Goal: Task Accomplishment & Management: Manage account settings

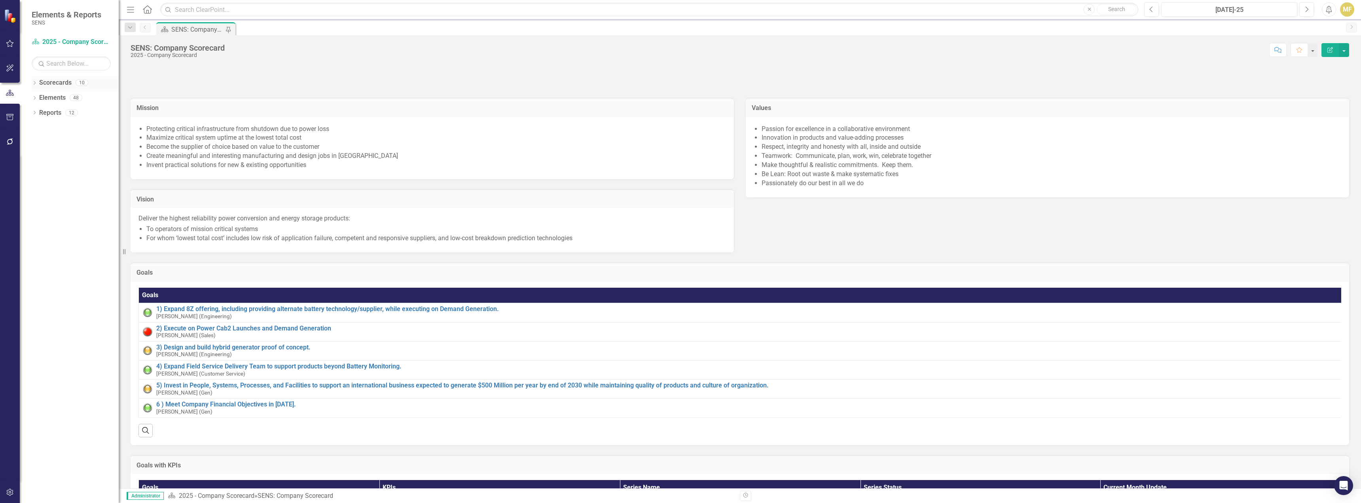
click at [32, 82] on icon "Dropdown" at bounding box center [35, 83] width 6 height 4
click at [39, 100] on div "Dropdown" at bounding box center [39, 98] width 6 height 7
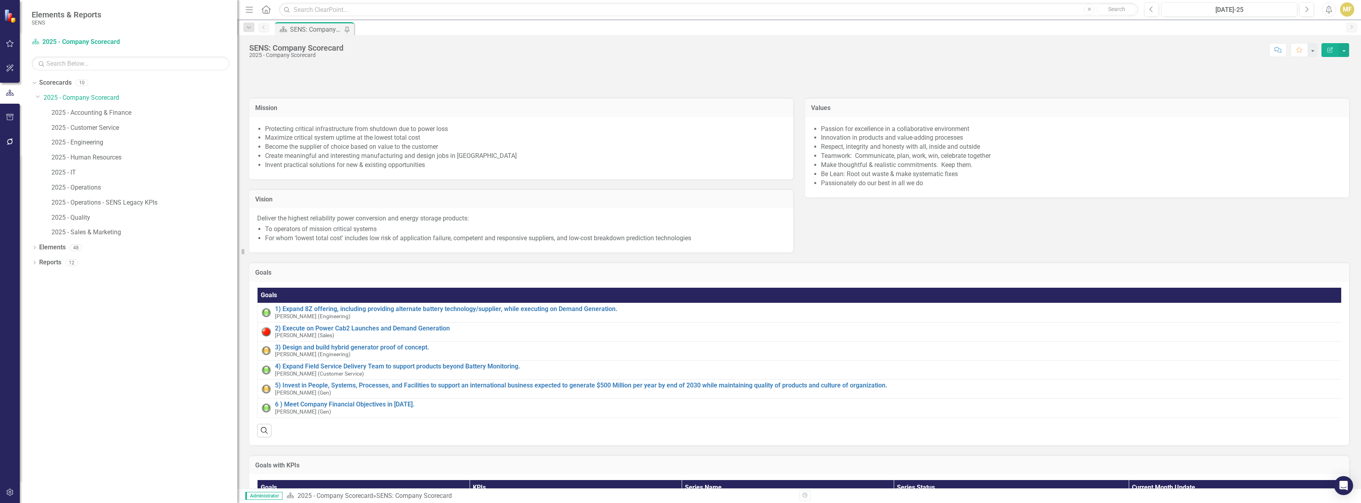
drag, startPoint x: 121, startPoint y: 106, endPoint x: 356, endPoint y: 122, distance: 235.1
click at [356, 122] on div "Elements & Reports SENS Scorecard 2025 - Company Scorecard Search Dropdown Scor…" at bounding box center [680, 251] width 1361 height 503
click at [75, 94] on link "2025 - Company Scorecard" at bounding box center [141, 97] width 194 height 9
click at [34, 246] on icon "Dropdown" at bounding box center [35, 248] width 6 height 4
click at [66, 277] on link "KPI KPIs" at bounding box center [55, 277] width 24 height 9
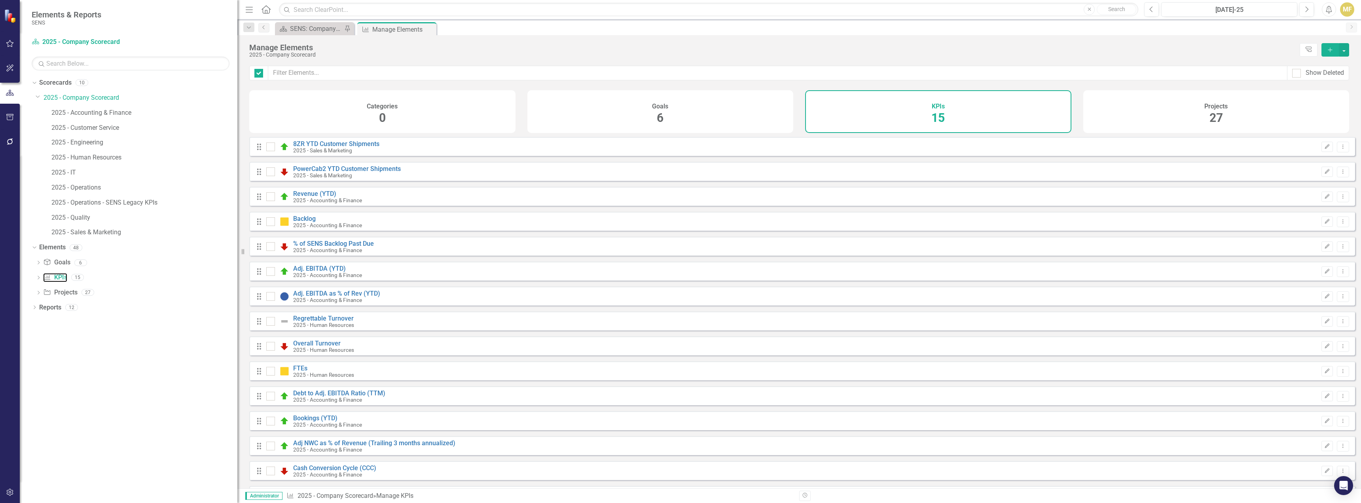
checkbox input "false"
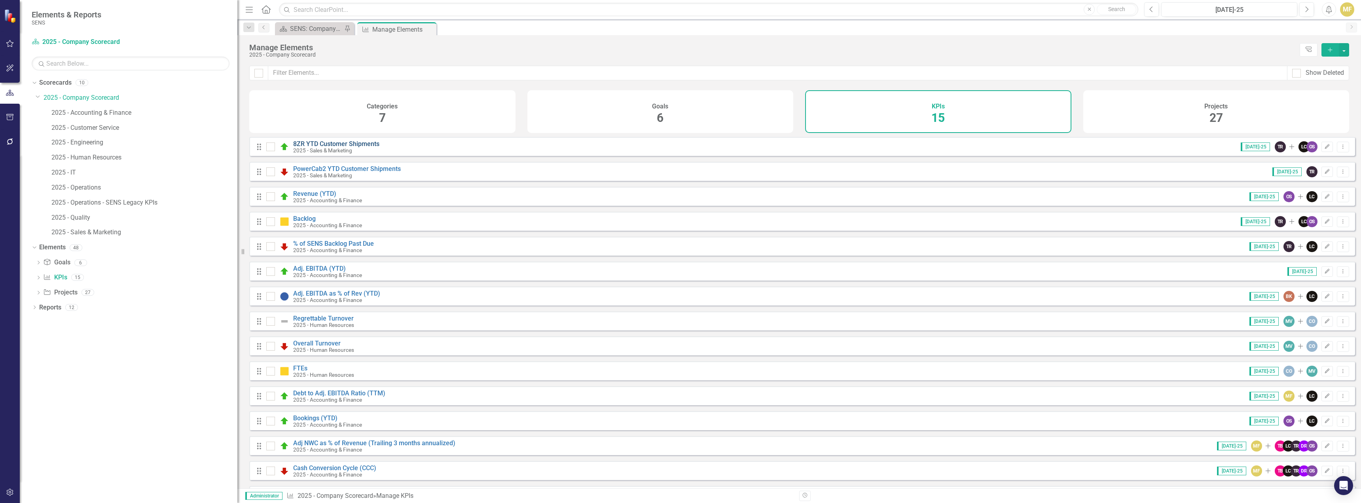
click at [362, 148] on link "8ZR YTD Customer Shipments" at bounding box center [336, 144] width 86 height 8
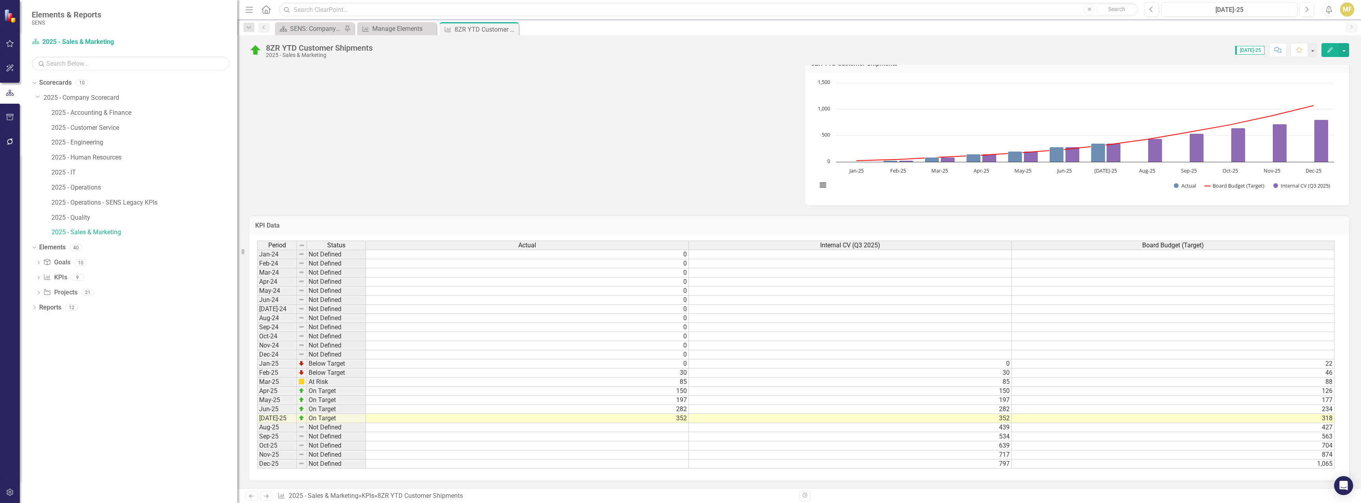
scroll to position [33, 0]
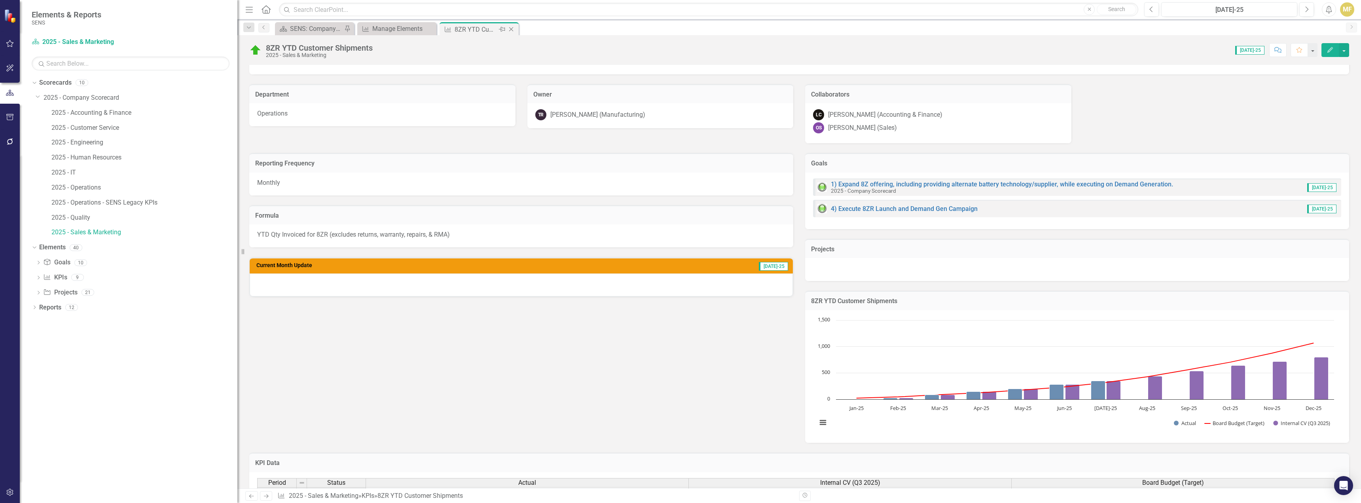
click at [511, 30] on icon "Close" at bounding box center [511, 29] width 8 height 6
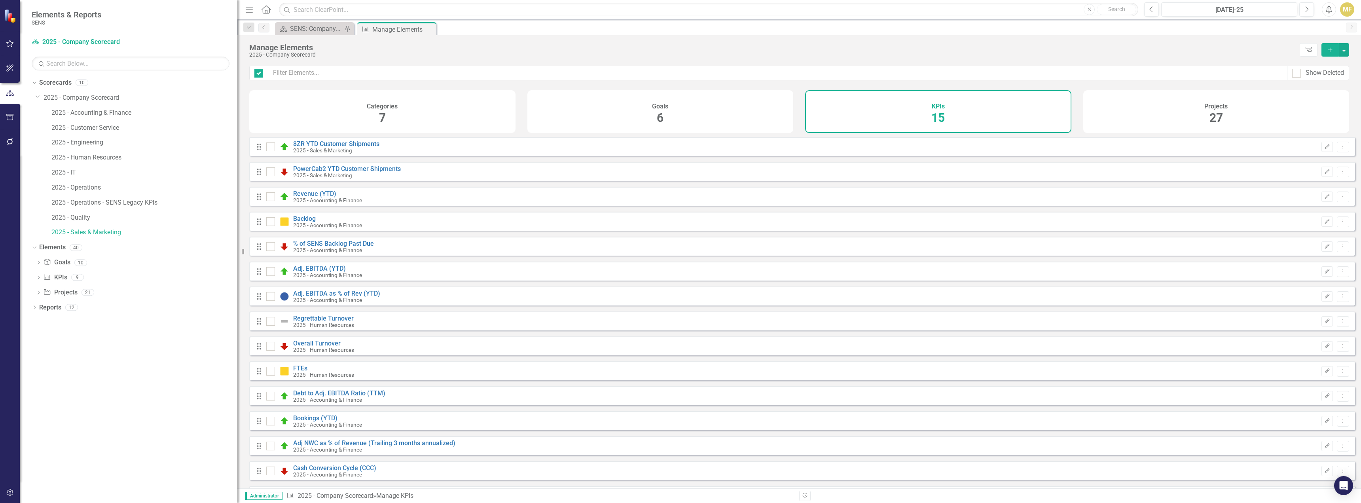
checkbox input "false"
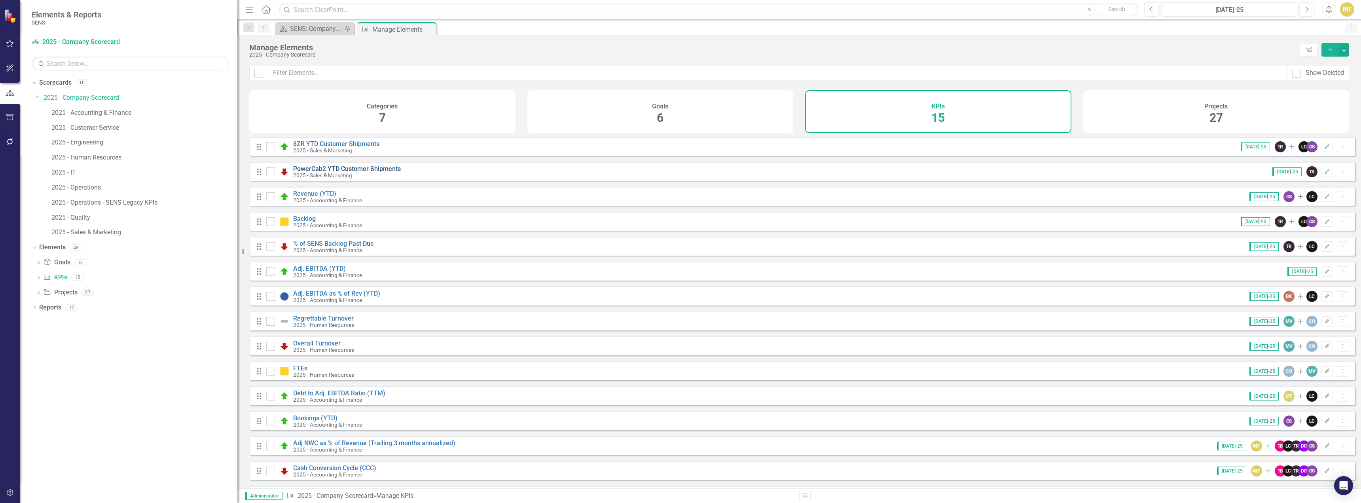
click at [343, 172] on link "PowerCab2 YTD Customer Shipments" at bounding box center [347, 169] width 108 height 8
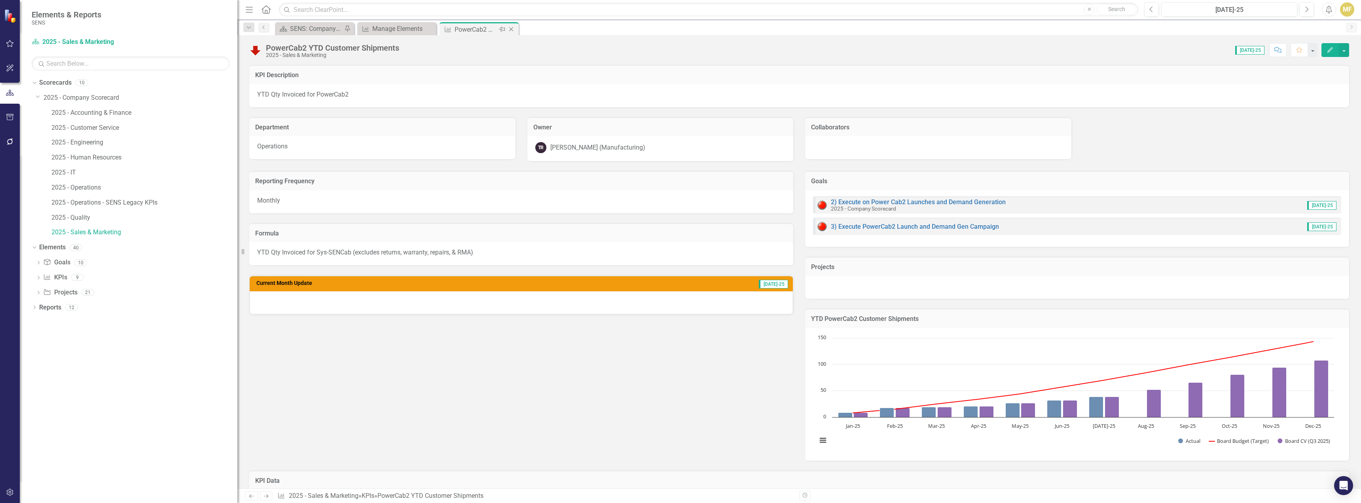
click at [511, 30] on icon "Close" at bounding box center [511, 29] width 8 height 6
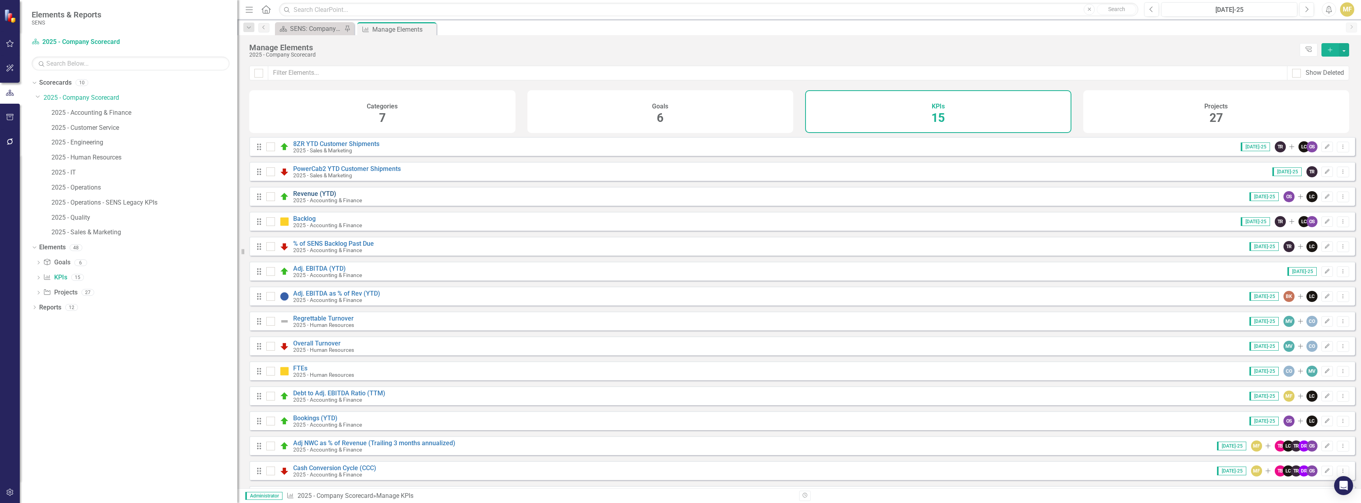
click at [322, 197] on link "Revenue (YTD)" at bounding box center [314, 194] width 43 height 8
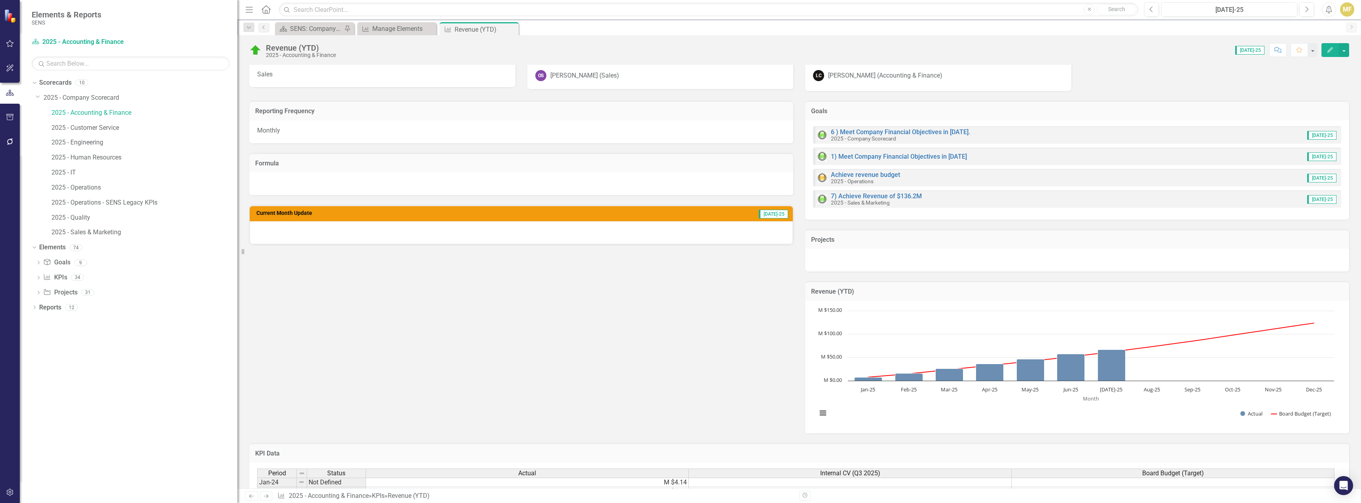
scroll to position [72, 0]
click at [1277, 293] on h3 "Revenue (YTD)" at bounding box center [1077, 291] width 532 height 7
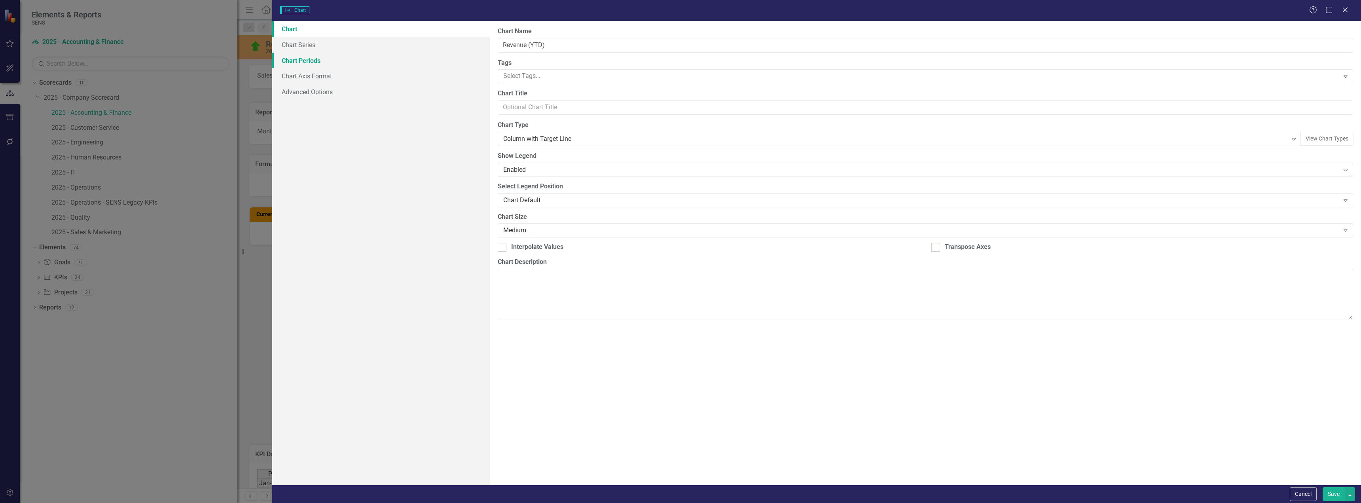
click at [315, 63] on link "Chart Periods" at bounding box center [381, 61] width 218 height 16
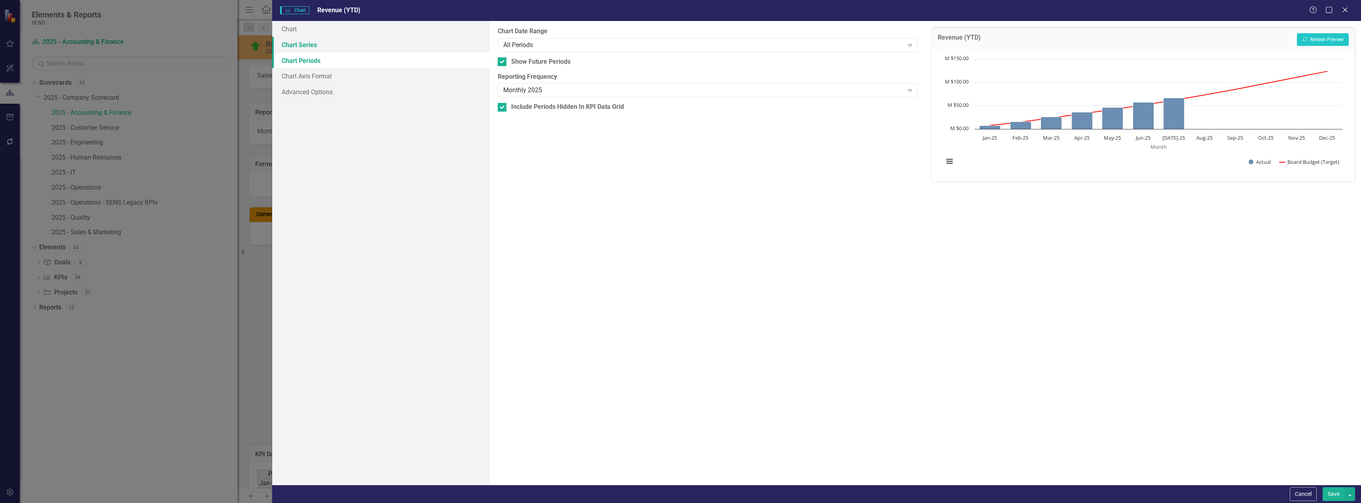
click at [308, 49] on link "Chart Series" at bounding box center [381, 45] width 218 height 16
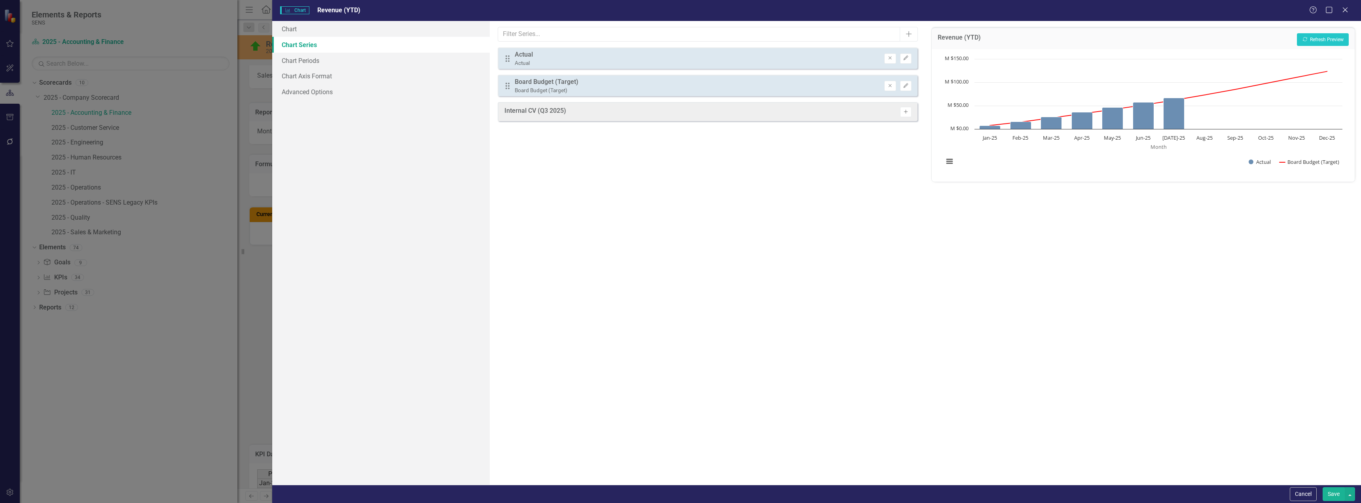
click at [904, 112] on icon "button" at bounding box center [906, 112] width 4 height 4
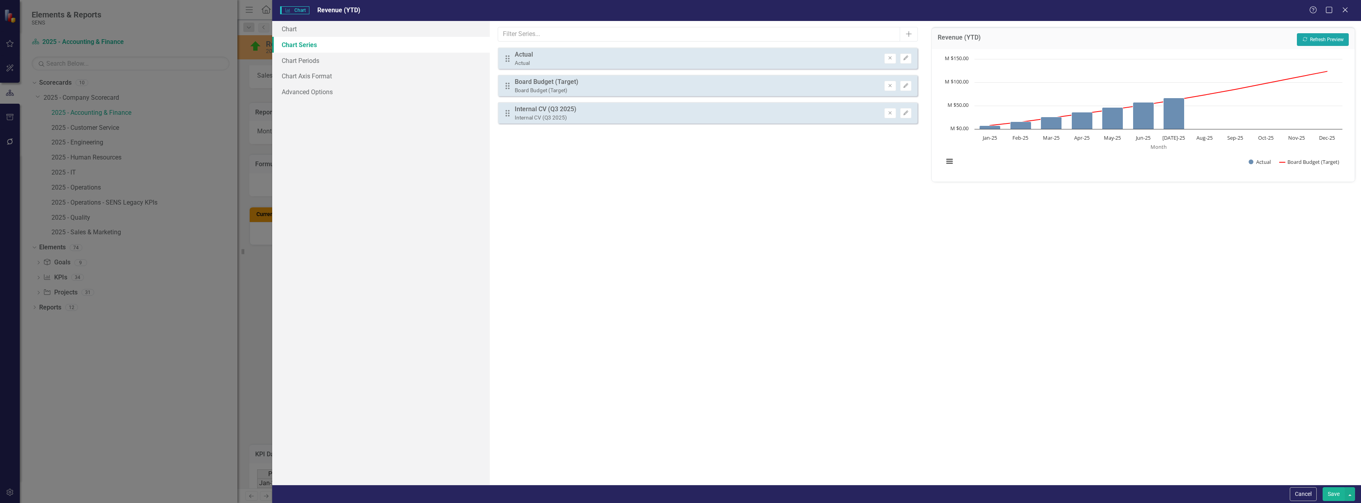
click at [1320, 40] on button "Recalculate Refresh Preview" at bounding box center [1323, 39] width 52 height 13
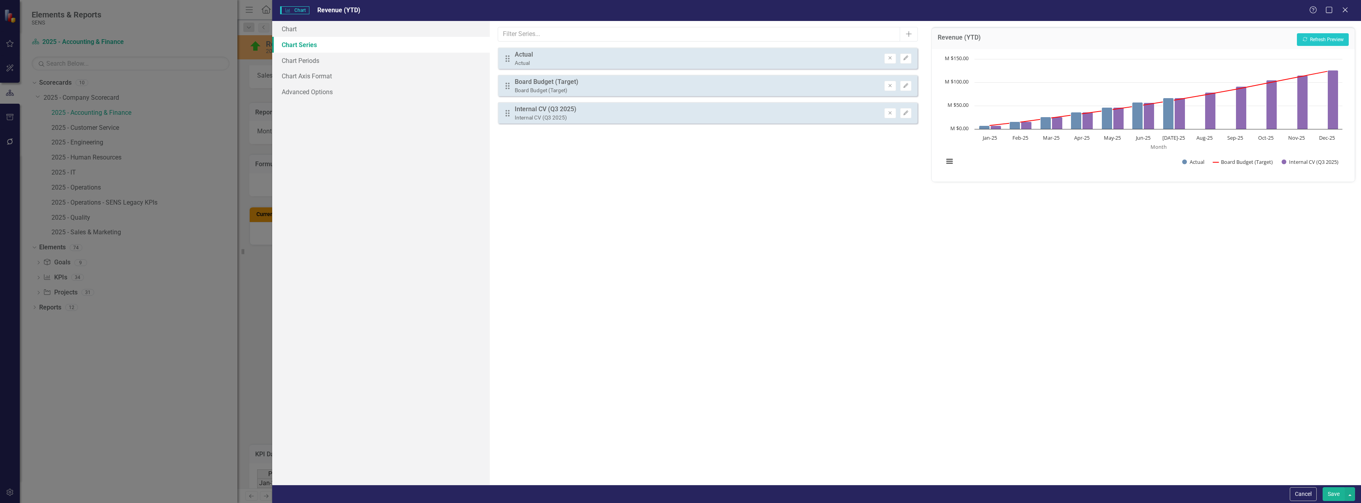
click at [1331, 491] on button "Save" at bounding box center [1334, 494] width 22 height 14
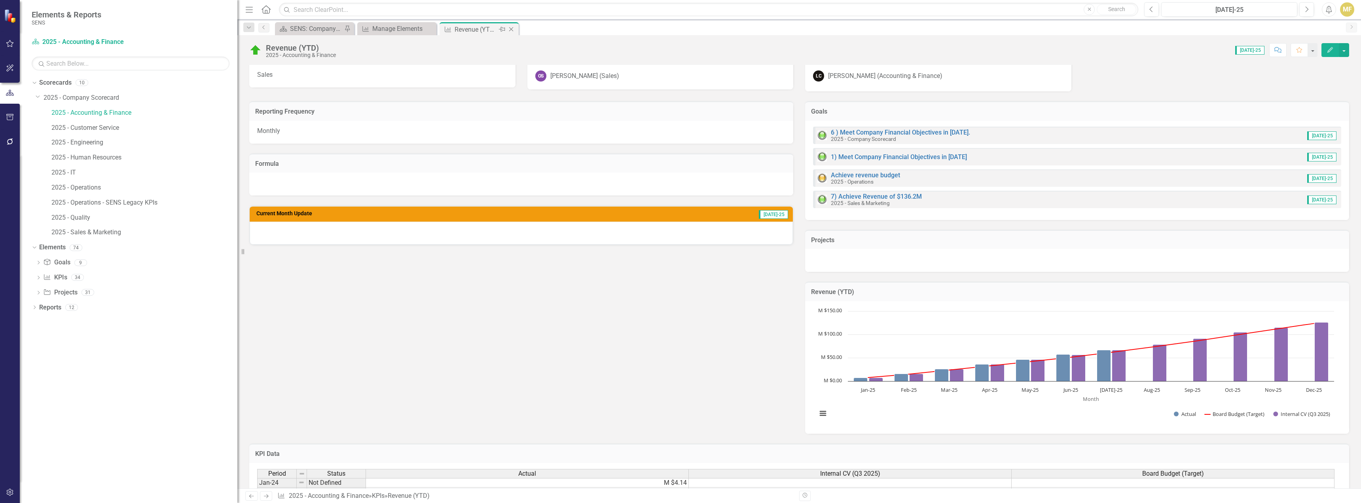
click at [508, 27] on icon "Close" at bounding box center [511, 29] width 8 height 6
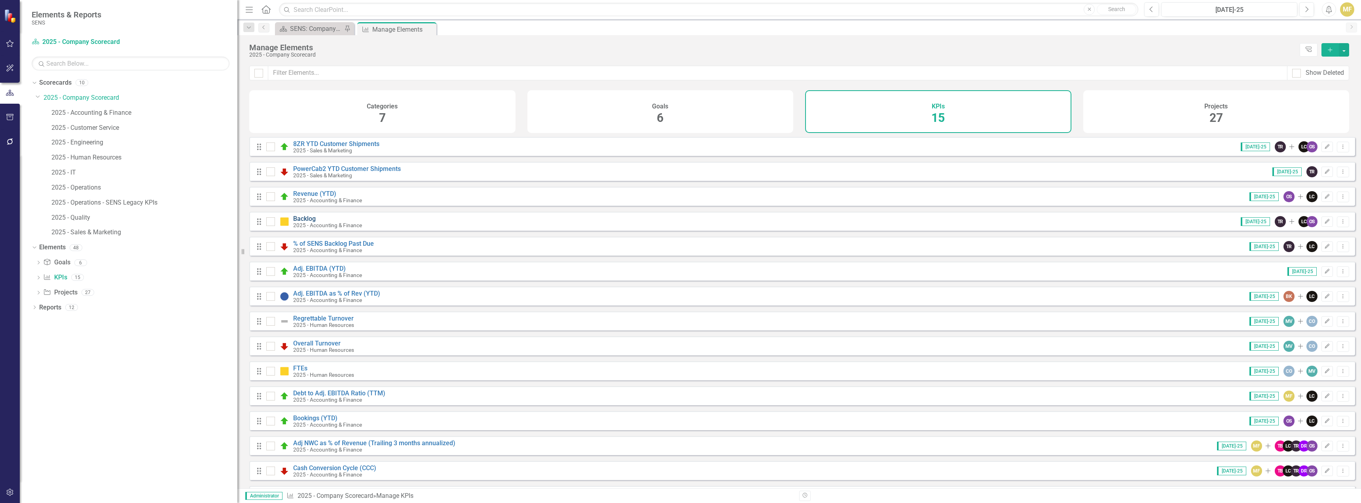
click at [311, 222] on link "Backlog" at bounding box center [304, 219] width 23 height 8
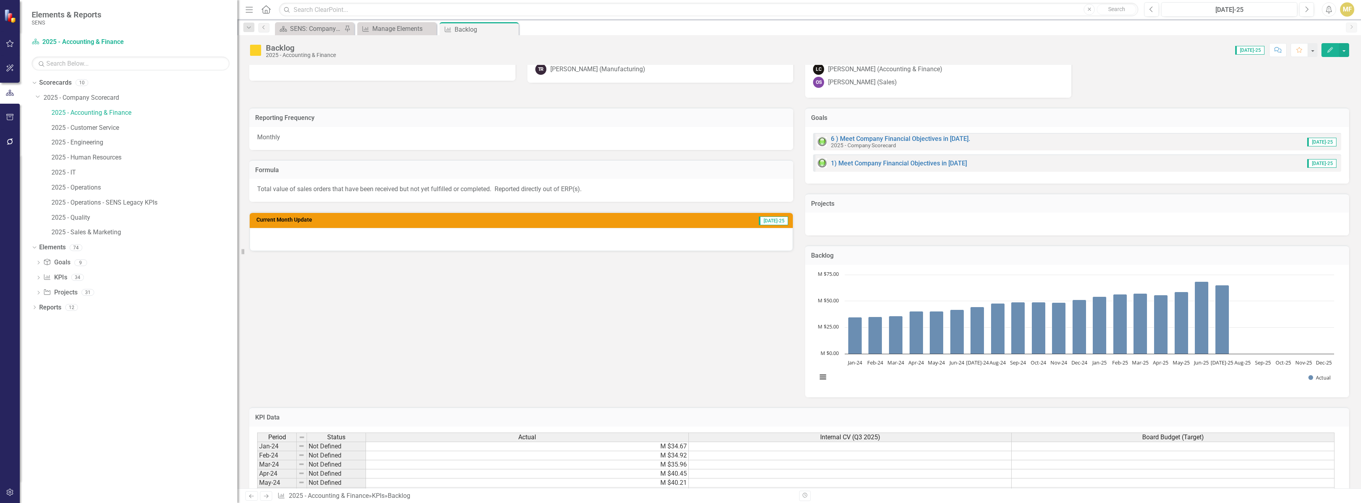
scroll to position [79, 0]
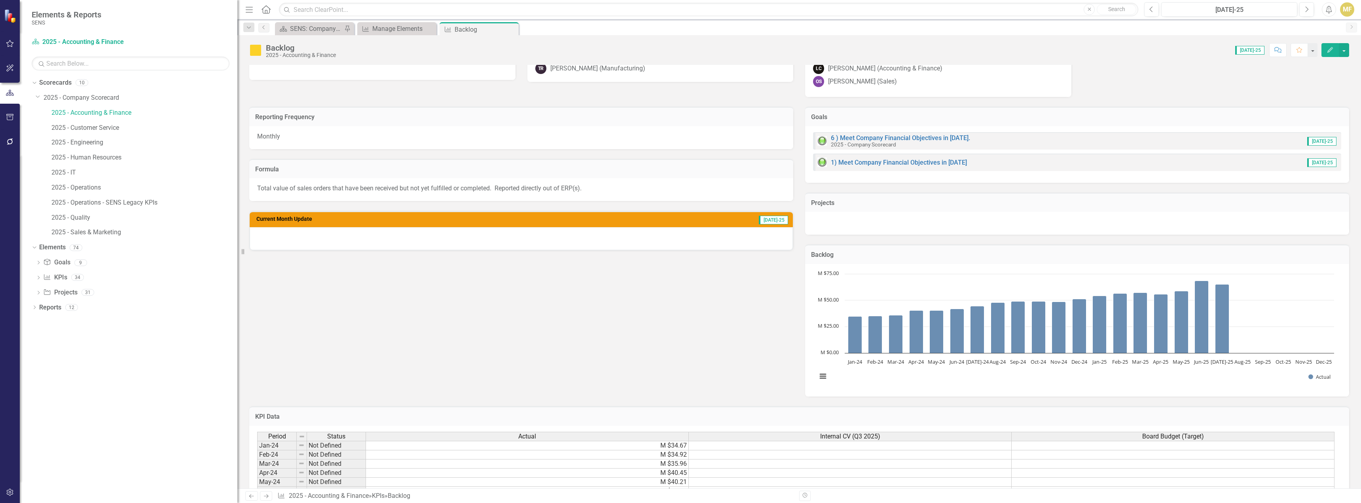
click at [1266, 288] on rect "Interactive chart" at bounding box center [1075, 329] width 525 height 119
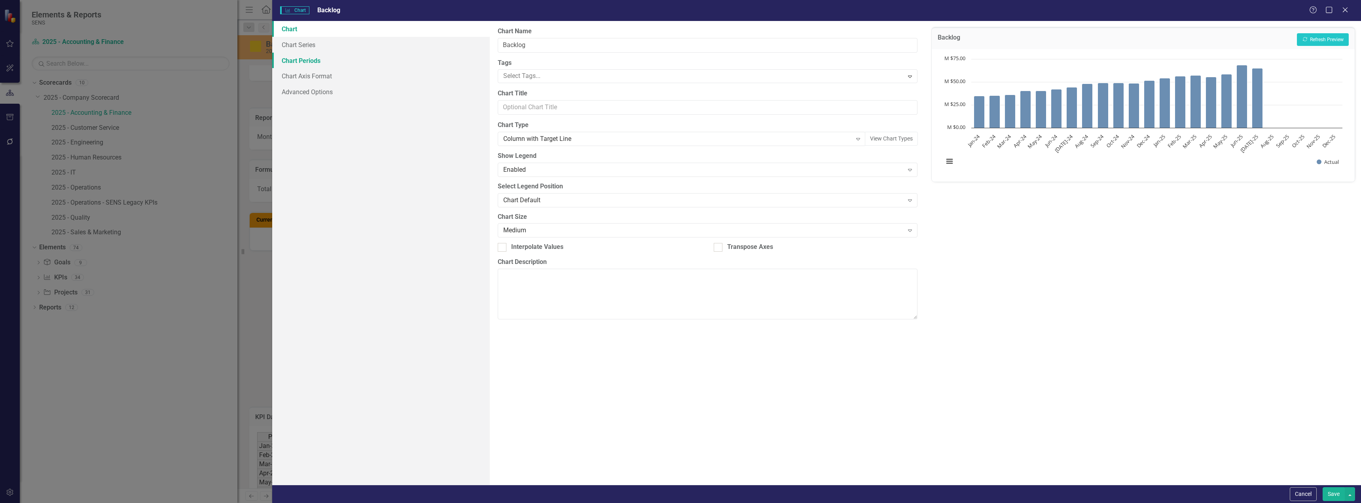
click at [313, 61] on link "Chart Periods" at bounding box center [381, 61] width 218 height 16
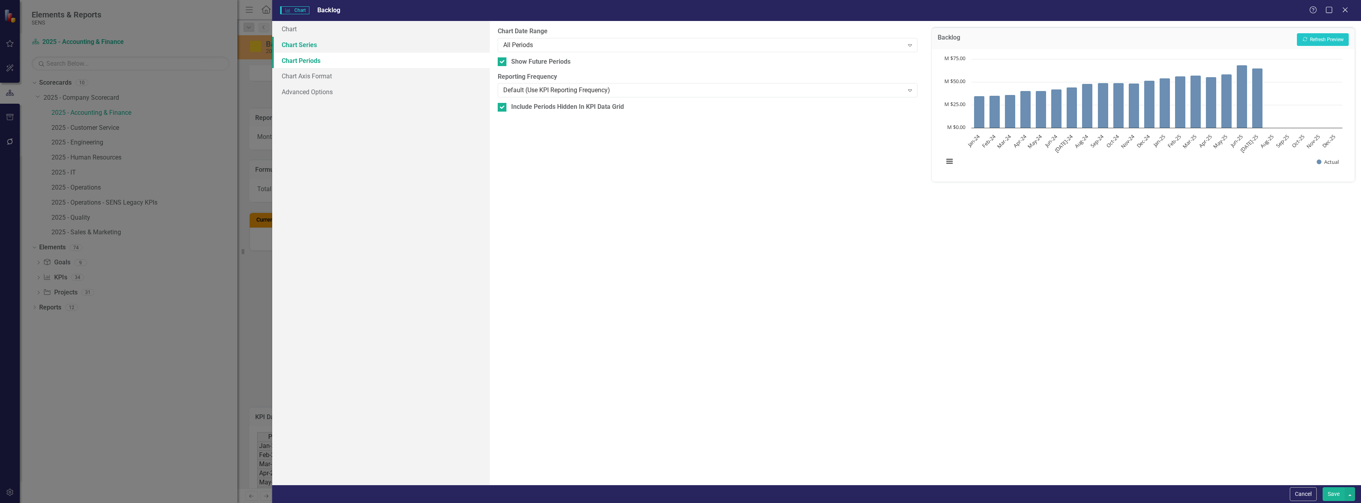
click at [317, 46] on link "Chart Series" at bounding box center [381, 45] width 218 height 16
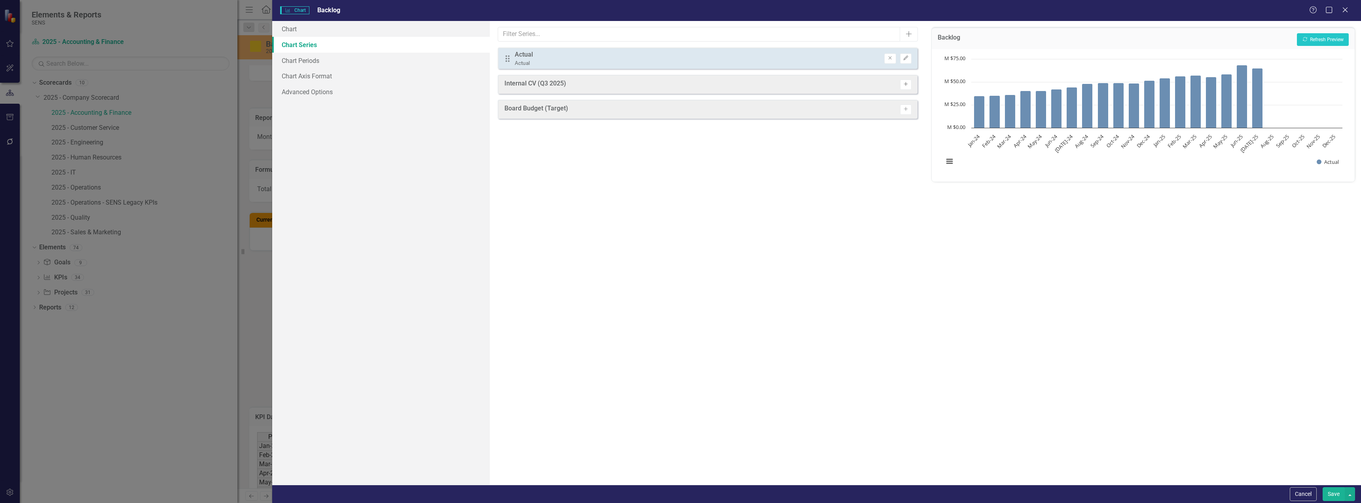
click at [910, 84] on button "Activate" at bounding box center [905, 85] width 11 height 10
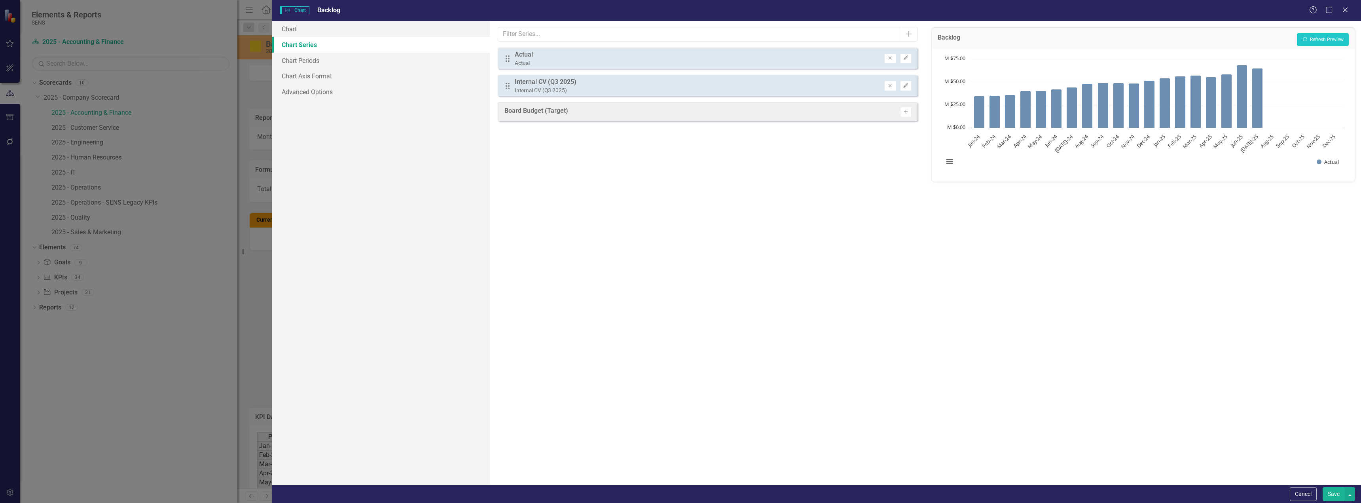
click at [908, 110] on icon "Activate" at bounding box center [906, 112] width 6 height 5
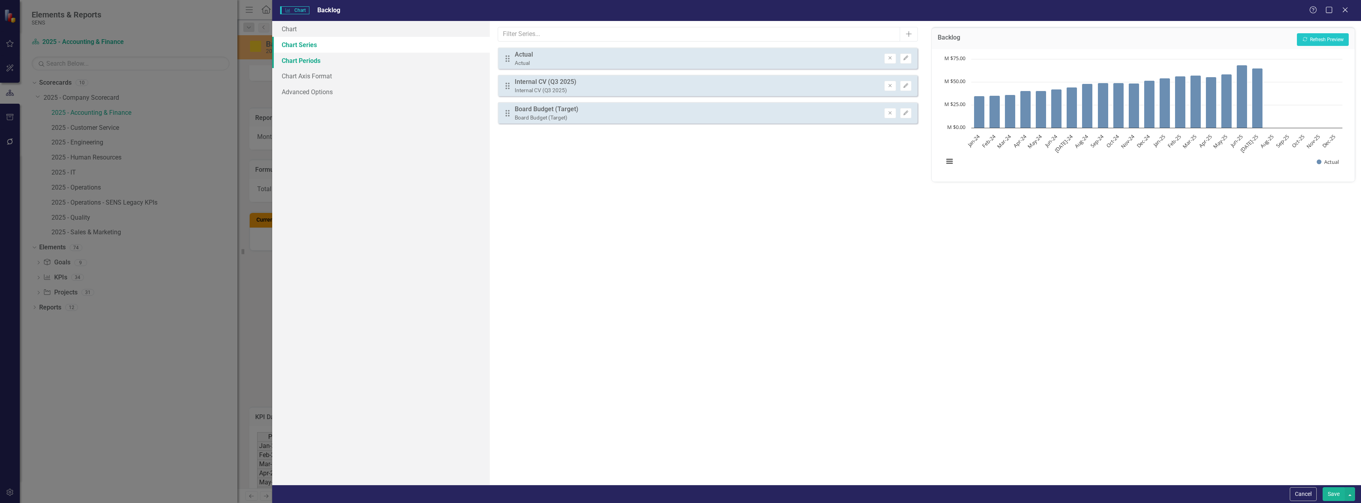
click at [292, 62] on link "Chart Periods" at bounding box center [381, 61] width 218 height 16
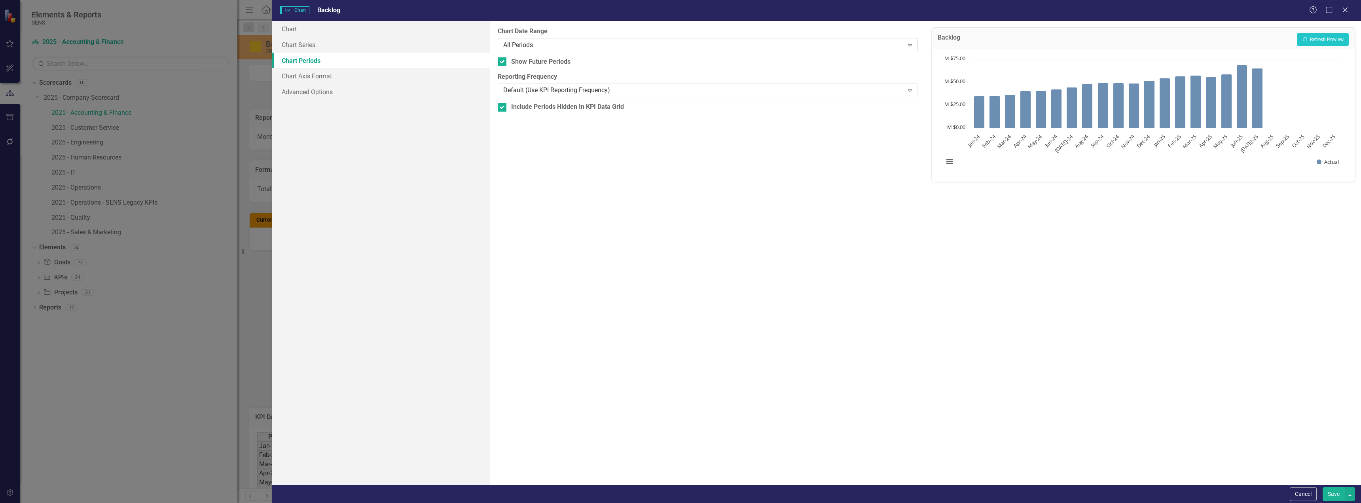
click at [587, 46] on div "All Periods" at bounding box center [703, 44] width 400 height 9
click at [1301, 36] on button "Recalculate Refresh Preview" at bounding box center [1323, 39] width 52 height 13
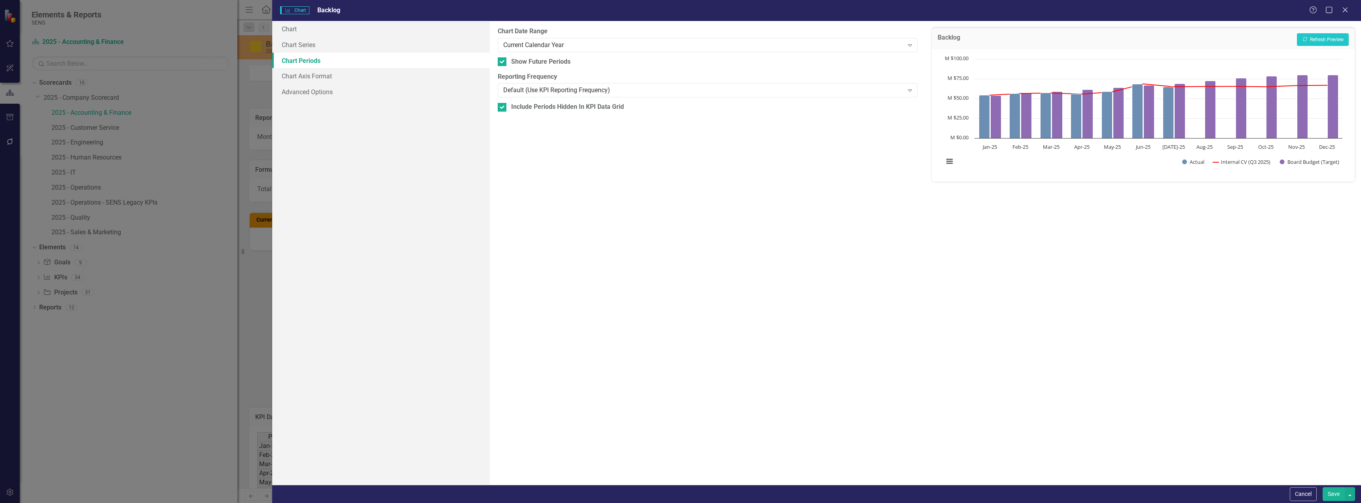
click at [1334, 488] on button "Save" at bounding box center [1334, 494] width 22 height 14
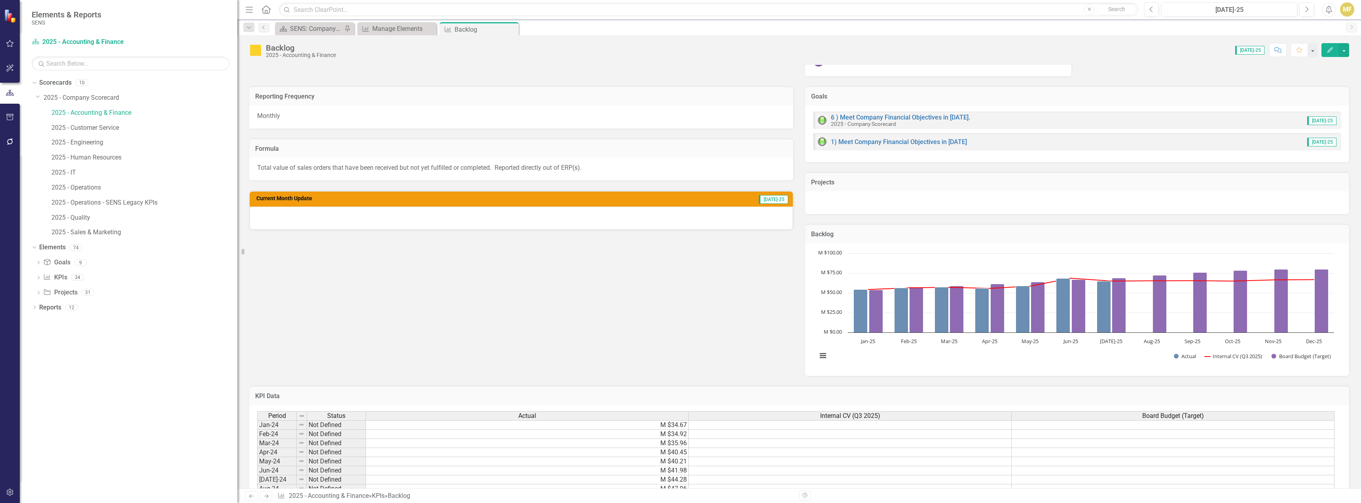
scroll to position [0, 0]
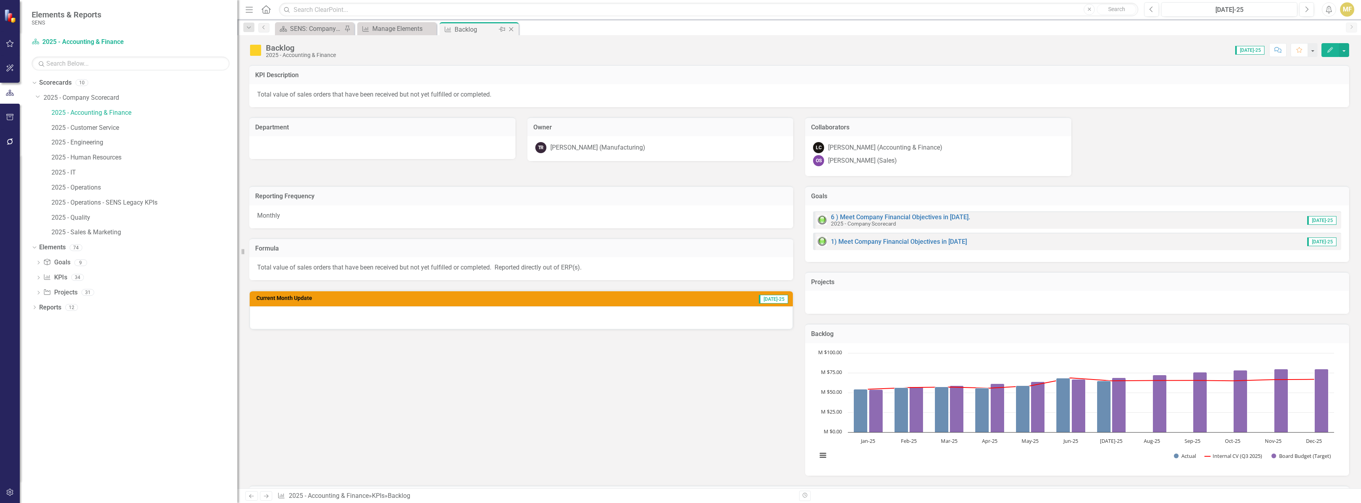
click at [515, 29] on icon "Close" at bounding box center [511, 29] width 8 height 6
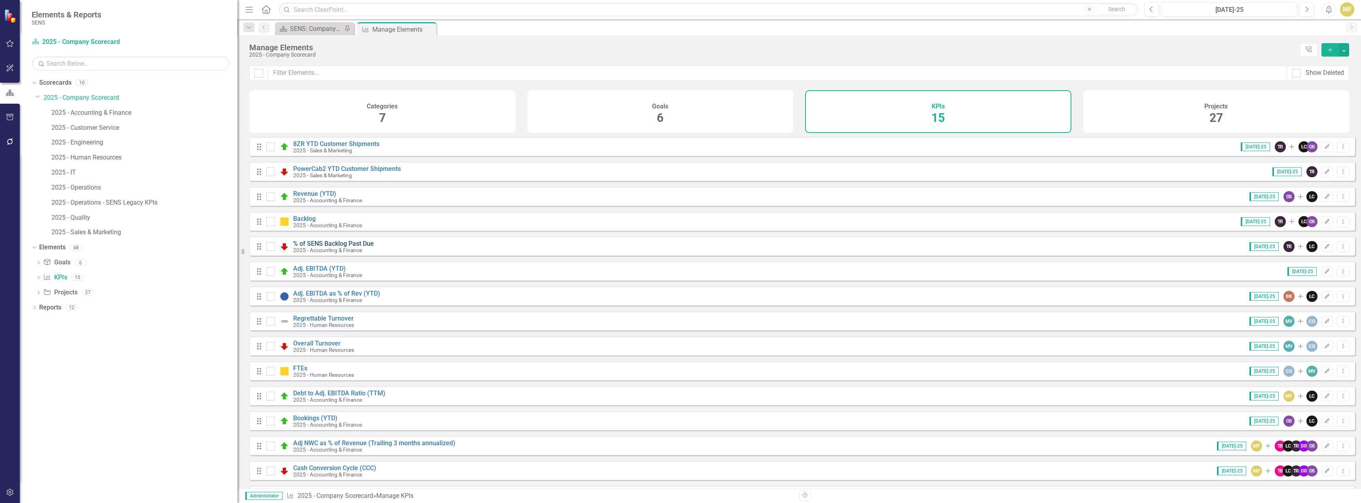
click at [313, 247] on link "% of SENS Backlog Past Due" at bounding box center [333, 244] width 81 height 8
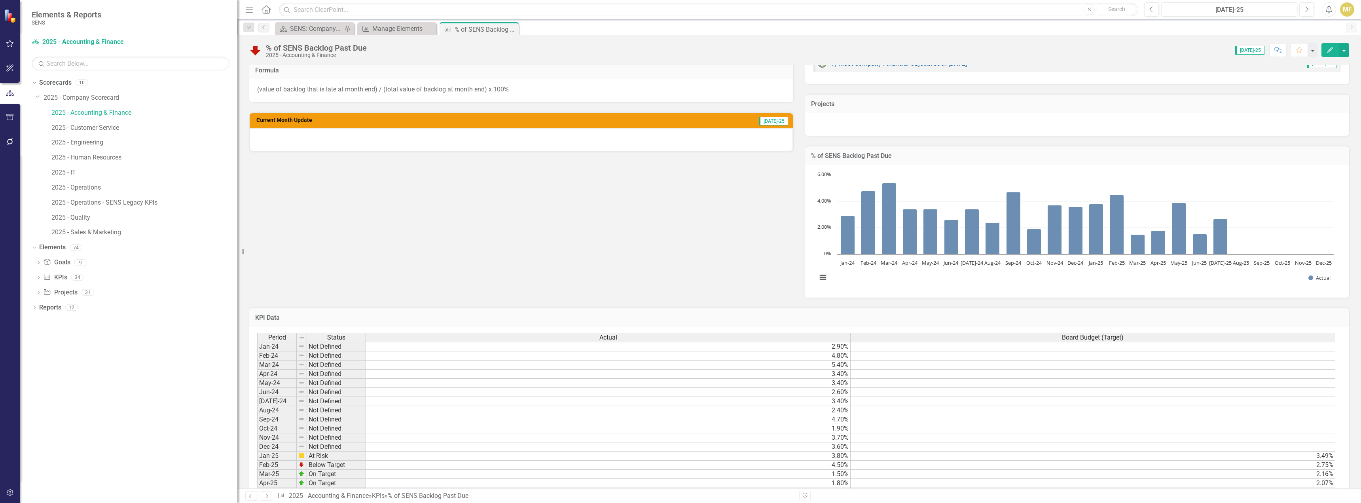
scroll to position [158, 0]
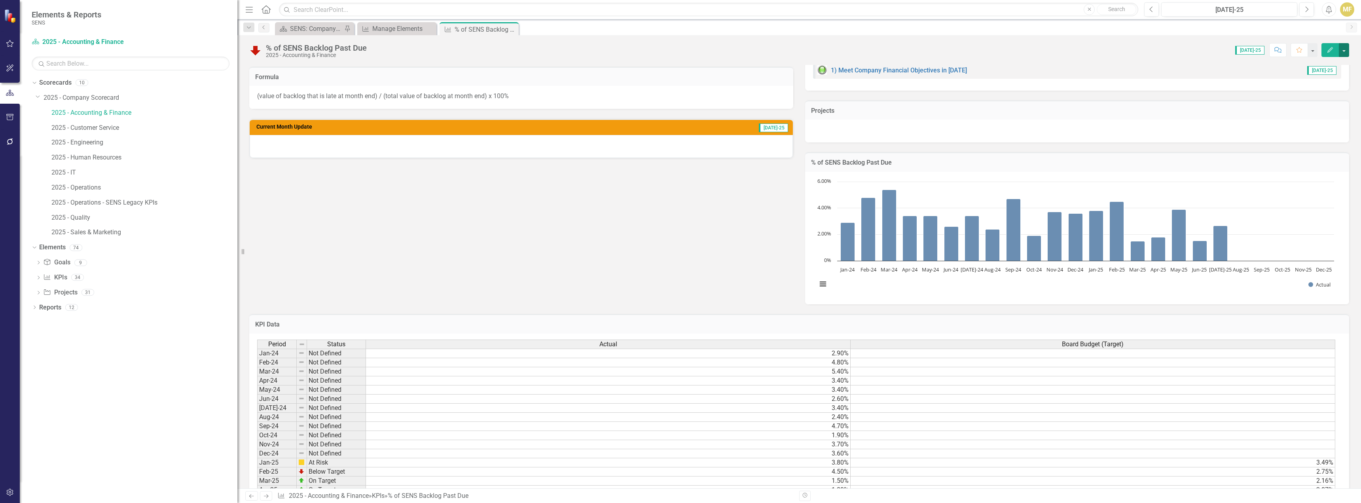
click at [1347, 47] on button "button" at bounding box center [1344, 50] width 10 height 14
click at [1237, 186] on rect "Interactive chart" at bounding box center [1075, 237] width 525 height 119
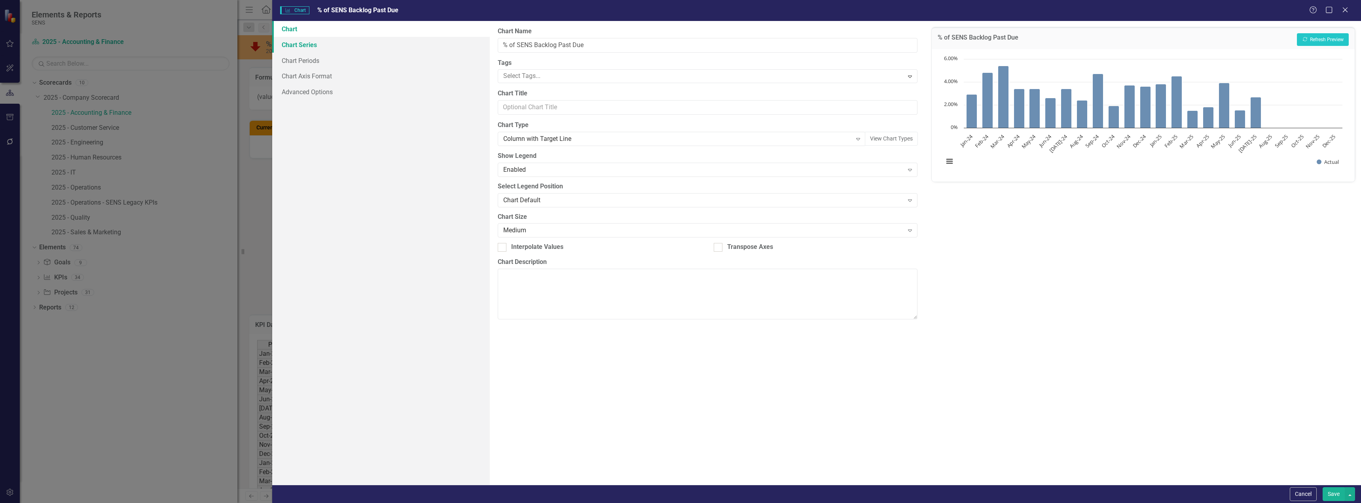
click at [311, 46] on link "Chart Series" at bounding box center [381, 45] width 218 height 16
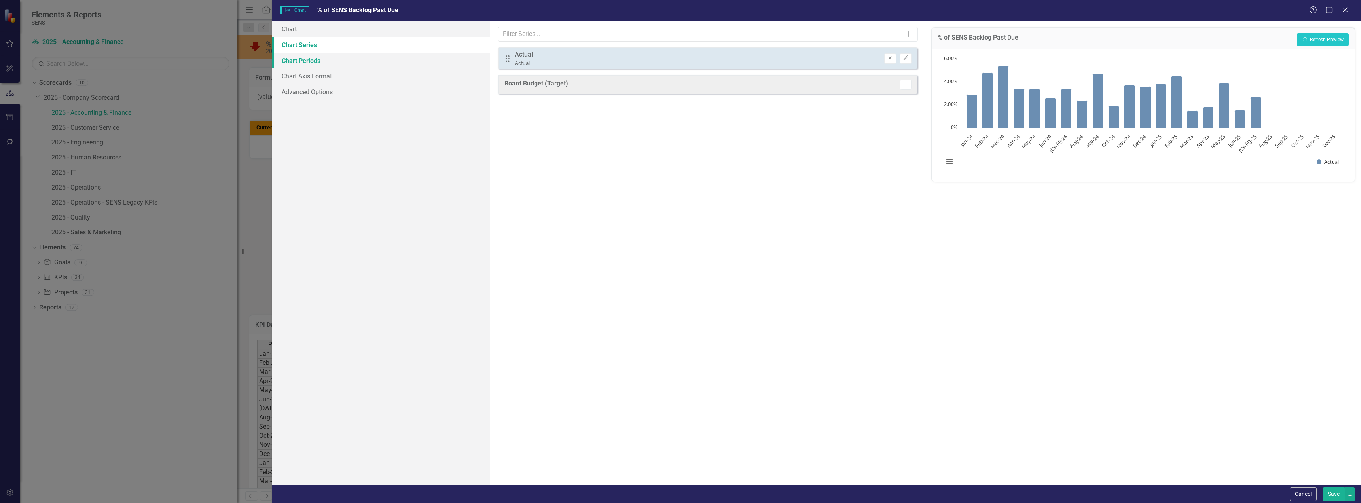
click at [310, 63] on link "Chart Periods" at bounding box center [381, 61] width 218 height 16
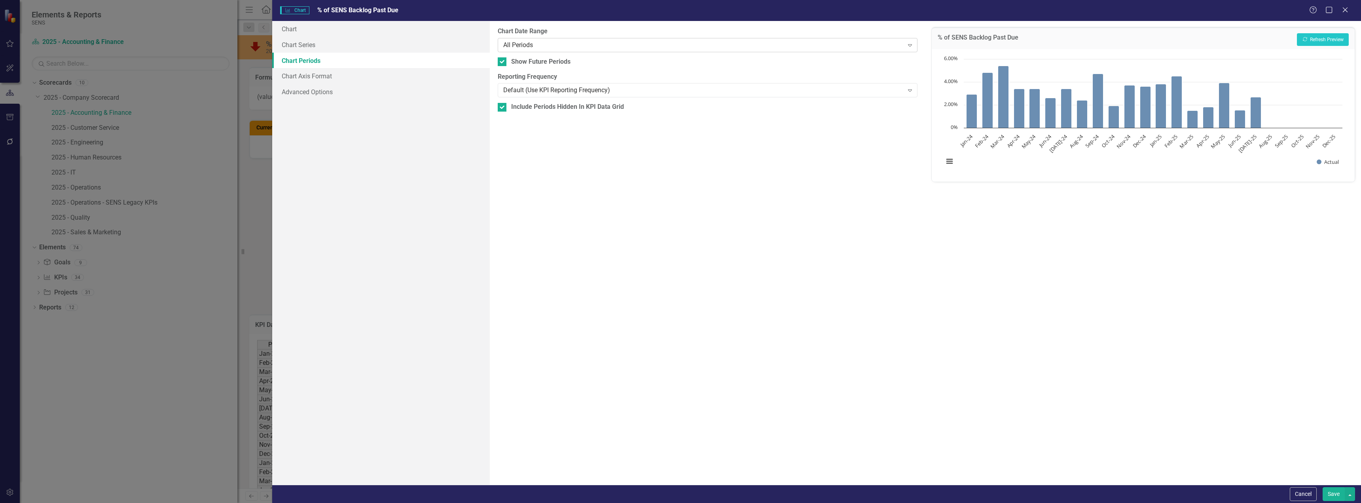
click at [616, 44] on div "All Periods" at bounding box center [703, 44] width 400 height 9
click at [325, 45] on link "Chart Series" at bounding box center [381, 45] width 218 height 16
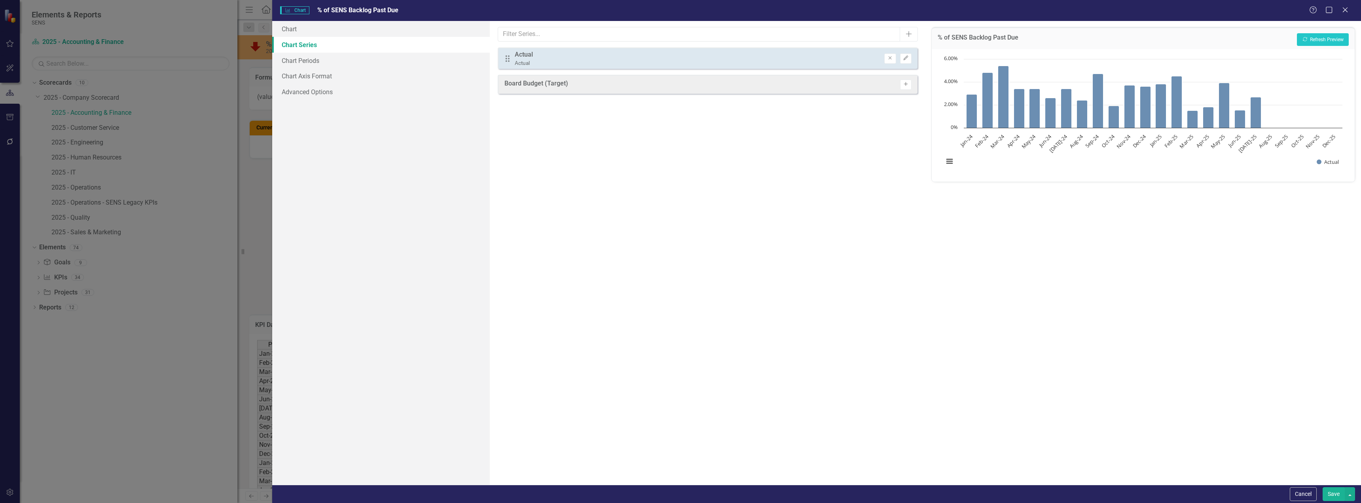
click at [906, 81] on button "Activate" at bounding box center [905, 85] width 11 height 10
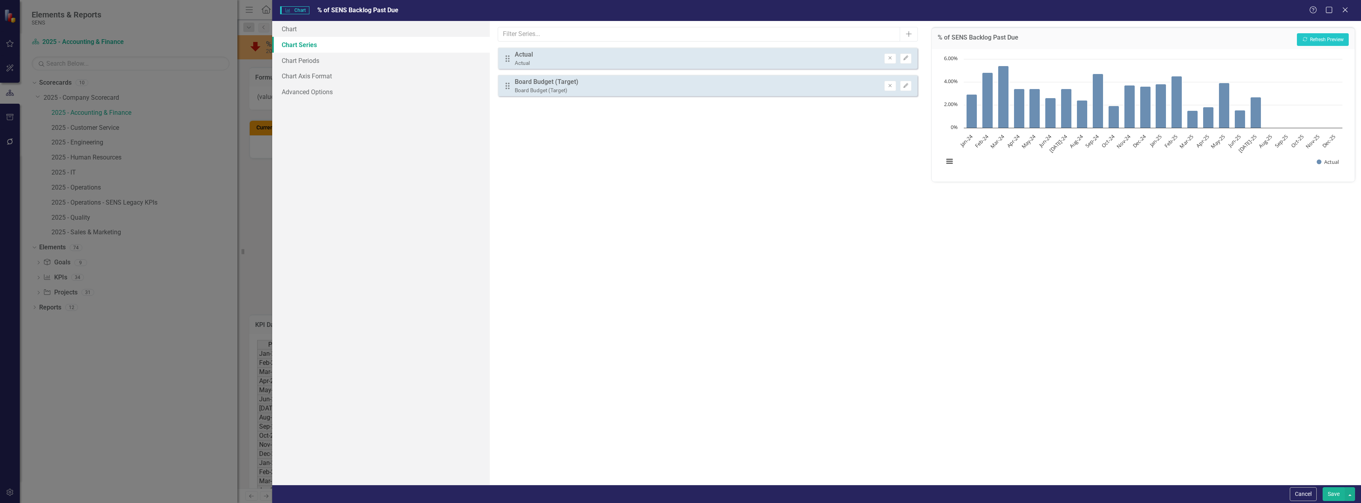
click at [1337, 491] on button "Save" at bounding box center [1334, 494] width 22 height 14
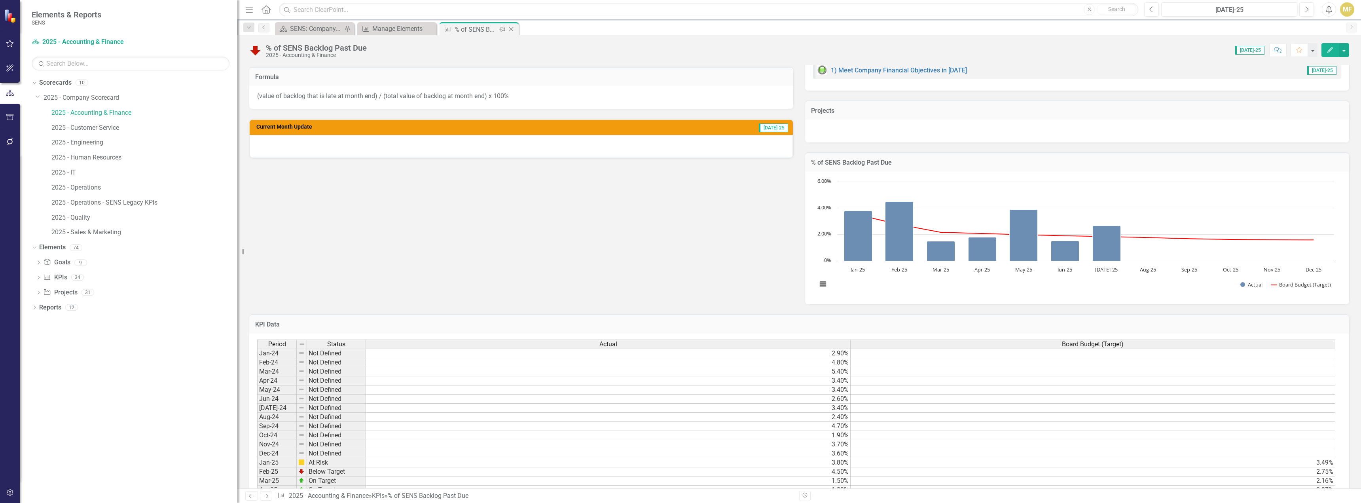
click at [512, 30] on icon at bounding box center [511, 29] width 4 height 4
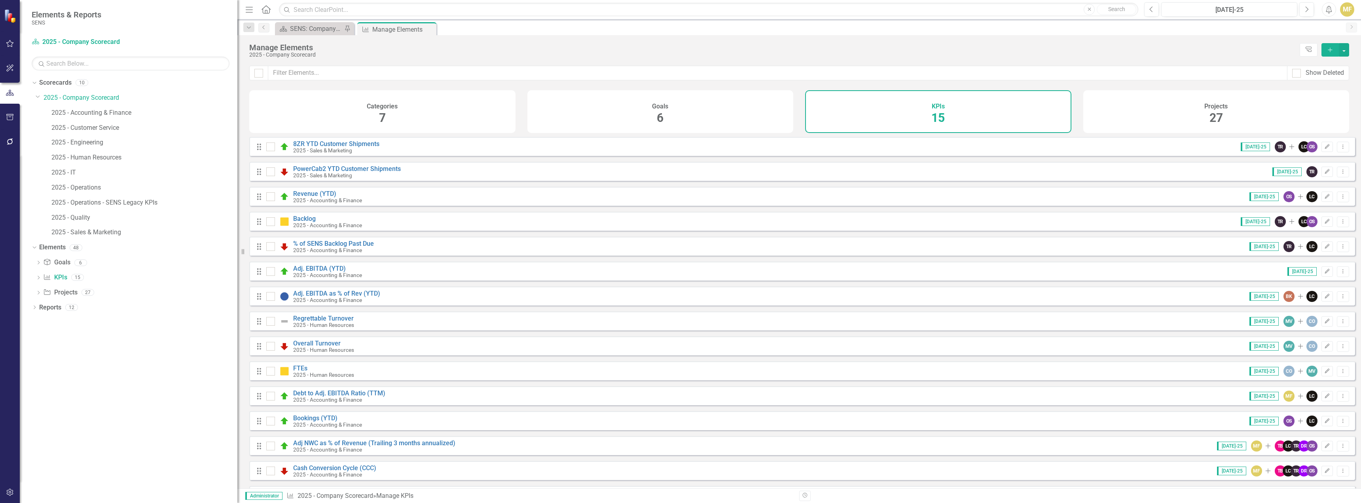
click at [313, 295] on div "Drag Adj. EBITDA as % of Rev (YTD) 2025 - Accounting & Finance Jul-25 BK Add LC…" at bounding box center [802, 295] width 1106 height 19
click at [314, 297] on link "Adj. EBITDA as % of Rev (YTD)" at bounding box center [336, 294] width 87 height 8
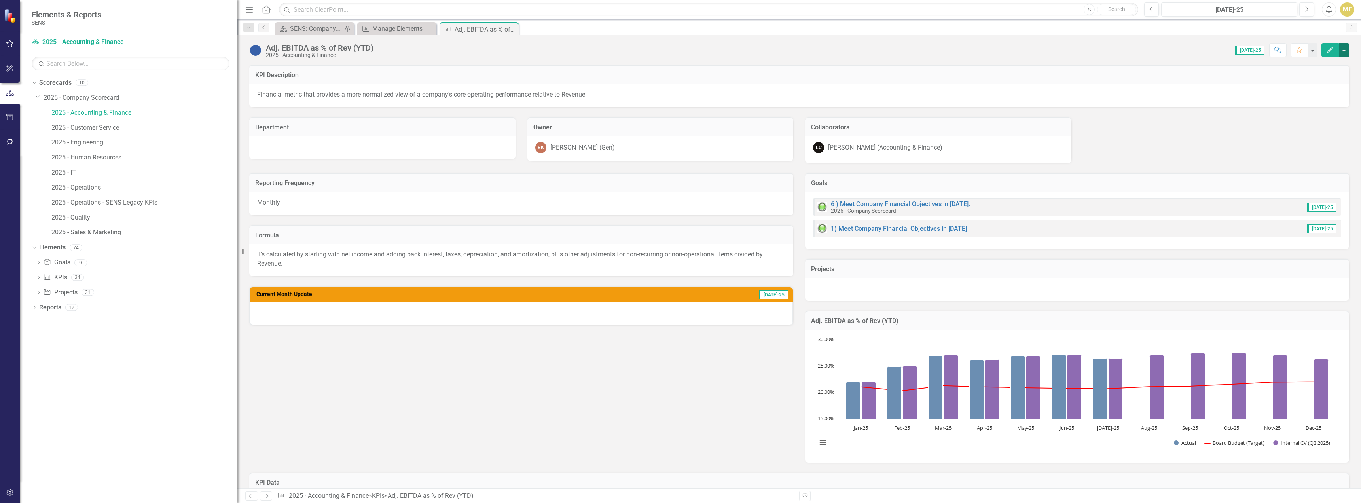
click at [1349, 46] on button "button" at bounding box center [1344, 50] width 10 height 14
click at [1329, 59] on link "Edit Edit KPI" at bounding box center [1317, 64] width 64 height 15
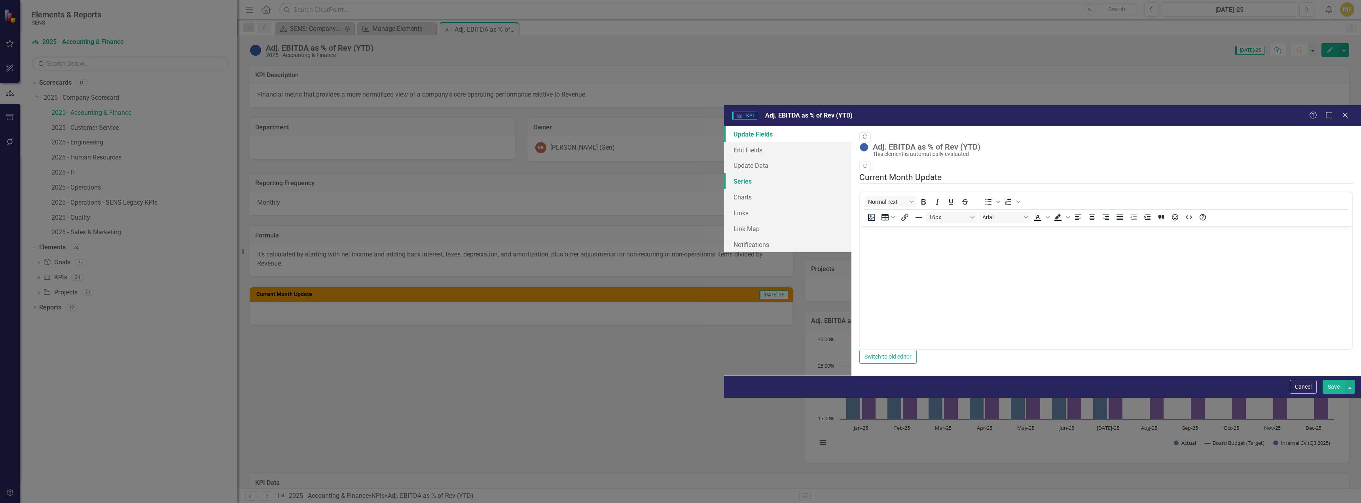
click at [724, 173] on link "Series" at bounding box center [787, 181] width 127 height 16
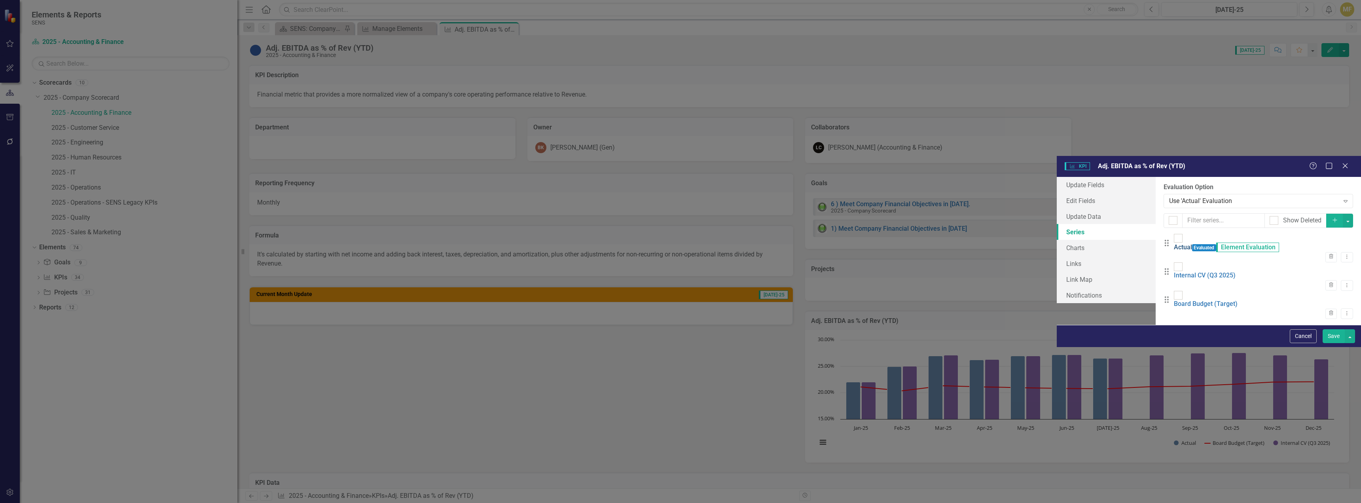
click at [1174, 243] on link "Actual" at bounding box center [1183, 247] width 18 height 8
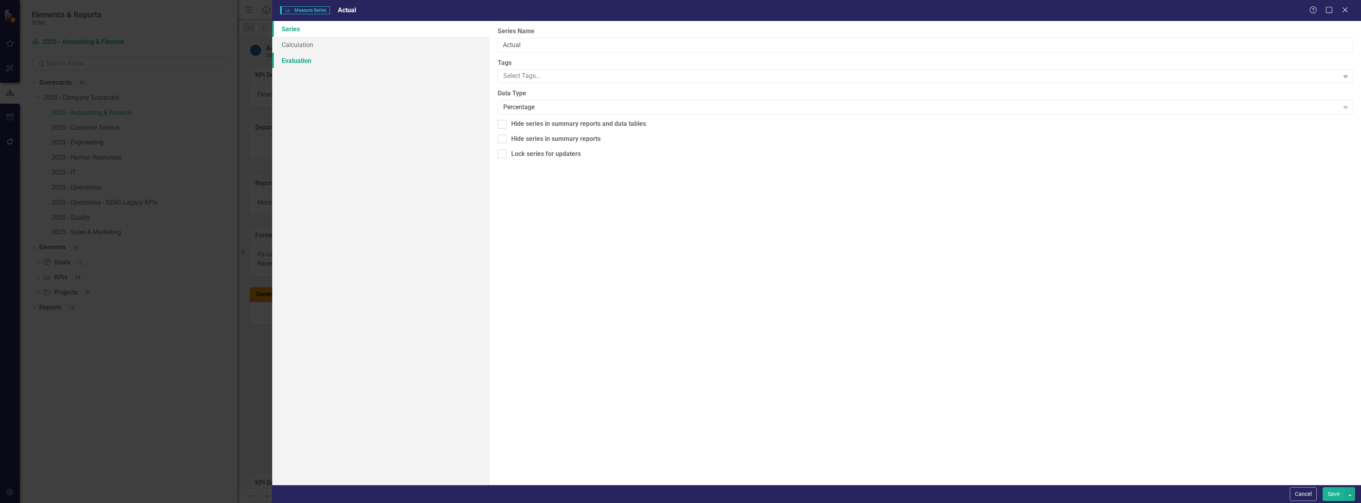
click at [286, 63] on link "Evaluation" at bounding box center [381, 61] width 218 height 16
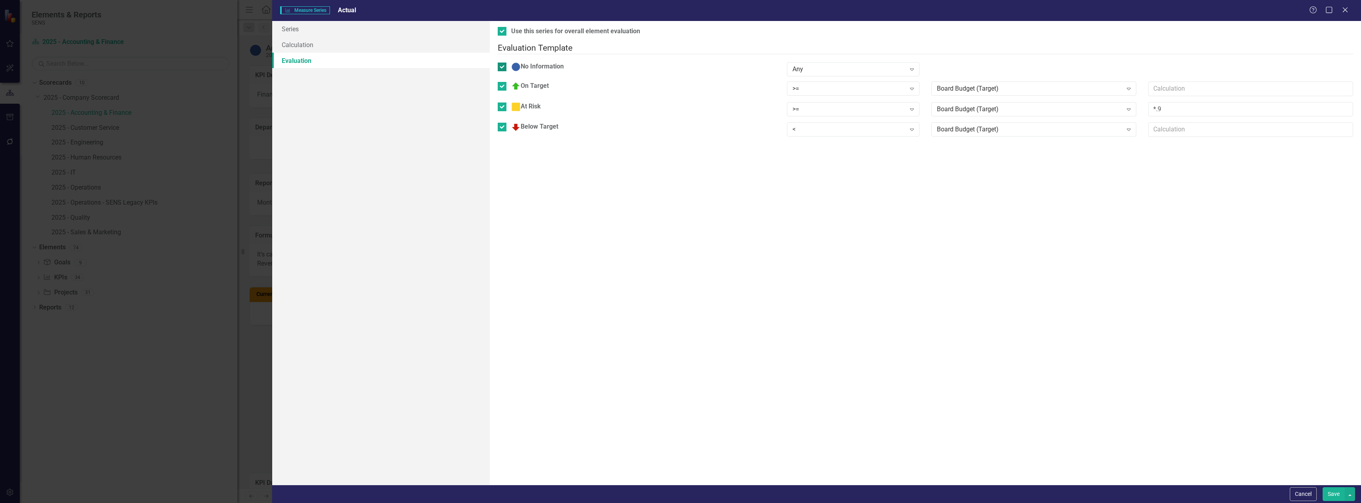
click at [506, 63] on div at bounding box center [502, 67] width 9 height 9
click at [503, 63] on input "No Information" at bounding box center [500, 65] width 5 height 5
checkbox input "false"
click at [1332, 490] on button "Save" at bounding box center [1334, 494] width 22 height 14
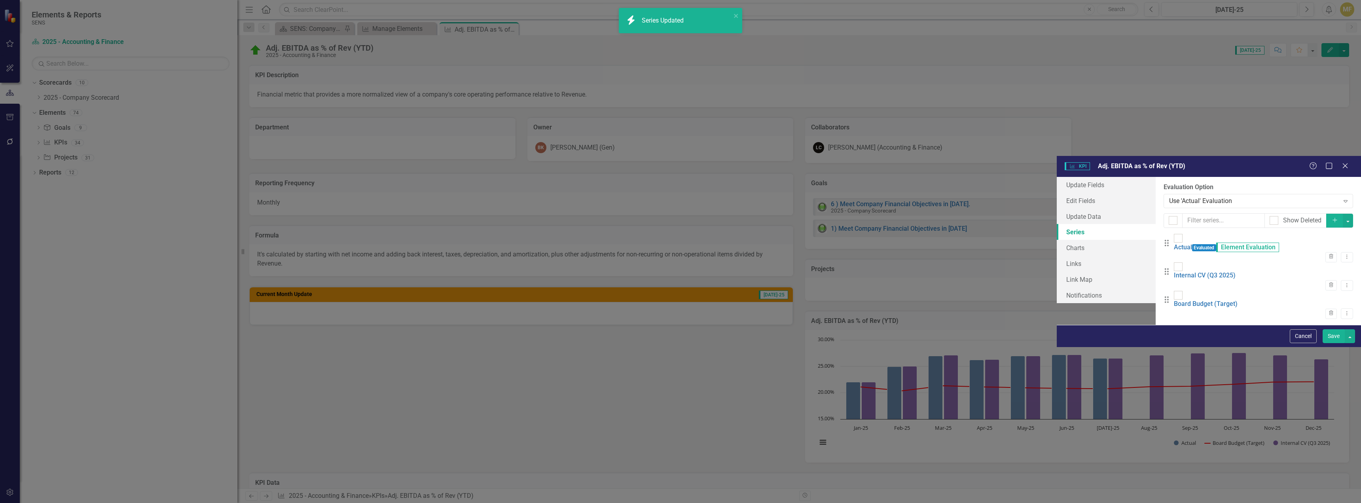
click at [1332, 343] on button "Save" at bounding box center [1334, 336] width 22 height 14
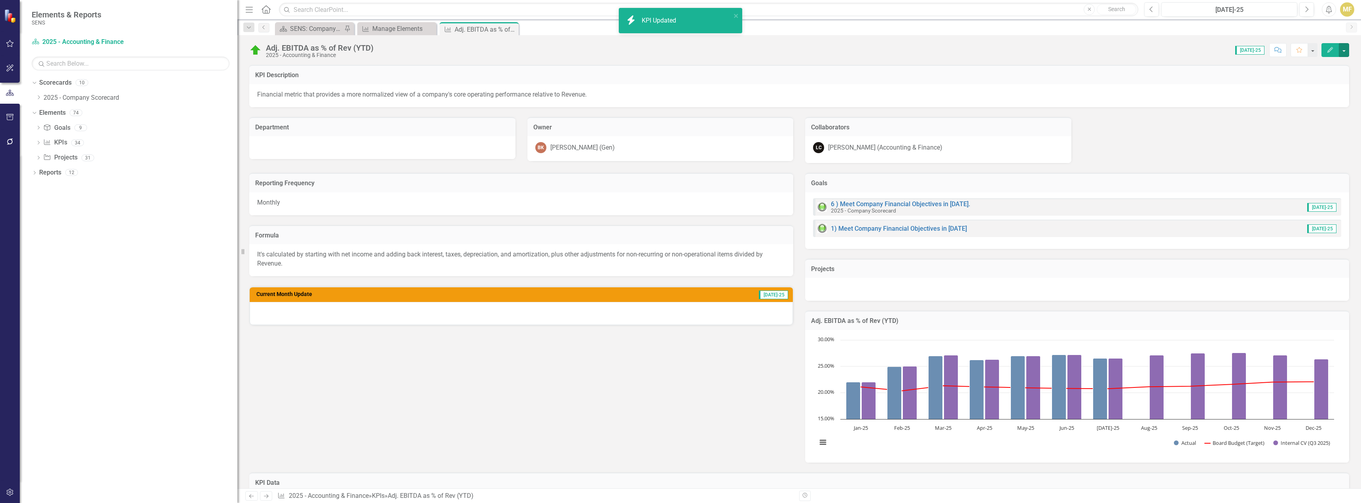
scroll to position [237, 0]
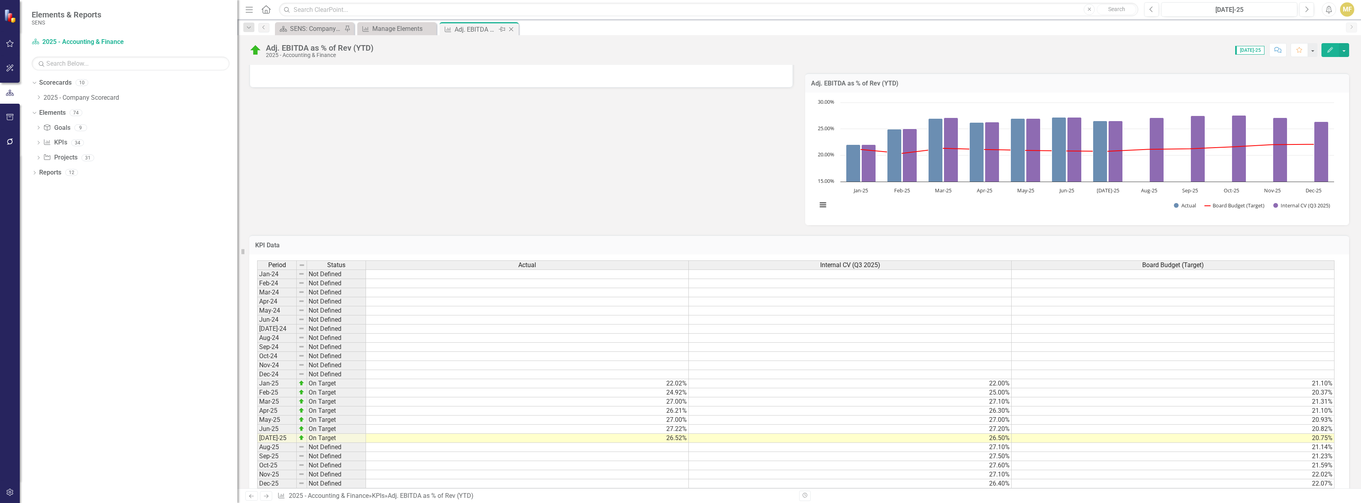
click at [515, 29] on icon "Close" at bounding box center [511, 29] width 8 height 6
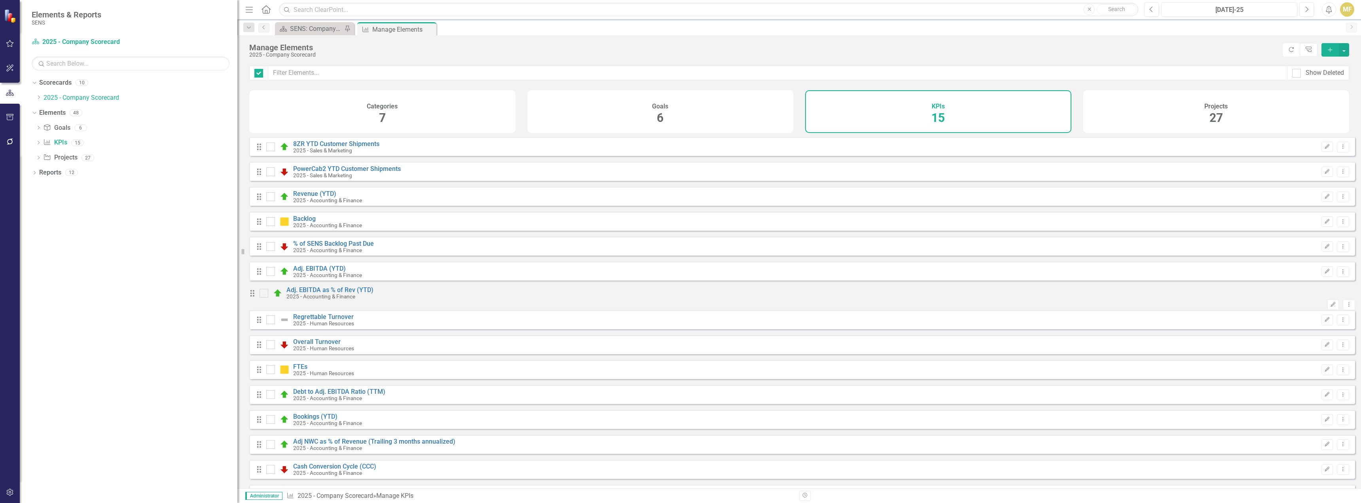
checkbox input "false"
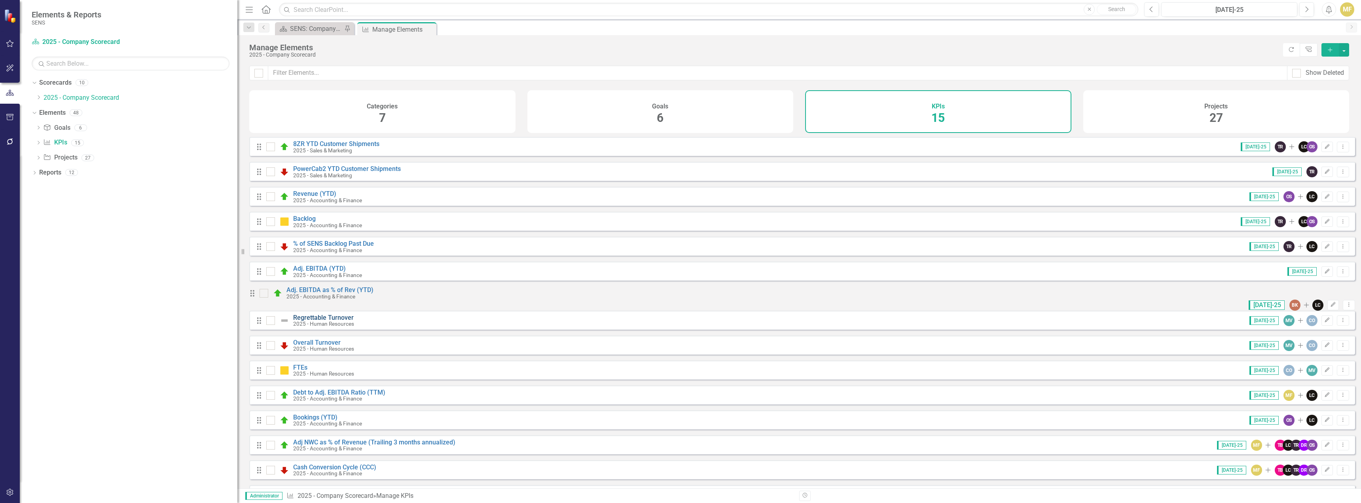
click at [311, 321] on link "Regrettable Turnover" at bounding box center [323, 318] width 61 height 8
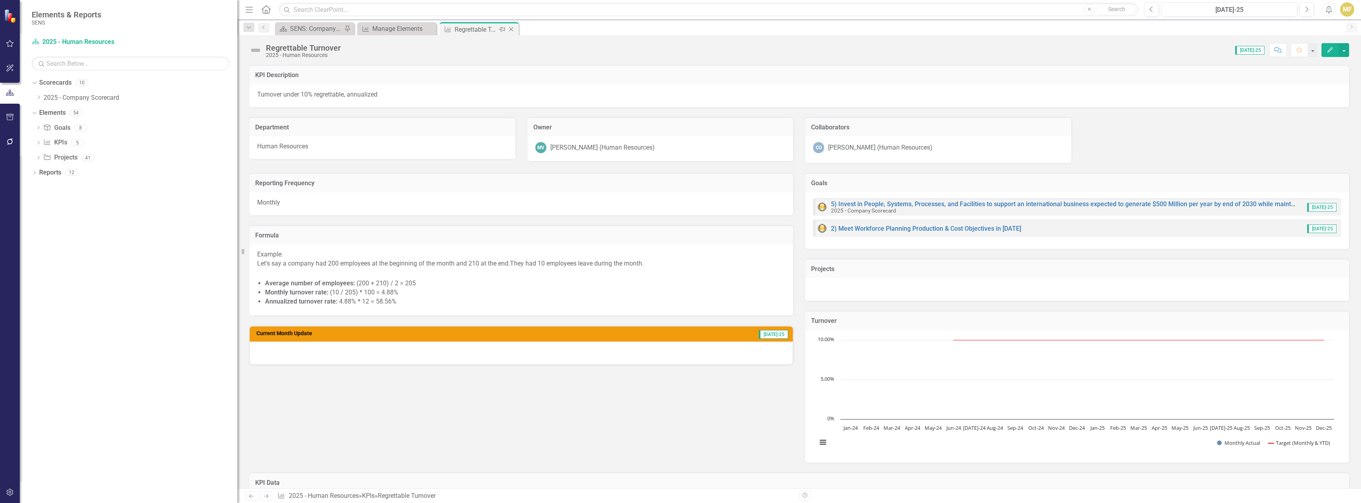
click at [511, 27] on icon "Close" at bounding box center [511, 29] width 8 height 6
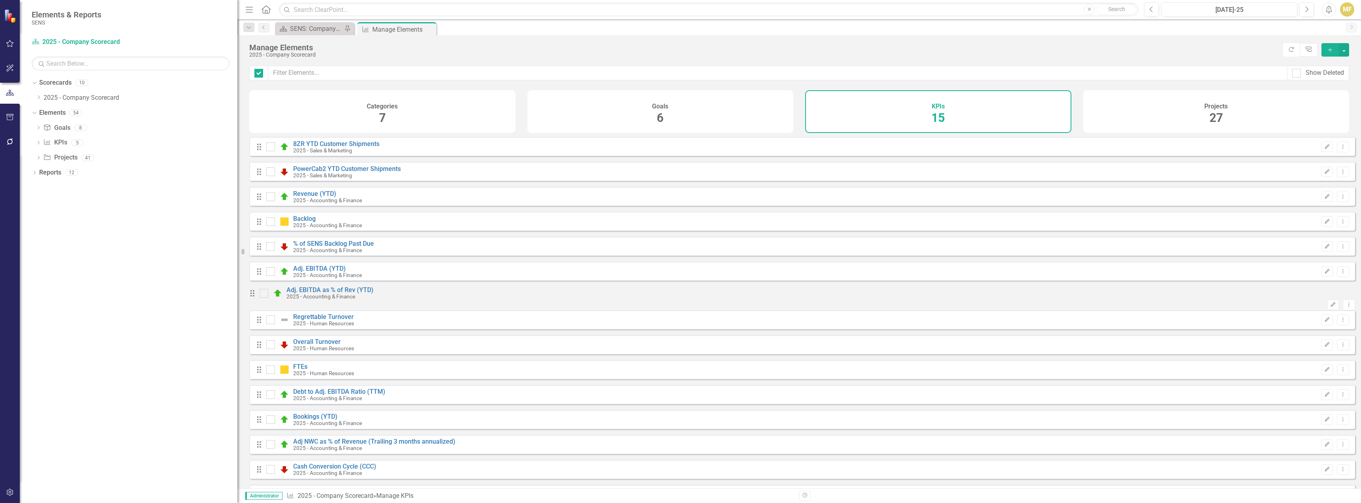
checkbox input "false"
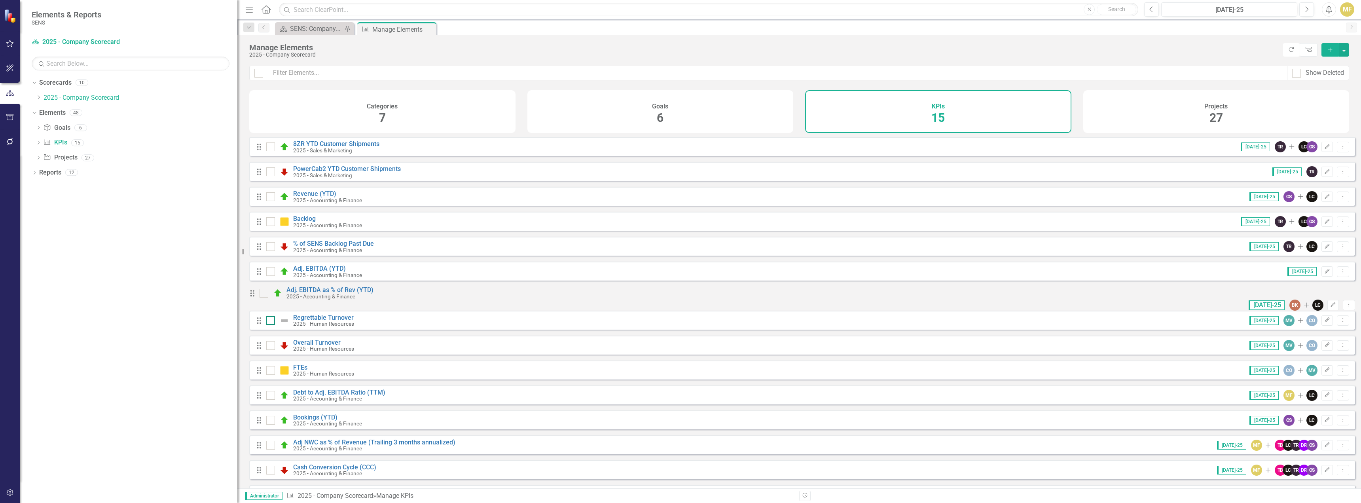
click at [273, 325] on div at bounding box center [270, 320] width 9 height 9
click at [271, 321] on input "checkbox" at bounding box center [268, 318] width 5 height 5
click at [1340, 322] on icon "Dropdown Menu" at bounding box center [1343, 319] width 7 height 5
click at [1315, 383] on link "Trash Delete KPI" at bounding box center [1311, 384] width 63 height 15
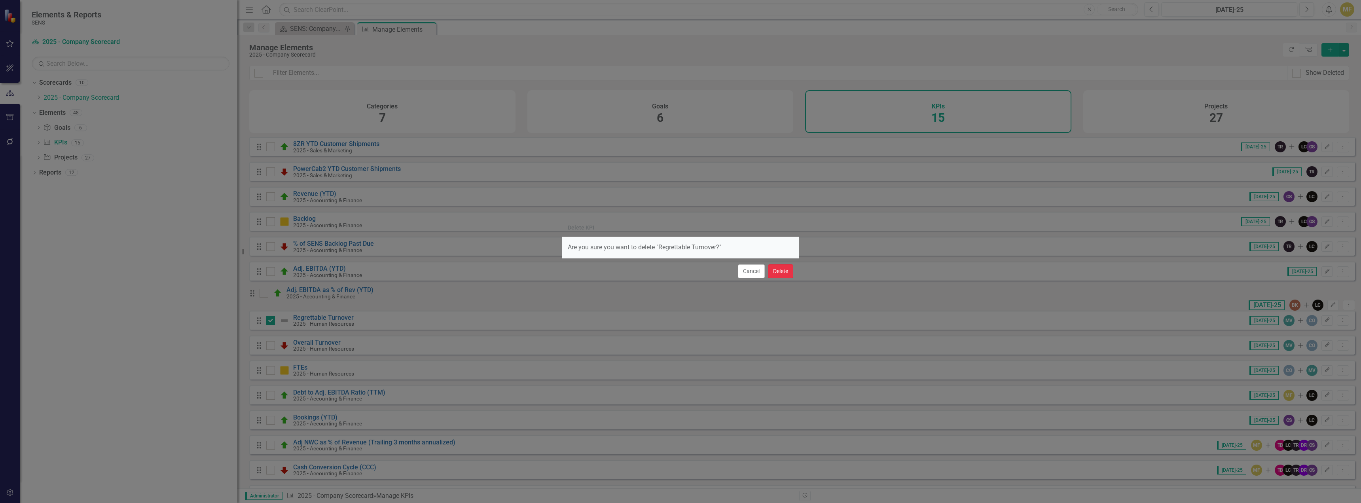
click at [782, 270] on button "Delete" at bounding box center [780, 271] width 25 height 14
checkbox input "false"
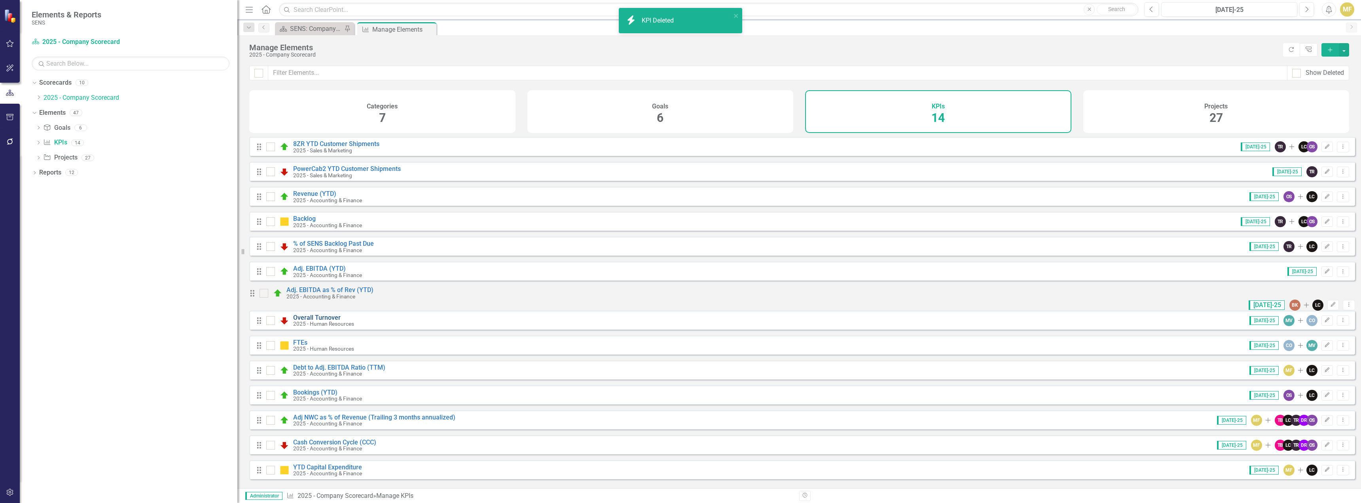
click at [318, 321] on link "Overall Turnover" at bounding box center [316, 318] width 47 height 8
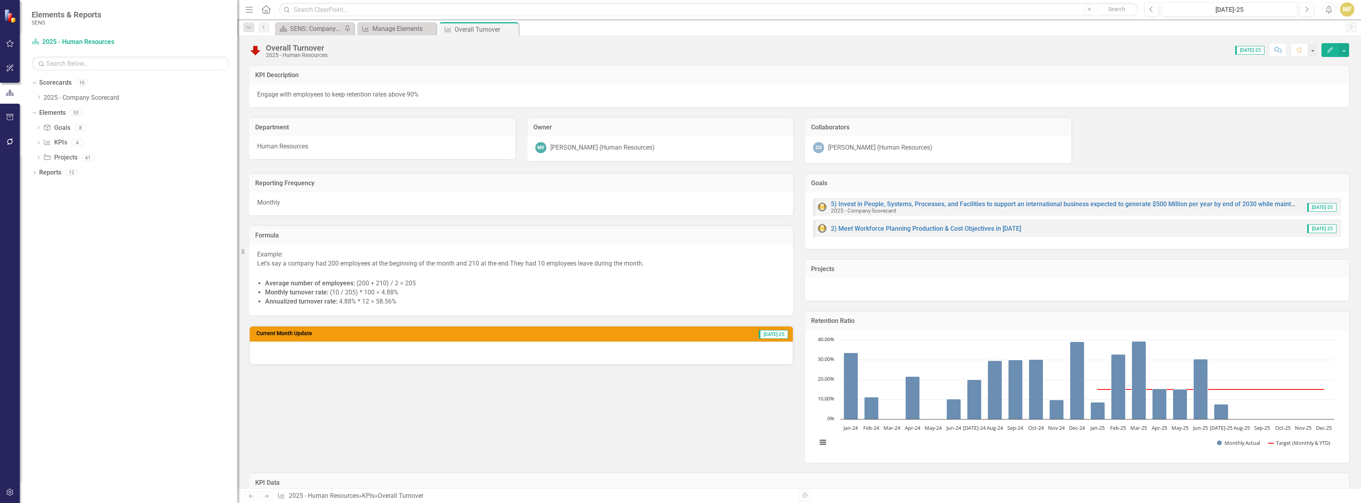
scroll to position [237, 0]
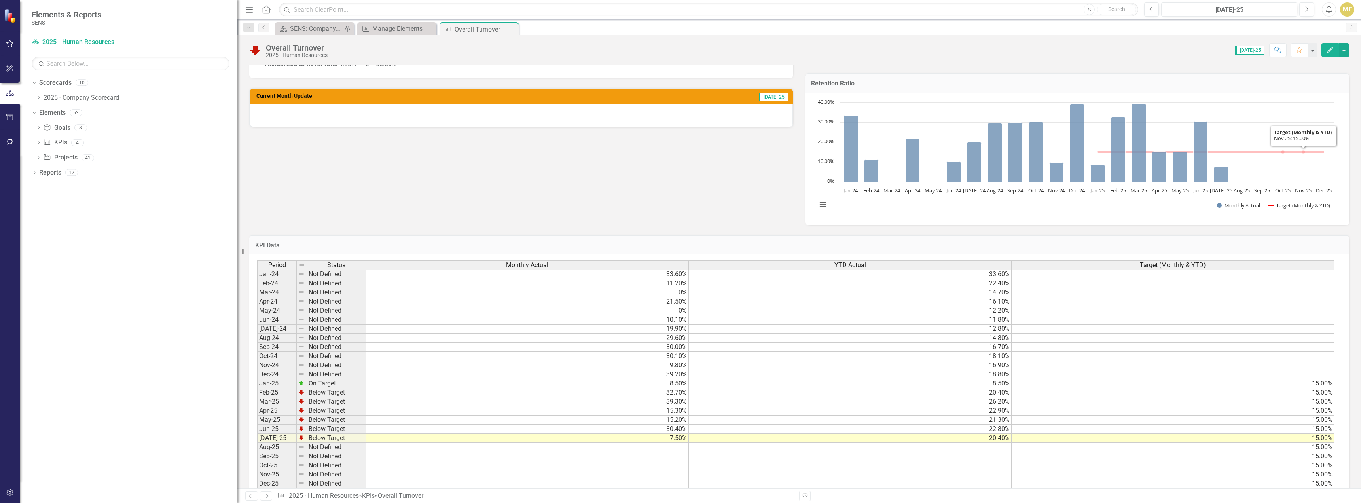
click at [1300, 94] on div "Chart Combination chart with 2 data series. The chart has 1 X axis displaying c…" at bounding box center [1077, 159] width 544 height 133
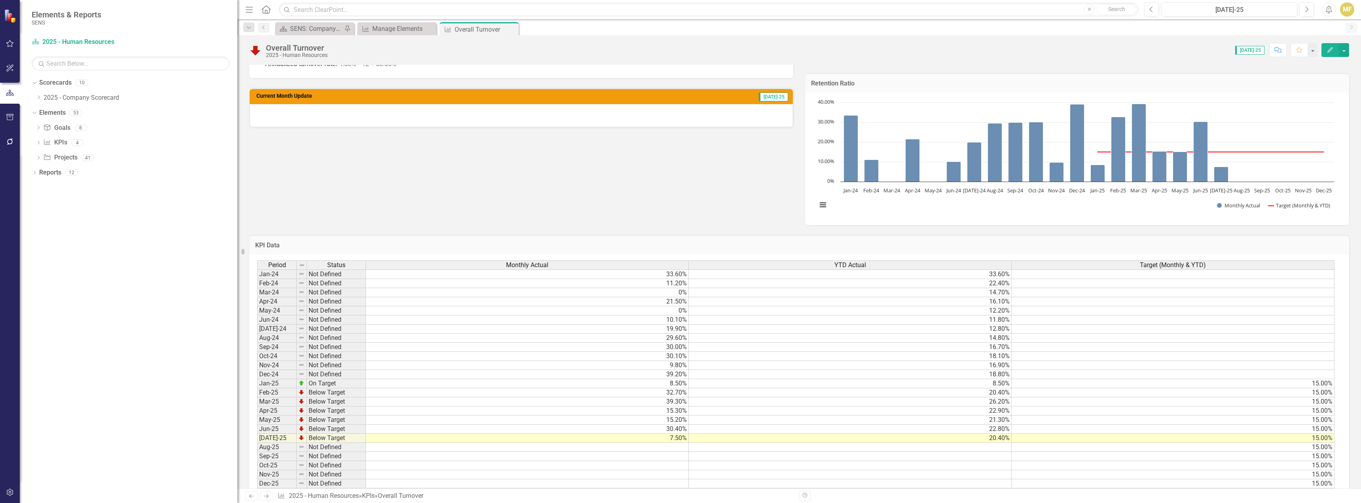
click at [1300, 94] on div "Chart Combination chart with 2 data series. The chart has 1 X axis displaying c…" at bounding box center [1077, 159] width 544 height 133
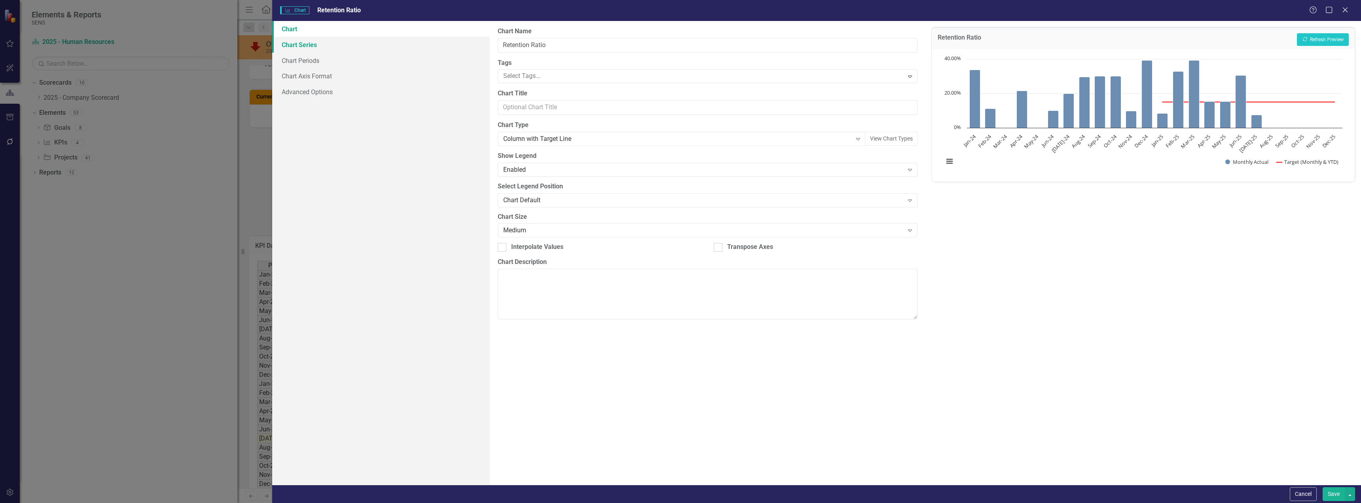
click at [336, 42] on link "Chart Series" at bounding box center [381, 45] width 218 height 16
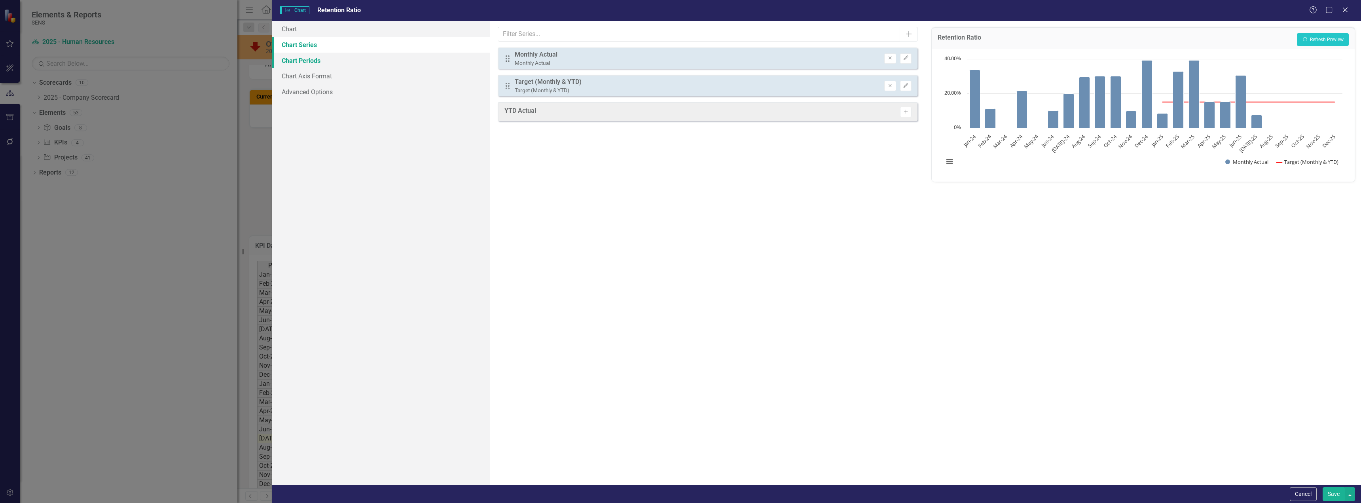
click at [326, 61] on link "Chart Periods" at bounding box center [381, 61] width 218 height 16
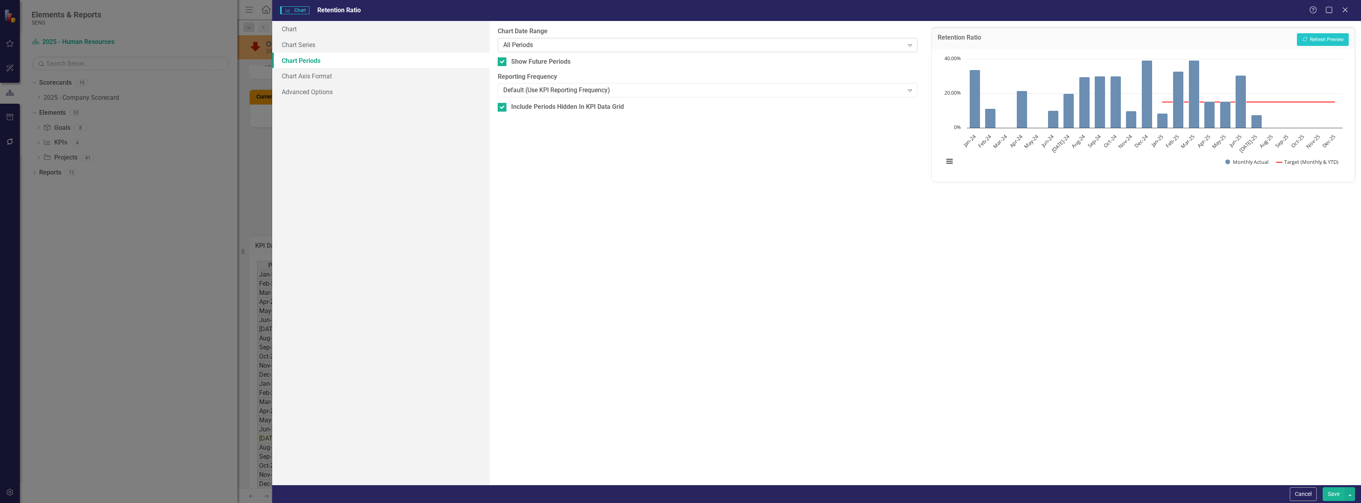
click at [620, 44] on div "All Periods" at bounding box center [703, 44] width 400 height 9
click at [548, 44] on div "Current Period" at bounding box center [703, 44] width 400 height 9
click at [335, 42] on link "Chart Series" at bounding box center [381, 45] width 218 height 16
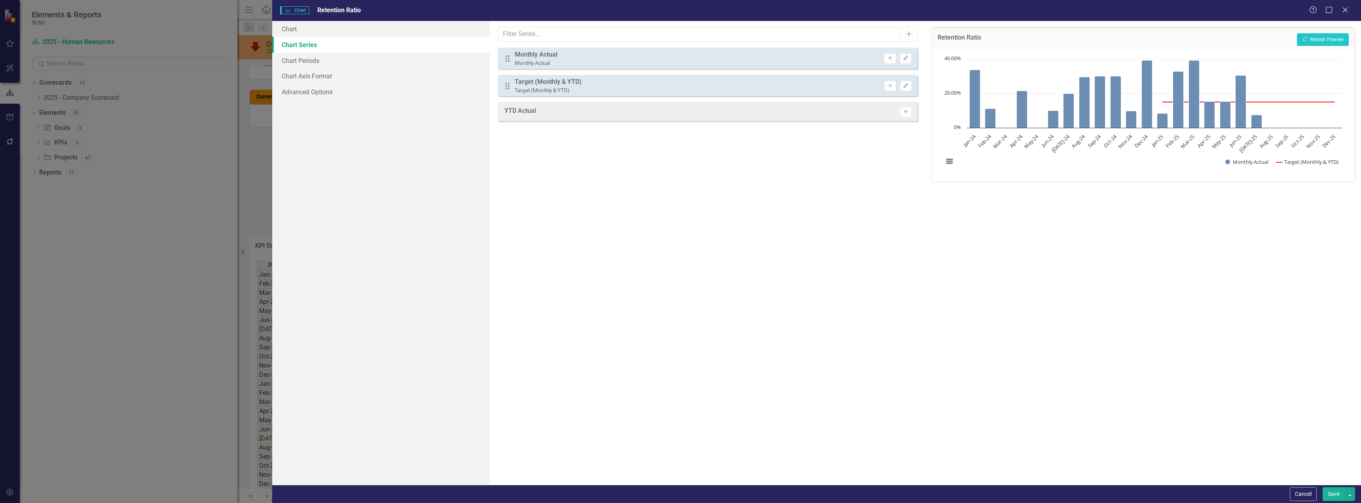
click at [910, 112] on button "Activate" at bounding box center [905, 112] width 11 height 10
drag, startPoint x: 506, startPoint y: 116, endPoint x: 504, endPoint y: 57, distance: 58.2
click at [504, 57] on div "Drag Monthly Actual Monthly Actual Remove Edit Drag Target (Monthly & YTD) Targ…" at bounding box center [708, 85] width 420 height 76
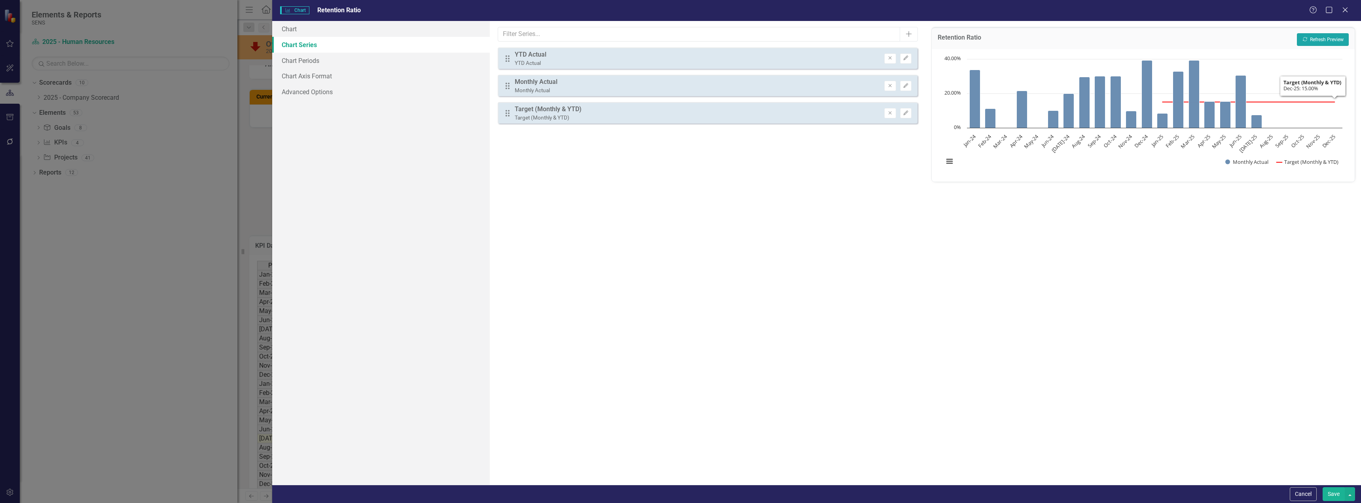
click at [1326, 42] on button "Recalculate Refresh Preview" at bounding box center [1323, 39] width 52 height 13
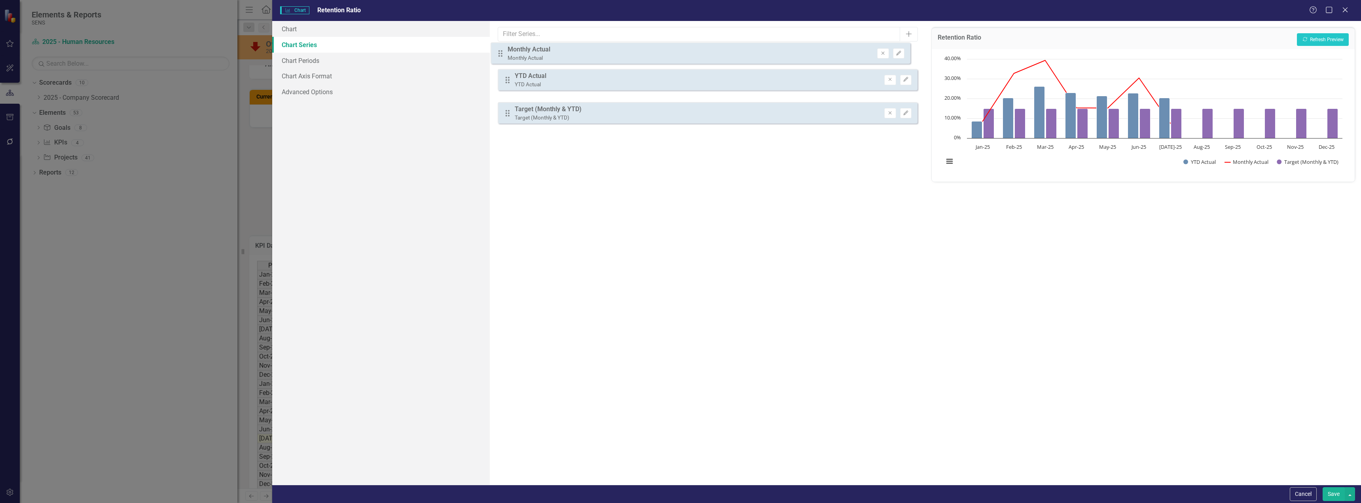
drag, startPoint x: 511, startPoint y: 87, endPoint x: 504, endPoint y: 54, distance: 33.2
click at [504, 54] on div "Drag YTD Actual YTD Actual Remove Edit Drag Monthly Actual Monthly Actual Remov…" at bounding box center [708, 85] width 420 height 76
click at [1334, 493] on button "Save" at bounding box center [1334, 494] width 22 height 14
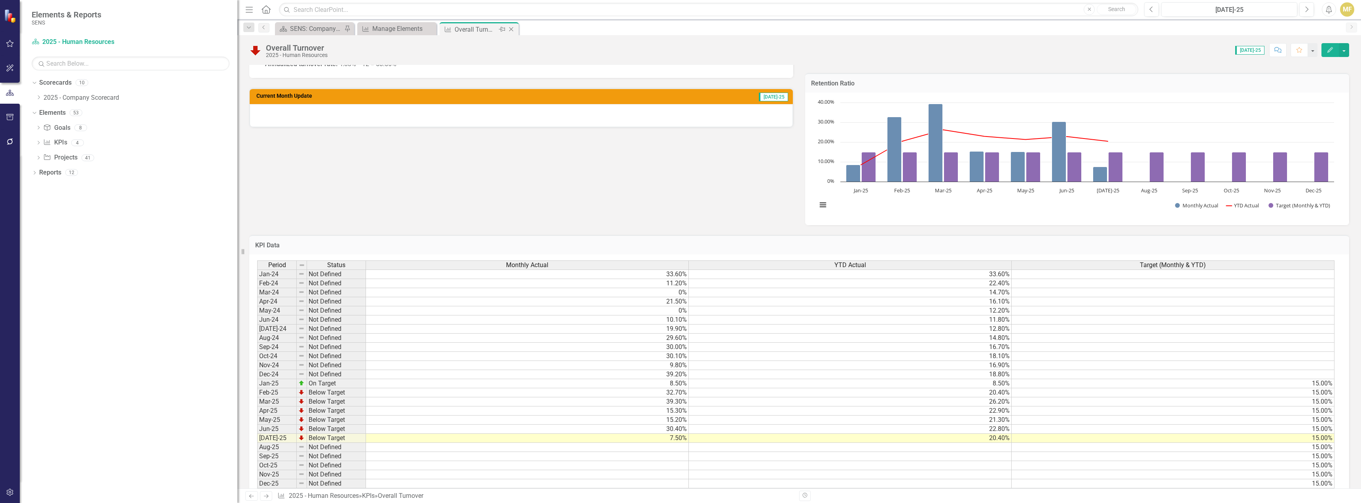
click at [512, 29] on icon "Close" at bounding box center [511, 29] width 8 height 6
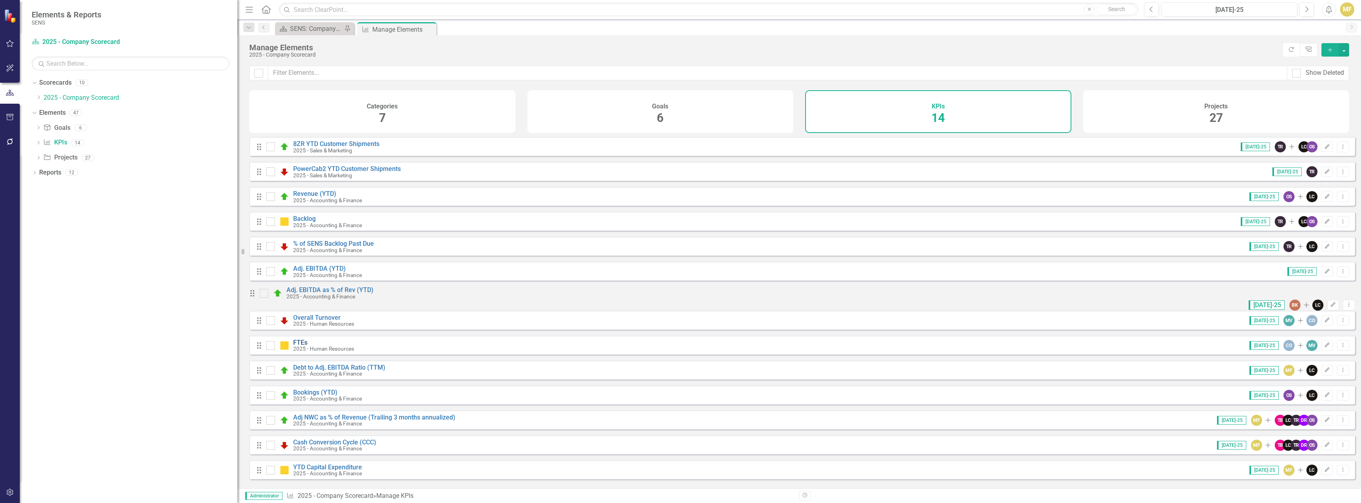
click at [300, 346] on link "FTEs" at bounding box center [300, 343] width 14 height 8
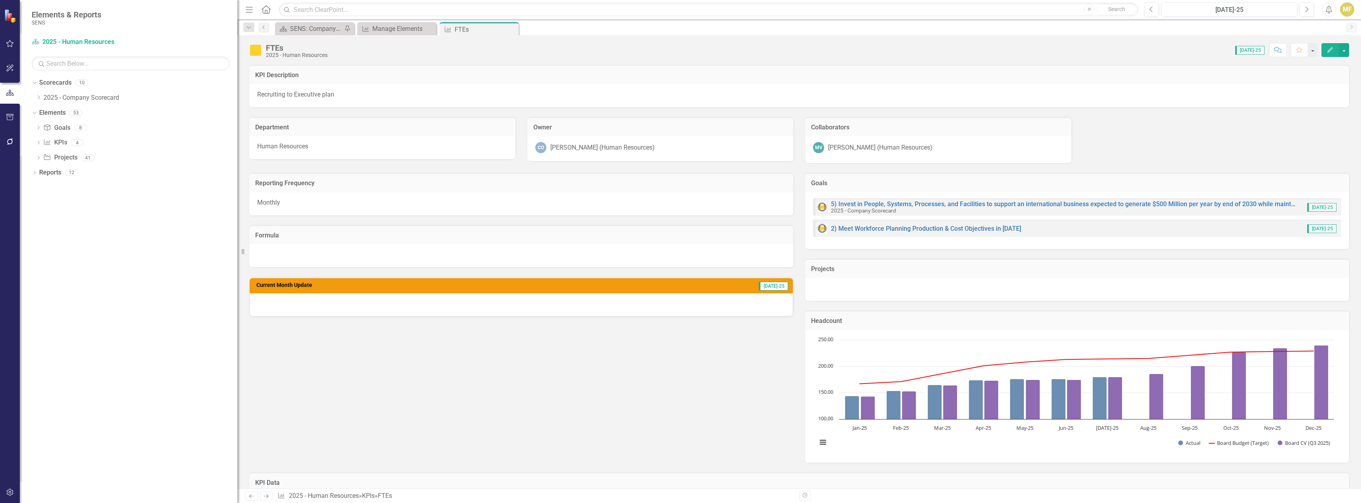
scroll to position [40, 0]
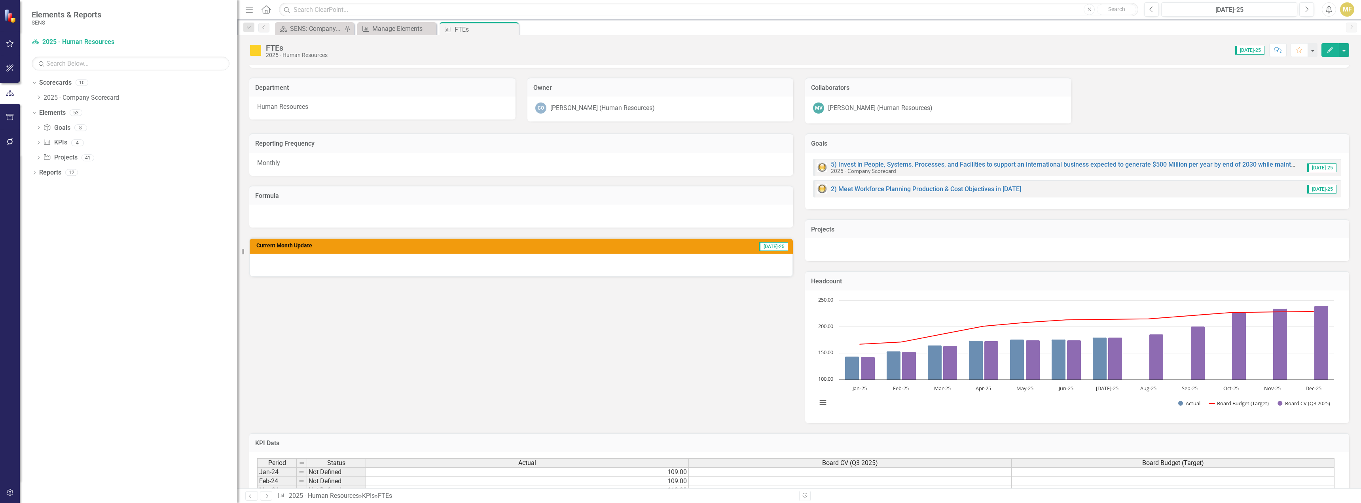
click at [0, 0] on icon "Close" at bounding box center [0, 0] width 0 height 0
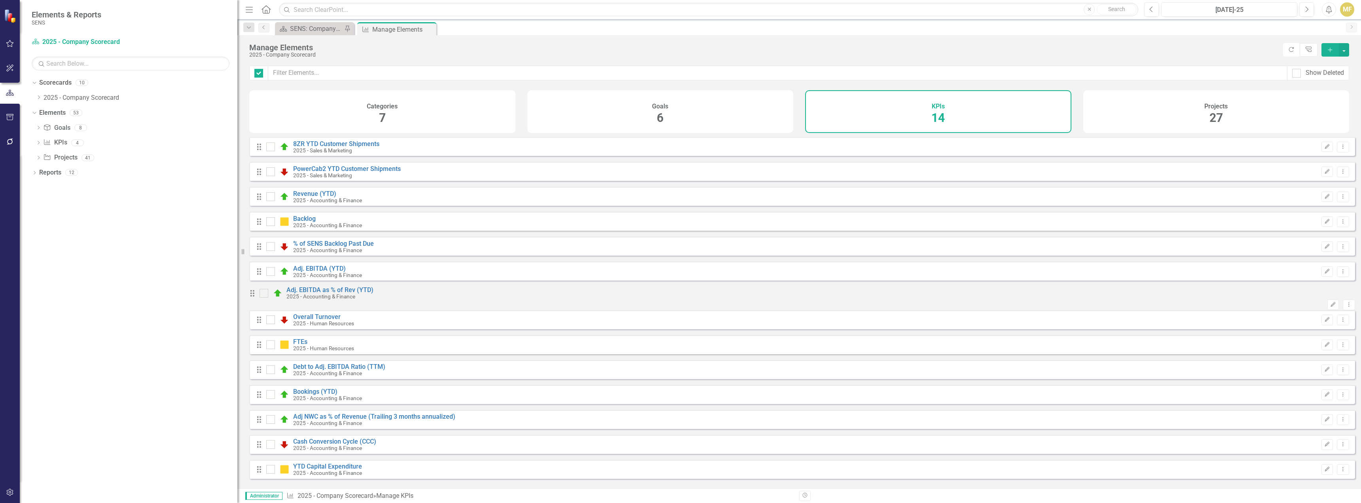
checkbox input "false"
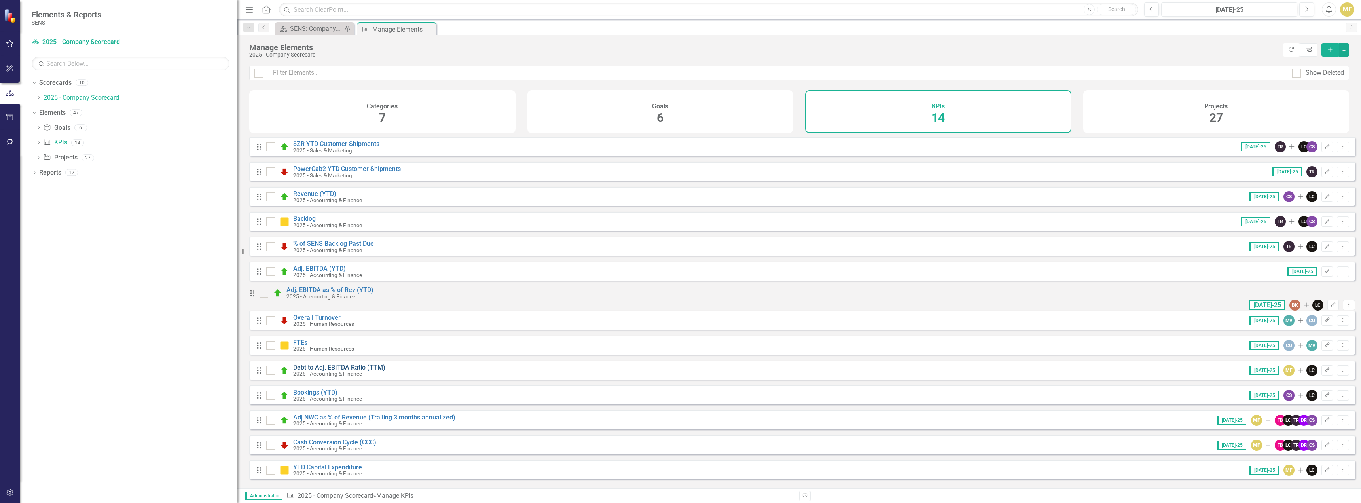
click at [362, 371] on link "Debt to Adj. EBITDA Ratio (TTM)" at bounding box center [339, 368] width 92 height 8
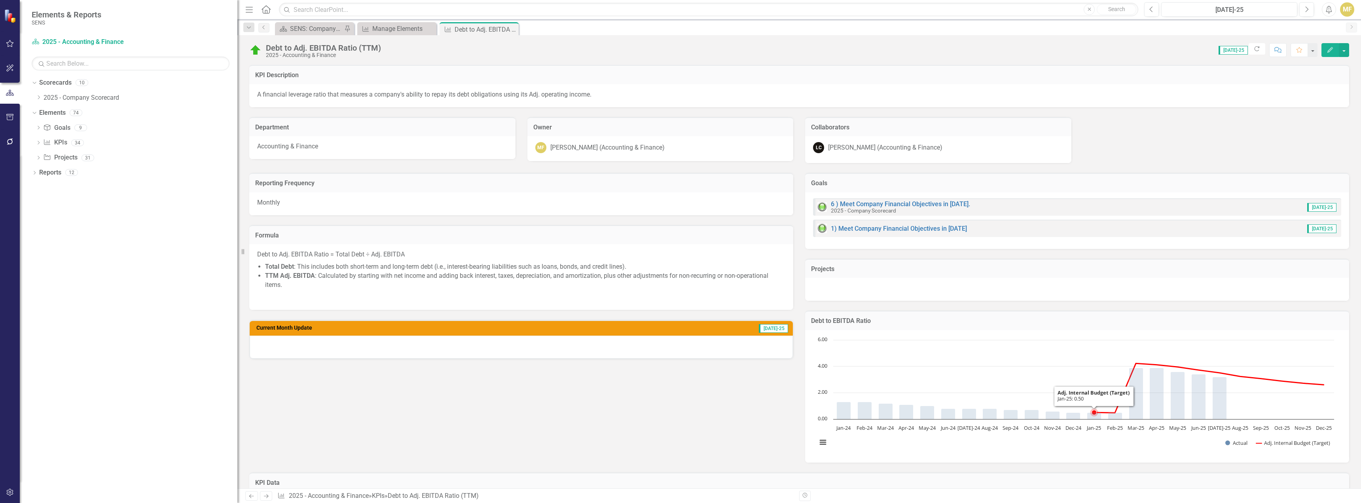
click at [1090, 352] on rect "Interactive chart" at bounding box center [1075, 395] width 525 height 119
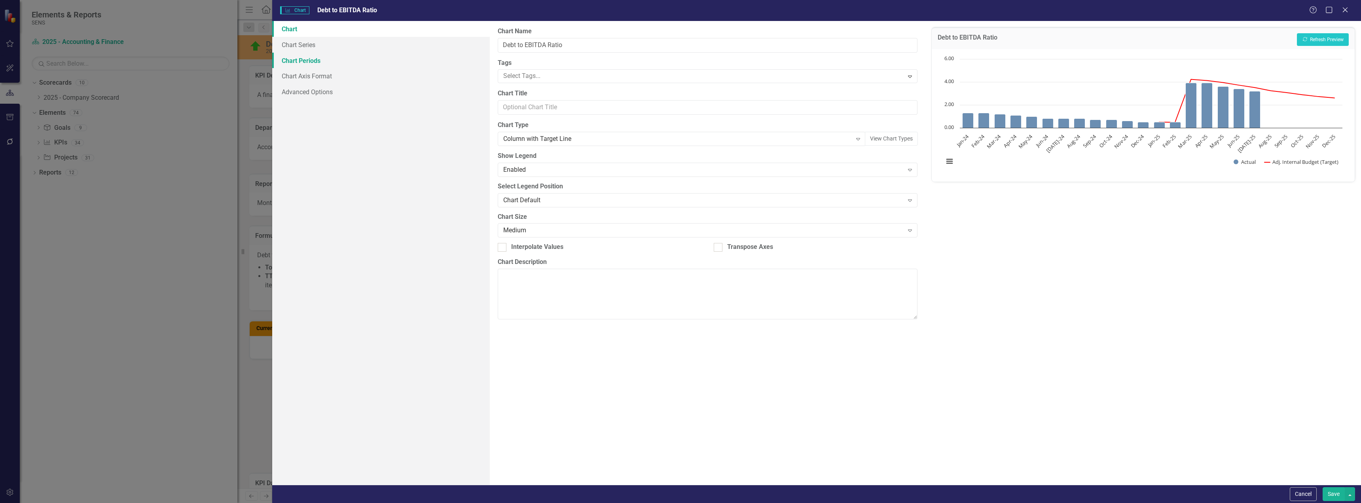
click at [311, 64] on link "Chart Periods" at bounding box center [381, 61] width 218 height 16
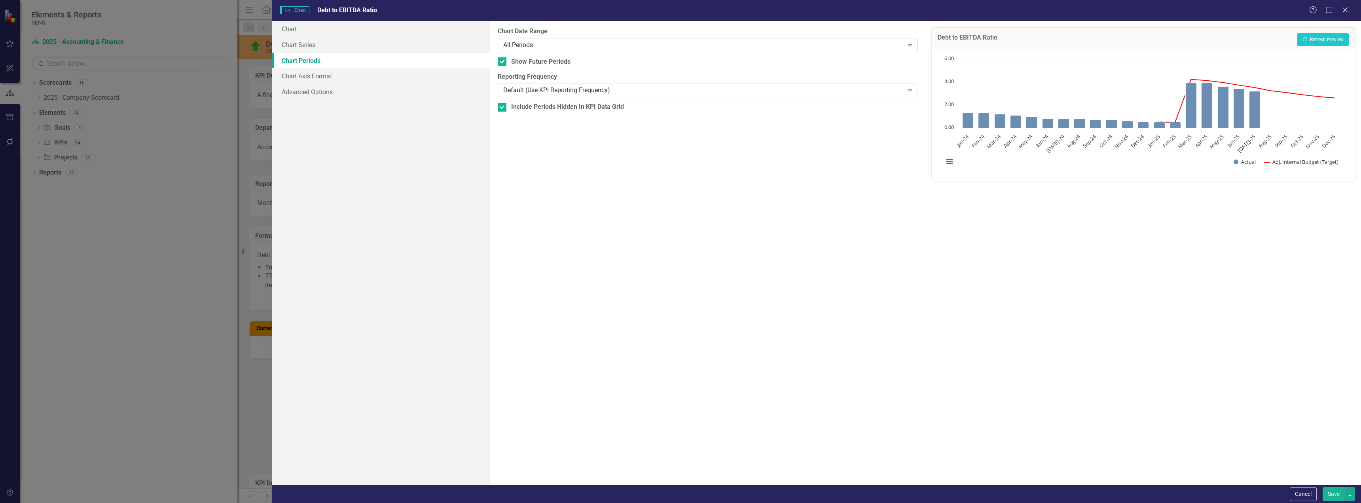
click at [597, 47] on div "All Periods" at bounding box center [703, 44] width 400 height 9
click at [1333, 495] on button "Save" at bounding box center [1334, 494] width 22 height 14
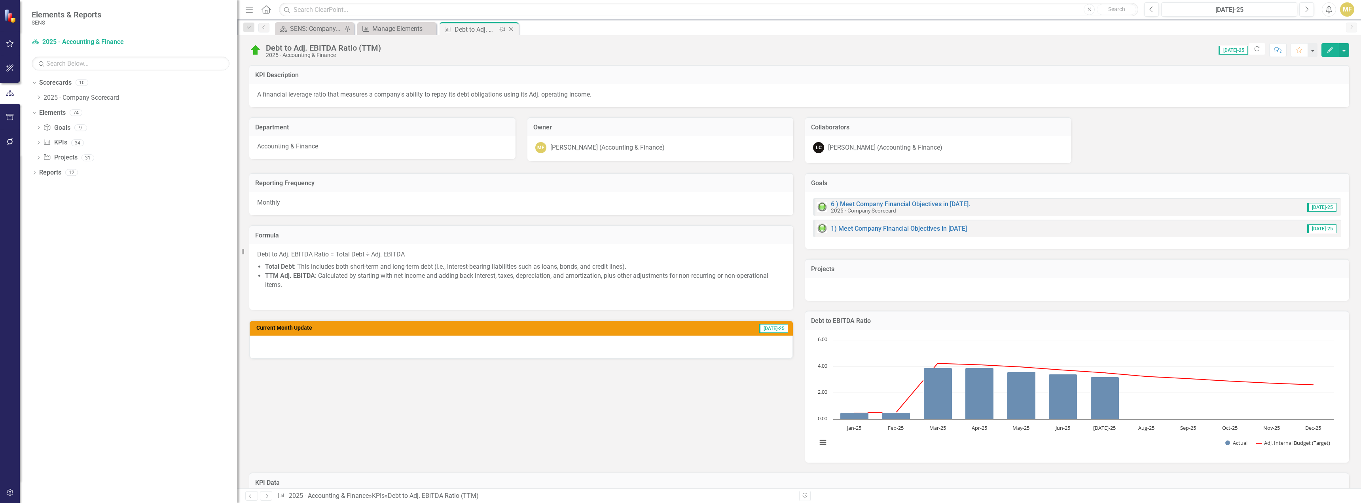
click at [508, 27] on icon "Close" at bounding box center [511, 29] width 8 height 6
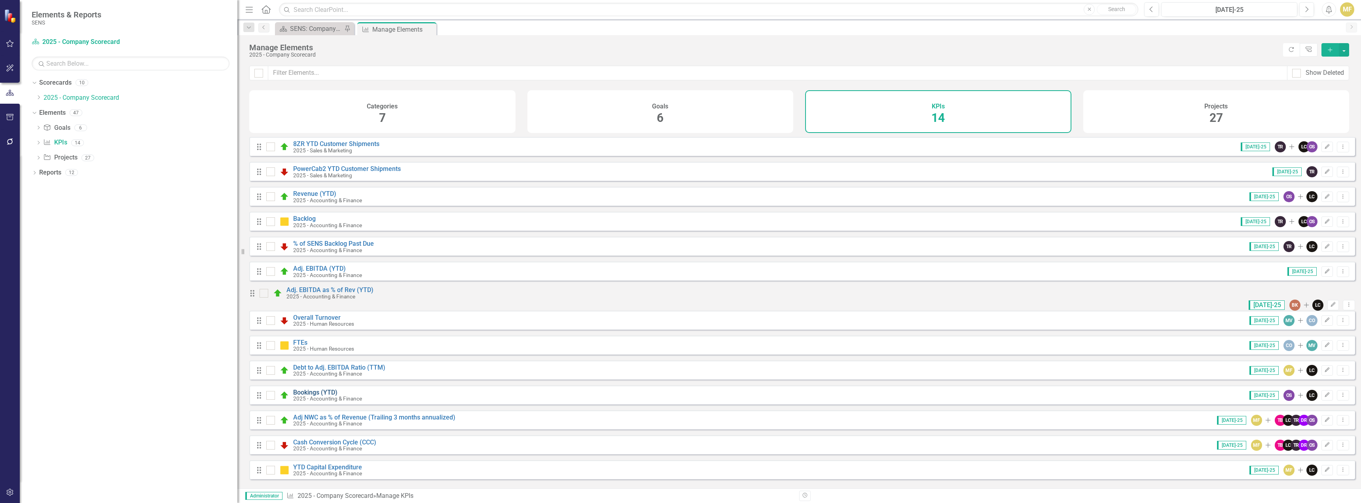
click at [316, 396] on link "Bookings (YTD)" at bounding box center [315, 392] width 44 height 8
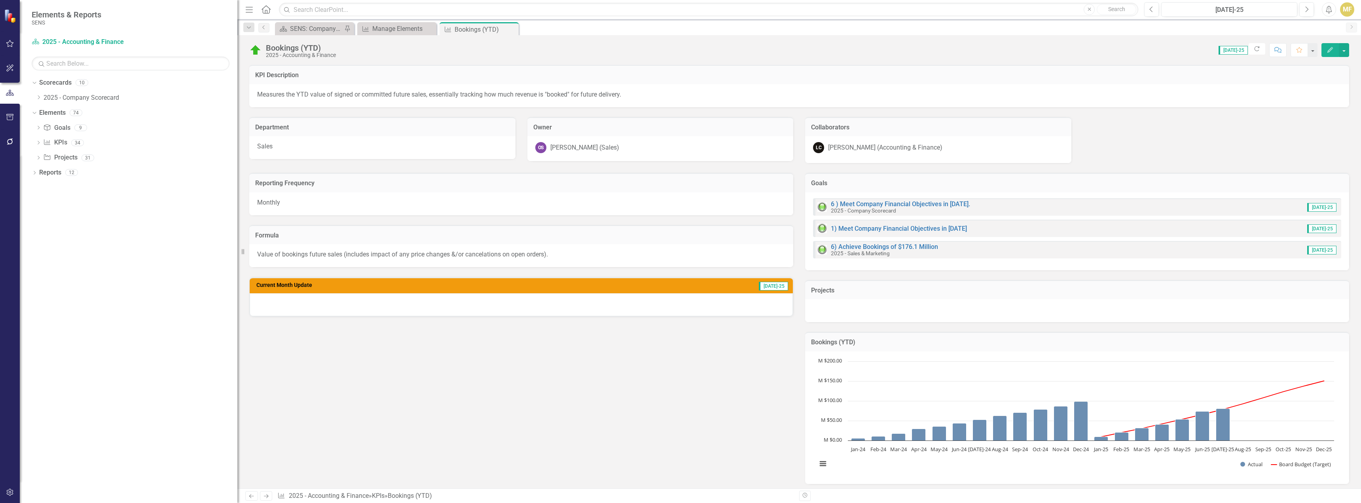
click at [1325, 345] on h3 "Bookings (YTD)" at bounding box center [1077, 342] width 532 height 7
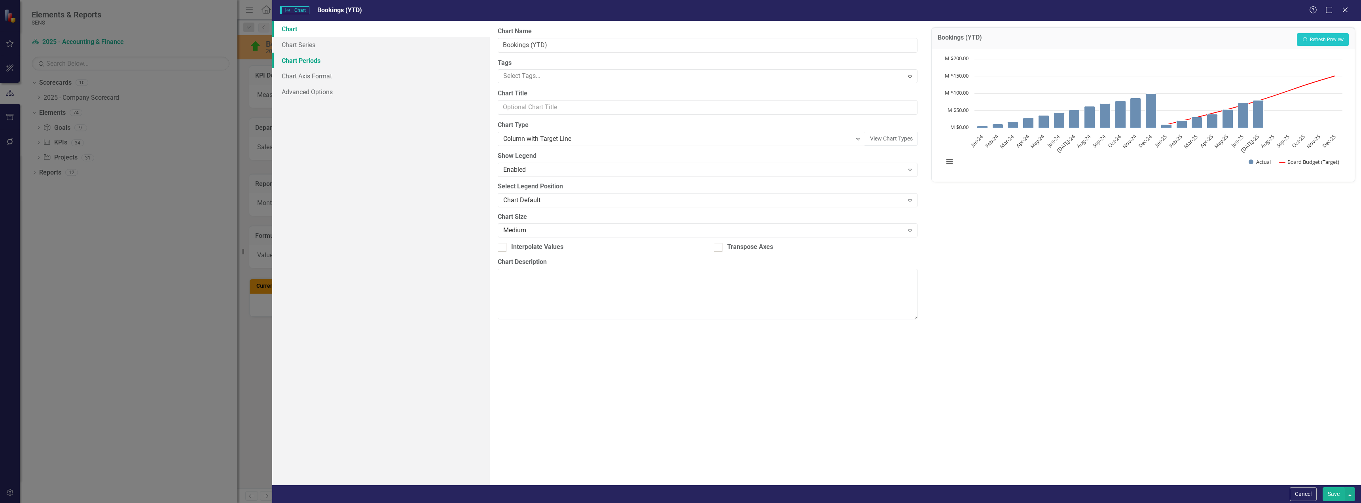
click at [305, 62] on link "Chart Periods" at bounding box center [381, 61] width 218 height 16
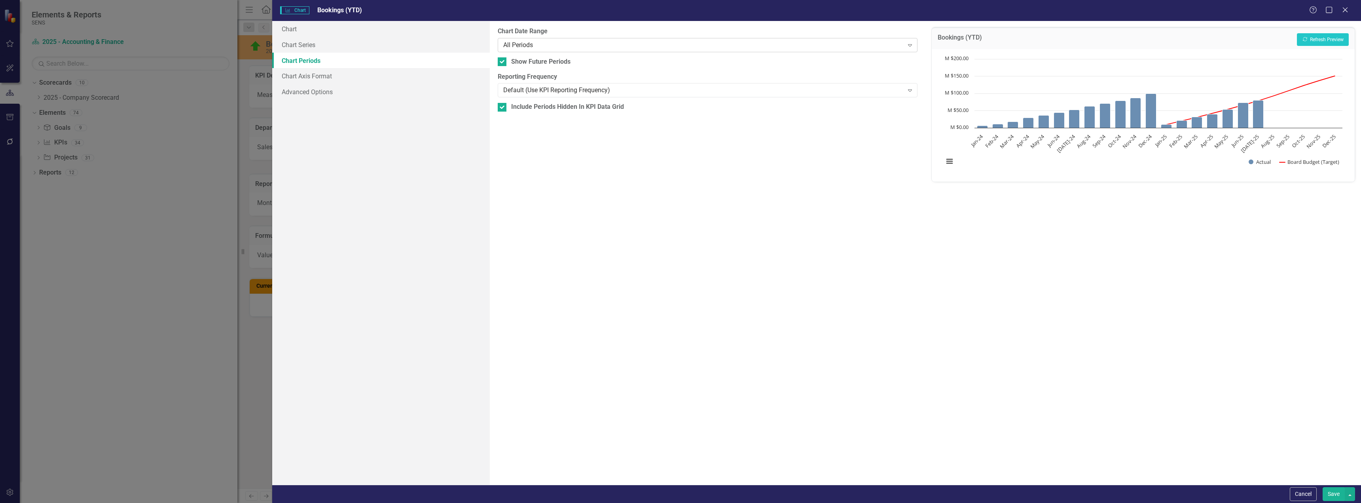
click at [556, 42] on div "All Periods" at bounding box center [703, 44] width 400 height 9
click at [1327, 494] on button "Save" at bounding box center [1334, 494] width 22 height 14
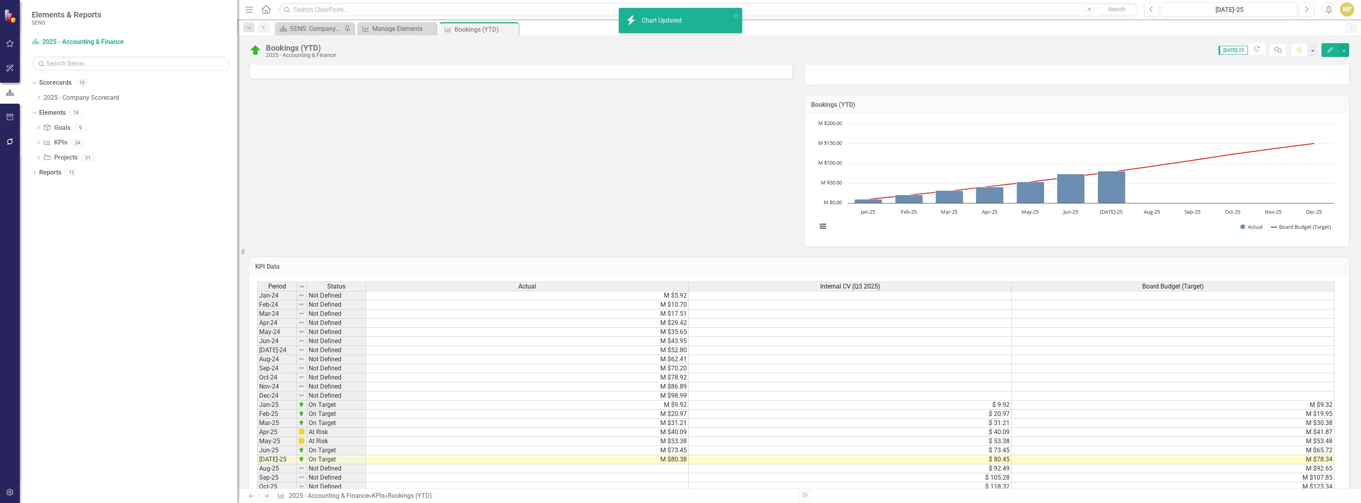
scroll to position [40, 0]
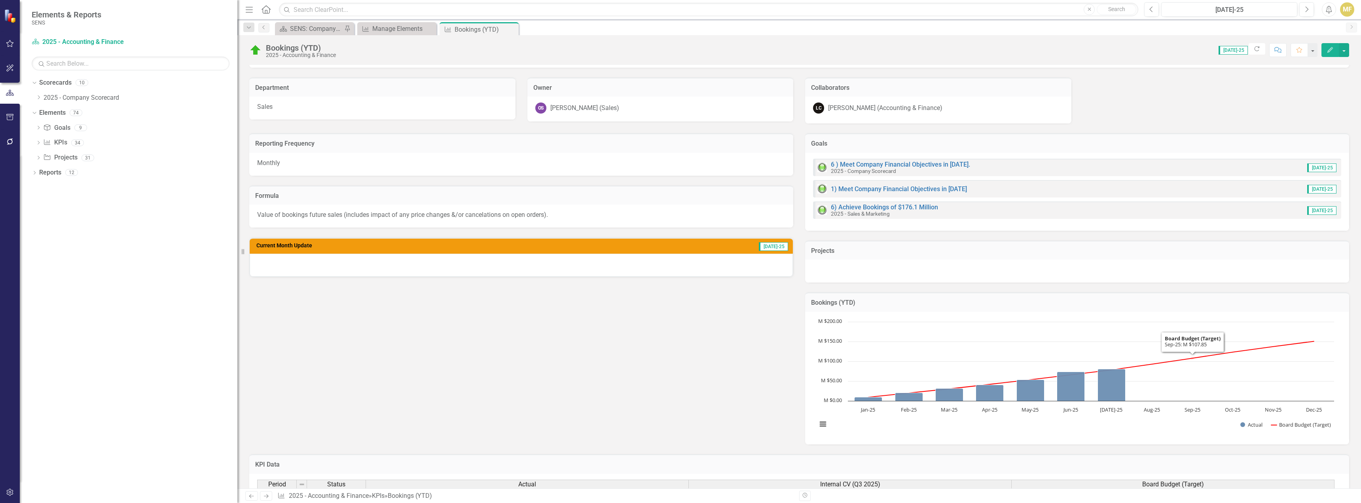
click at [1209, 306] on td "Bookings (YTD)" at bounding box center [1077, 303] width 532 height 10
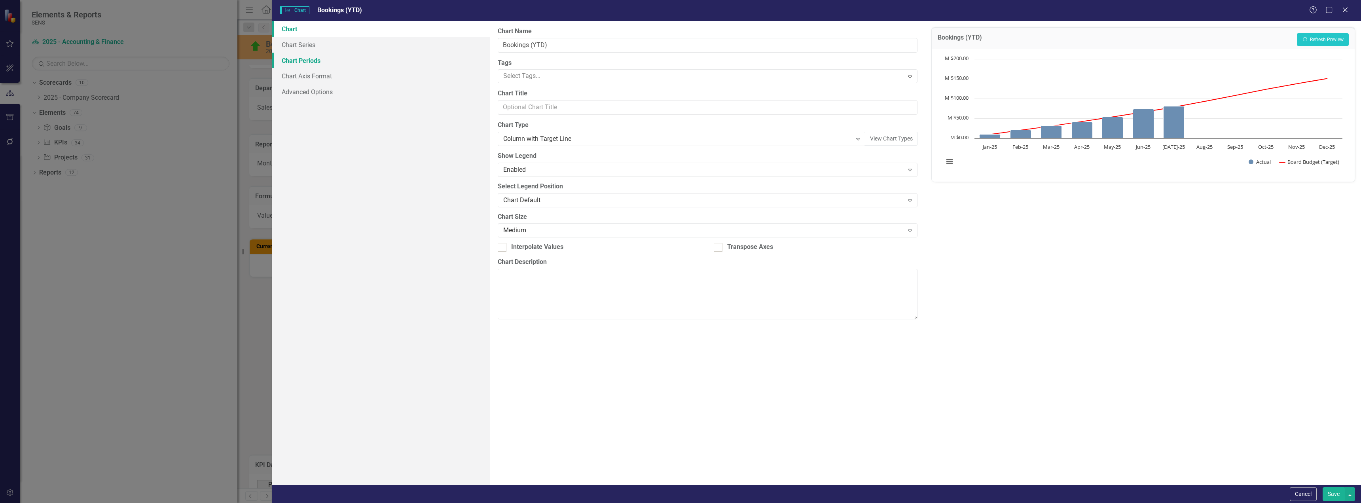
click at [320, 57] on link "Chart Periods" at bounding box center [381, 61] width 218 height 16
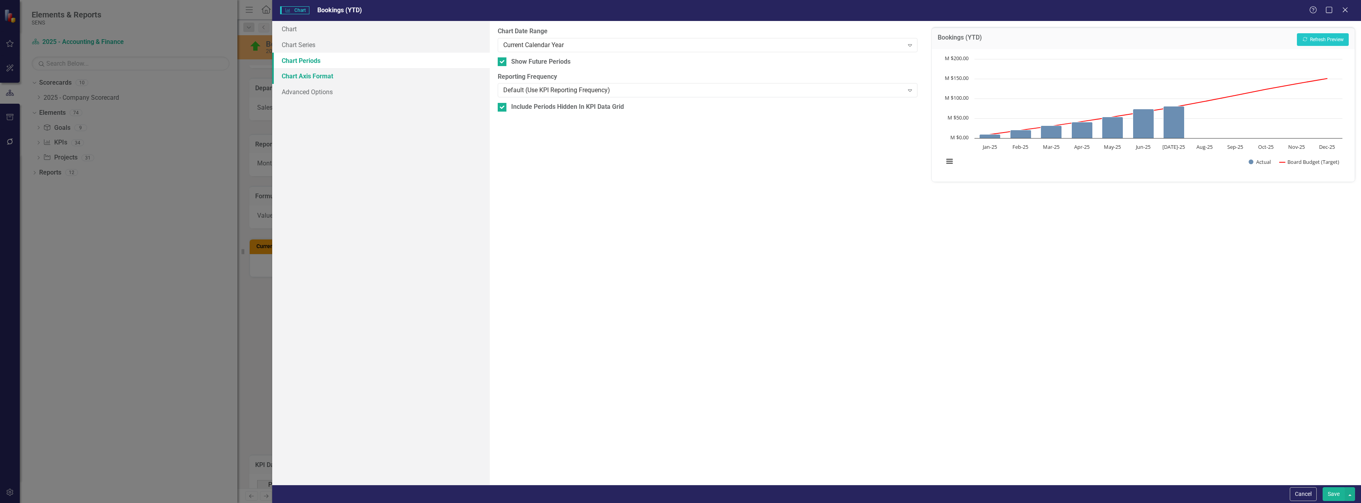
click at [309, 80] on link "Chart Axis Format" at bounding box center [381, 76] width 218 height 16
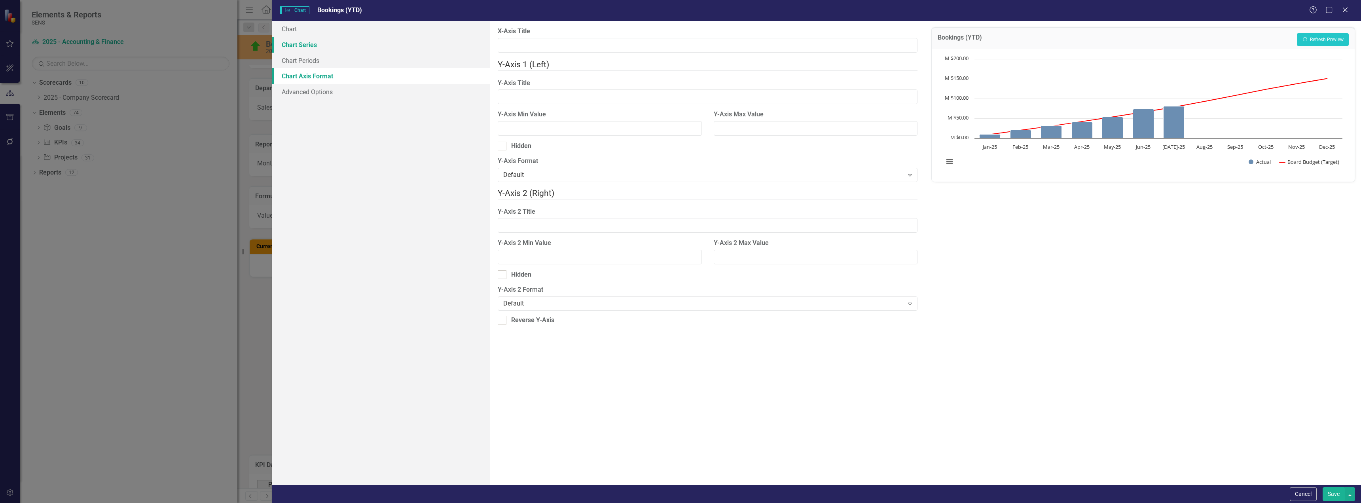
click at [311, 47] on link "Chart Series" at bounding box center [381, 45] width 218 height 16
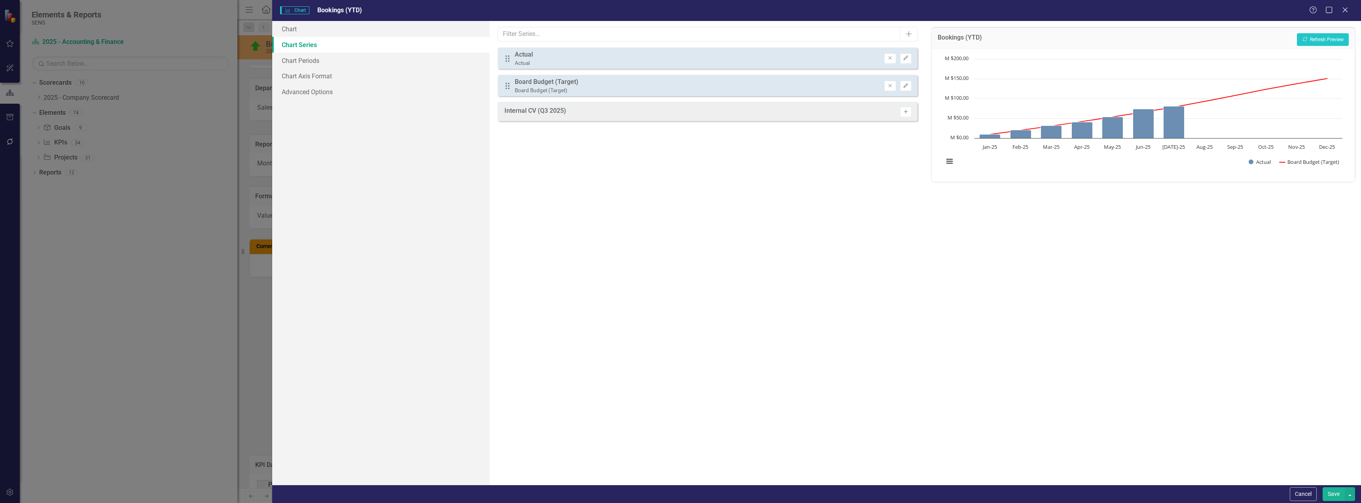
click at [905, 114] on icon "Activate" at bounding box center [906, 112] width 6 height 5
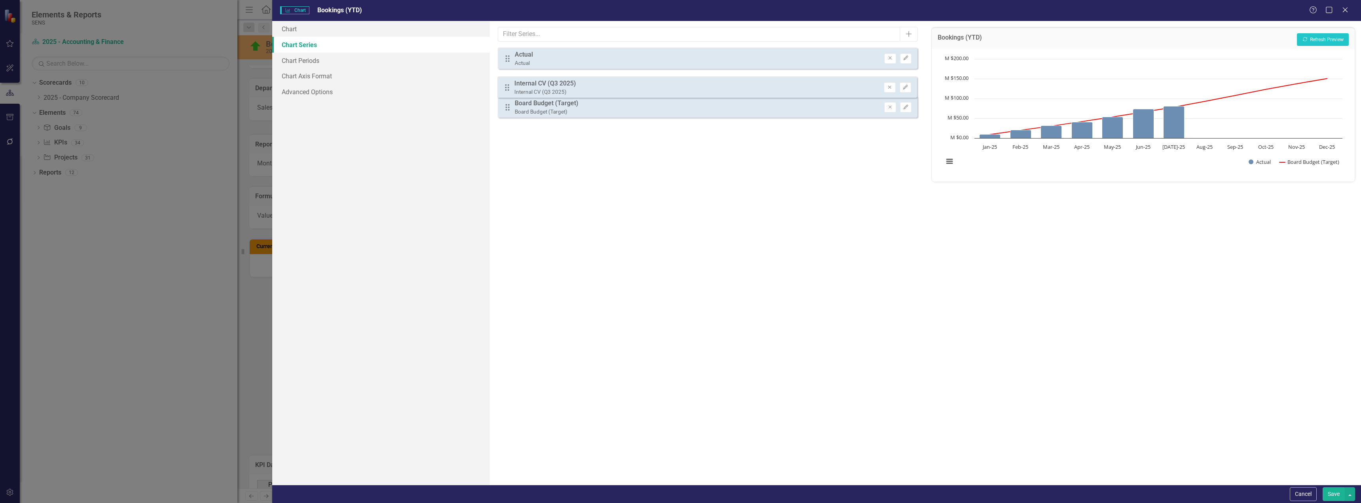
drag, startPoint x: 505, startPoint y: 113, endPoint x: 505, endPoint y: 87, distance: 26.1
click at [505, 87] on div "Drag Actual Actual Remove Edit Drag Board Budget (Target) Board Budget (Target)…" at bounding box center [708, 85] width 420 height 76
click at [1313, 43] on button "Recalculate Refresh Preview" at bounding box center [1323, 39] width 52 height 13
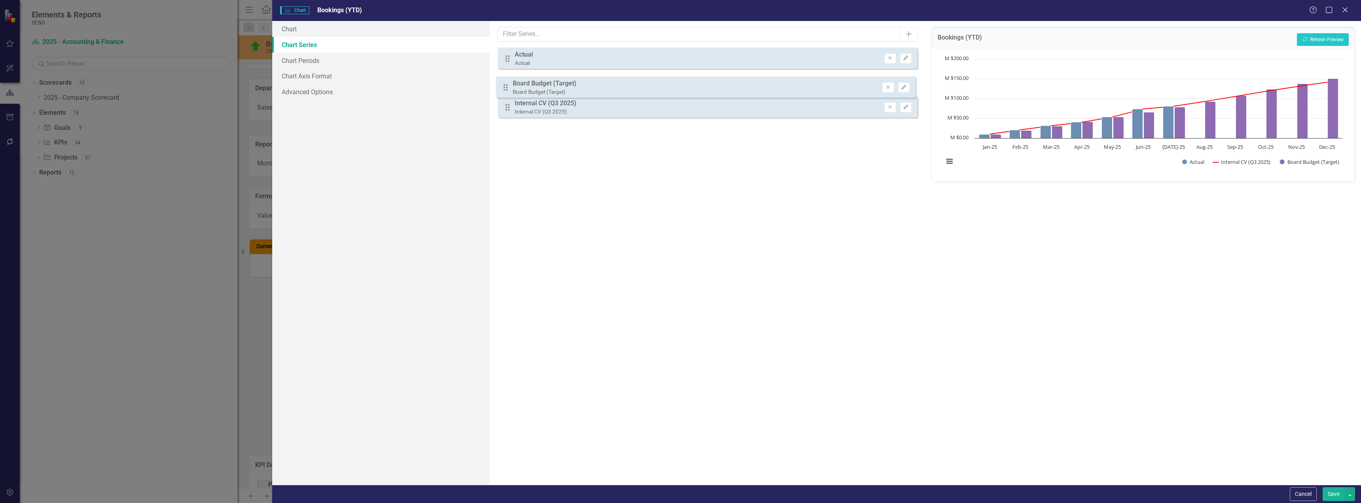
drag, startPoint x: 508, startPoint y: 113, endPoint x: 506, endPoint y: 87, distance: 25.8
click at [506, 87] on div "Drag Actual Actual Remove Edit Drag Internal CV (Q3 2025) Internal CV (Q3 2025)…" at bounding box center [708, 85] width 420 height 76
click at [1318, 40] on button "Recalculate Refresh Preview" at bounding box center [1323, 39] width 52 height 13
click at [1329, 493] on button "Save" at bounding box center [1334, 494] width 22 height 14
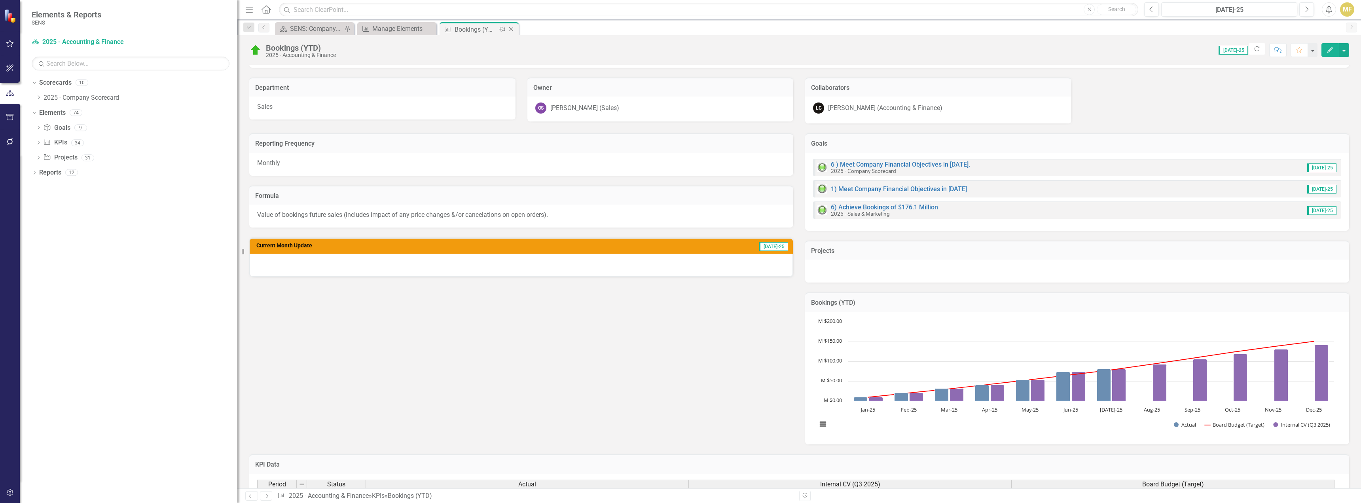
click at [512, 27] on icon "Close" at bounding box center [511, 29] width 8 height 6
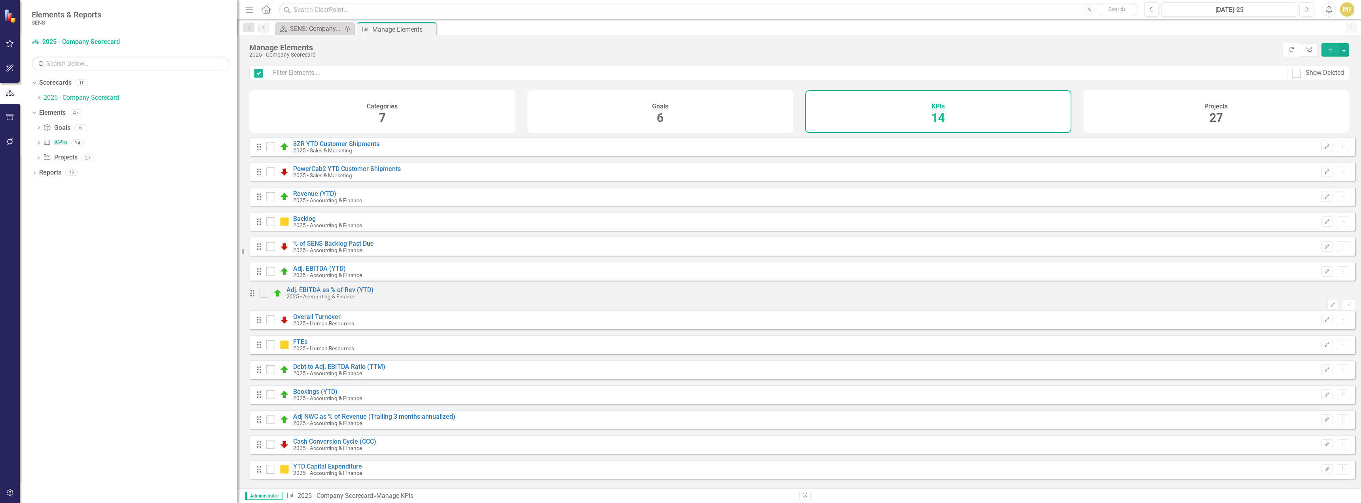
checkbox input "false"
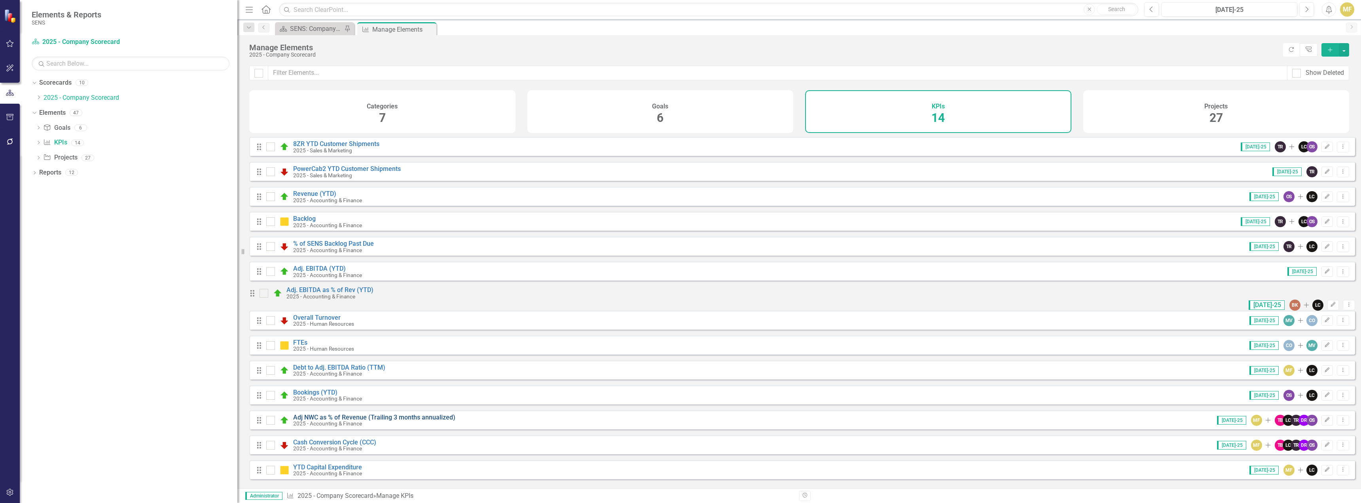
click at [313, 421] on link "Adj NWC as % of Revenue (Trailing 3 months annualized)" at bounding box center [374, 417] width 162 height 8
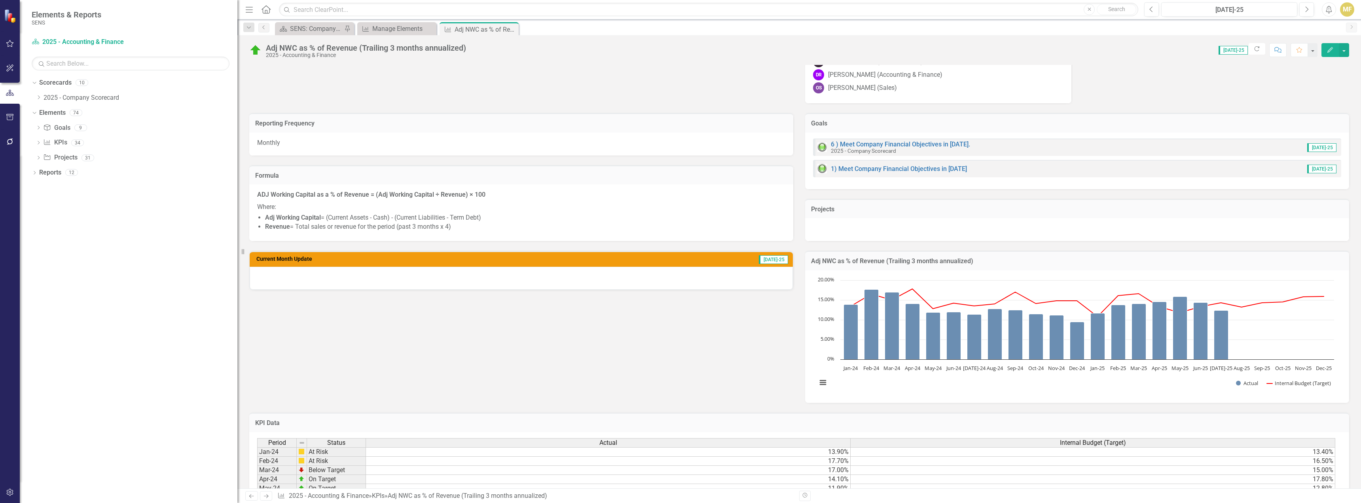
scroll to position [158, 0]
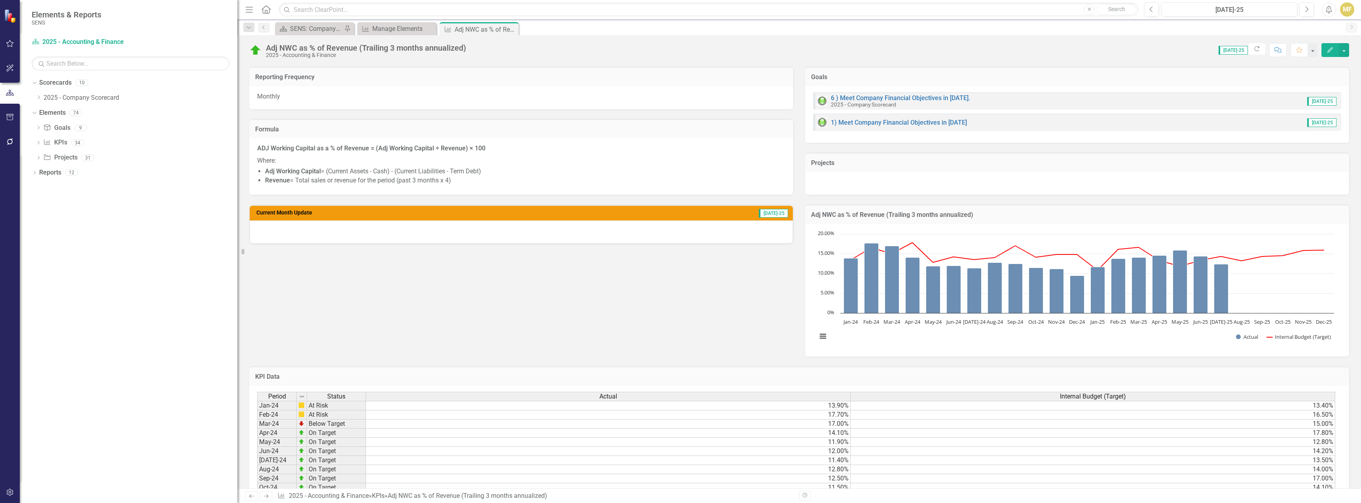
click at [1313, 214] on h3 "Adj NWC as % of Revenue (Trailing 3 months annualized)" at bounding box center [1077, 214] width 532 height 7
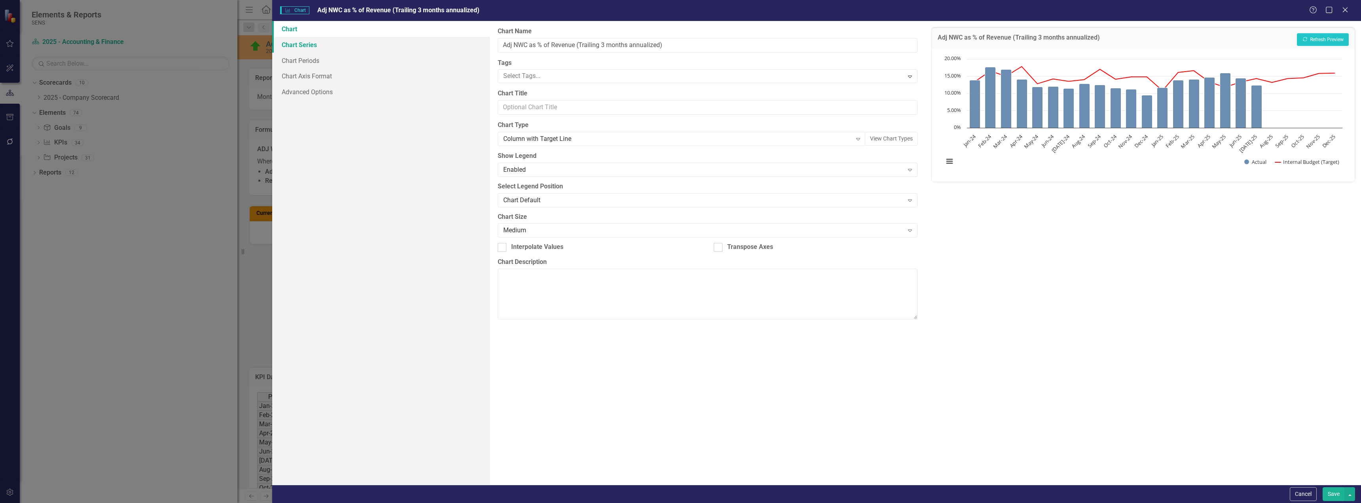
click at [292, 46] on link "Chart Series" at bounding box center [381, 45] width 218 height 16
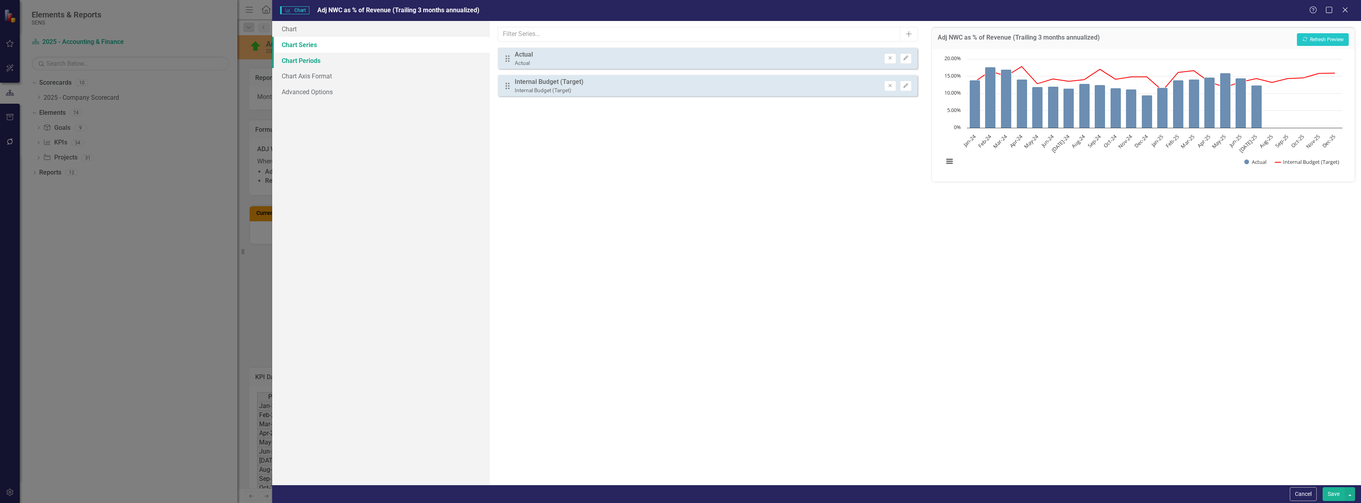
click at [308, 56] on link "Chart Periods" at bounding box center [381, 61] width 218 height 16
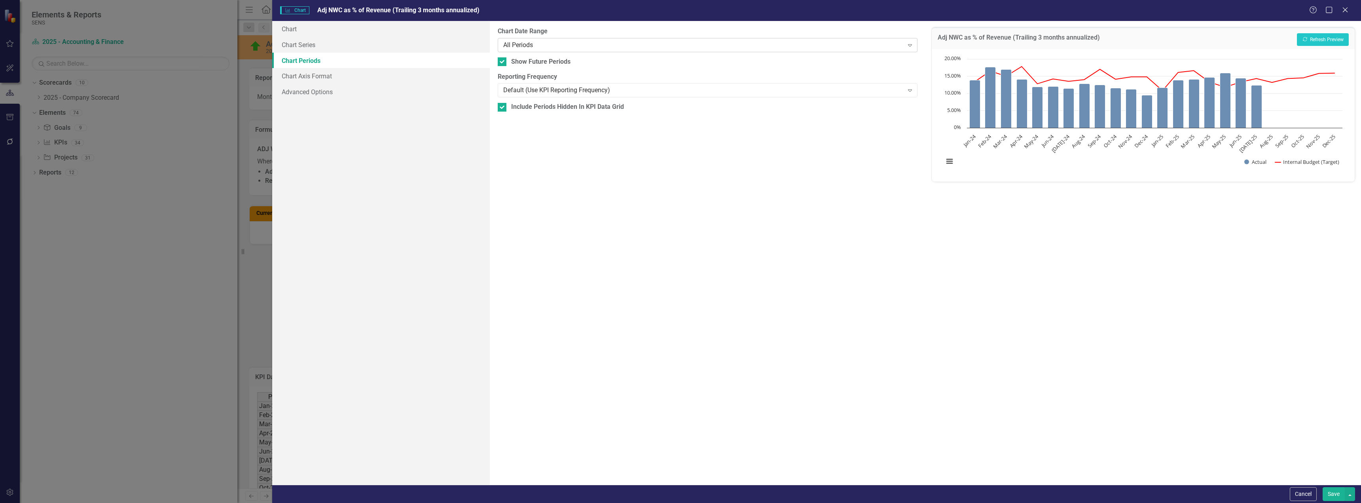
click at [557, 42] on div "All Periods" at bounding box center [703, 44] width 400 height 9
click at [1325, 491] on button "Save" at bounding box center [1334, 494] width 22 height 14
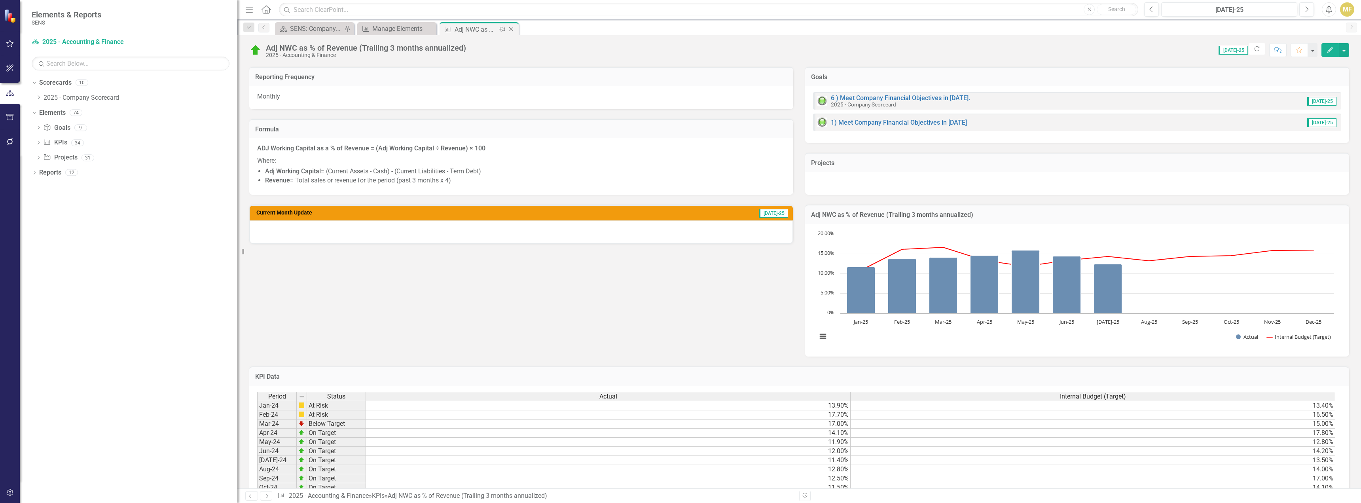
click at [511, 28] on icon "Close" at bounding box center [511, 29] width 8 height 6
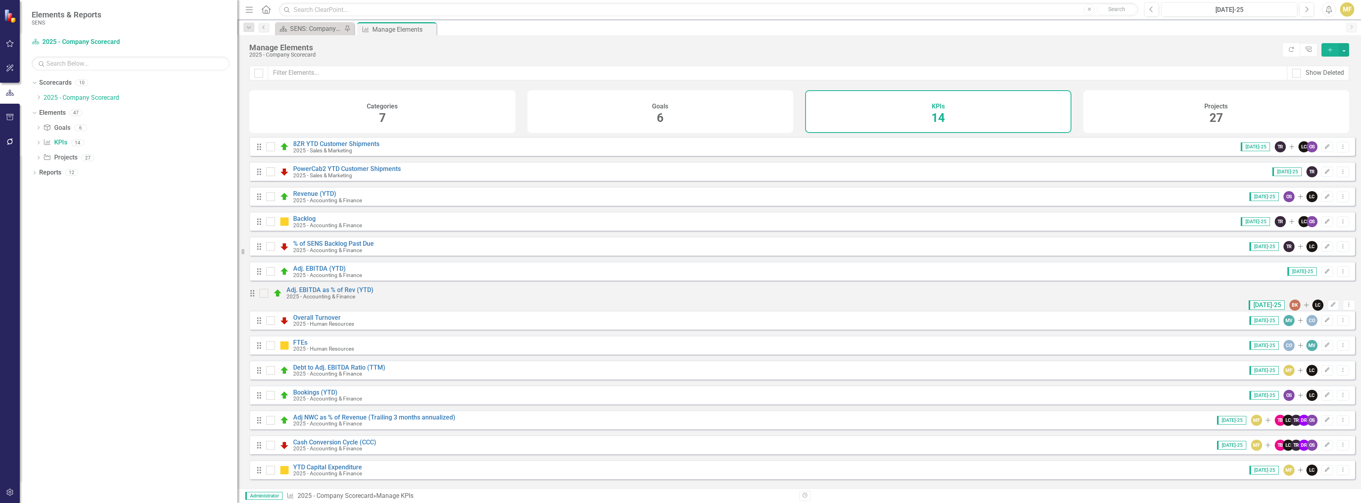
scroll to position [4, 0]
click at [328, 445] on link "Cash Conversion Cycle (CCC)" at bounding box center [334, 442] width 83 height 8
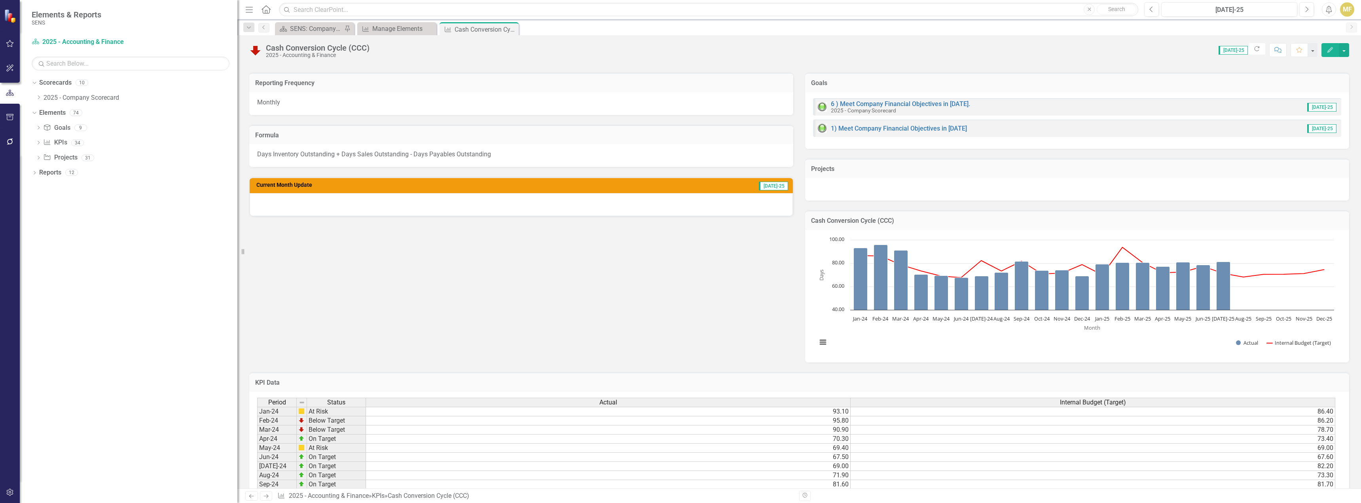
scroll to position [158, 0]
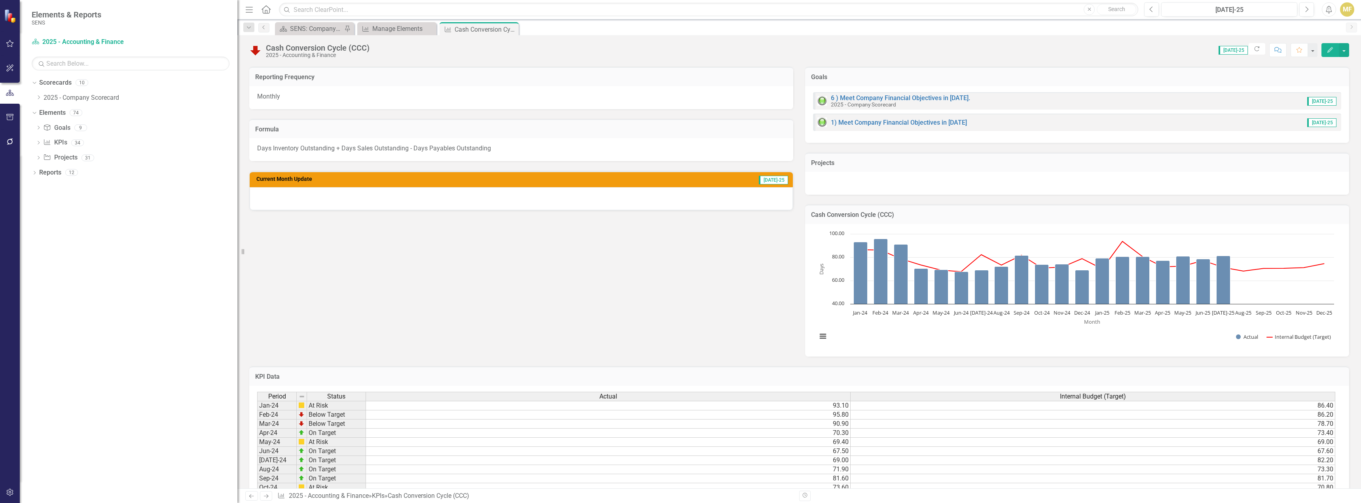
click at [1299, 223] on div "Cash Conversion Cycle (CCC)" at bounding box center [1077, 214] width 544 height 19
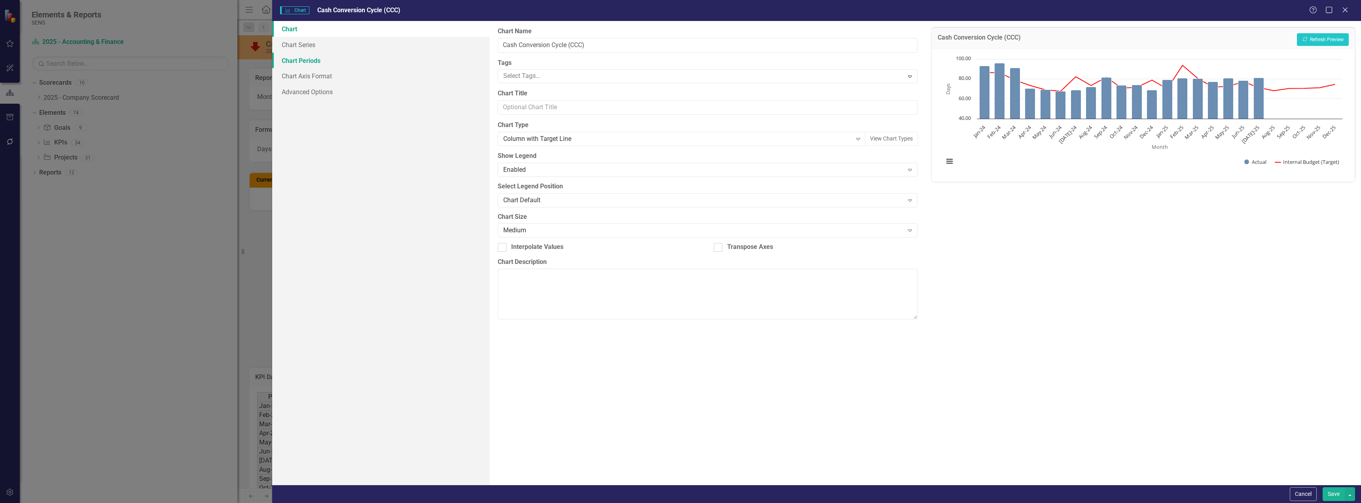
click at [323, 60] on link "Chart Periods" at bounding box center [381, 61] width 218 height 16
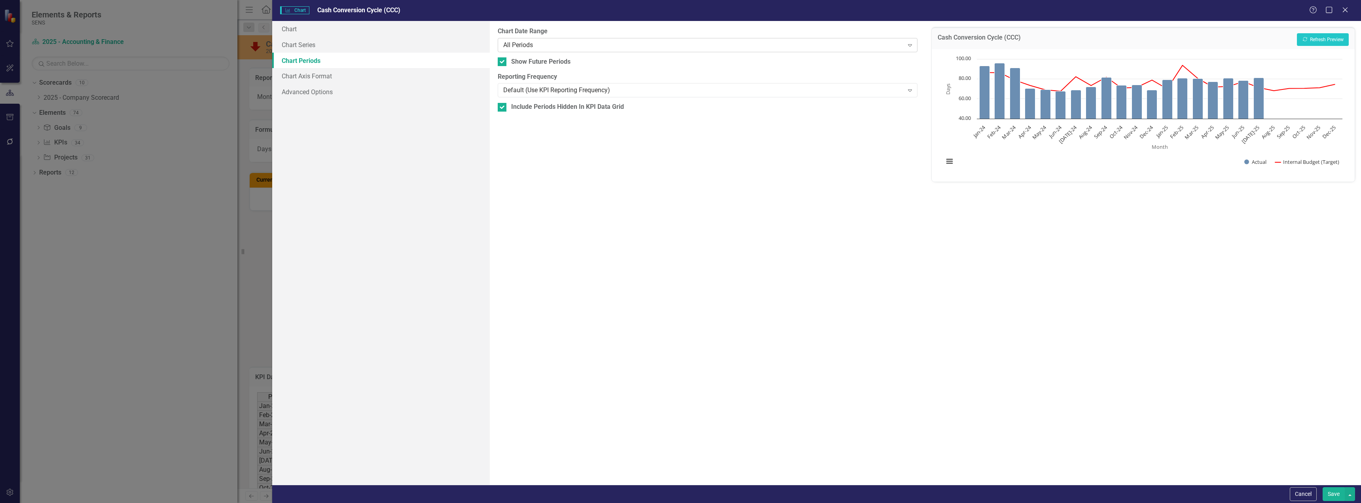
click at [555, 43] on div "All Periods" at bounding box center [703, 44] width 400 height 9
click at [1333, 487] on div "Cancel Save" at bounding box center [816, 494] width 1089 height 18
click at [1330, 493] on button "Save" at bounding box center [1334, 494] width 22 height 14
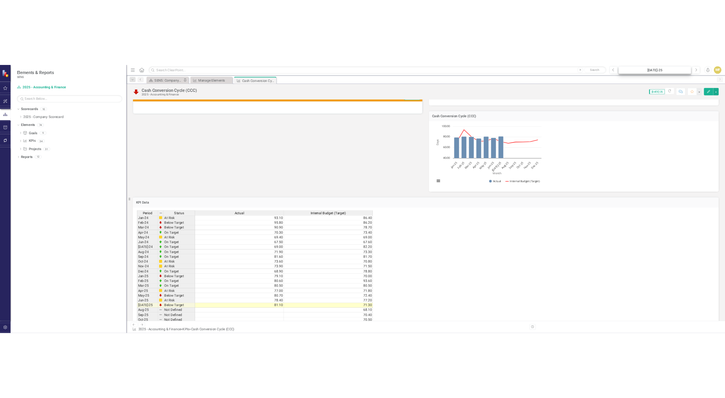
scroll to position [300, 0]
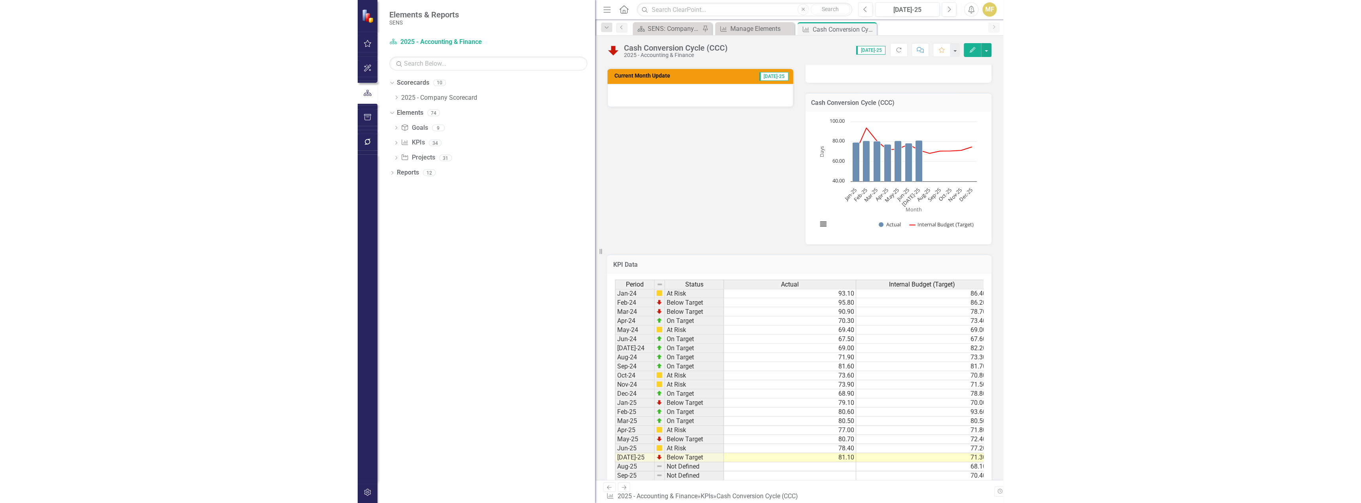
scroll to position [356, 0]
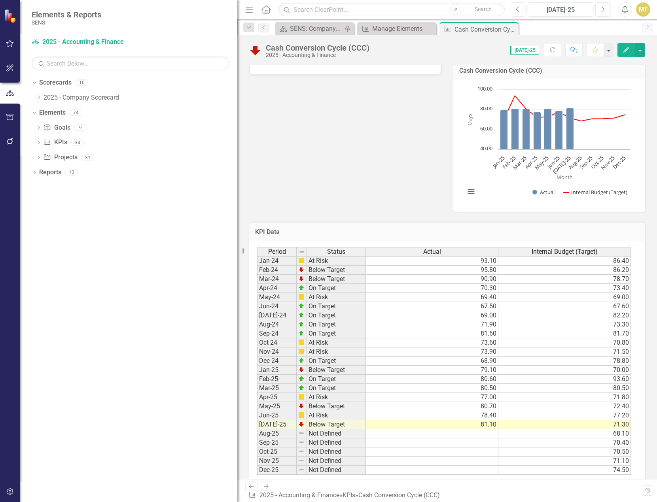
click at [535, 366] on td "70.00" at bounding box center [564, 370] width 133 height 9
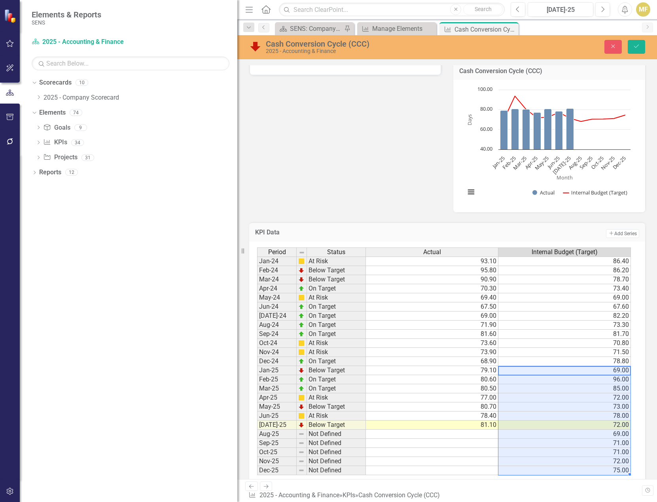
type textarea "69"
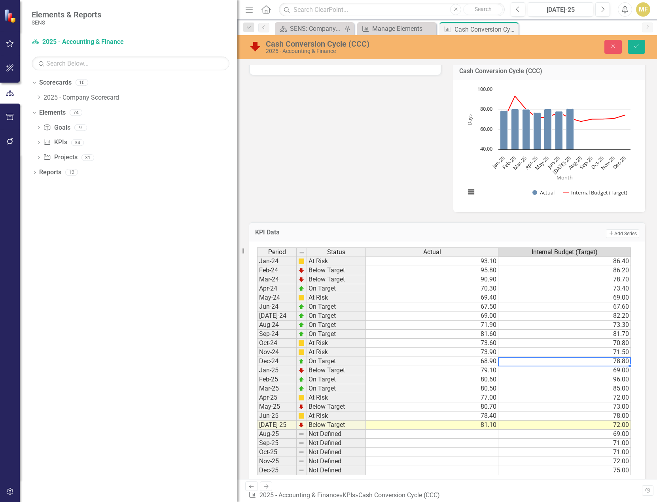
click at [618, 357] on td "78.80" at bounding box center [564, 361] width 133 height 9
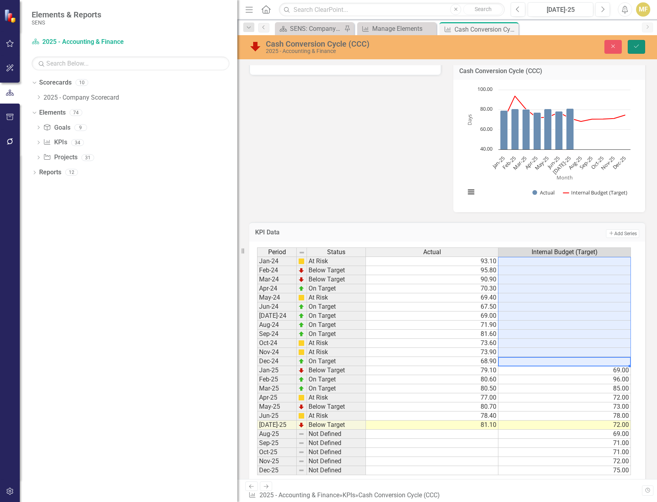
click at [639, 49] on icon "Save" at bounding box center [636, 47] width 7 height 6
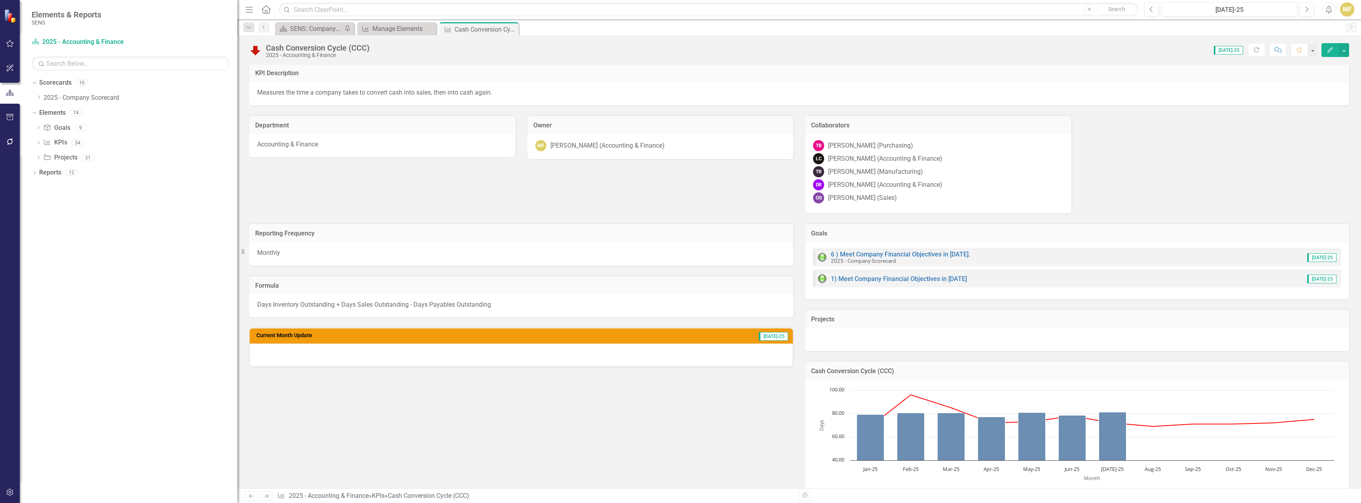
scroll to position [0, 0]
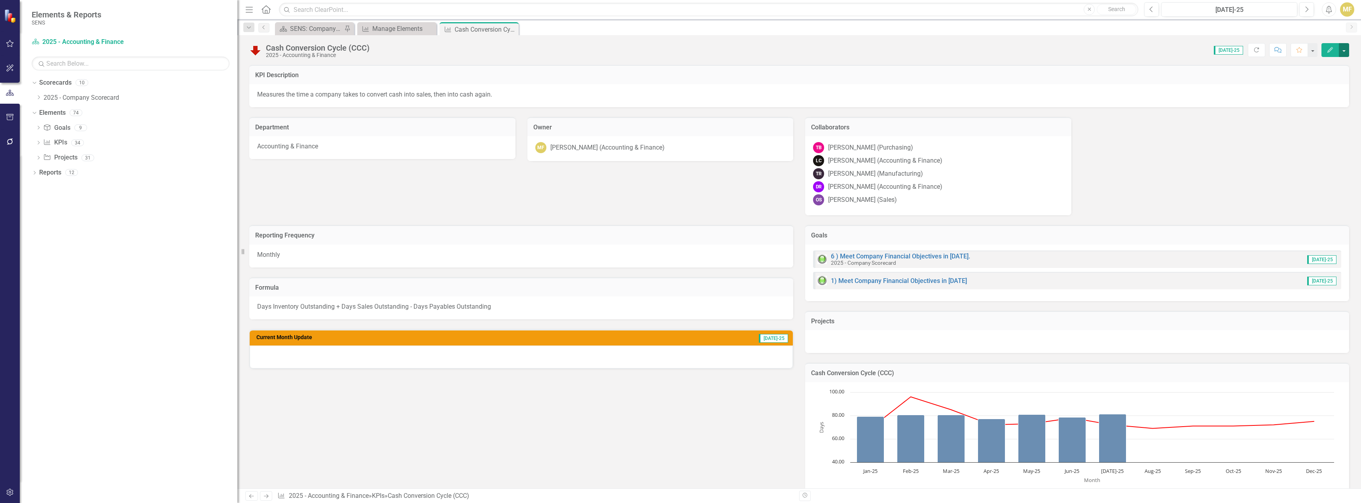
click at [745, 49] on button "button" at bounding box center [1344, 50] width 10 height 14
click at [745, 65] on link "Edit Edit KPI" at bounding box center [1317, 64] width 64 height 15
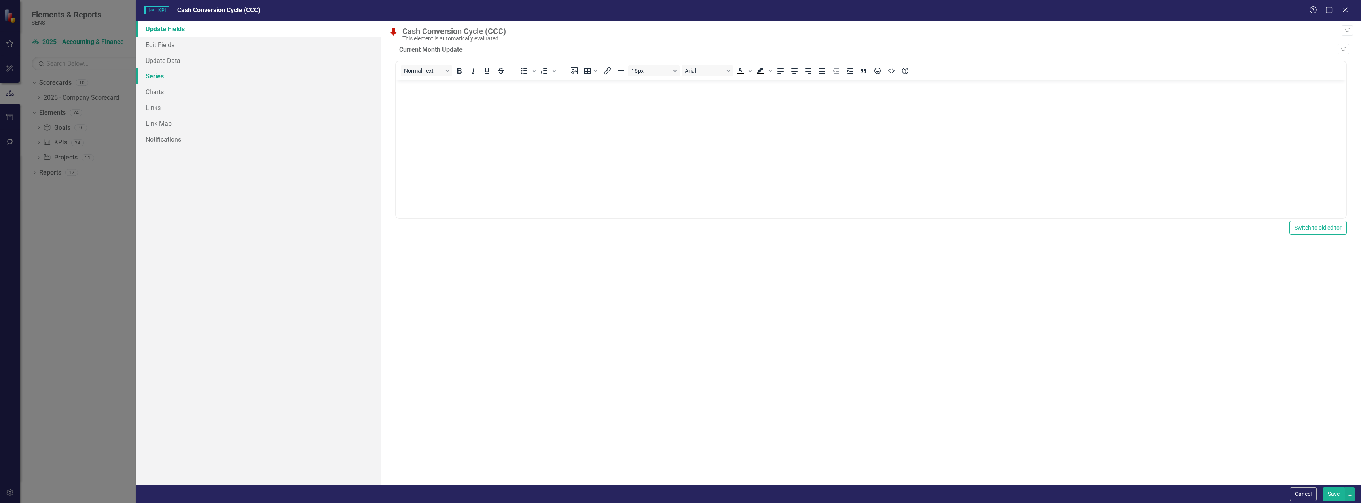
click at [165, 78] on link "Series" at bounding box center [258, 76] width 245 height 16
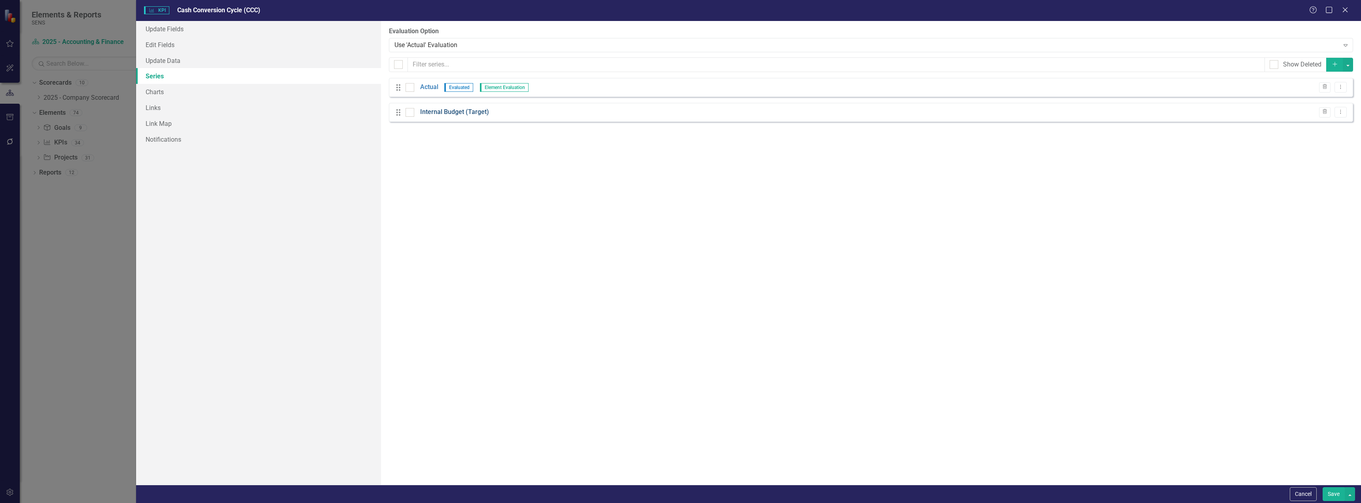
click at [442, 111] on link "Internal Budget (Target)" at bounding box center [454, 112] width 69 height 9
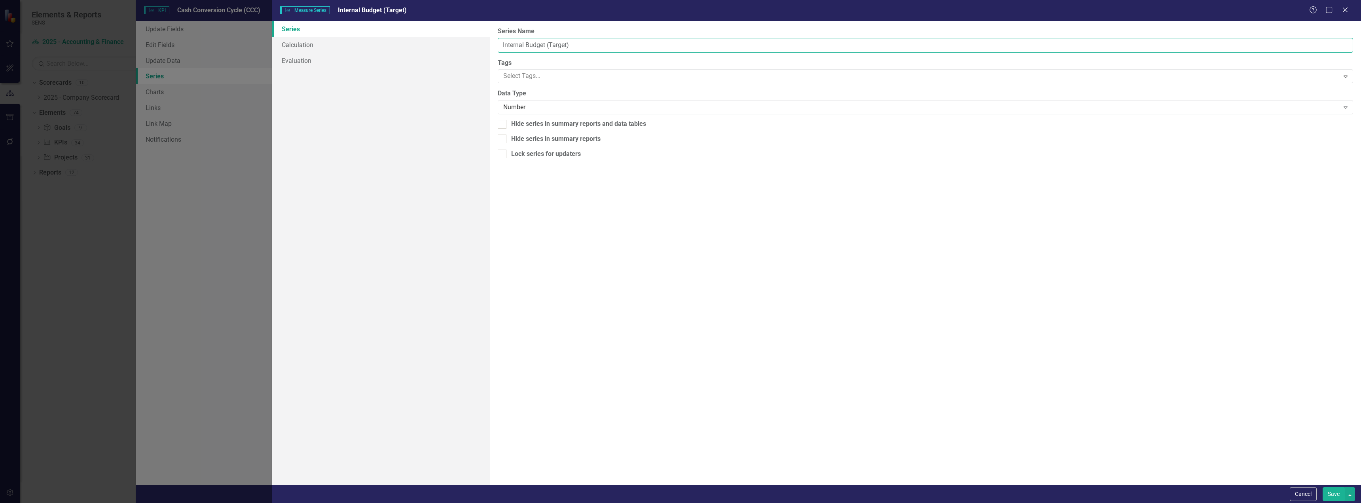
drag, startPoint x: 547, startPoint y: 44, endPoint x: 491, endPoint y: 40, distance: 55.9
click at [491, 40] on div "From this page, you can edit the name, type, and visibility options of your ser…" at bounding box center [925, 253] width 871 height 464
type input "Board Budget (Target)"
click at [745, 494] on button "Save" at bounding box center [1334, 494] width 22 height 14
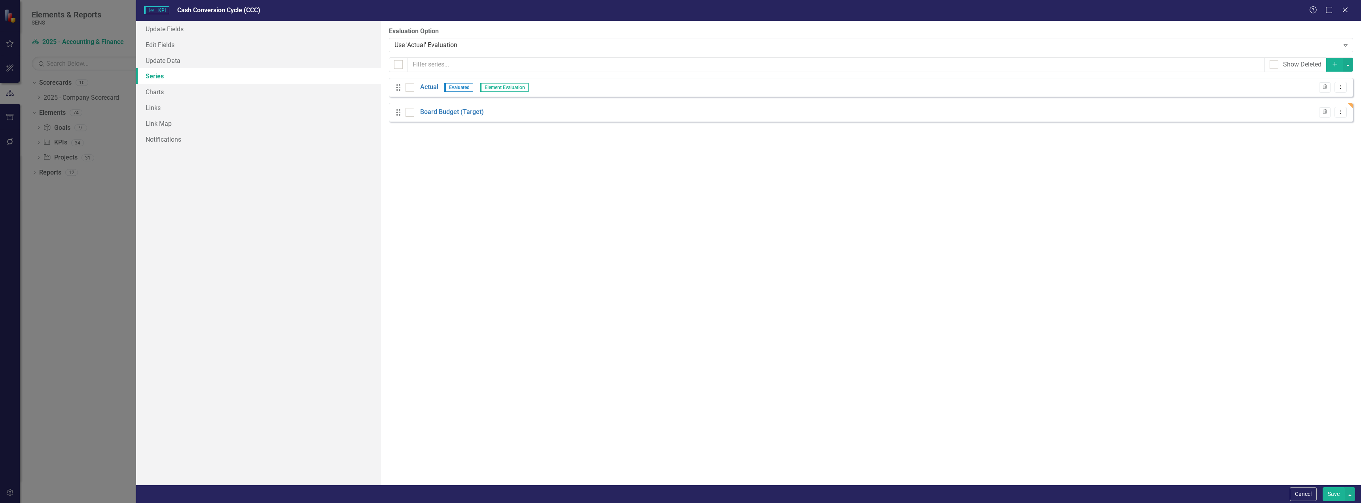
click at [745, 497] on button "Save" at bounding box center [1334, 494] width 22 height 14
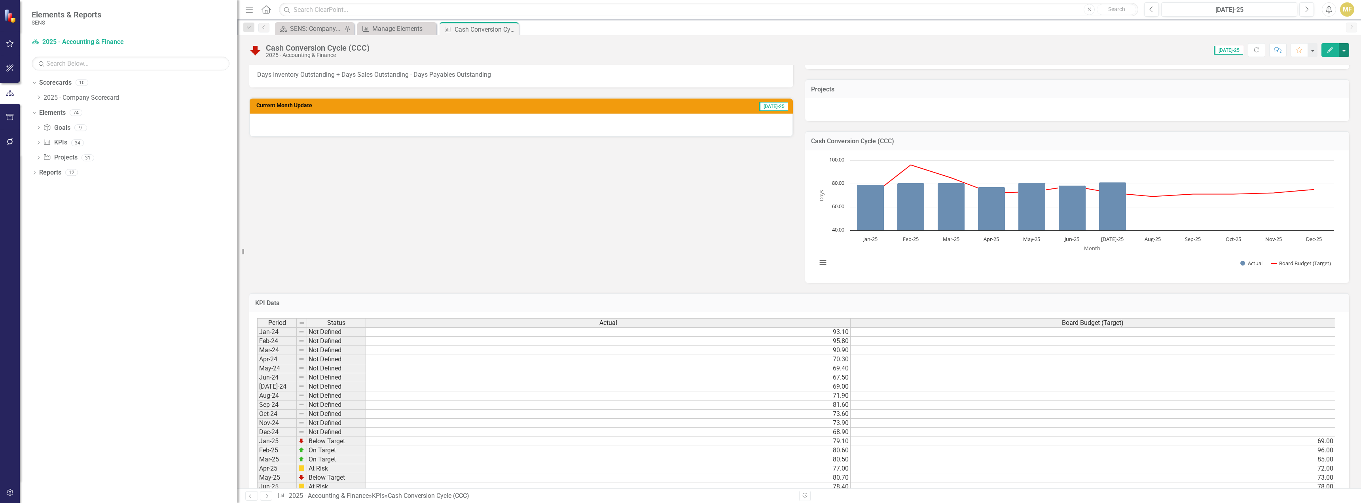
scroll to position [230, 0]
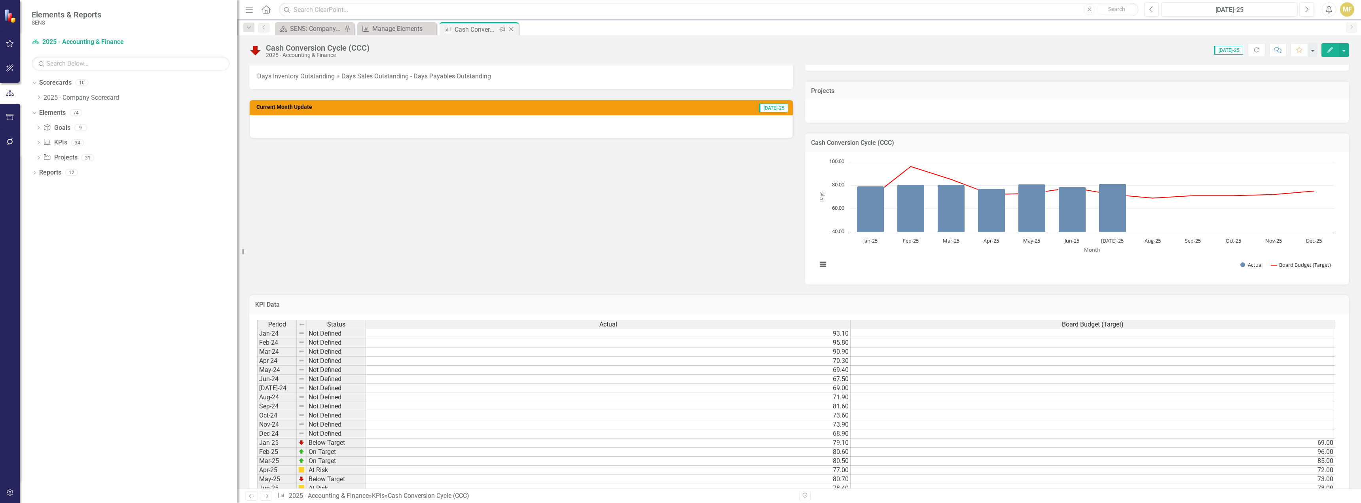
click at [510, 29] on icon "Close" at bounding box center [511, 29] width 8 height 6
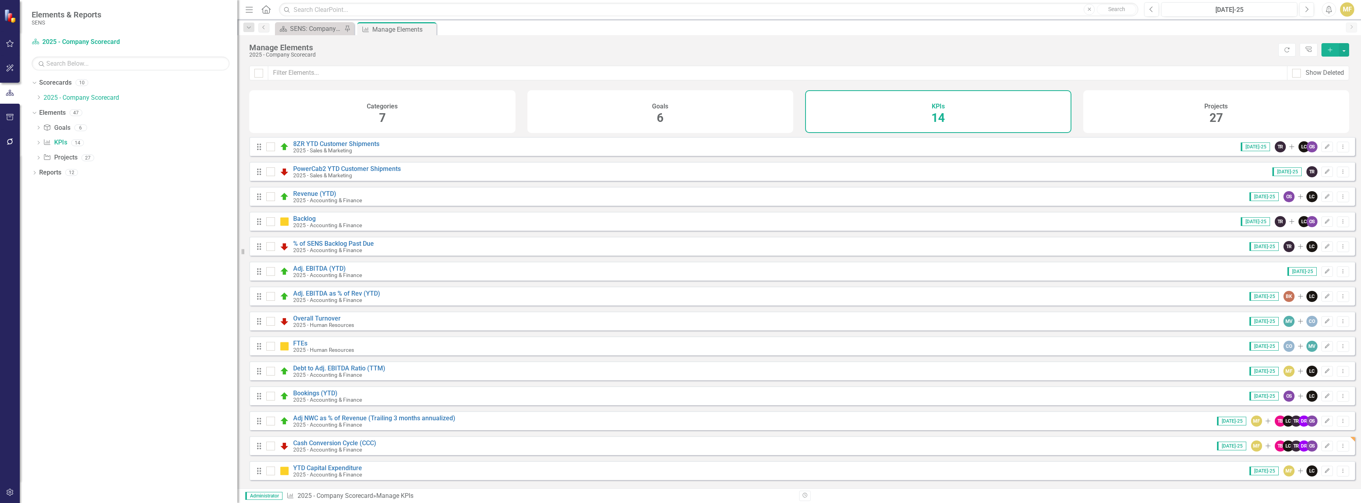
scroll to position [4, 0]
click at [339, 470] on link "YTD Capital Expenditure" at bounding box center [327, 468] width 69 height 8
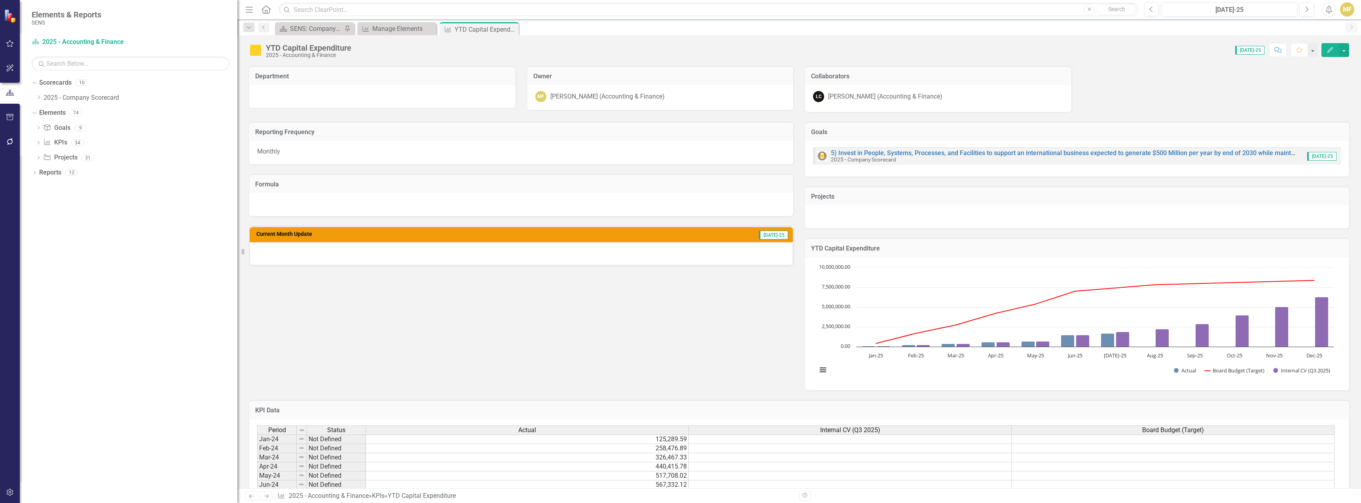
scroll to position [158, 0]
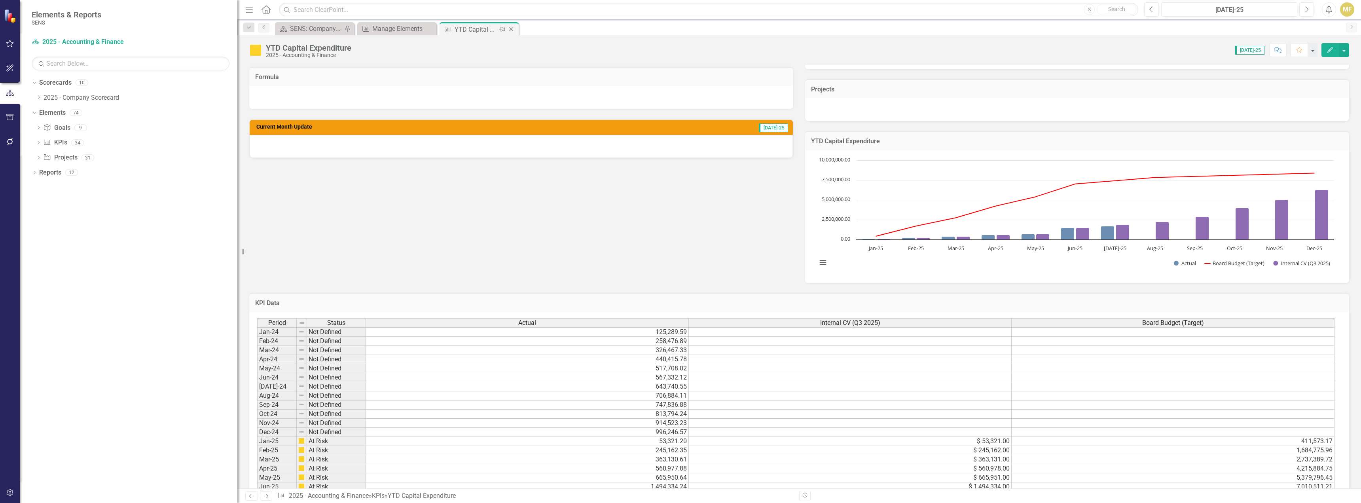
click at [512, 31] on icon "Close" at bounding box center [511, 29] width 8 height 6
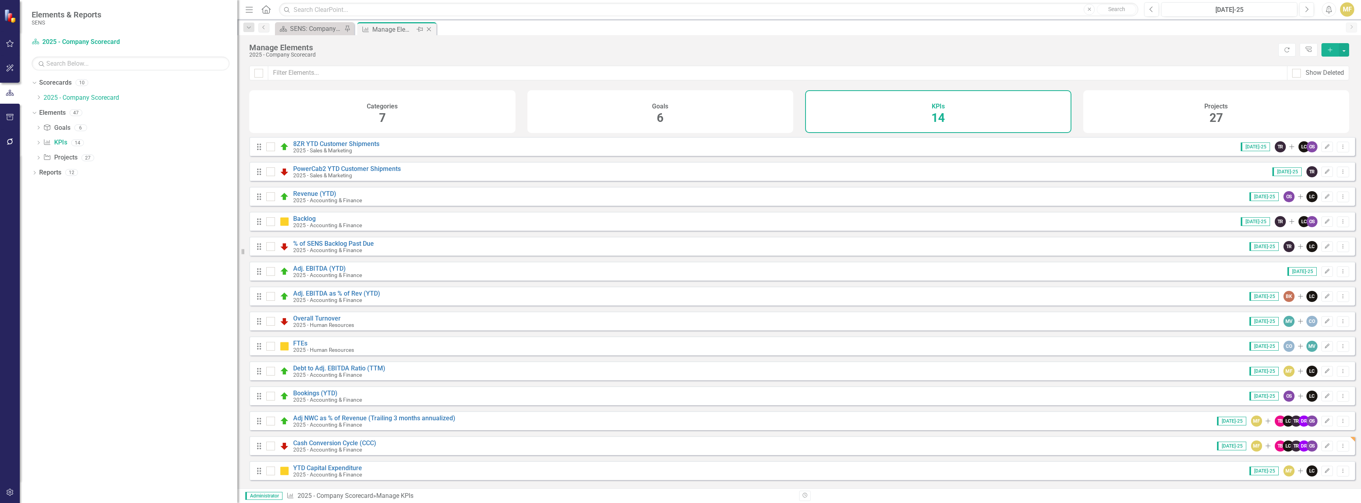
click at [429, 30] on icon "Close" at bounding box center [429, 29] width 8 height 6
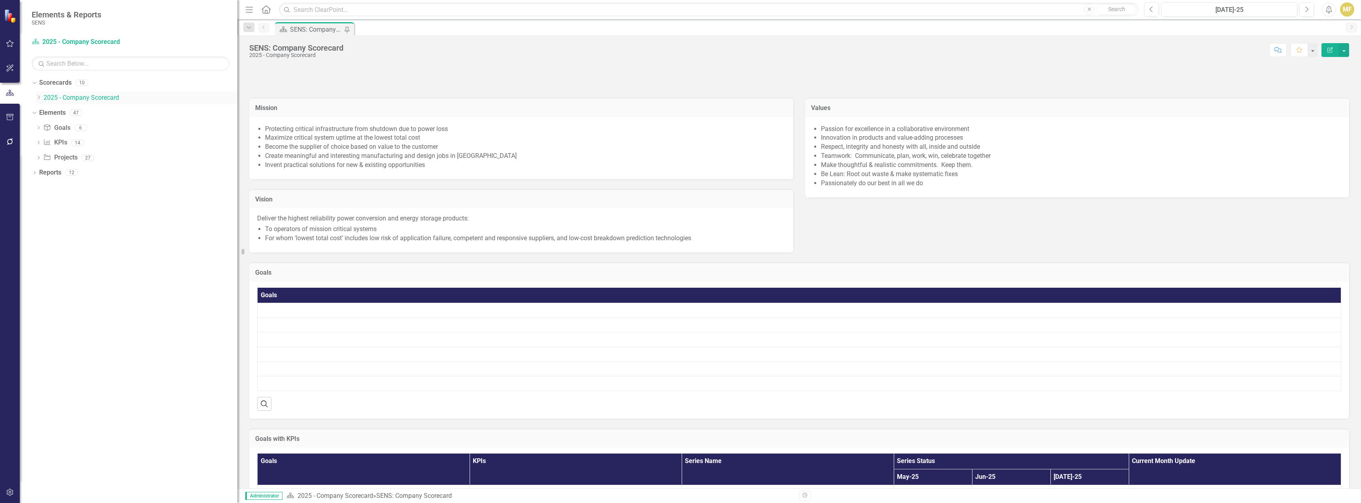
click at [41, 96] on icon "Dropdown" at bounding box center [39, 97] width 6 height 5
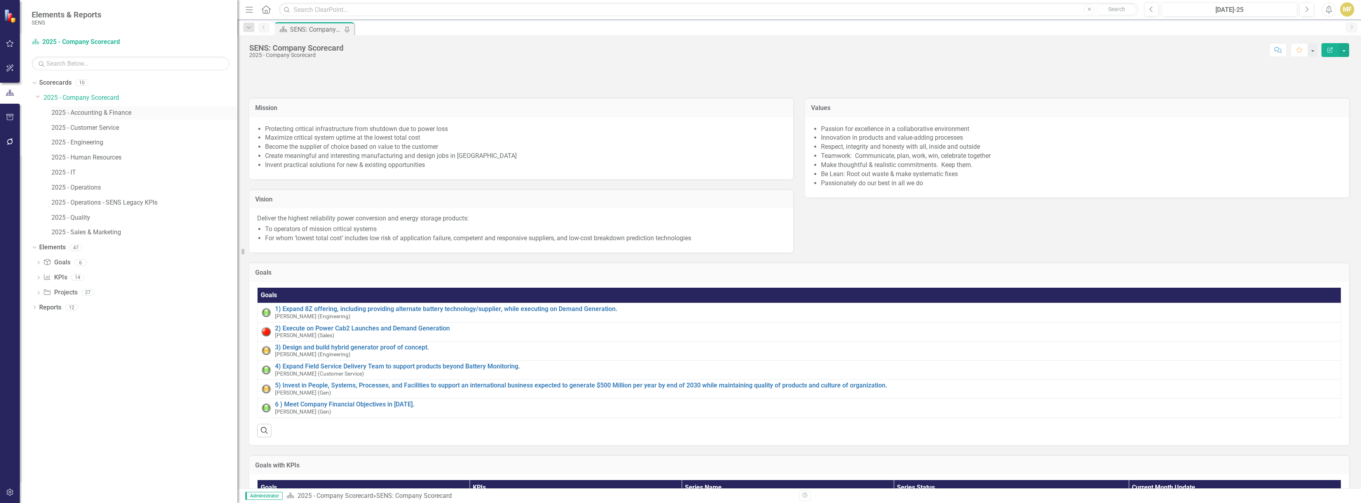
click at [62, 112] on link "2025 - Accounting & Finance" at bounding box center [144, 112] width 186 height 9
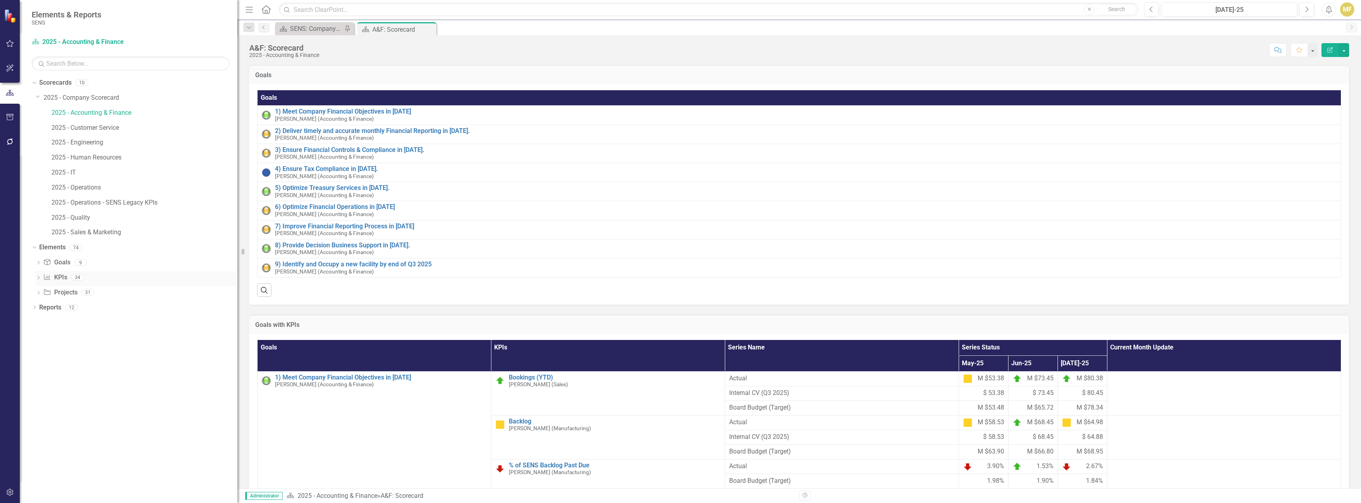
click at [40, 278] on icon "Dropdown" at bounding box center [39, 278] width 6 height 4
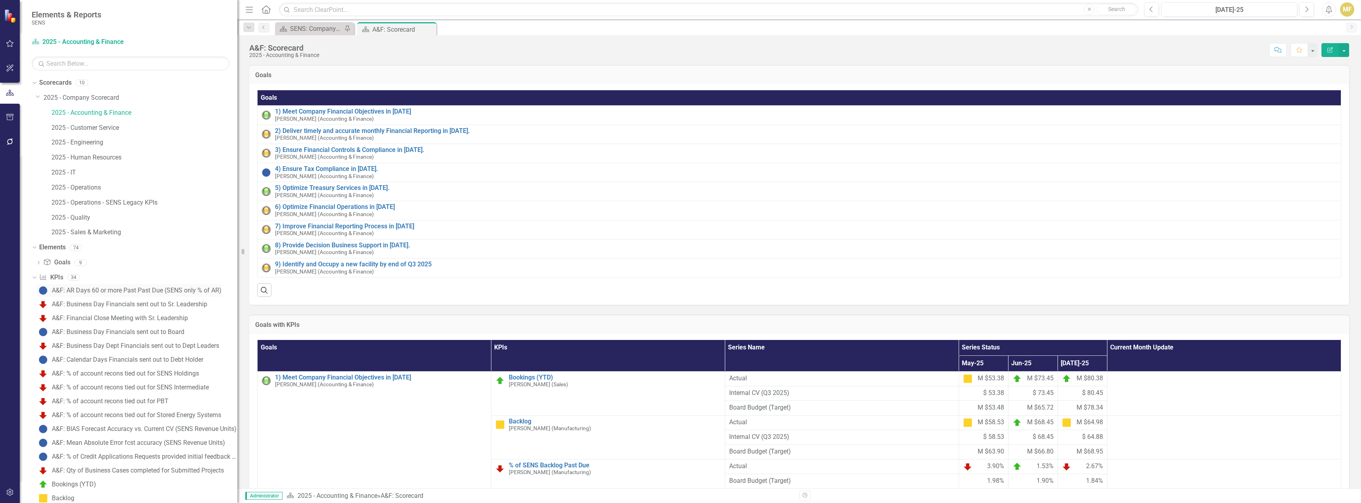
click at [73, 291] on div "A&F: AR Days 60 or more Past Past Due (SENS only % of AR)" at bounding box center [137, 290] width 170 height 7
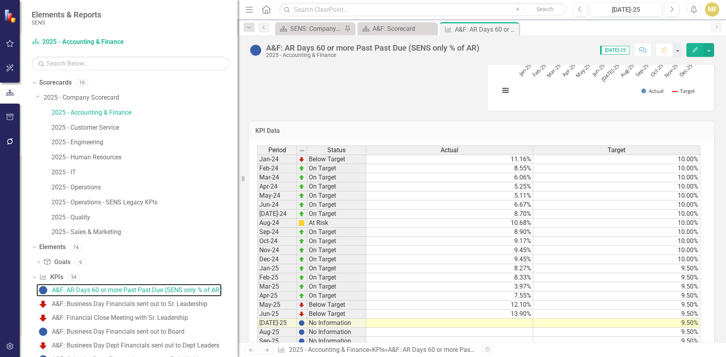
scroll to position [388, 0]
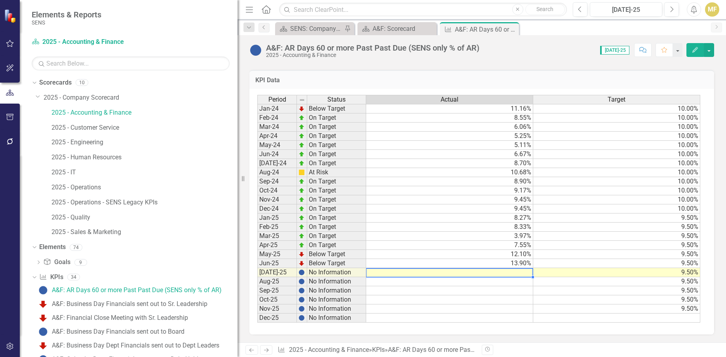
click at [500, 273] on td at bounding box center [449, 272] width 167 height 9
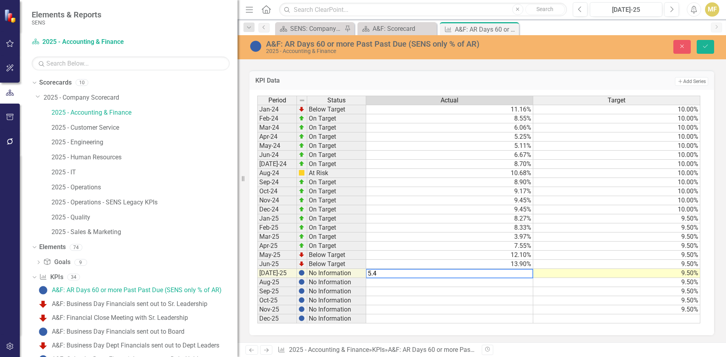
type textarea "5.49"
click at [705, 45] on icon "Save" at bounding box center [704, 47] width 7 height 6
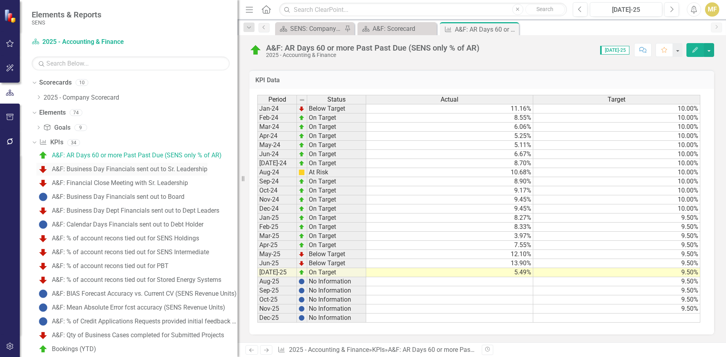
click at [81, 169] on div "A&F: Business Day Financials sent out to Sr. Leadership" at bounding box center [129, 169] width 155 height 7
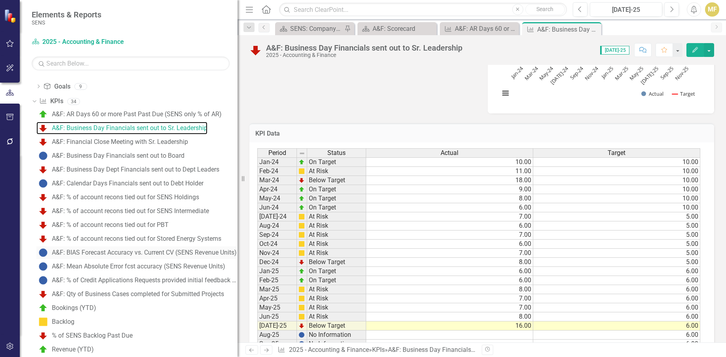
scroll to position [79, 0]
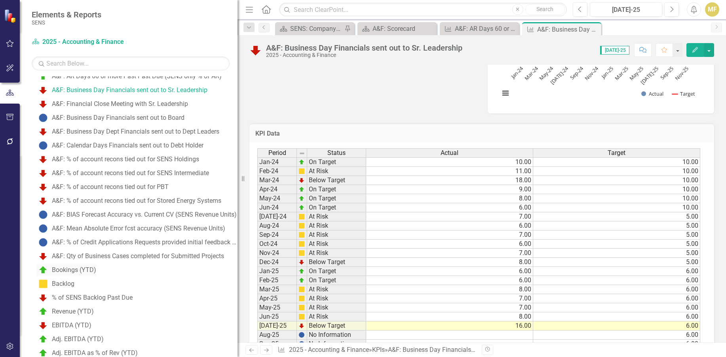
click at [96, 270] on div "Bookings (YTD)" at bounding box center [74, 270] width 44 height 7
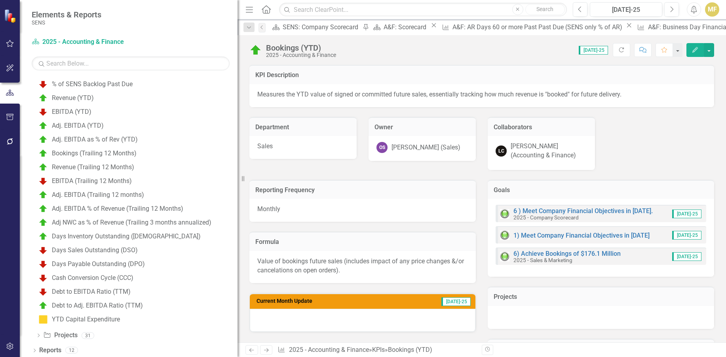
scroll to position [295, 0]
click at [116, 261] on div "Days Payable Outstanding (DPO)" at bounding box center [98, 262] width 93 height 7
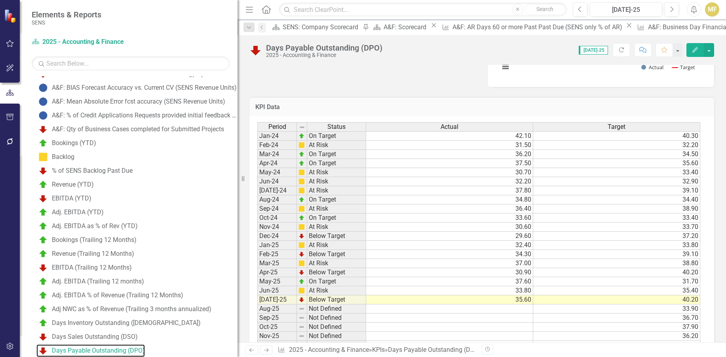
scroll to position [390, 0]
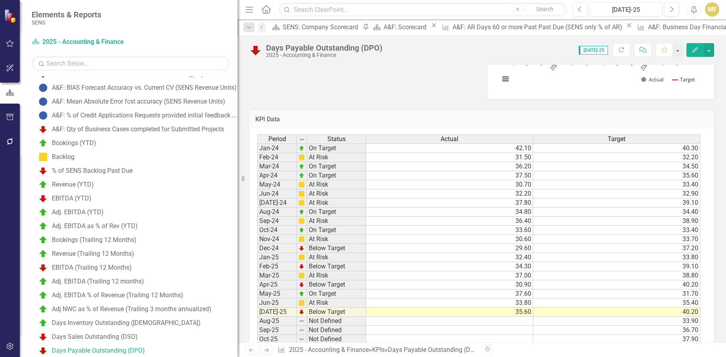
click at [599, 255] on td "33.80" at bounding box center [616, 257] width 167 height 9
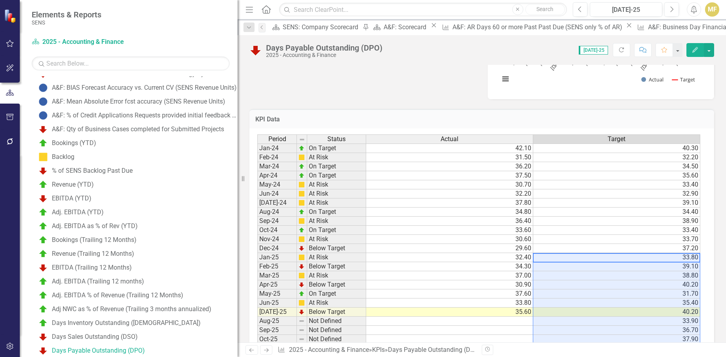
type textarea "33"
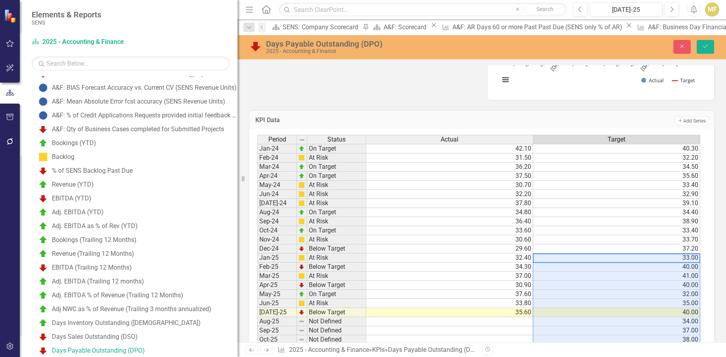
click at [682, 250] on td "37.20" at bounding box center [616, 248] width 167 height 9
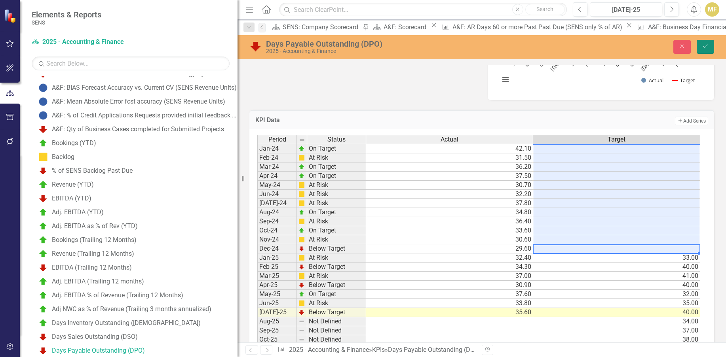
click at [707, 47] on icon "Save" at bounding box center [704, 47] width 7 height 6
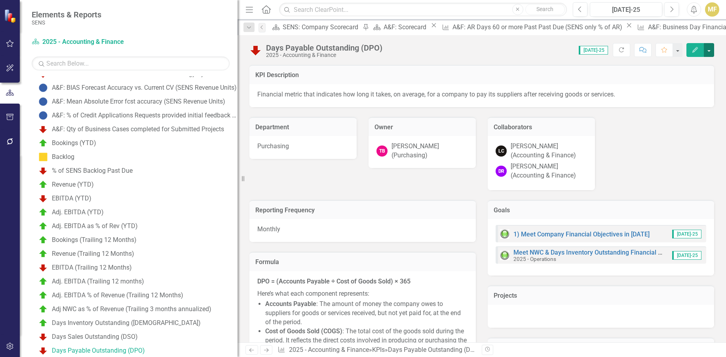
click at [710, 53] on button "button" at bounding box center [708, 50] width 10 height 14
click at [698, 70] on link "Edit Edit KPI" at bounding box center [681, 64] width 64 height 15
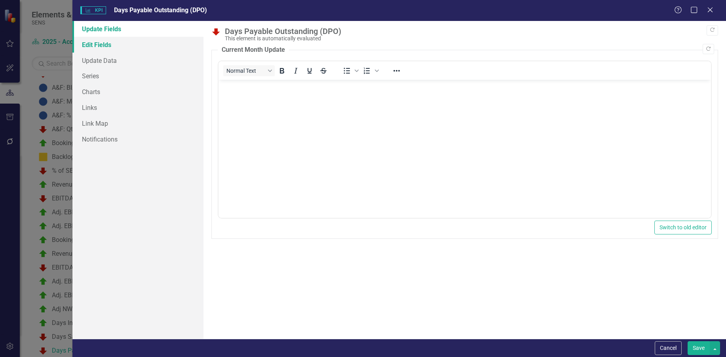
scroll to position [0, 0]
click at [89, 48] on link "Edit Fields" at bounding box center [137, 45] width 131 height 16
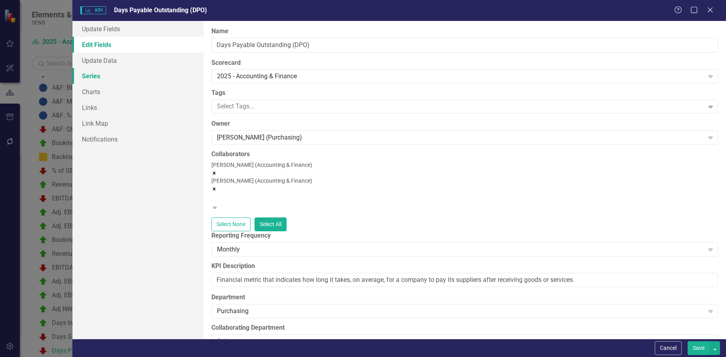
click at [93, 74] on link "Series" at bounding box center [137, 76] width 131 height 16
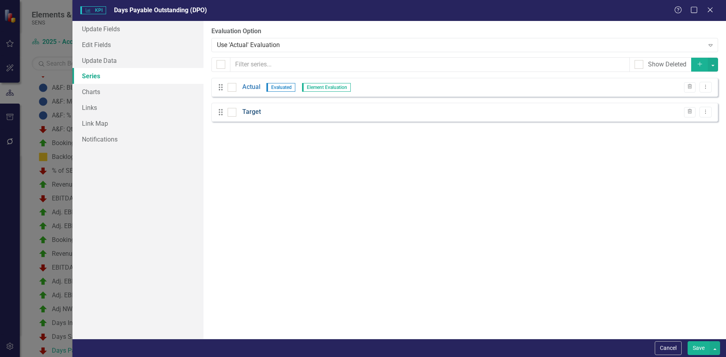
click at [245, 111] on link "Target" at bounding box center [251, 112] width 19 height 9
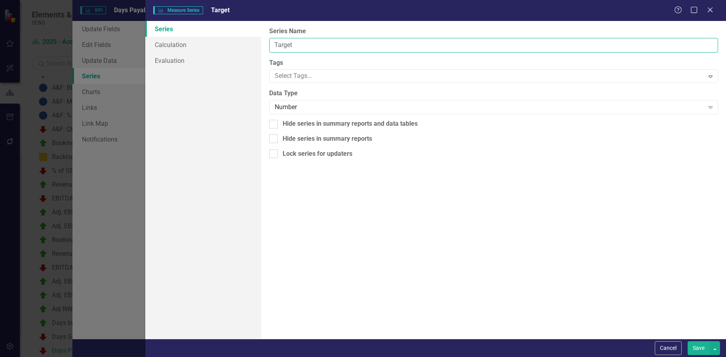
click at [274, 44] on input "Target" at bounding box center [493, 45] width 449 height 15
type input "Board Budget (Target)"
click at [692, 347] on button "Save" at bounding box center [698, 348] width 22 height 14
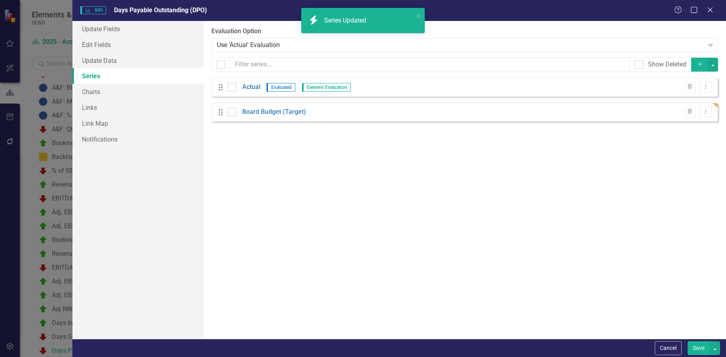
click at [695, 351] on button "Save" at bounding box center [698, 348] width 22 height 14
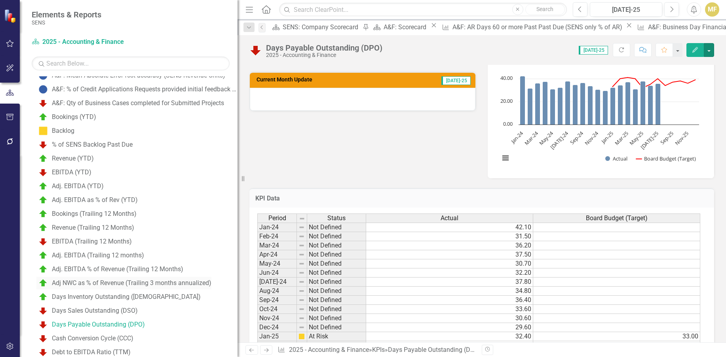
scroll to position [246, 0]
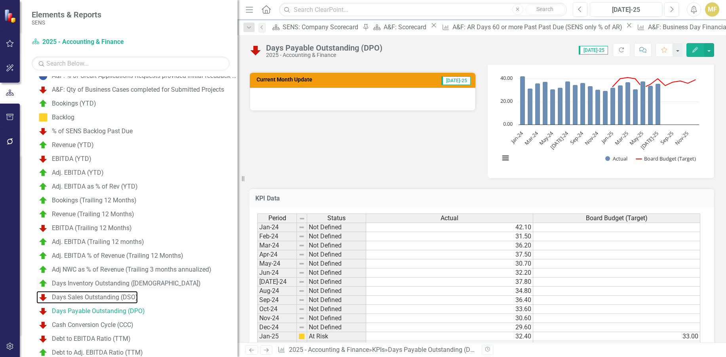
drag, startPoint x: 104, startPoint y: 300, endPoint x: 117, endPoint y: 289, distance: 17.4
click at [104, 300] on div "Days Sales Outstanding (DSO)" at bounding box center [95, 297] width 86 height 7
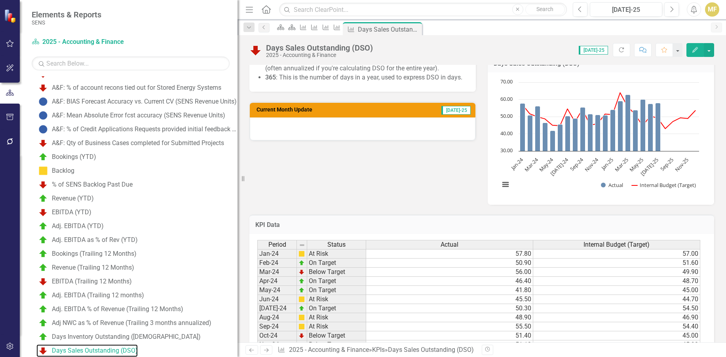
scroll to position [277, 0]
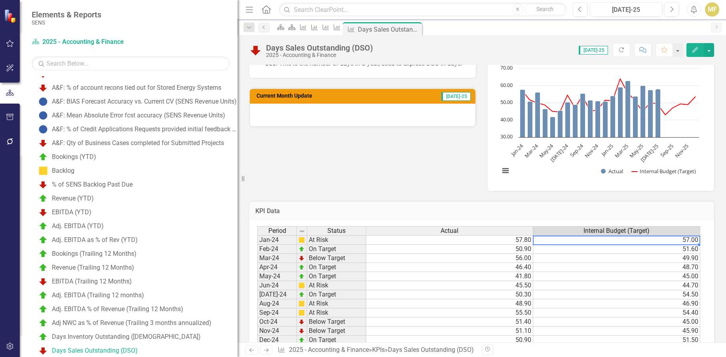
click at [637, 243] on td "57.00" at bounding box center [616, 239] width 167 height 9
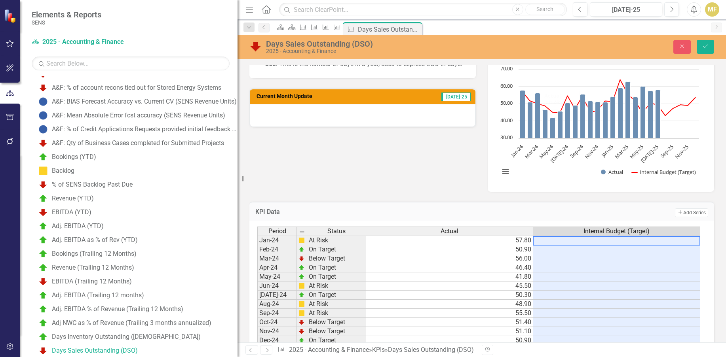
scroll to position [356, 0]
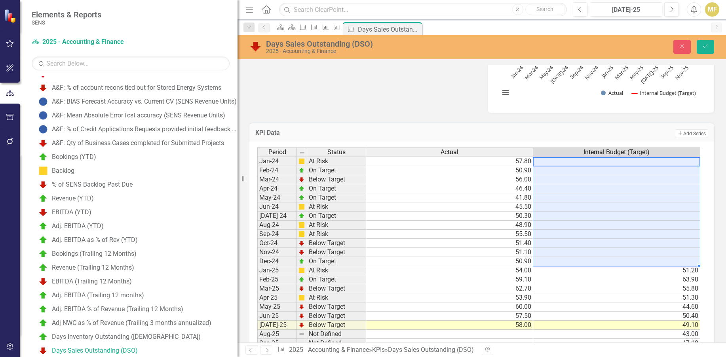
click at [561, 271] on td "51.20" at bounding box center [616, 270] width 167 height 9
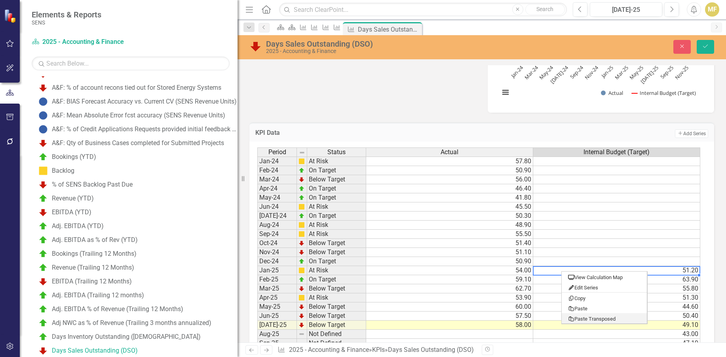
type textarea "50"
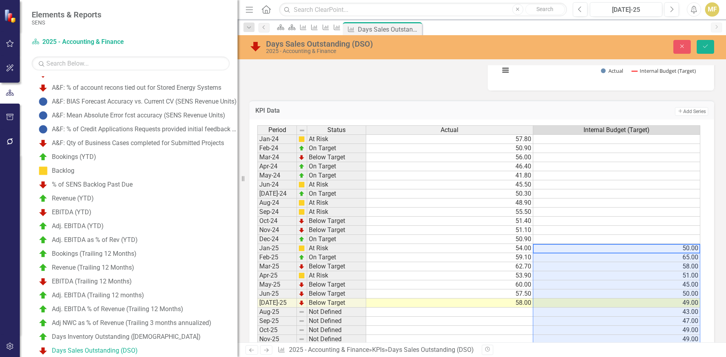
scroll to position [369, 0]
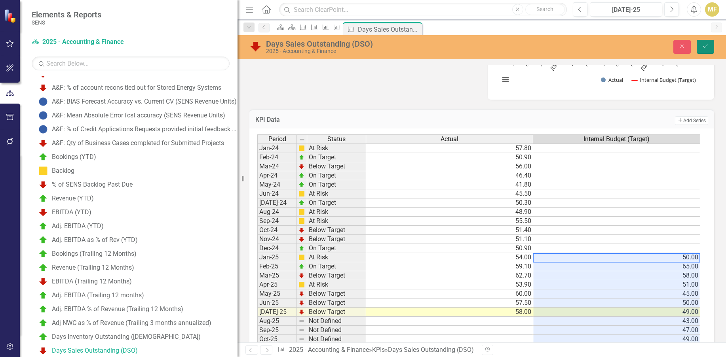
click at [706, 47] on icon "Save" at bounding box center [704, 47] width 7 height 6
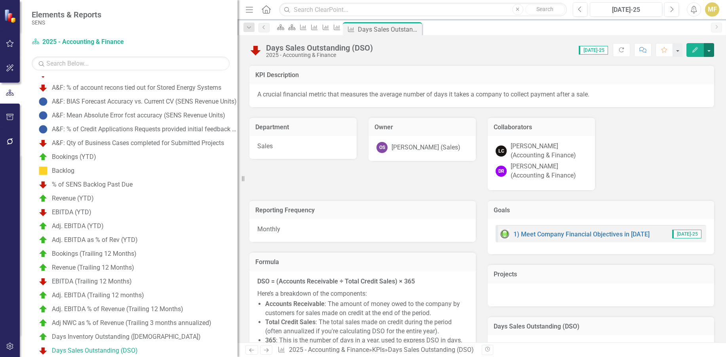
click at [708, 47] on button "button" at bounding box center [708, 50] width 10 height 14
click at [693, 67] on link "Edit Edit KPI" at bounding box center [681, 64] width 64 height 15
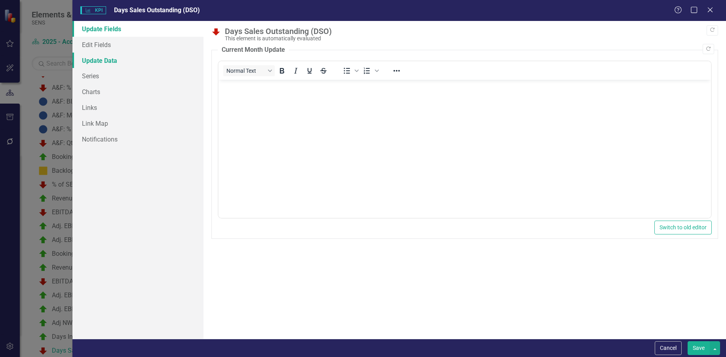
scroll to position [0, 0]
click at [89, 80] on link "Series" at bounding box center [137, 76] width 131 height 16
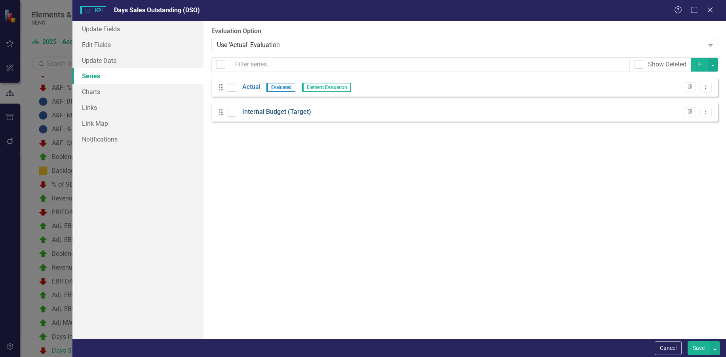
click at [268, 111] on link "Internal Budget (Target)" at bounding box center [276, 112] width 69 height 9
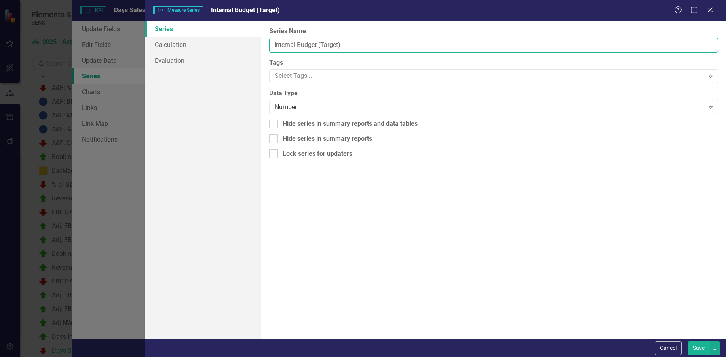
click at [296, 43] on input "Internal Budget (Target)" at bounding box center [493, 45] width 449 height 15
drag, startPoint x: 295, startPoint y: 43, endPoint x: 248, endPoint y: 41, distance: 47.5
click at [248, 41] on div "Series Calculation Evaluation From this page, you can edit the name, type, and …" at bounding box center [435, 180] width 580 height 318
type input "Board Budget (Target)"
click at [698, 345] on button "Save" at bounding box center [698, 348] width 22 height 14
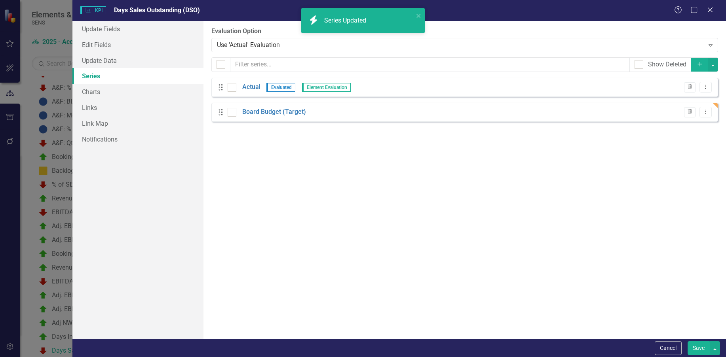
click at [696, 347] on button "Save" at bounding box center [698, 348] width 22 height 14
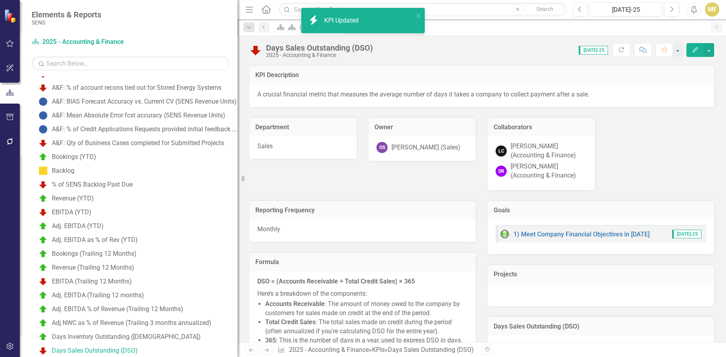
click at [464, 55] on div "Score: 0.00 Jul-25 Completed Refresh Comment Favorite Edit" at bounding box center [545, 49] width 337 height 13
click at [418, 30] on icon "Close" at bounding box center [414, 29] width 8 height 6
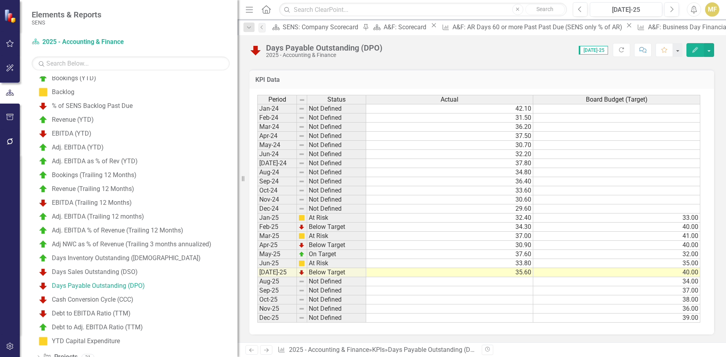
scroll to position [295, 0]
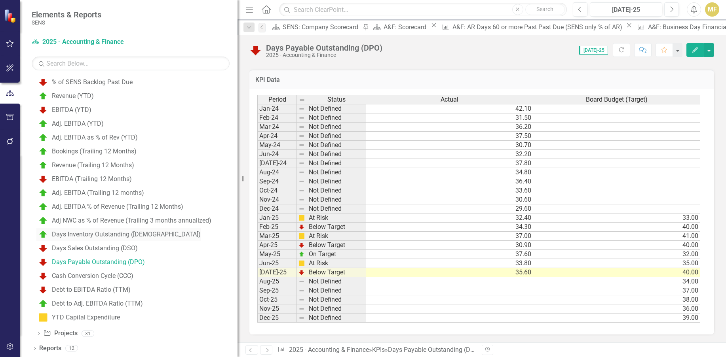
click at [131, 233] on div "Days Inventory Outstanding ([DEMOGRAPHIC_DATA])" at bounding box center [126, 234] width 149 height 7
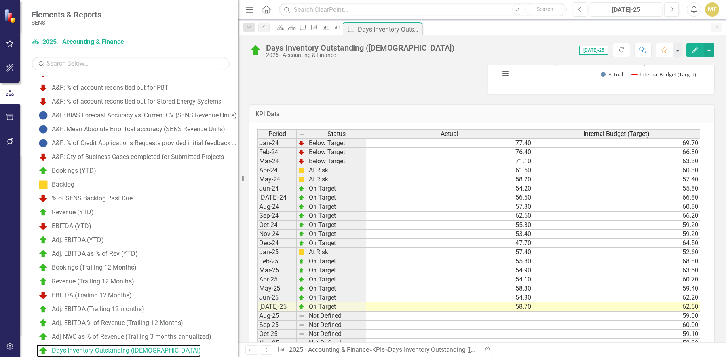
scroll to position [396, 0]
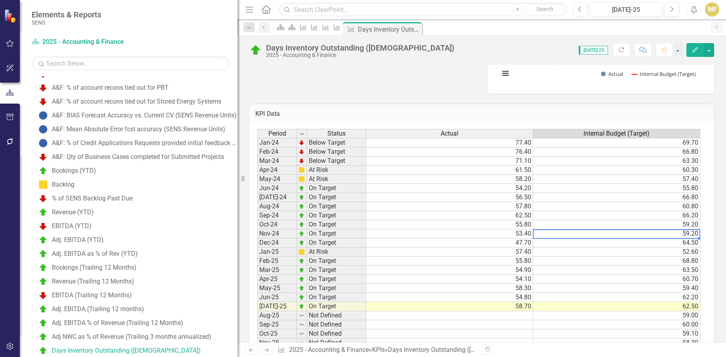
click at [257, 238] on div "Period Status Actual Internal Budget (Target) Jan-24 Below Target 77.40 69.70 F…" at bounding box center [257, 243] width 0 height 228
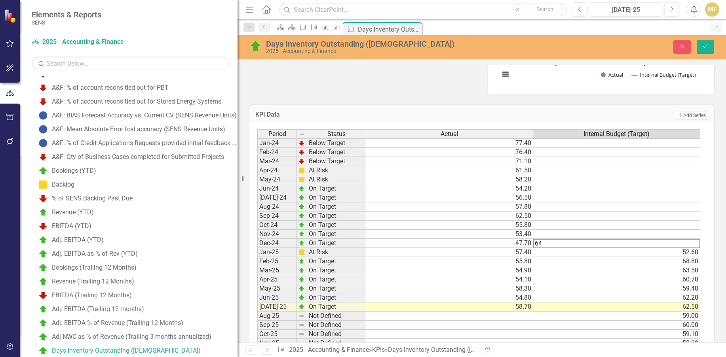
type textarea "6"
click at [652, 220] on td at bounding box center [616, 216] width 167 height 9
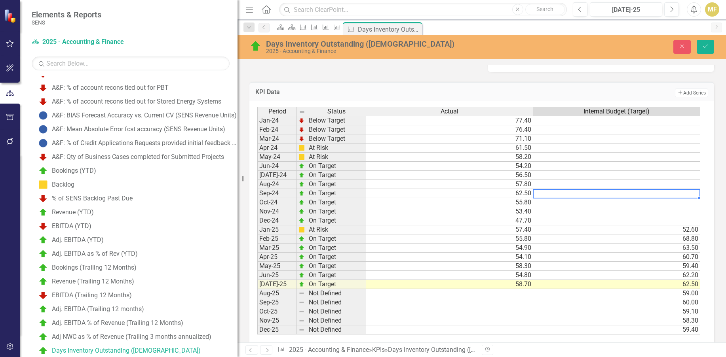
scroll to position [430, 0]
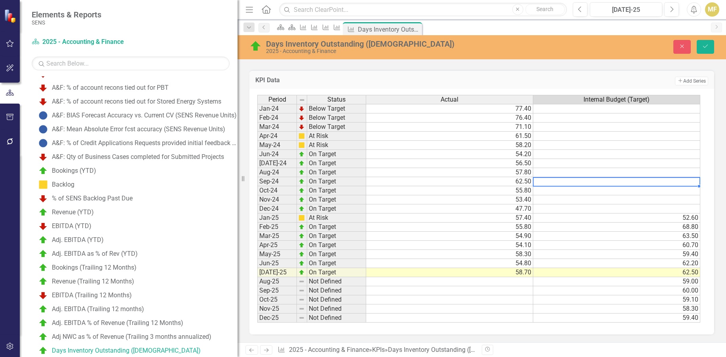
click at [652, 218] on td "52.60" at bounding box center [616, 218] width 167 height 9
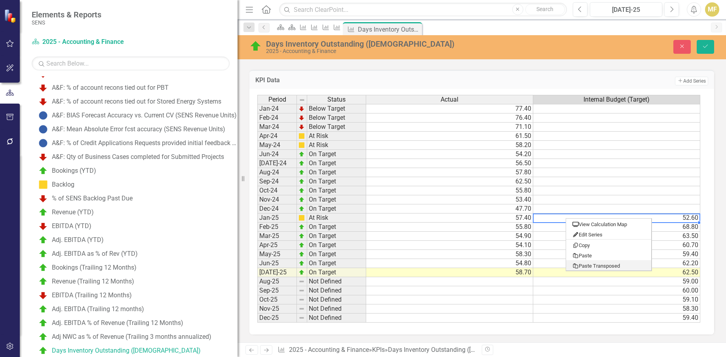
type textarea "52"
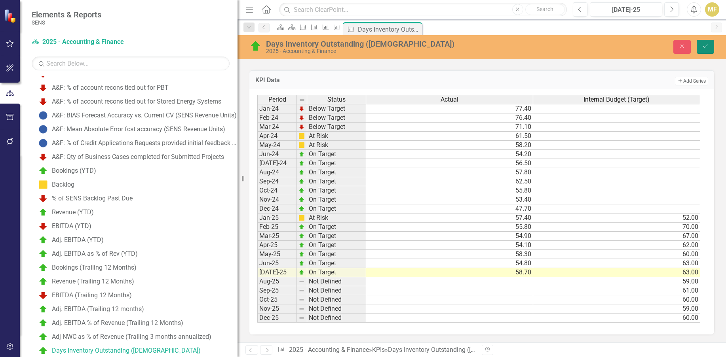
click at [708, 47] on icon "Save" at bounding box center [704, 47] width 7 height 6
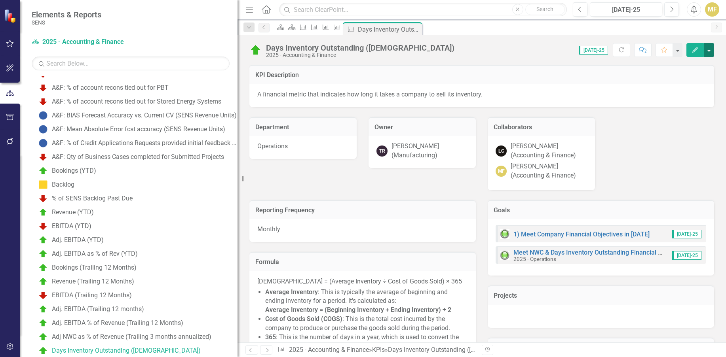
click at [707, 52] on button "button" at bounding box center [708, 50] width 10 height 14
click at [694, 68] on link "Edit Edit KPI" at bounding box center [681, 64] width 64 height 15
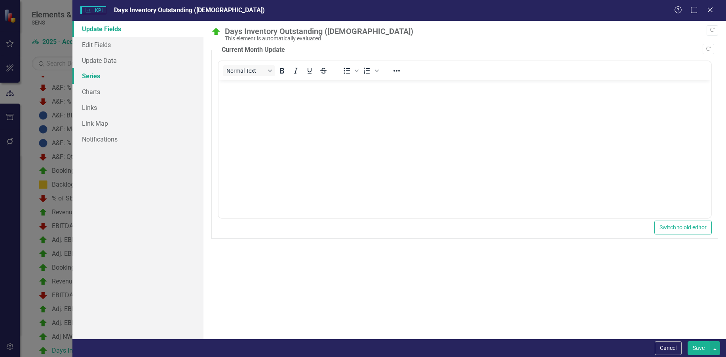
scroll to position [0, 0]
click at [98, 73] on link "Series" at bounding box center [137, 76] width 131 height 16
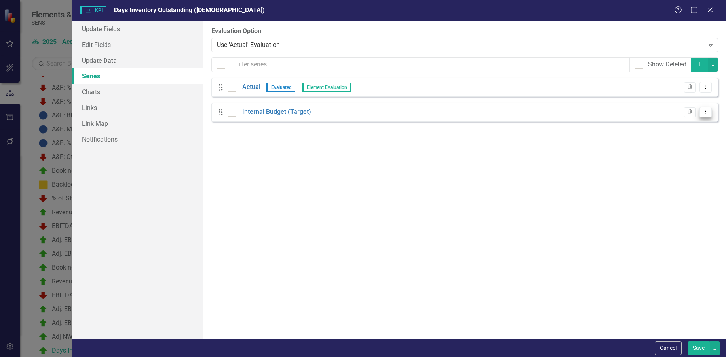
click at [704, 110] on icon "Dropdown Menu" at bounding box center [705, 111] width 7 height 5
click at [699, 125] on link "Edit Edit Measure Series" at bounding box center [666, 125] width 90 height 15
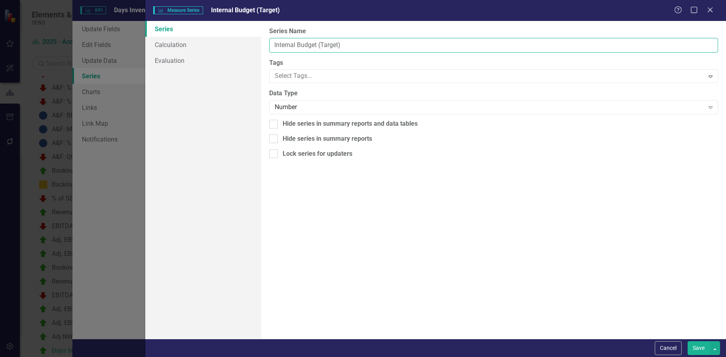
drag, startPoint x: 295, startPoint y: 42, endPoint x: 273, endPoint y: 39, distance: 22.0
click at [273, 39] on input "Internal Budget (Target)" at bounding box center [493, 45] width 449 height 15
type input "Board Budget (Target)"
click at [695, 348] on button "Save" at bounding box center [698, 348] width 22 height 14
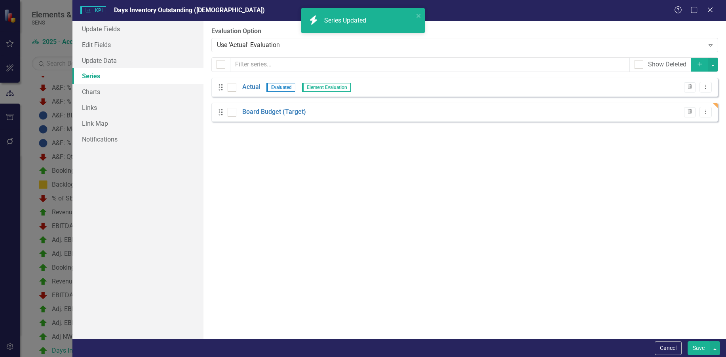
click at [698, 347] on button "Save" at bounding box center [698, 348] width 22 height 14
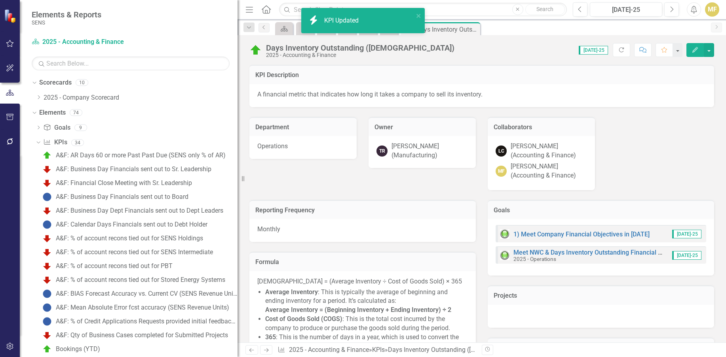
scroll to position [178, 0]
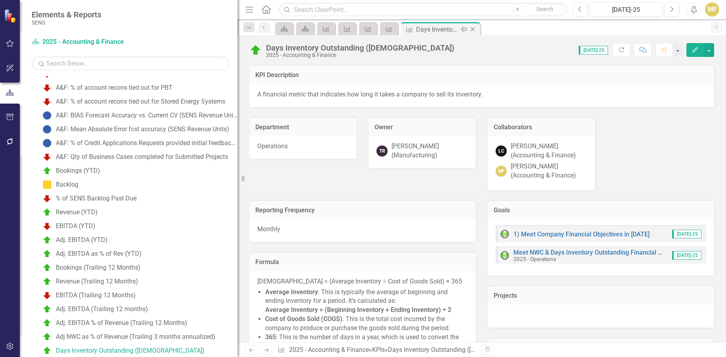
click at [474, 32] on icon "Close" at bounding box center [472, 29] width 8 height 6
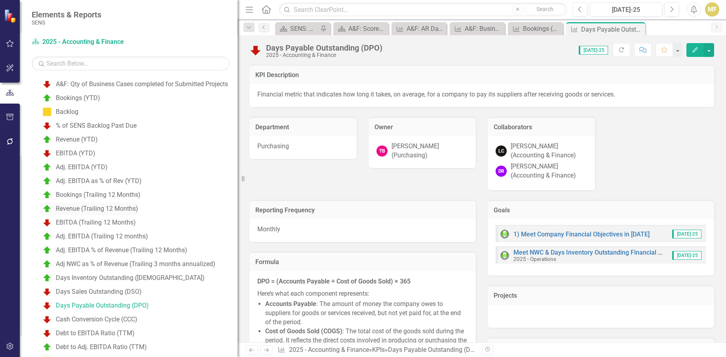
scroll to position [295, 0]
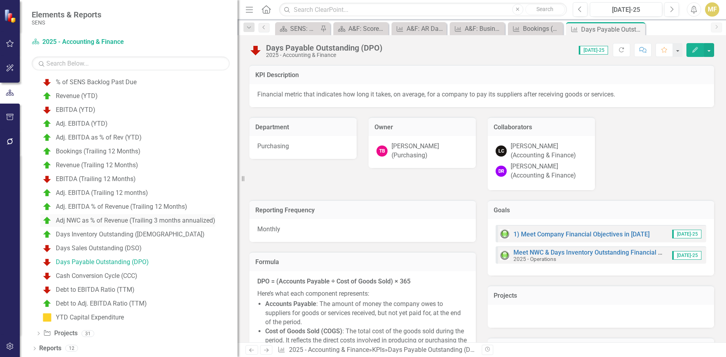
click at [115, 222] on div "Adj NWC as % of Revenue (Trailing 3 months annualized)" at bounding box center [135, 220] width 159 height 7
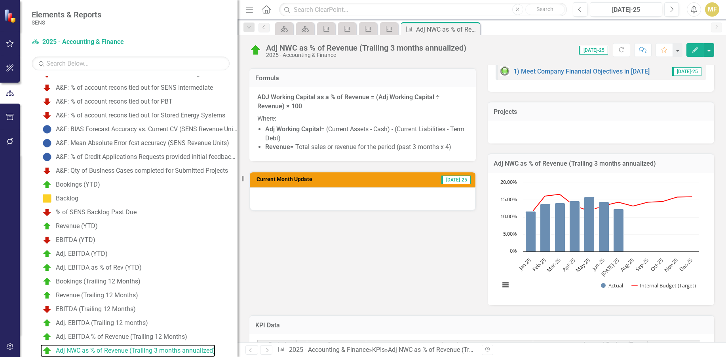
scroll to position [435, 0]
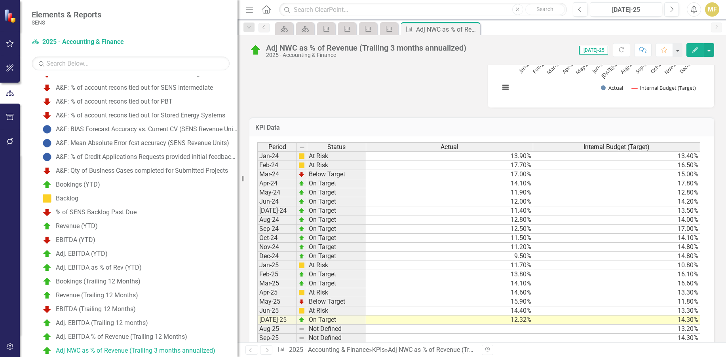
click at [568, 261] on td "10.80%" at bounding box center [616, 265] width 167 height 9
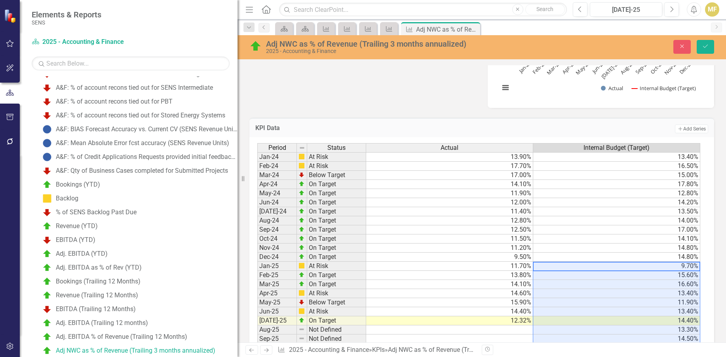
type textarea "9.7"
click at [697, 44] on button "Save" at bounding box center [704, 47] width 17 height 14
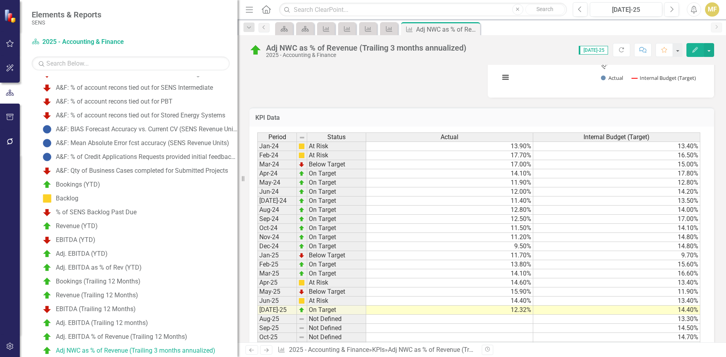
scroll to position [469, 0]
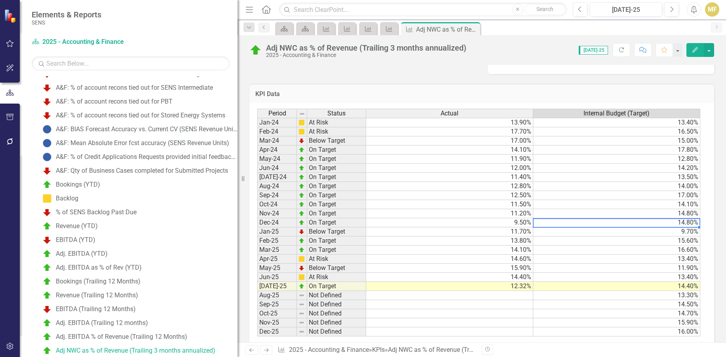
click at [660, 218] on td "14.80%" at bounding box center [616, 222] width 167 height 9
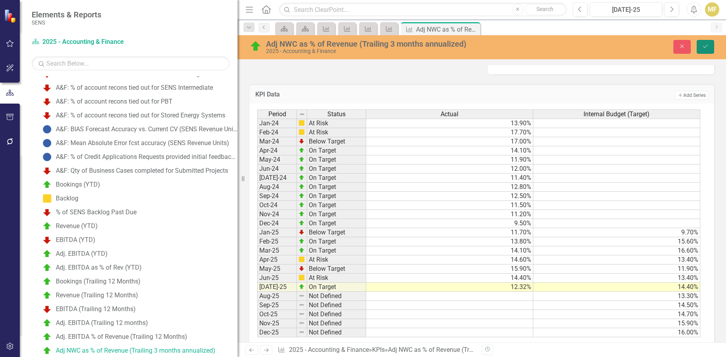
click at [703, 50] on button "Save" at bounding box center [704, 47] width 17 height 14
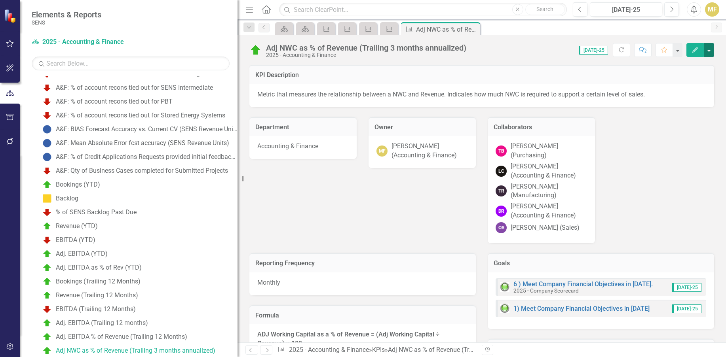
click at [710, 51] on button "button" at bounding box center [708, 50] width 10 height 14
click at [694, 66] on link "Edit Edit KPI" at bounding box center [681, 64] width 64 height 15
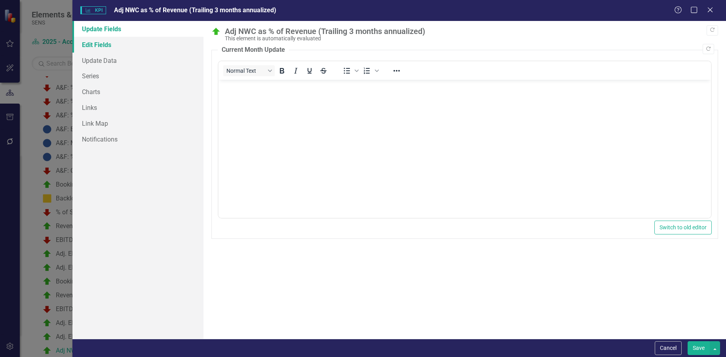
scroll to position [0, 0]
click at [89, 49] on link "Edit Fields" at bounding box center [137, 45] width 131 height 16
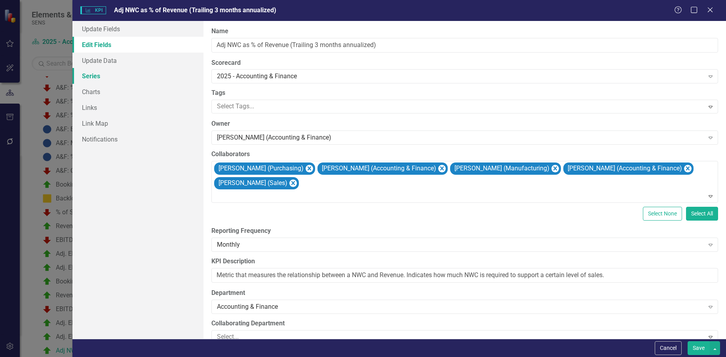
click at [91, 75] on link "Series" at bounding box center [137, 76] width 131 height 16
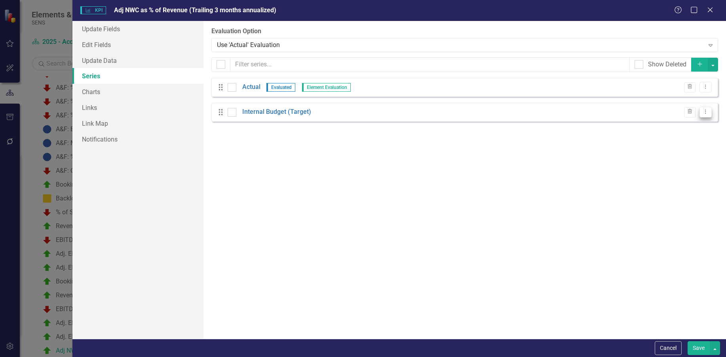
drag, startPoint x: 708, startPoint y: 112, endPoint x: 705, endPoint y: 116, distance: 5.4
click at [708, 112] on icon "Dropdown Menu" at bounding box center [705, 111] width 7 height 5
click at [692, 127] on link "Edit Edit Measure Series" at bounding box center [666, 125] width 90 height 15
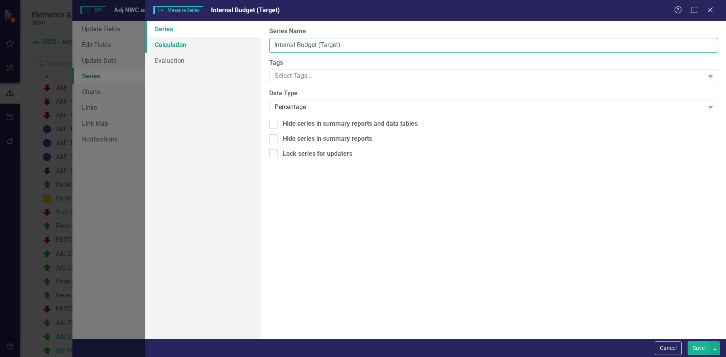
drag, startPoint x: 295, startPoint y: 42, endPoint x: 252, endPoint y: 37, distance: 43.5
click at [252, 37] on div "Series Calculation Evaluation From this page, you can edit the name, type, and …" at bounding box center [435, 180] width 580 height 318
type input "Board Budget (Target)"
click at [694, 346] on button "Save" at bounding box center [698, 348] width 22 height 14
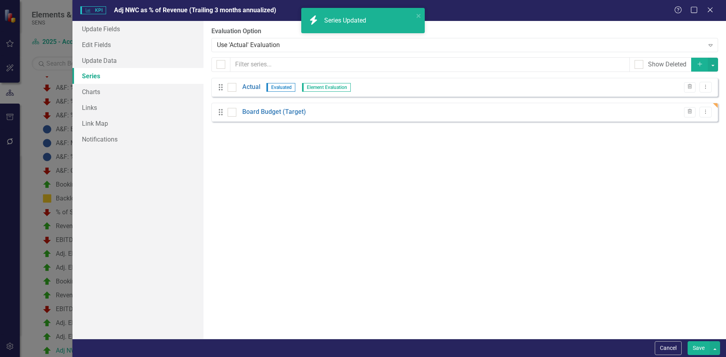
click at [701, 343] on button "Save" at bounding box center [698, 348] width 22 height 14
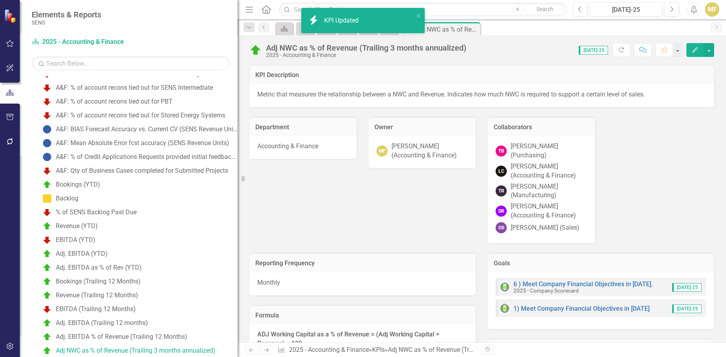
click at [640, 162] on div "KPI Description Metric that measures the relationship between a NWC and Revenue…" at bounding box center [481, 149] width 476 height 188
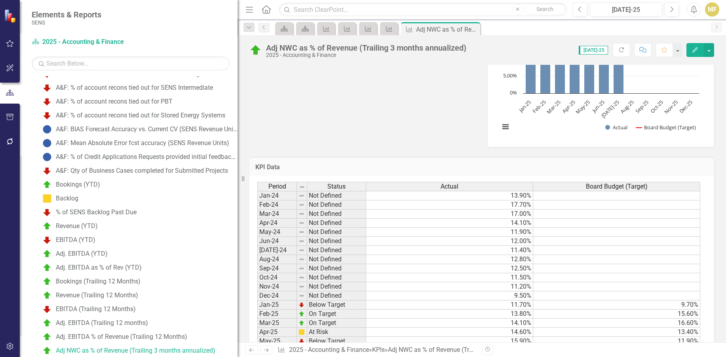
scroll to position [469, 0]
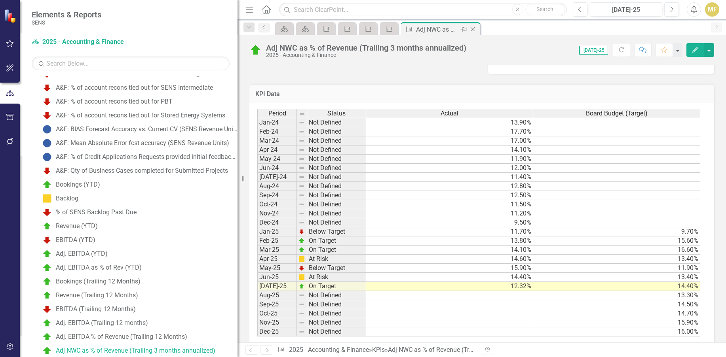
click at [473, 28] on icon at bounding box center [472, 29] width 4 height 4
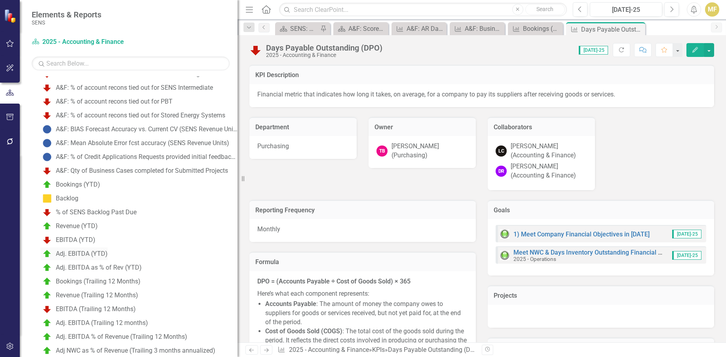
scroll to position [206, 0]
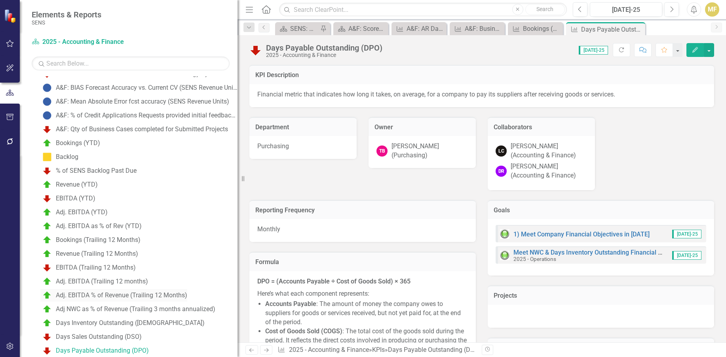
click at [130, 299] on div "Adj. EBITDA % of Revenue (Trailing 12 Months)" at bounding box center [121, 295] width 131 height 7
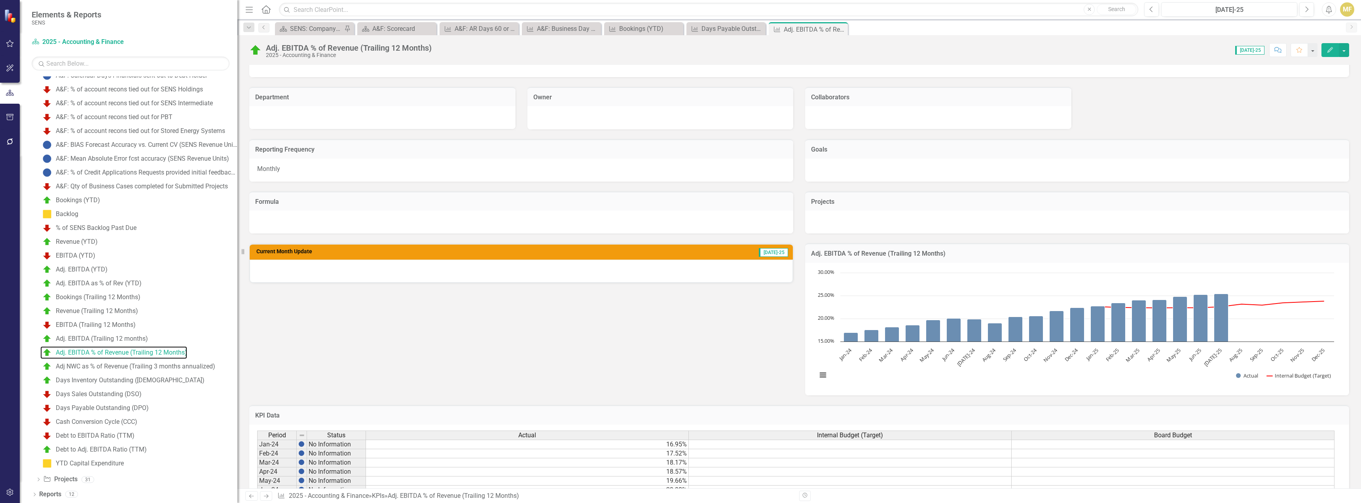
scroll to position [22, 0]
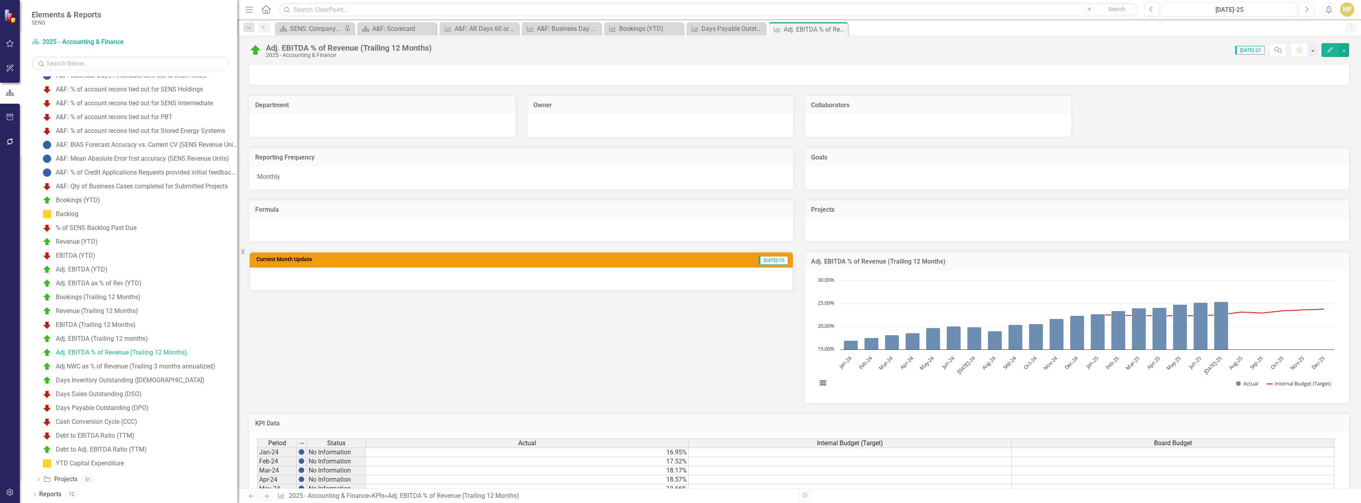
click at [725, 267] on div "Adj. EBITDA % of Revenue (Trailing 12 Months)" at bounding box center [1077, 260] width 544 height 19
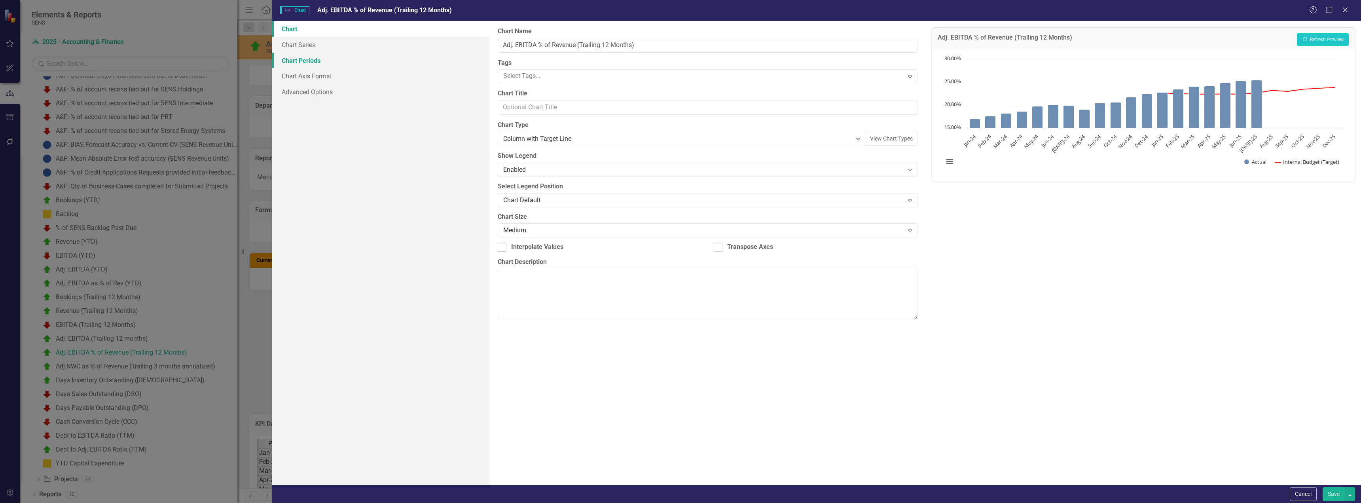
click at [308, 61] on link "Chart Periods" at bounding box center [381, 61] width 218 height 16
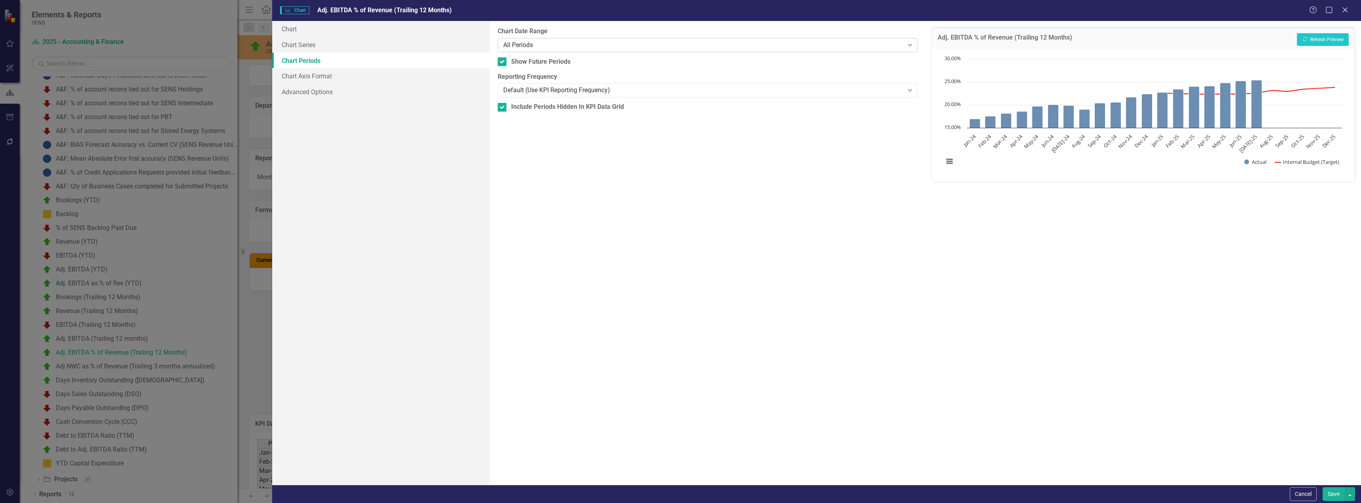
click at [558, 42] on div "All Periods" at bounding box center [703, 44] width 400 height 9
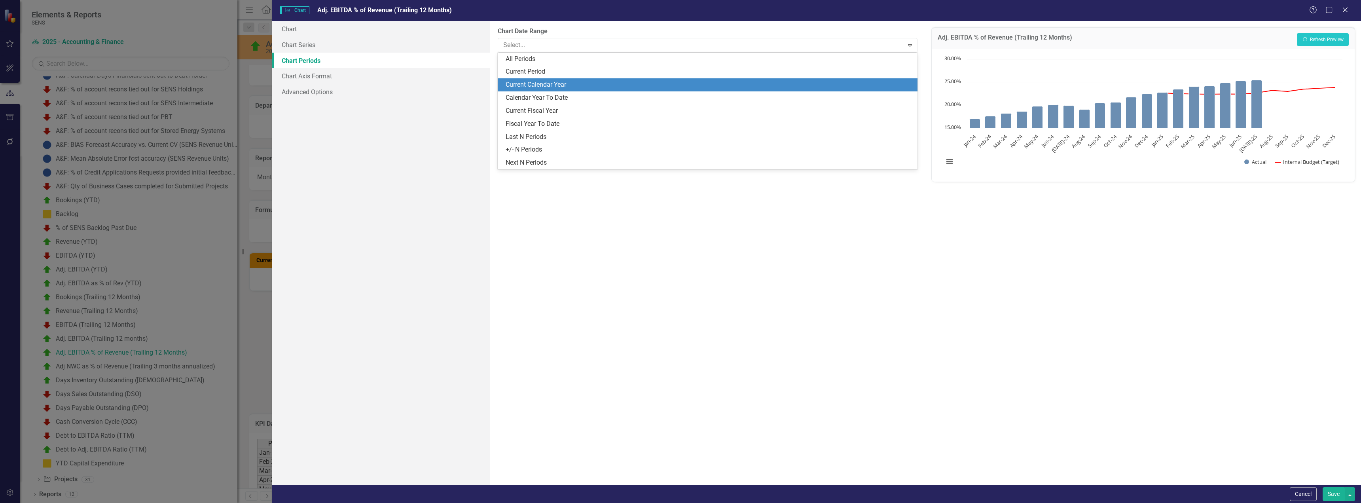
click at [552, 81] on div "Current Calendar Year" at bounding box center [709, 84] width 407 height 9
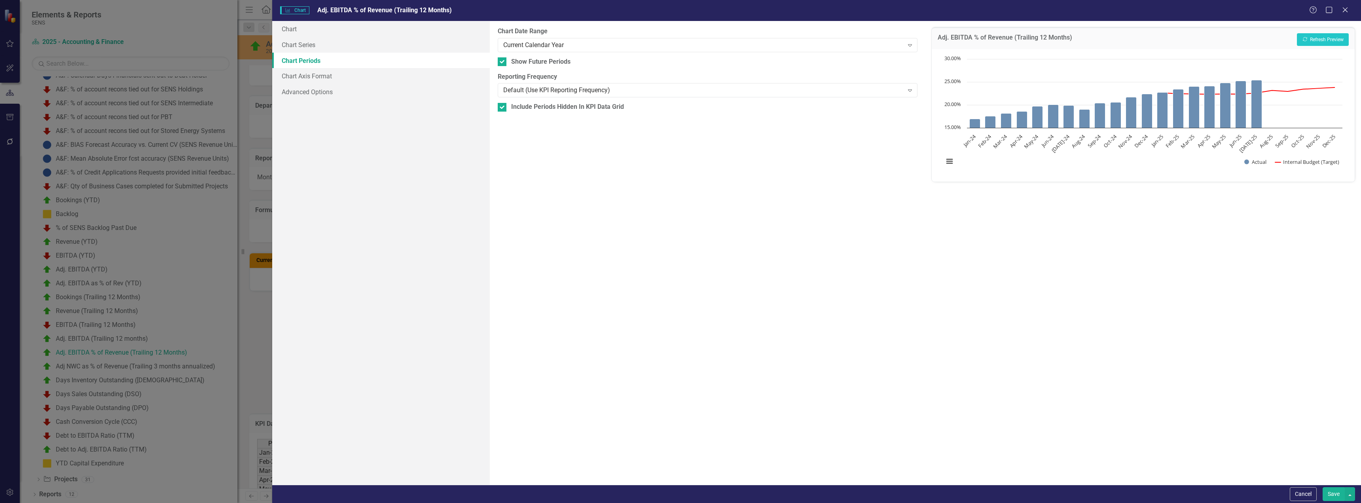
click at [725, 357] on button "Save" at bounding box center [1334, 494] width 22 height 14
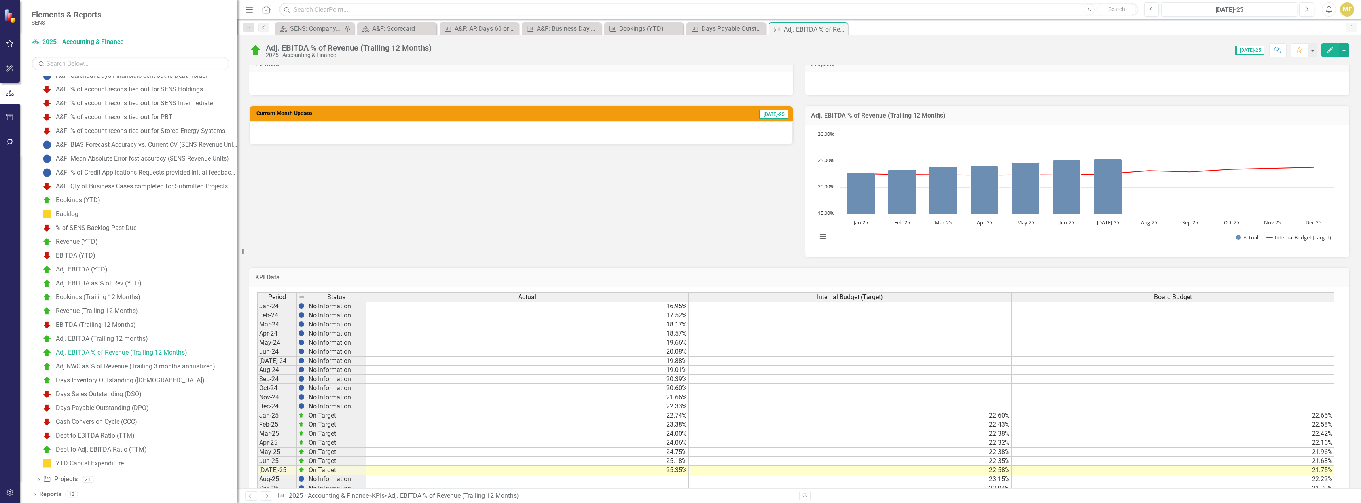
scroll to position [180, 0]
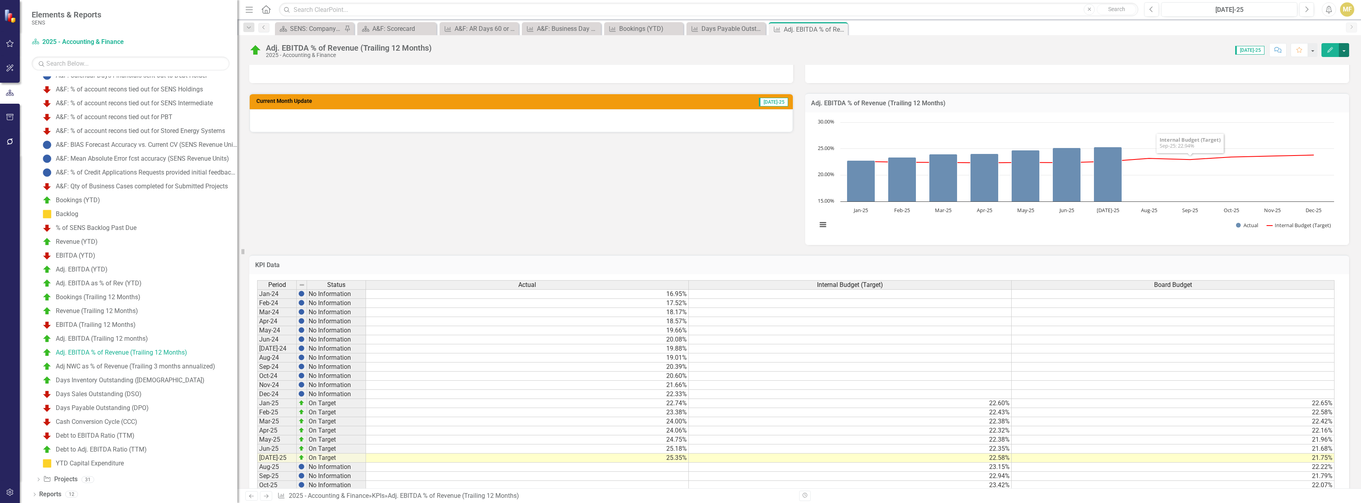
click at [725, 53] on button "button" at bounding box center [1344, 50] width 10 height 14
click at [725, 64] on link "Edit Edit KPI" at bounding box center [1317, 64] width 64 height 15
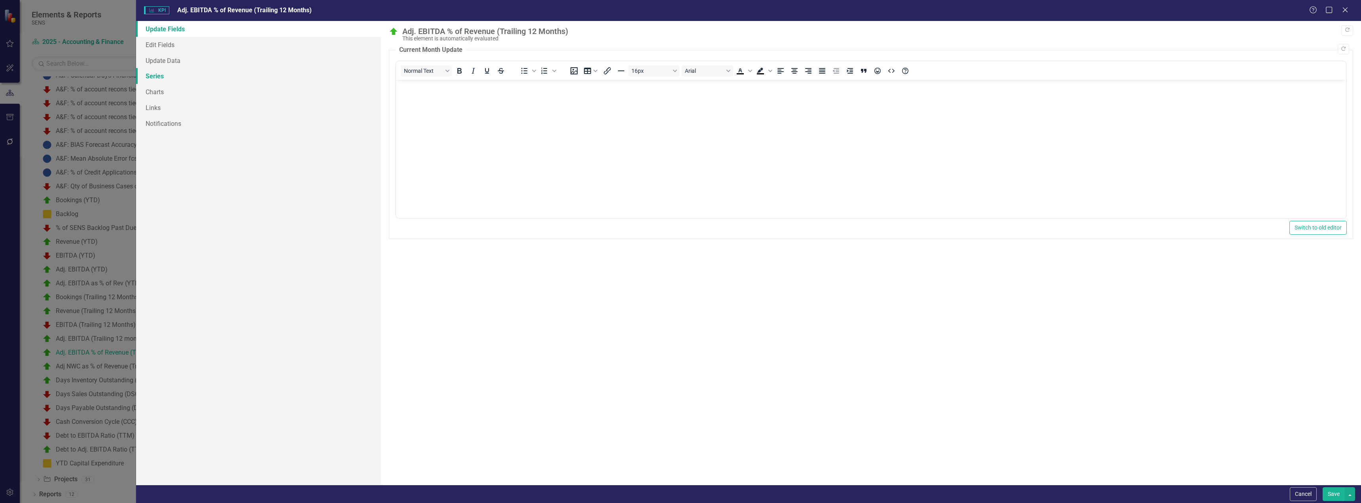
scroll to position [0, 0]
click at [183, 79] on link "Series" at bounding box center [258, 76] width 245 height 16
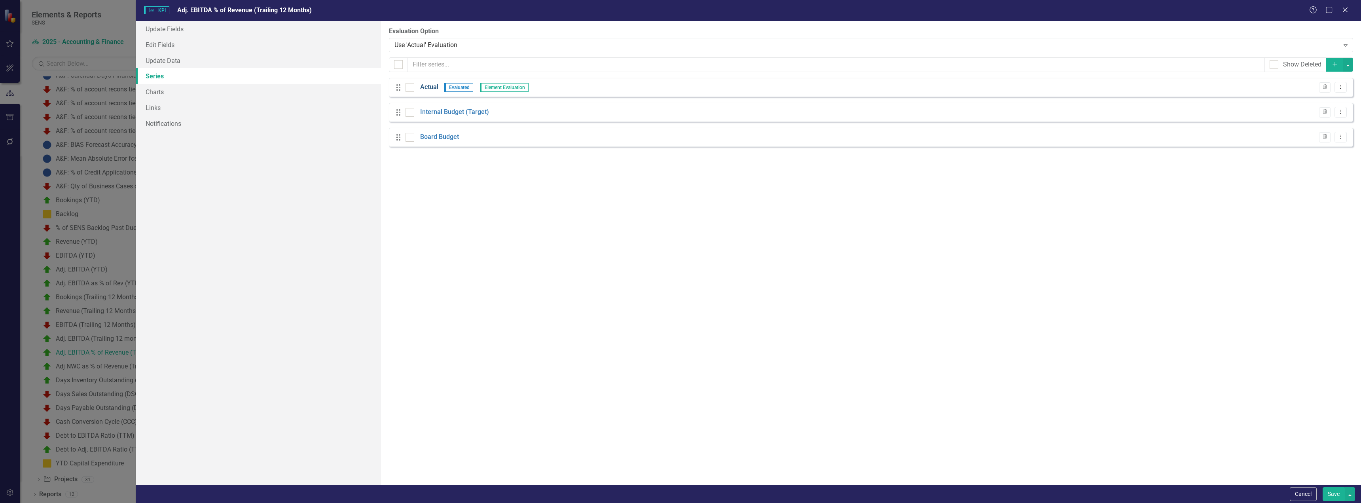
click at [430, 84] on link "Actual" at bounding box center [429, 87] width 18 height 9
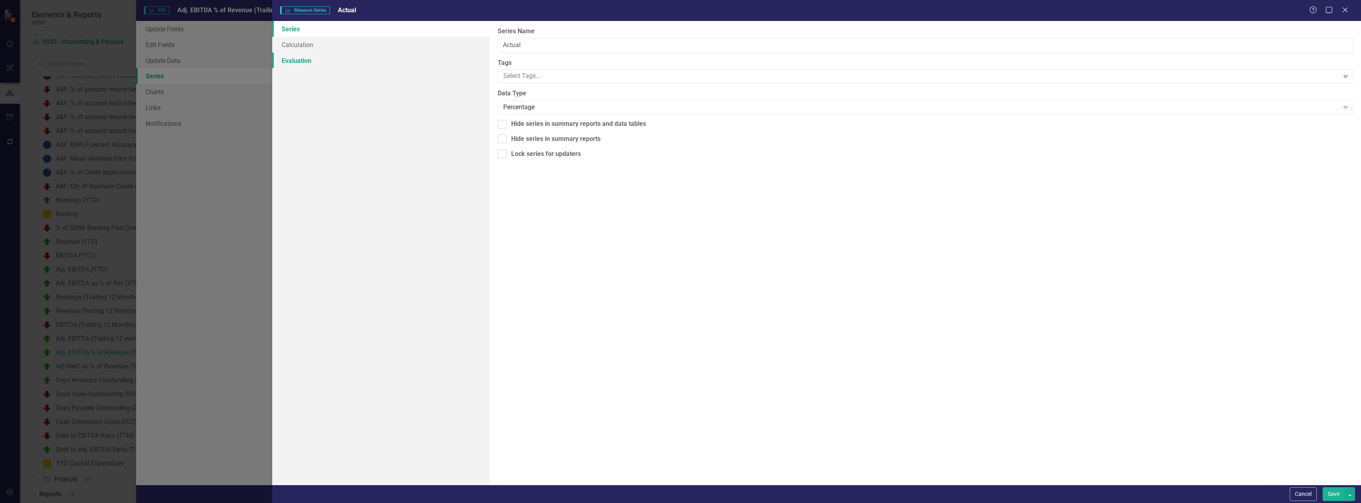
click at [322, 58] on link "Evaluation" at bounding box center [381, 61] width 218 height 16
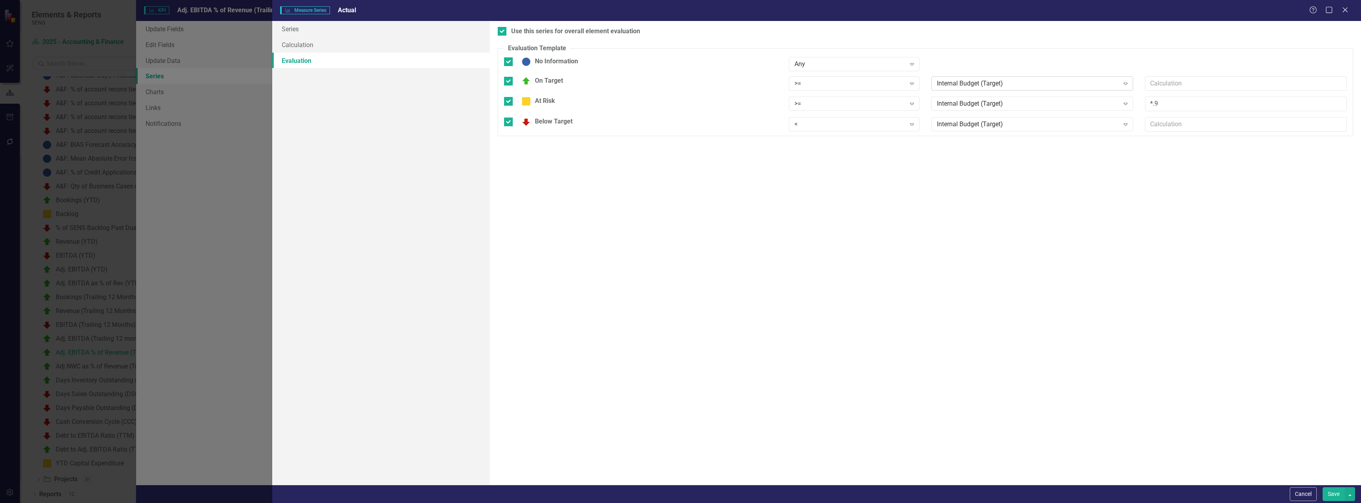
click at [725, 85] on div "Internal Budget (Target)" at bounding box center [1028, 83] width 182 height 9
click at [725, 103] on div "Internal Budget (Target)" at bounding box center [1028, 103] width 182 height 9
click at [725, 124] on div "Internal Budget (Target)" at bounding box center [1028, 124] width 182 height 9
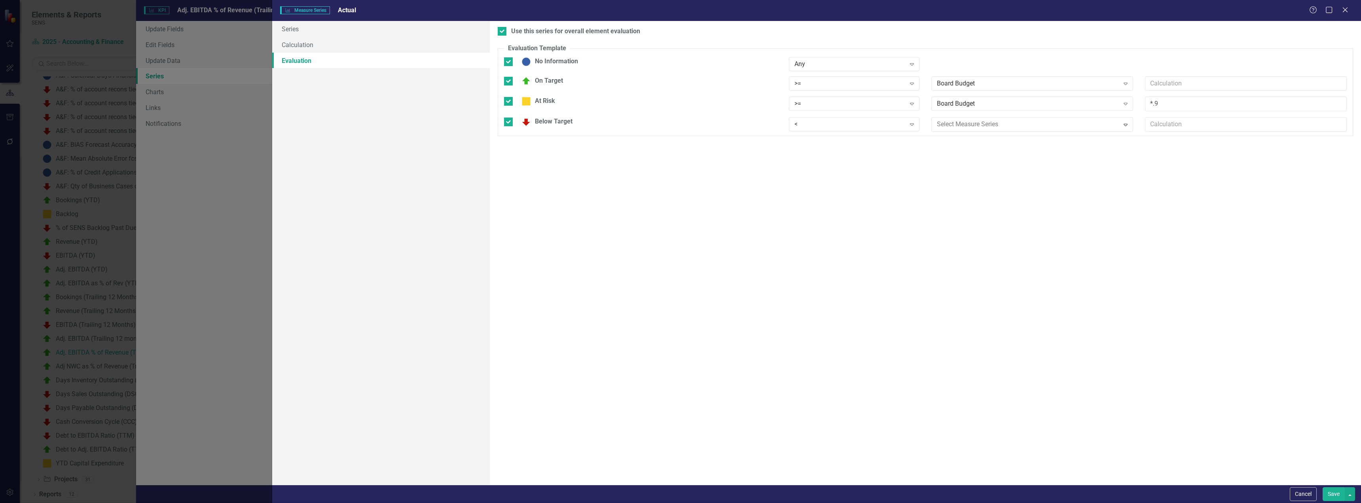
click at [725, 357] on button "Save" at bounding box center [1334, 494] width 22 height 14
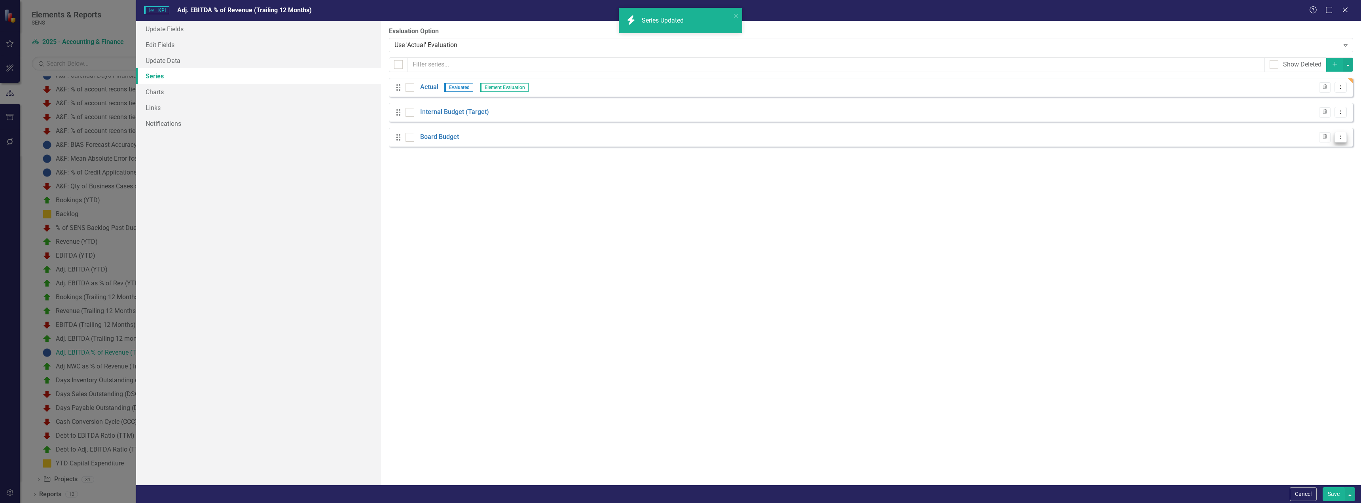
click at [725, 140] on button "Dropdown Menu" at bounding box center [1340, 137] width 12 height 11
click at [725, 151] on link "Edit Edit Measure Series" at bounding box center [1301, 150] width 90 height 15
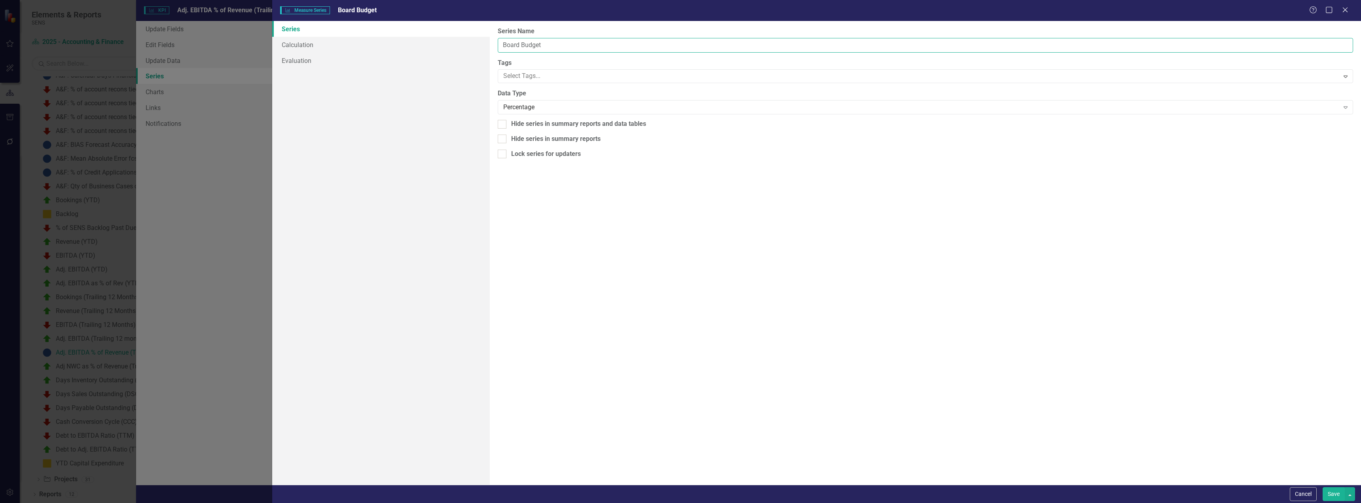
click at [546, 43] on input "Board Budget" at bounding box center [925, 45] width 855 height 15
type input "Board Budget (target)"
click at [725, 357] on button "Save" at bounding box center [1334, 494] width 22 height 14
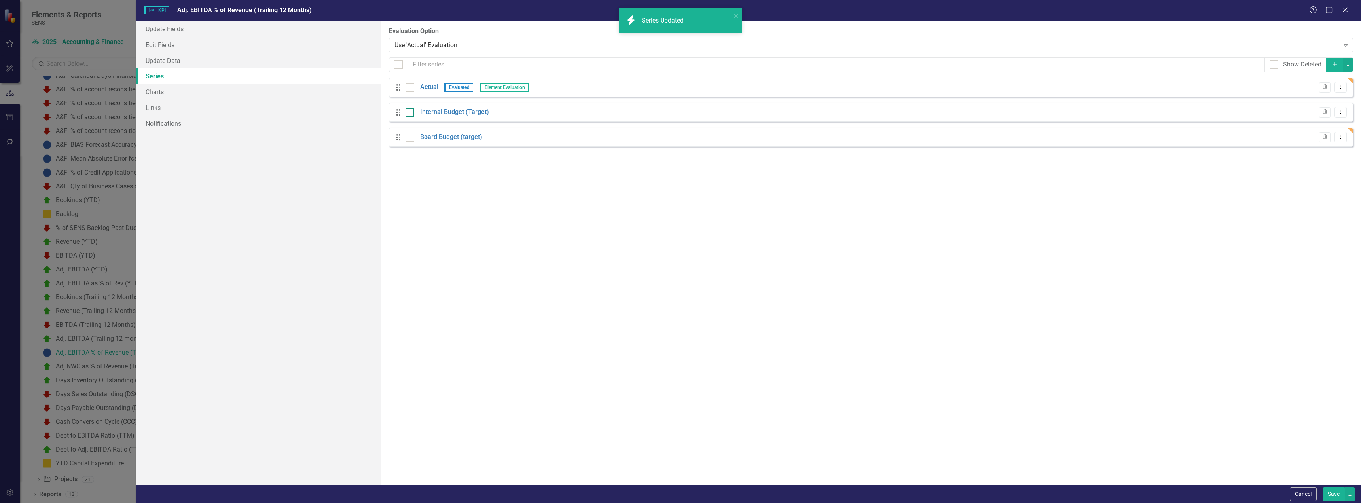
click at [411, 113] on div at bounding box center [410, 112] width 9 height 9
click at [411, 113] on input "checkbox" at bounding box center [408, 110] width 5 height 5
click at [725, 113] on icon "Trash" at bounding box center [1325, 112] width 6 height 5
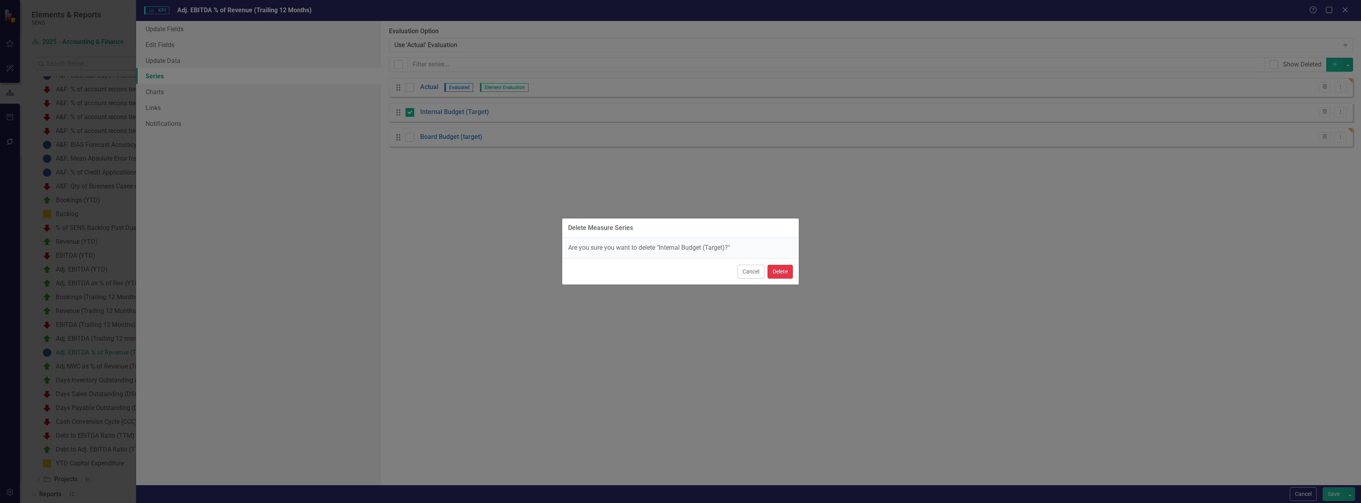
click at [725, 273] on button "Delete" at bounding box center [779, 272] width 25 height 14
checkbox input "false"
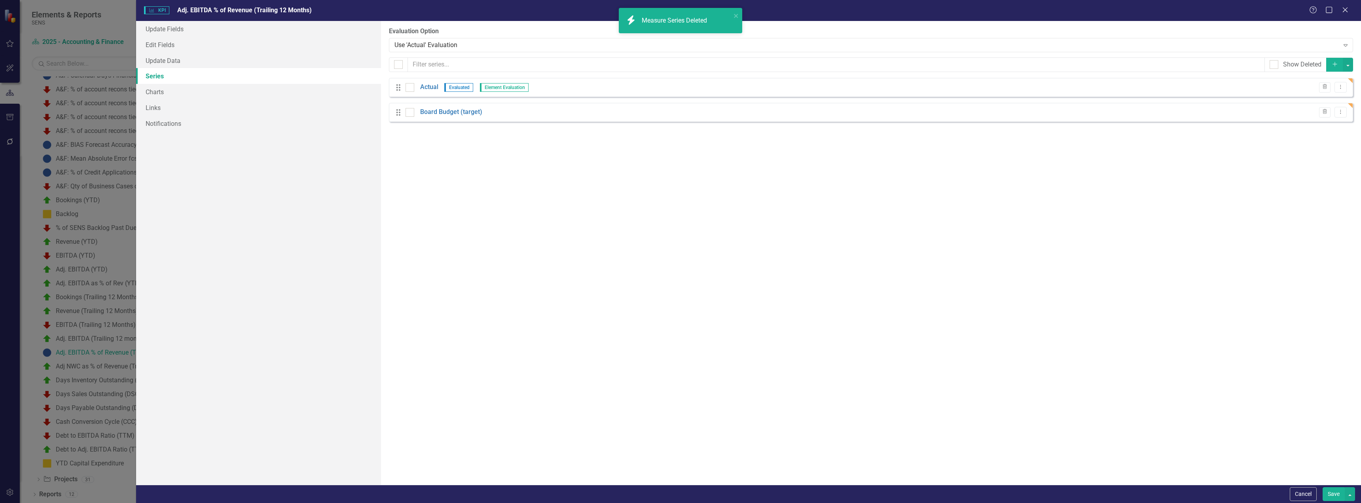
click at [725, 357] on button "Save" at bounding box center [1334, 494] width 22 height 14
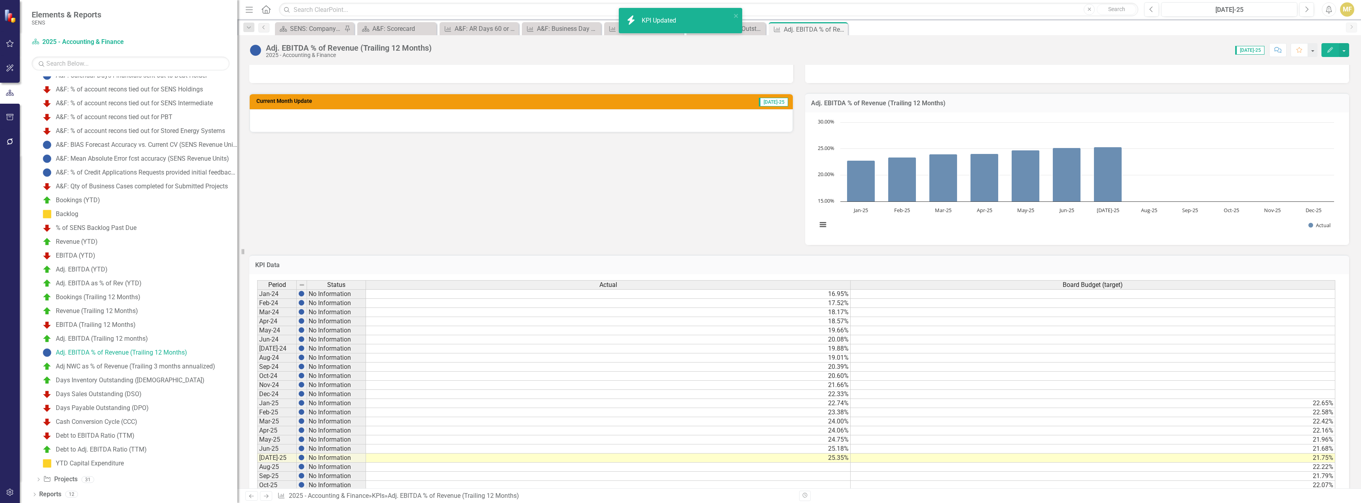
click at [707, 175] on div "Reporting Frequency Monthly Formula Current Month Update Jul-25 Goals Projects …" at bounding box center [799, 112] width 1112 height 266
click at [725, 29] on icon "Close" at bounding box center [840, 29] width 8 height 6
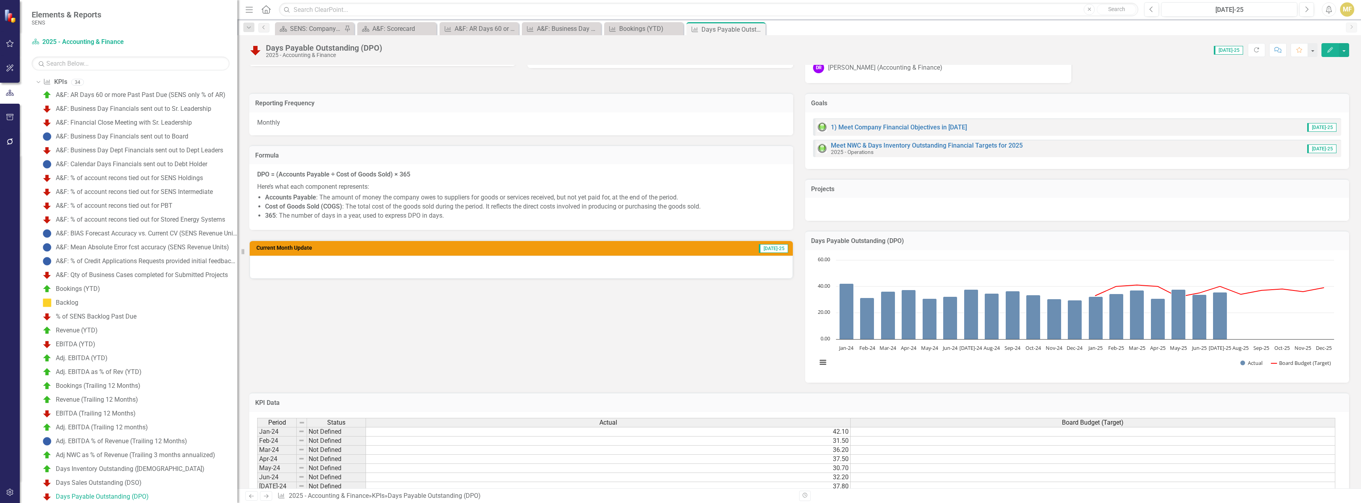
scroll to position [119, 0]
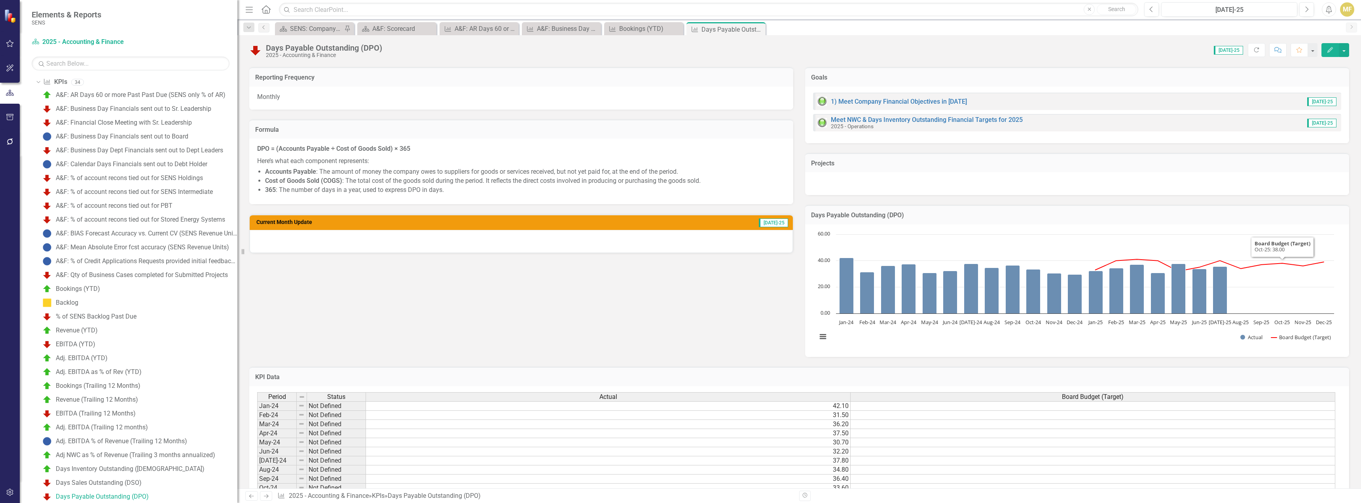
click at [725, 220] on td "Days Payable Outstanding (DPO)" at bounding box center [1077, 216] width 532 height 10
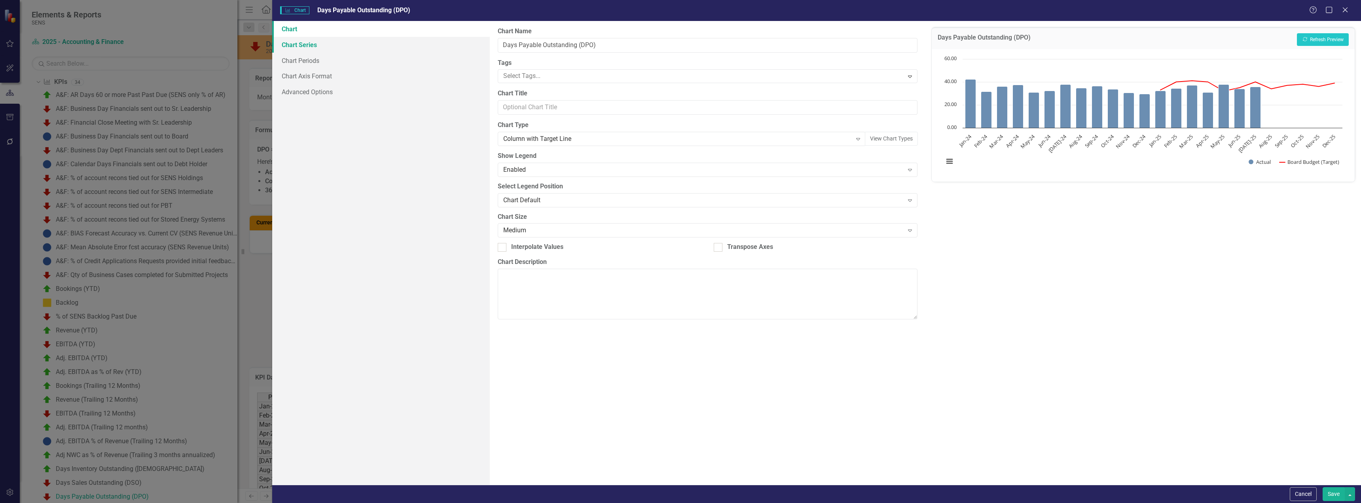
click at [313, 45] on link "Chart Series" at bounding box center [381, 45] width 218 height 16
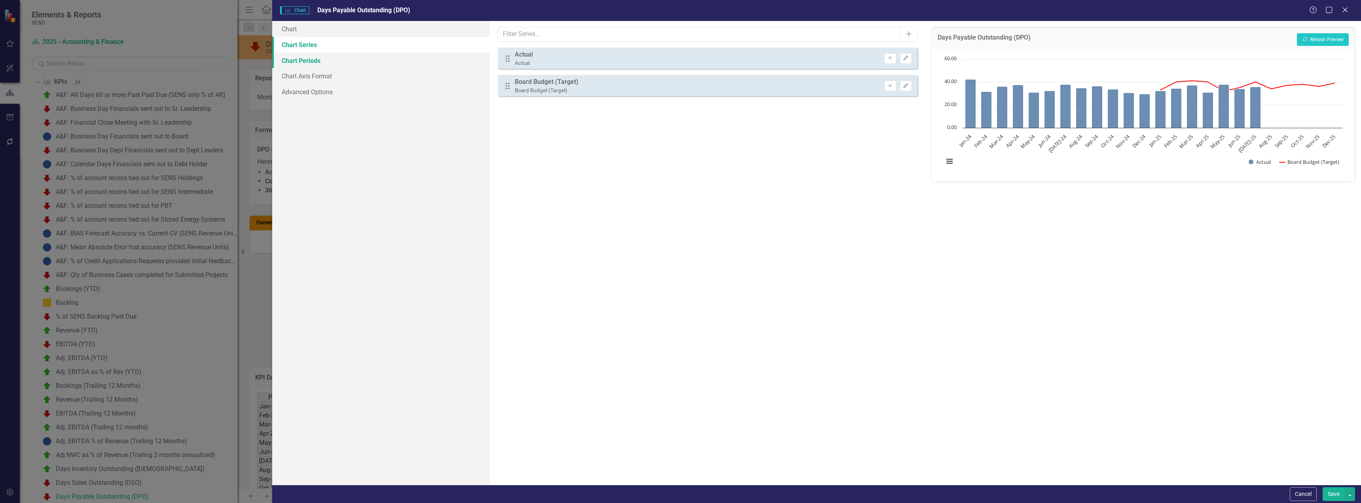
click at [310, 59] on link "Chart Periods" at bounding box center [381, 61] width 218 height 16
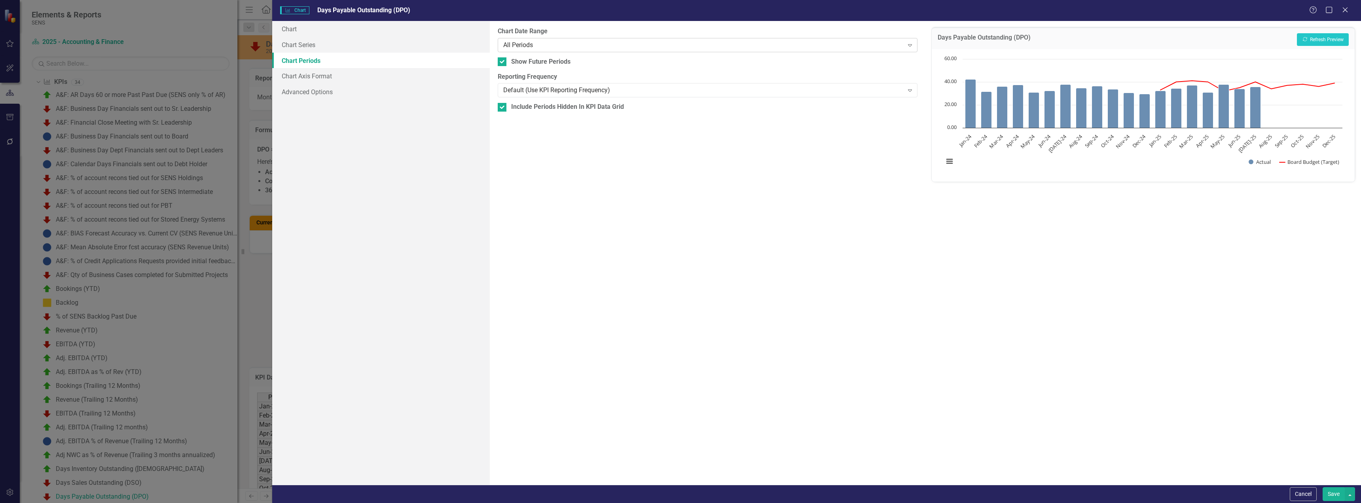
click at [569, 45] on div "All Periods" at bounding box center [703, 44] width 400 height 9
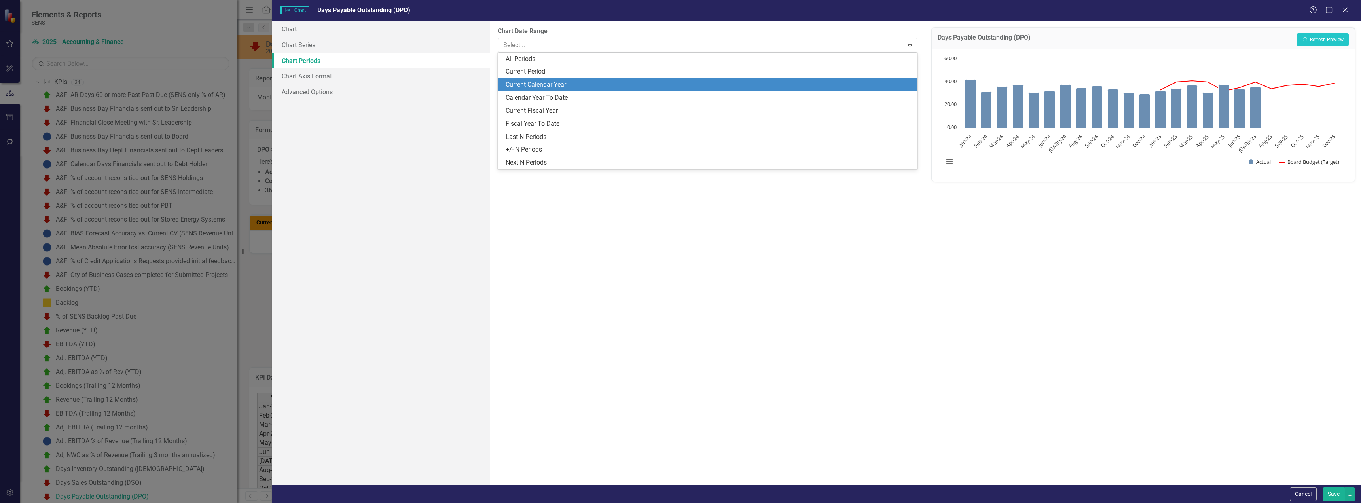
click at [551, 82] on div "Current Calendar Year" at bounding box center [709, 84] width 407 height 9
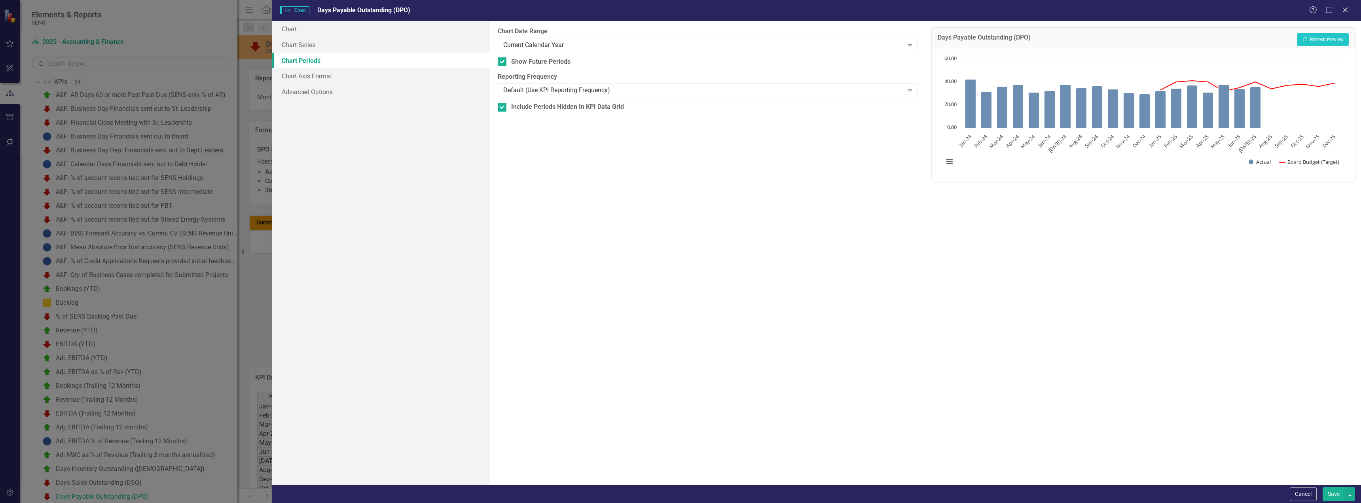
click at [725, 357] on button "Save" at bounding box center [1334, 494] width 22 height 14
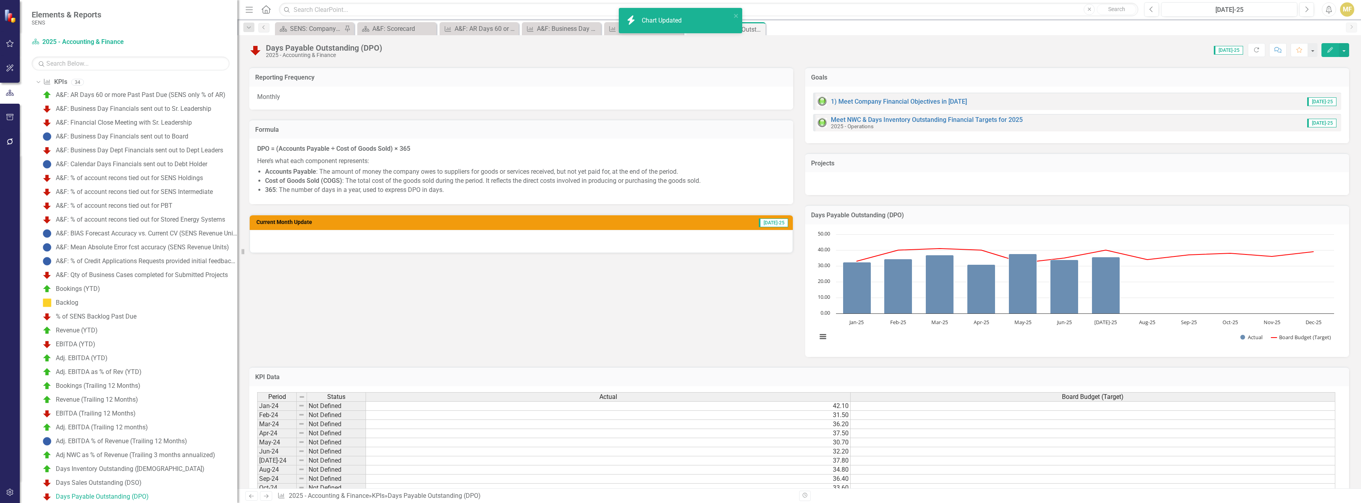
click at [694, 56] on div "Score: 0.00 Jul-25 Completed Refresh Comment Favorite Edit" at bounding box center [867, 49] width 963 height 13
drag, startPoint x: 758, startPoint y: 29, endPoint x: 742, endPoint y: 16, distance: 21.1
click at [0, 0] on icon "Close" at bounding box center [0, 0] width 0 height 0
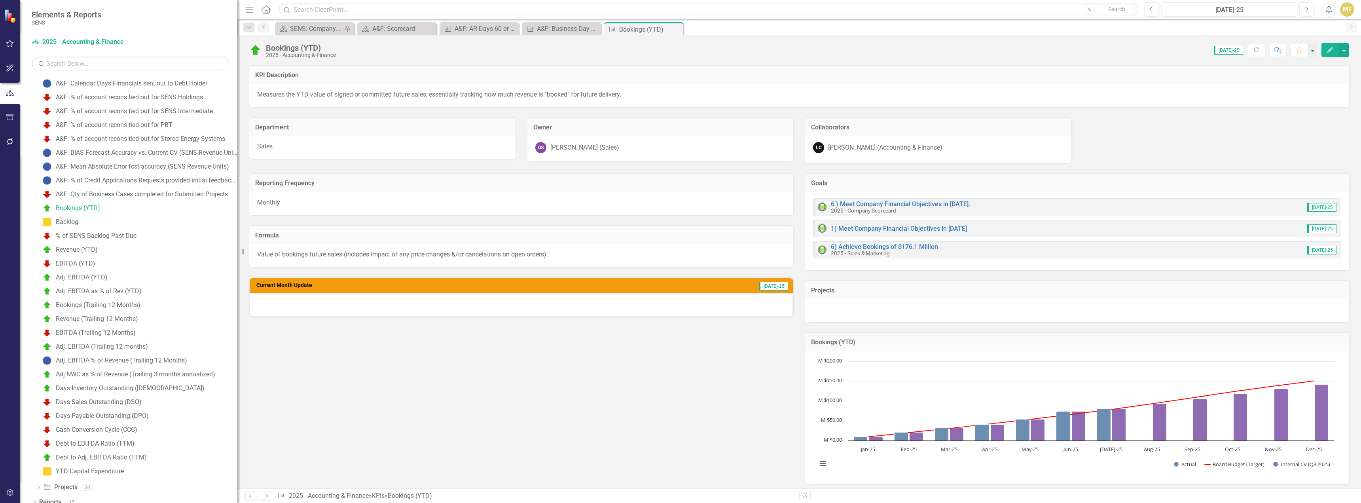
scroll to position [149, 0]
click at [108, 352] on div "Adj. EBITDA % of Revenue (Trailing 12 Months)" at bounding box center [121, 352] width 131 height 7
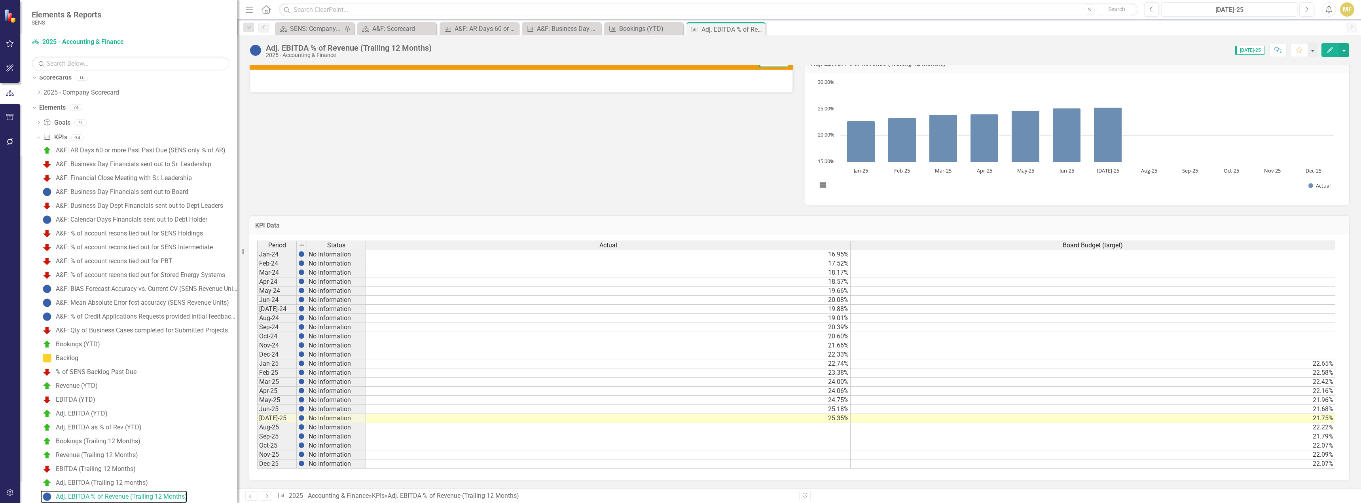
scroll to position [180, 0]
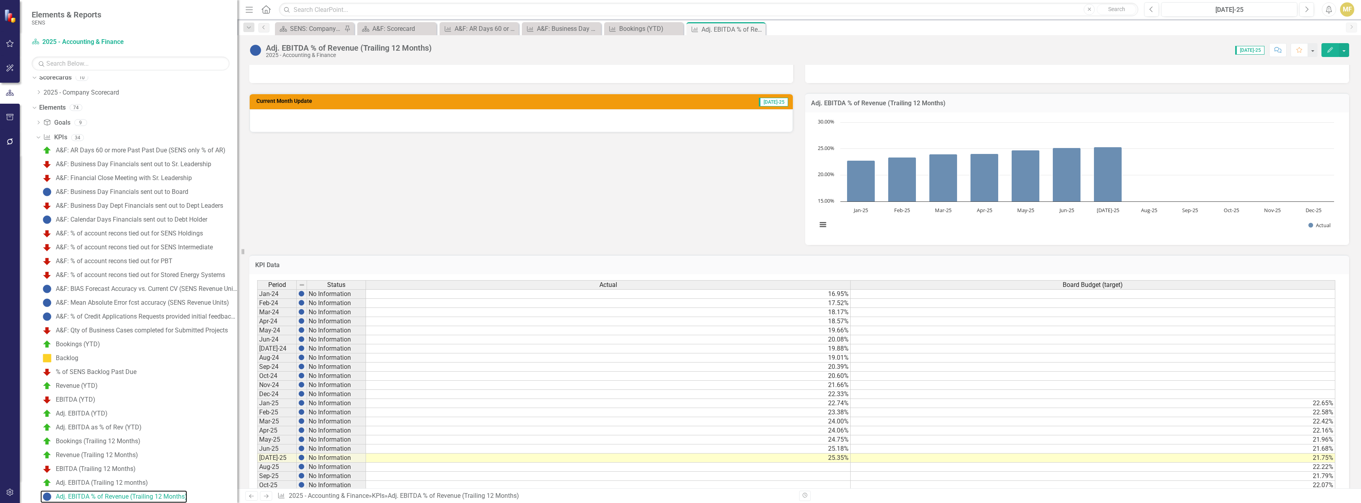
click at [725, 166] on rect "Interactive chart" at bounding box center [1075, 177] width 525 height 119
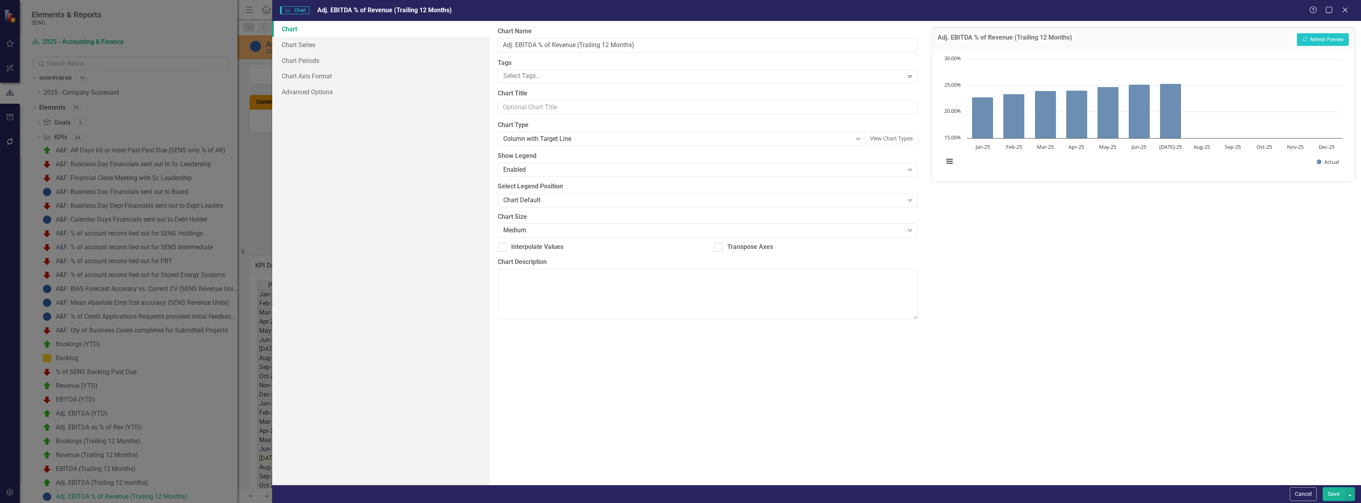
click at [725, 61] on rect "Interactive chart" at bounding box center [1143, 114] width 407 height 119
click at [301, 62] on link "Chart Periods" at bounding box center [381, 61] width 218 height 16
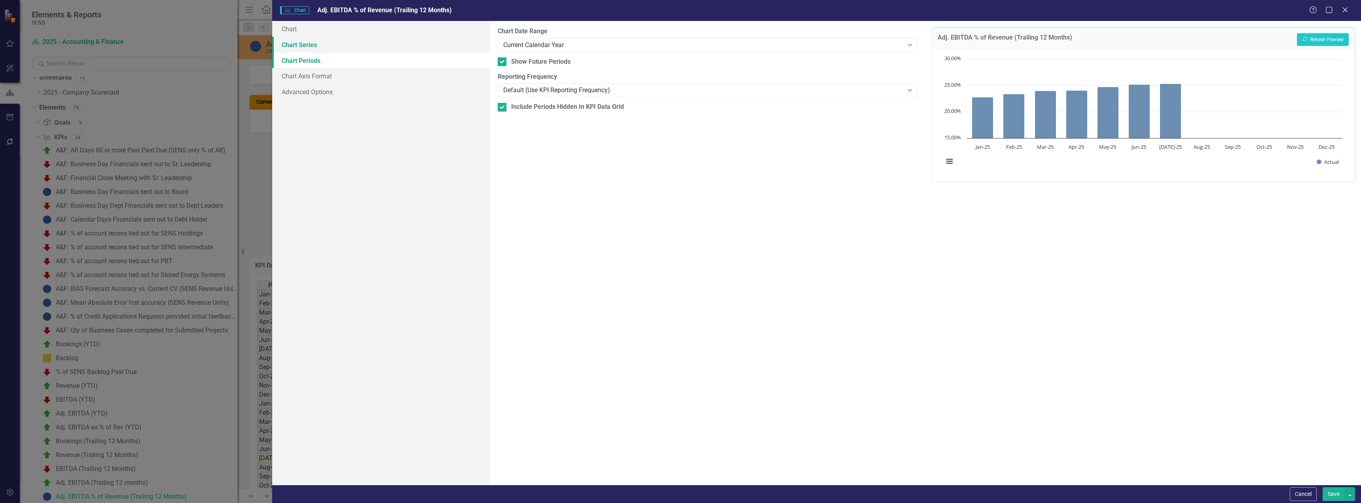
click at [303, 47] on link "Chart Series" at bounding box center [381, 45] width 218 height 16
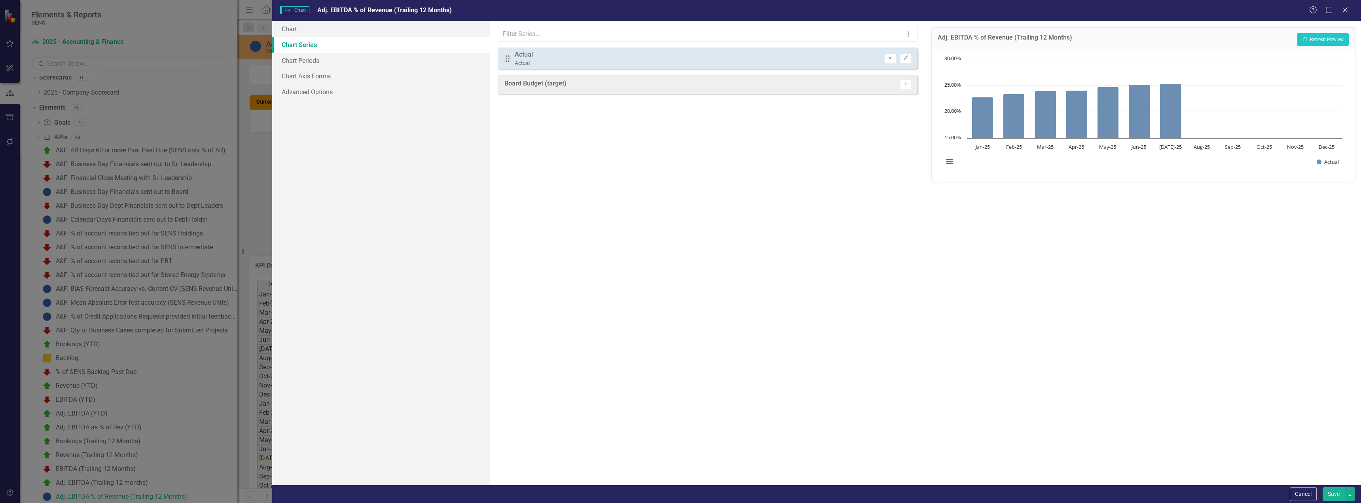
click at [725, 83] on button "Activate" at bounding box center [905, 85] width 11 height 10
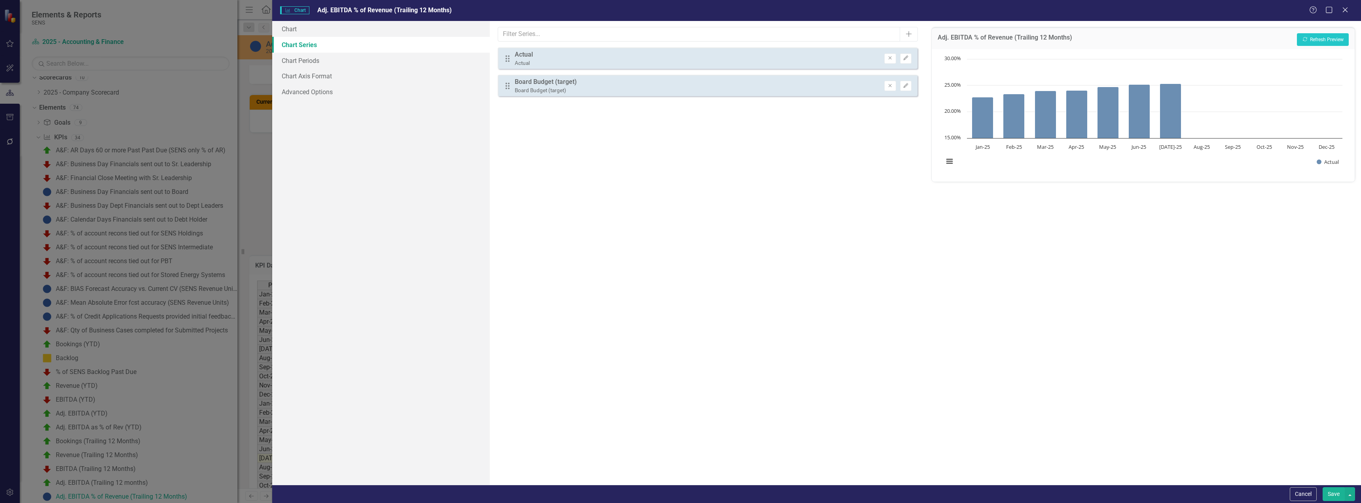
click at [725, 357] on button "Save" at bounding box center [1334, 494] width 22 height 14
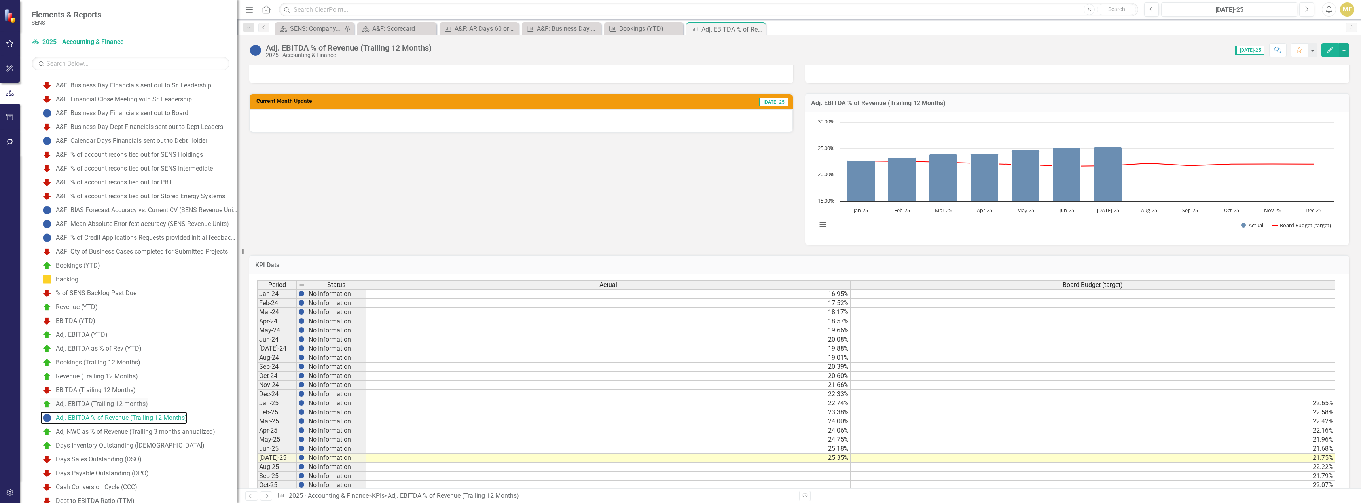
scroll to position [84, 0]
click at [725, 49] on button "button" at bounding box center [1344, 50] width 10 height 14
click at [725, 59] on link "Edit Edit KPI" at bounding box center [1317, 64] width 64 height 15
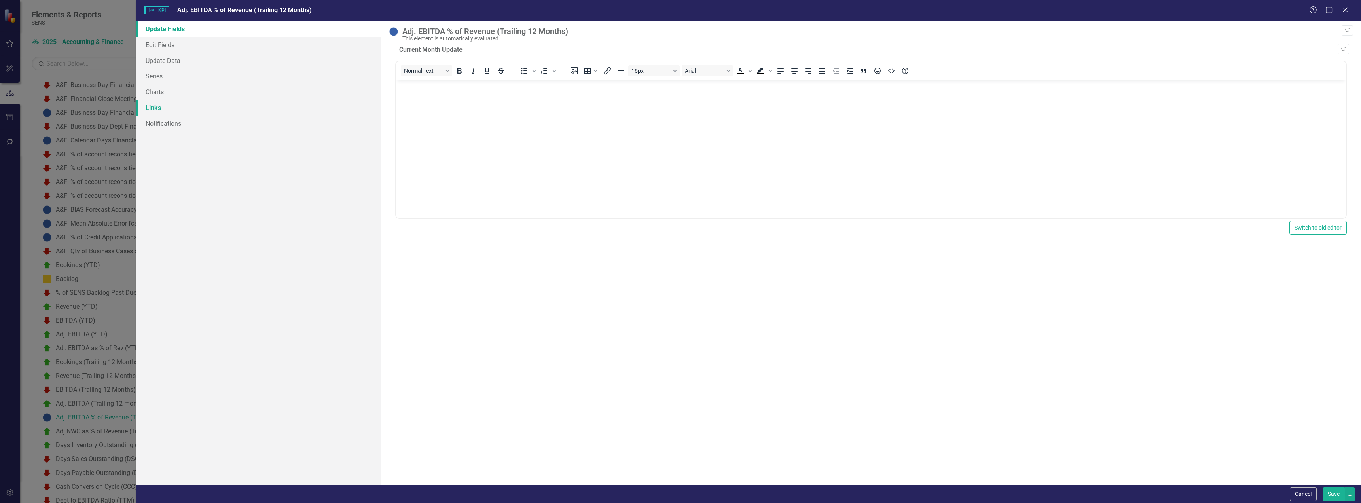
scroll to position [0, 0]
click at [161, 75] on link "Series" at bounding box center [258, 76] width 245 height 16
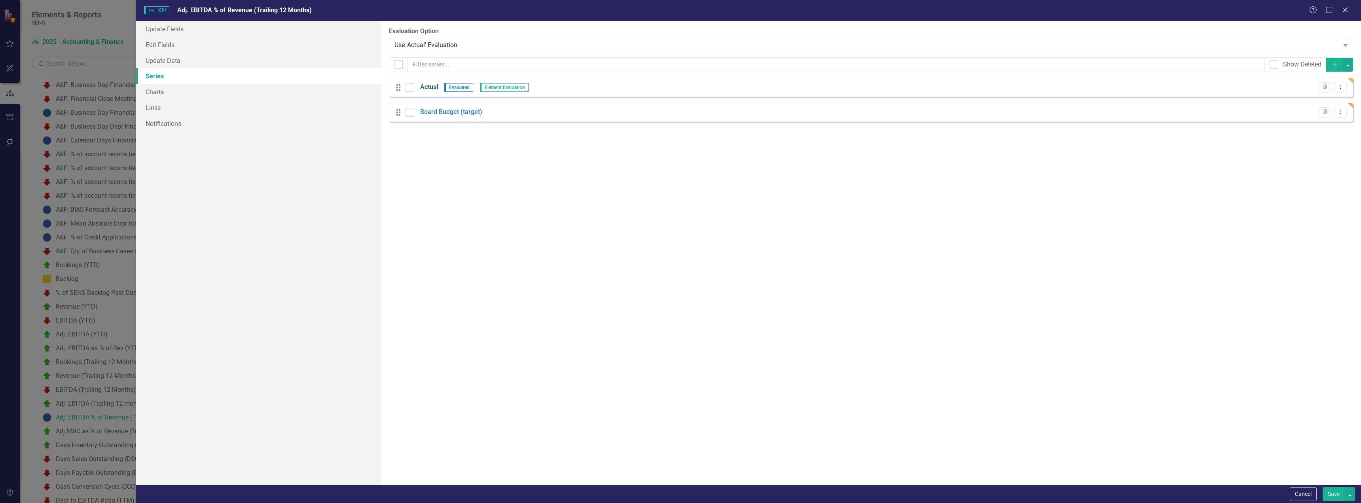
click at [428, 85] on link "Actual" at bounding box center [429, 87] width 18 height 9
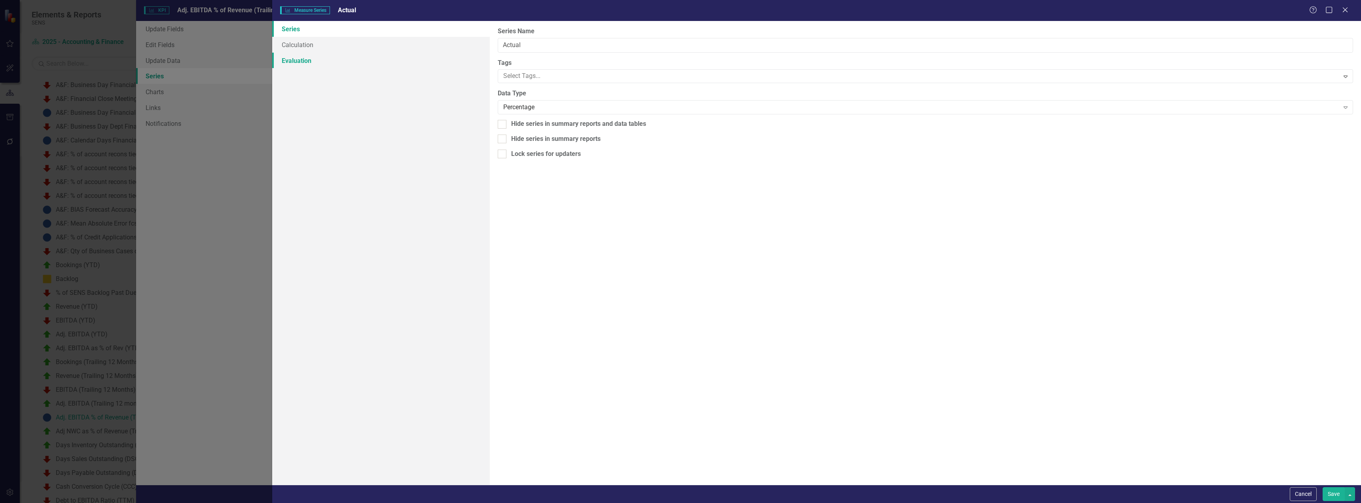
click at [314, 61] on link "Evaluation" at bounding box center [381, 61] width 218 height 16
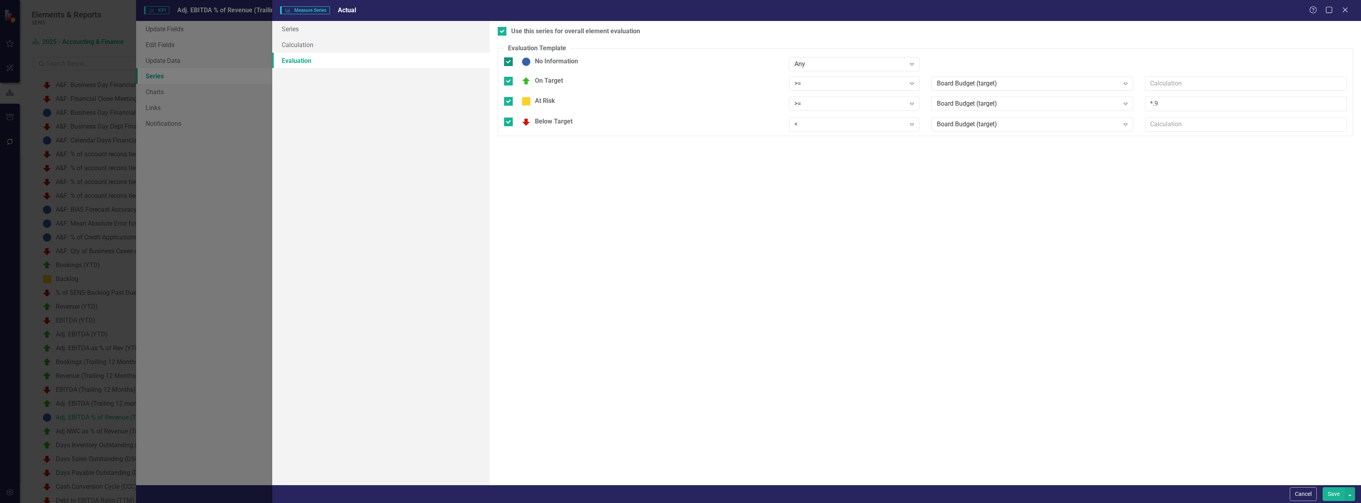
click at [508, 60] on input "No Information" at bounding box center [506, 59] width 5 height 5
checkbox input "false"
click at [725, 357] on button "Save" at bounding box center [1334, 494] width 22 height 14
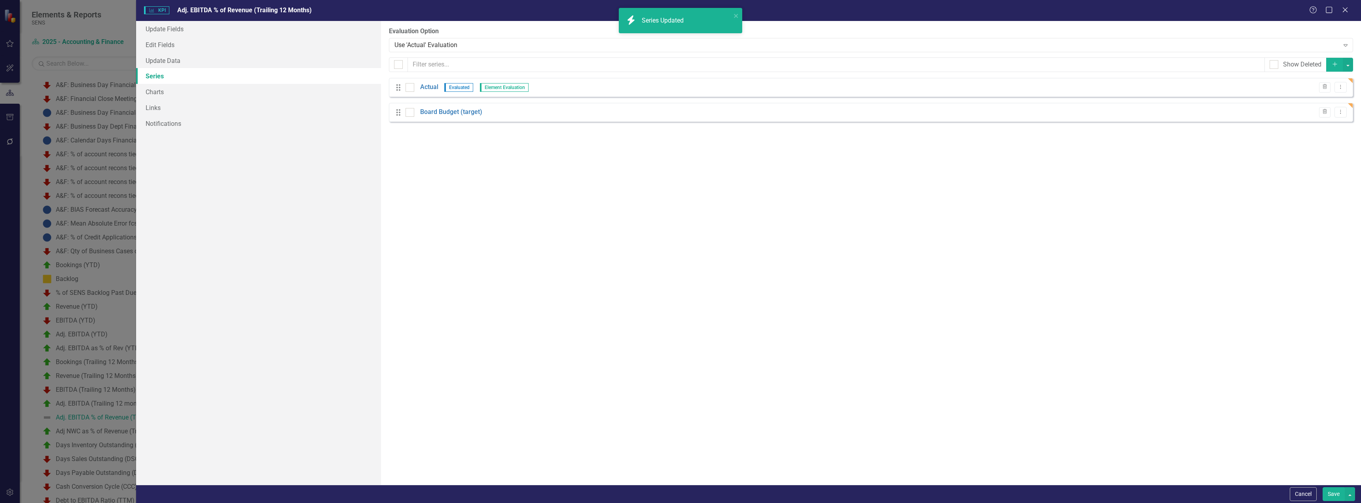
click at [725, 357] on button "Save" at bounding box center [1334, 494] width 22 height 14
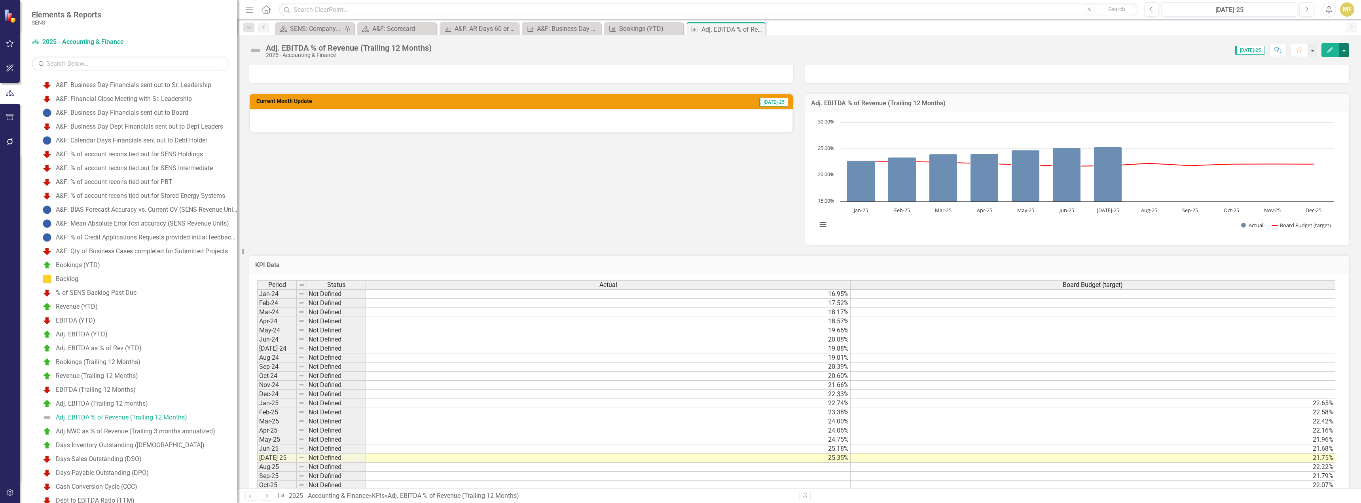
click at [725, 51] on button "button" at bounding box center [1344, 50] width 10 height 14
click at [725, 66] on link "Edit Edit KPI" at bounding box center [1317, 64] width 64 height 15
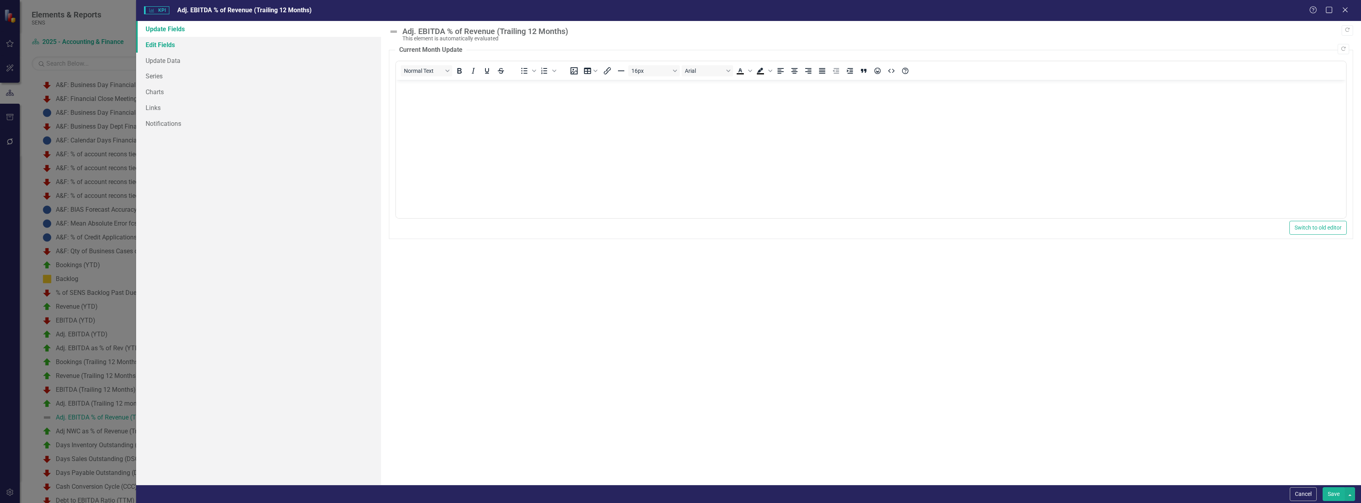
click at [175, 45] on link "Edit Fields" at bounding box center [258, 45] width 245 height 16
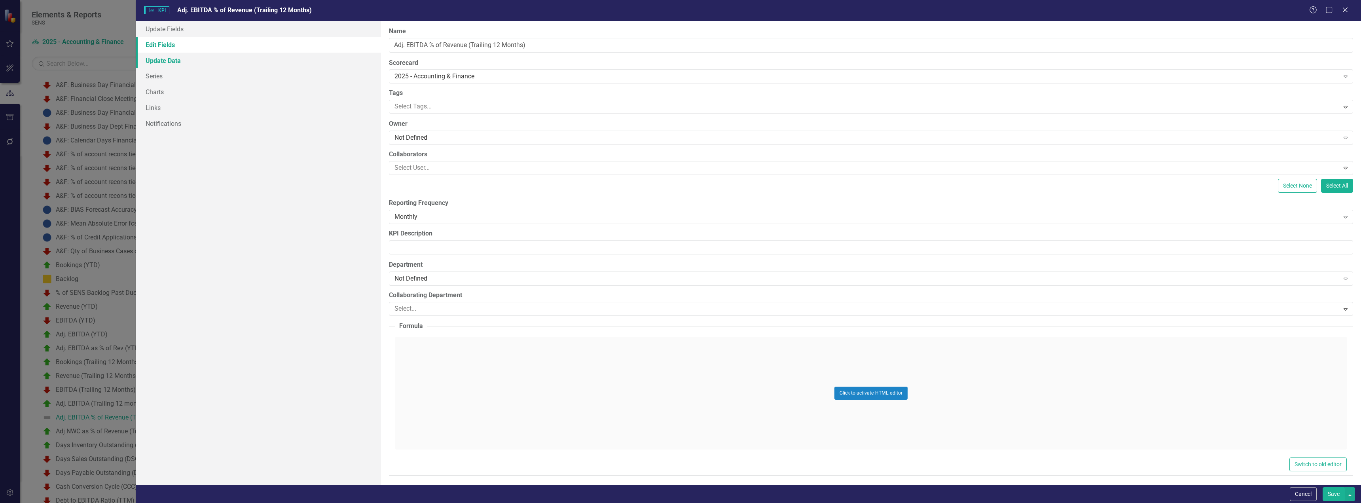
click at [173, 59] on link "Update Data" at bounding box center [258, 61] width 245 height 16
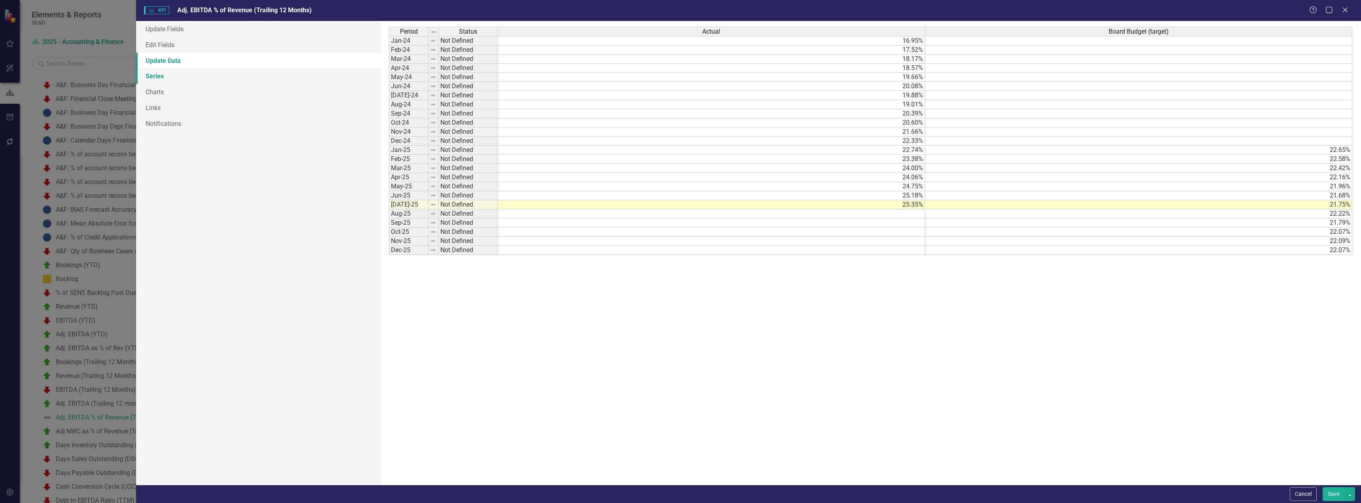
click at [173, 78] on link "Series" at bounding box center [258, 76] width 245 height 16
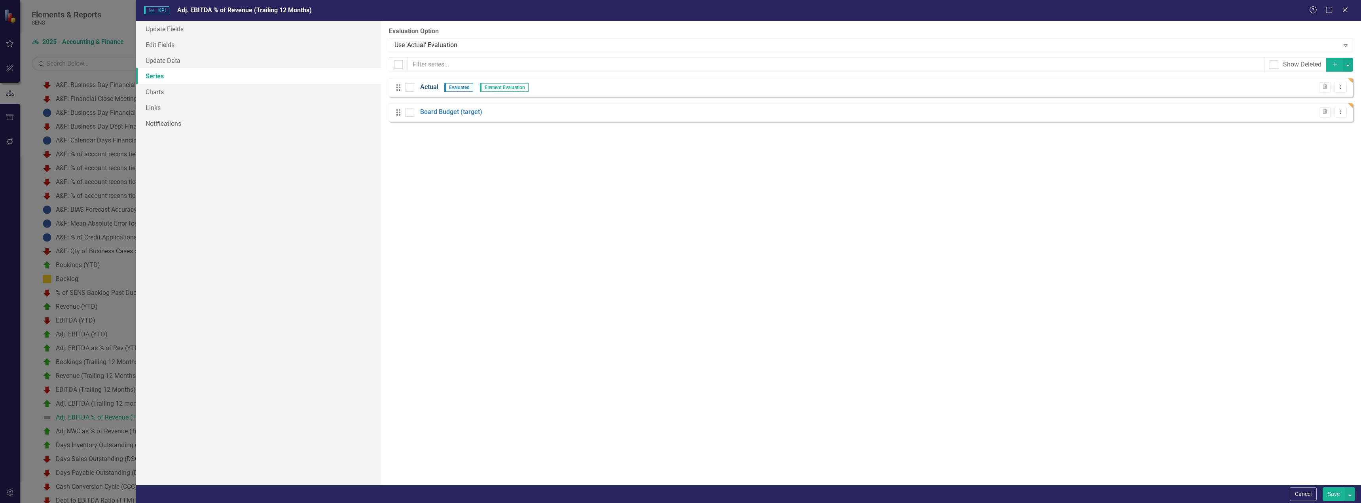
click at [428, 87] on link "Actual" at bounding box center [429, 87] width 18 height 9
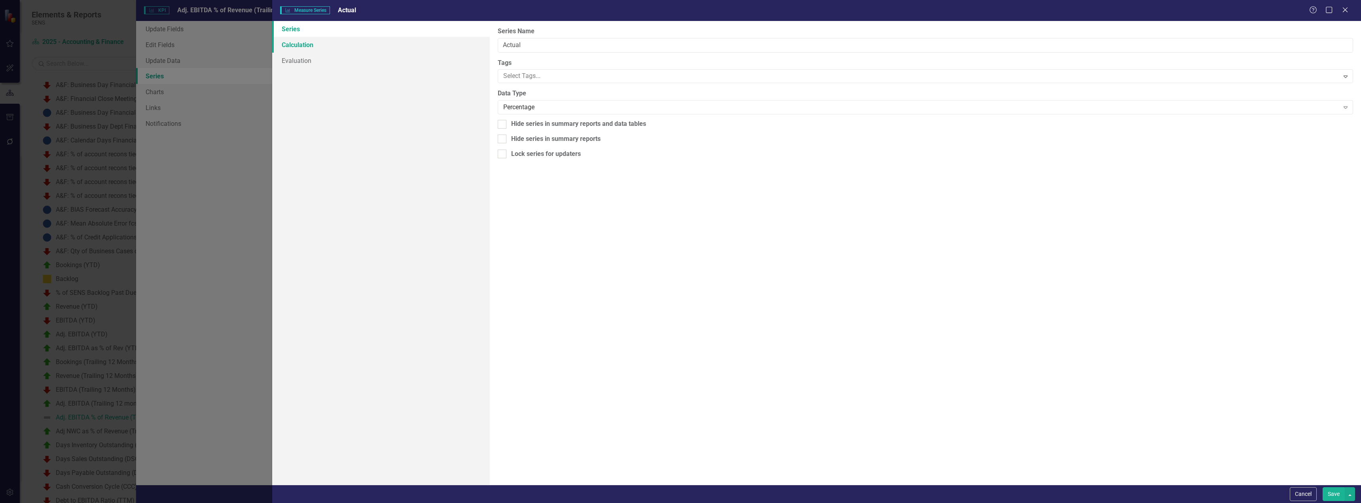
click at [306, 47] on link "Calculation" at bounding box center [381, 45] width 218 height 16
click at [303, 58] on link "Evaluation" at bounding box center [381, 61] width 218 height 16
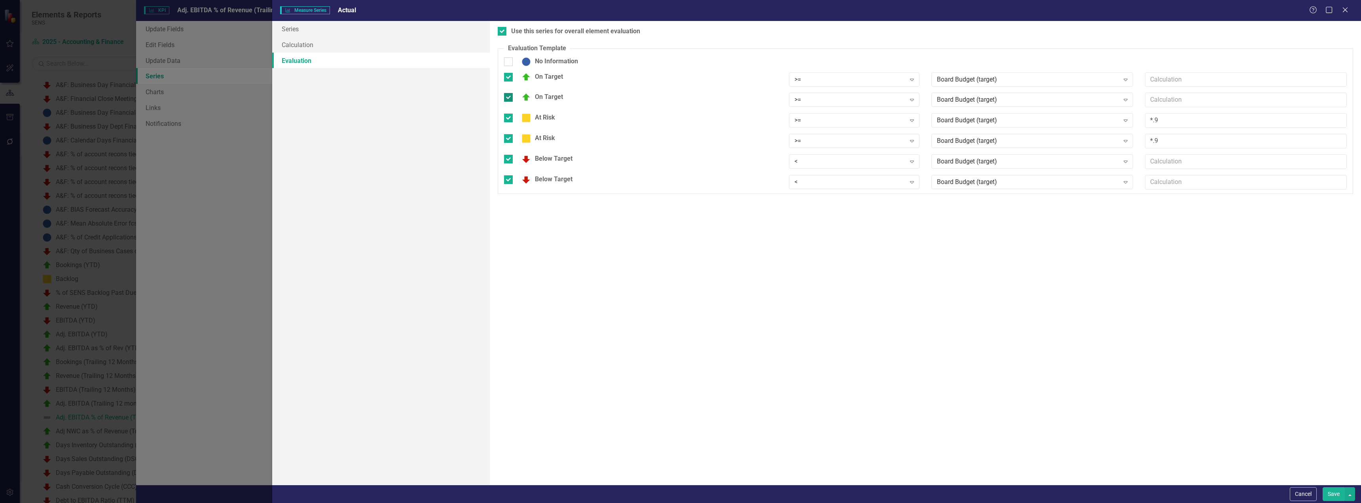
click at [511, 97] on div at bounding box center [508, 97] width 9 height 9
click at [509, 97] on input "On Target" at bounding box center [506, 95] width 5 height 5
checkbox input "false"
click at [506, 133] on input "At Risk" at bounding box center [506, 131] width 5 height 5
checkbox input "false"
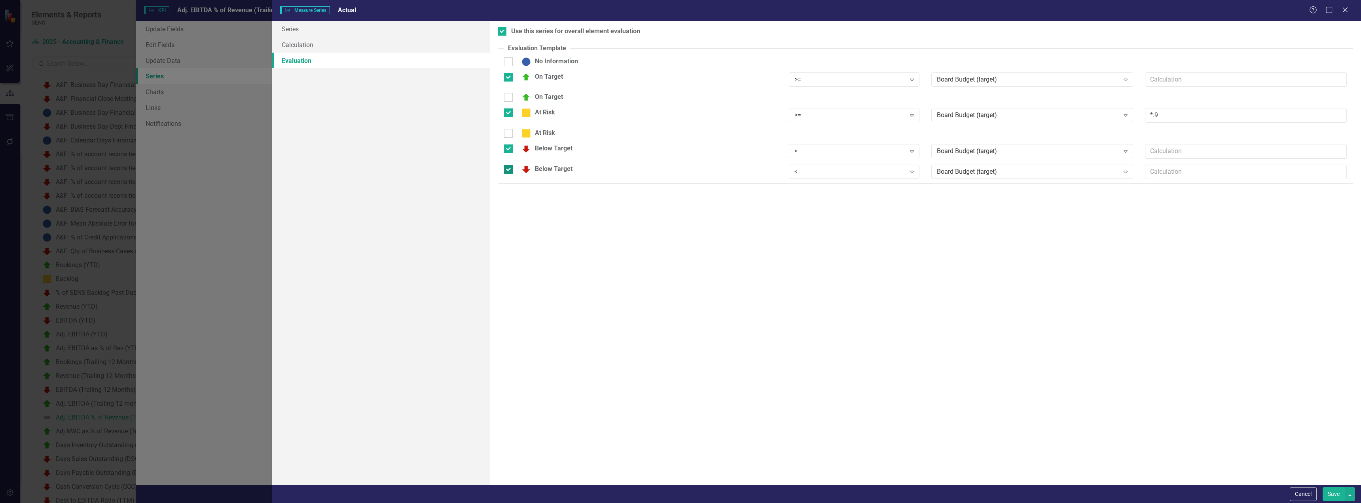
click at [508, 170] on input "Below Target" at bounding box center [506, 167] width 5 height 5
checkbox input "false"
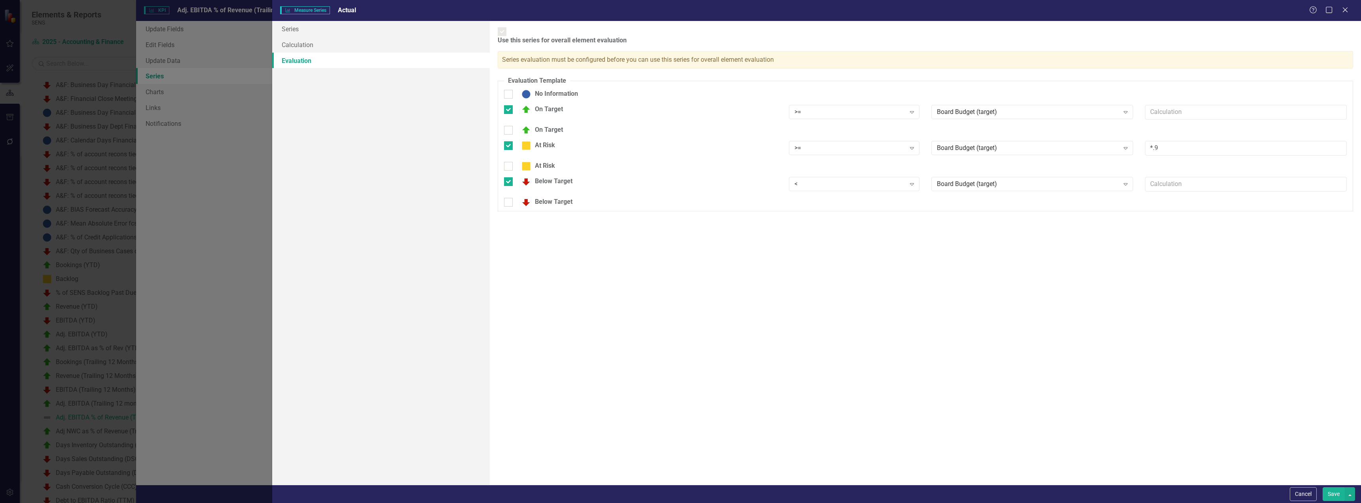
click at [725, 357] on button "Save" at bounding box center [1334, 494] width 22 height 14
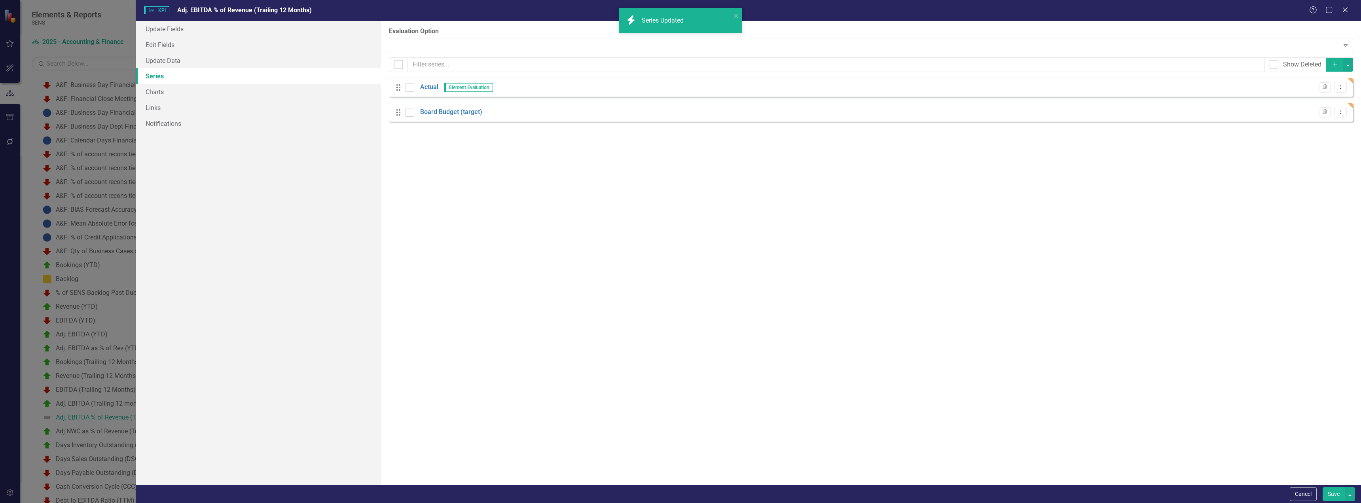
click at [725, 357] on button "Save" at bounding box center [1334, 494] width 22 height 14
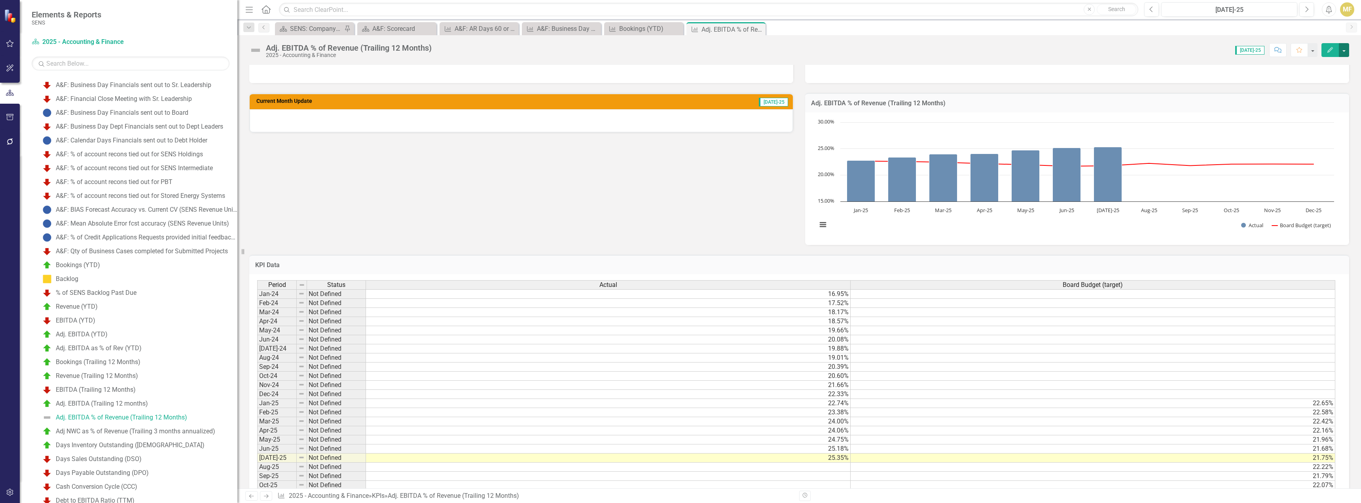
click at [725, 50] on button "button" at bounding box center [1344, 50] width 10 height 14
click at [725, 63] on link "Edit Edit KPI" at bounding box center [1317, 64] width 64 height 15
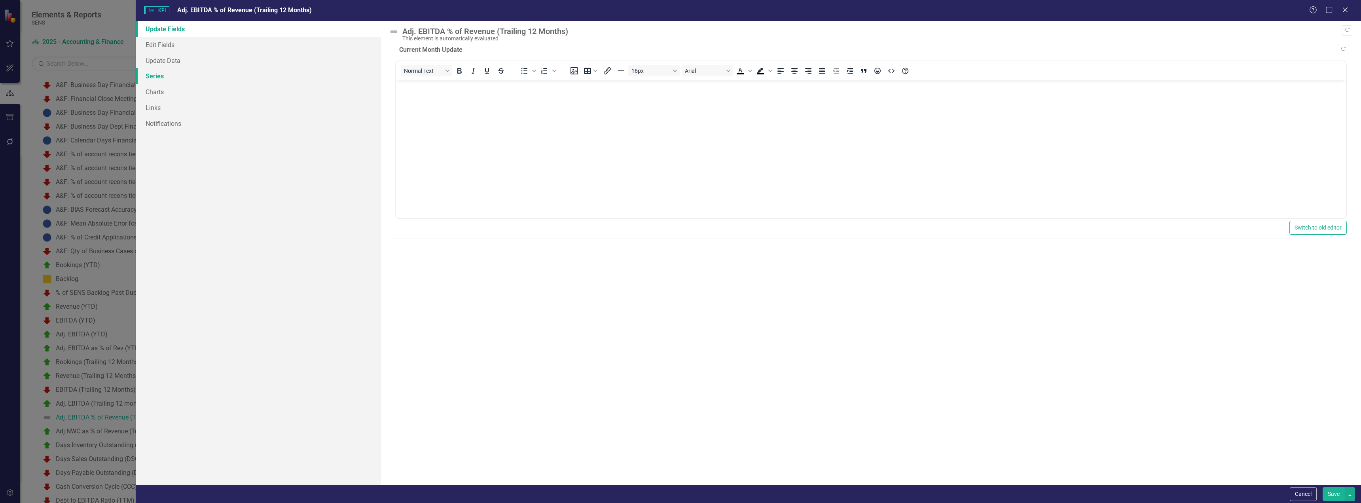
click at [157, 79] on link "Series" at bounding box center [258, 76] width 245 height 16
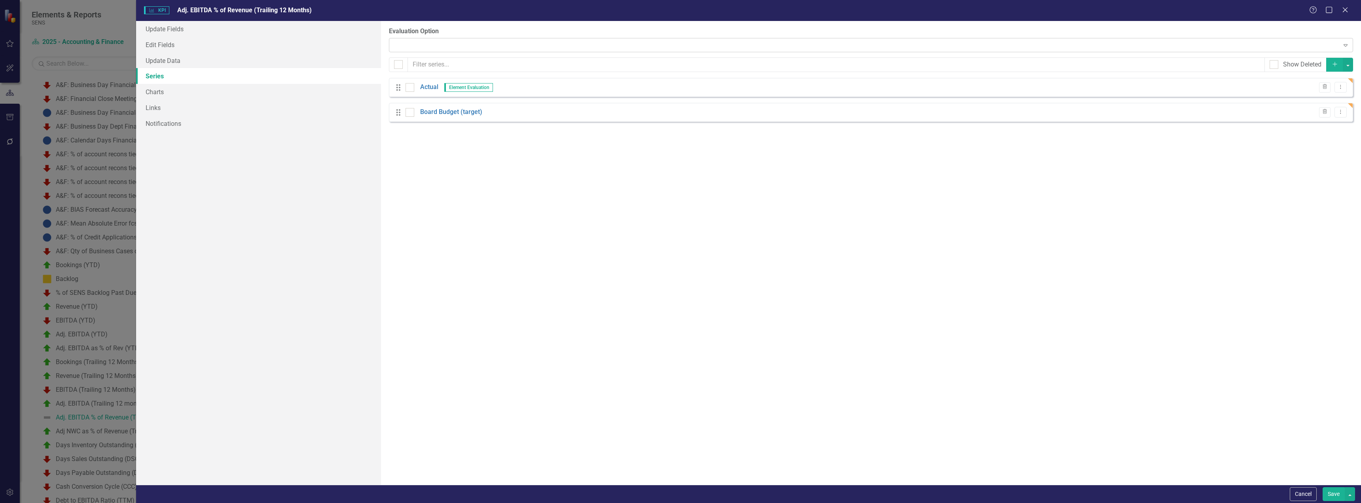
click at [420, 43] on div "Expand" at bounding box center [871, 45] width 964 height 14
click at [549, 240] on div "From this page, you can add, edit, delete, or duplicate the measure series for …" at bounding box center [871, 253] width 980 height 464
click at [435, 85] on link "Actual" at bounding box center [429, 87] width 18 height 9
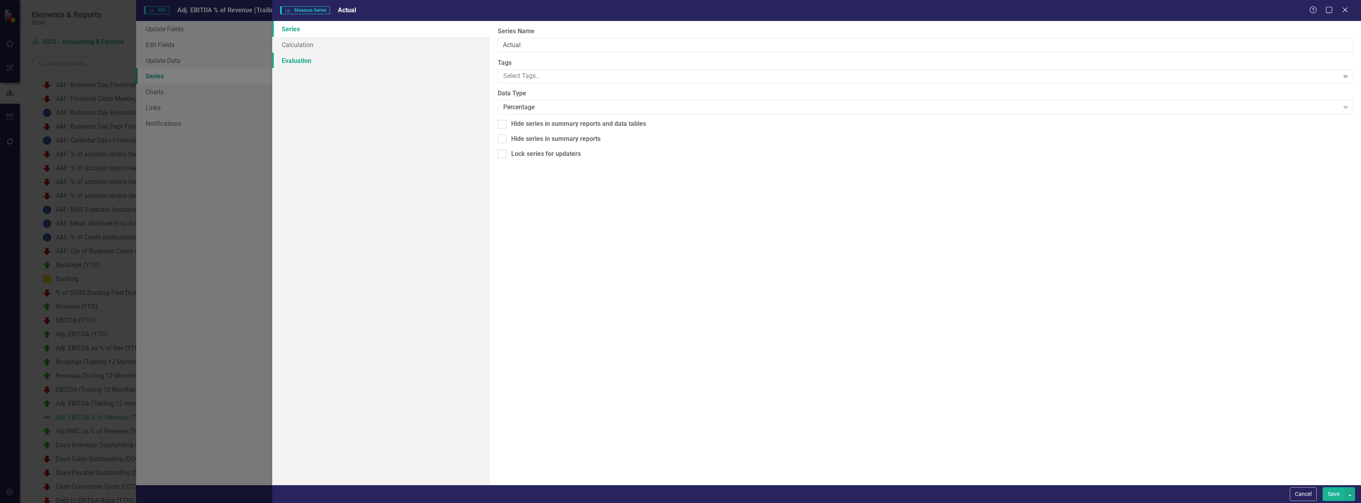
click at [288, 57] on link "Evaluation" at bounding box center [381, 61] width 218 height 16
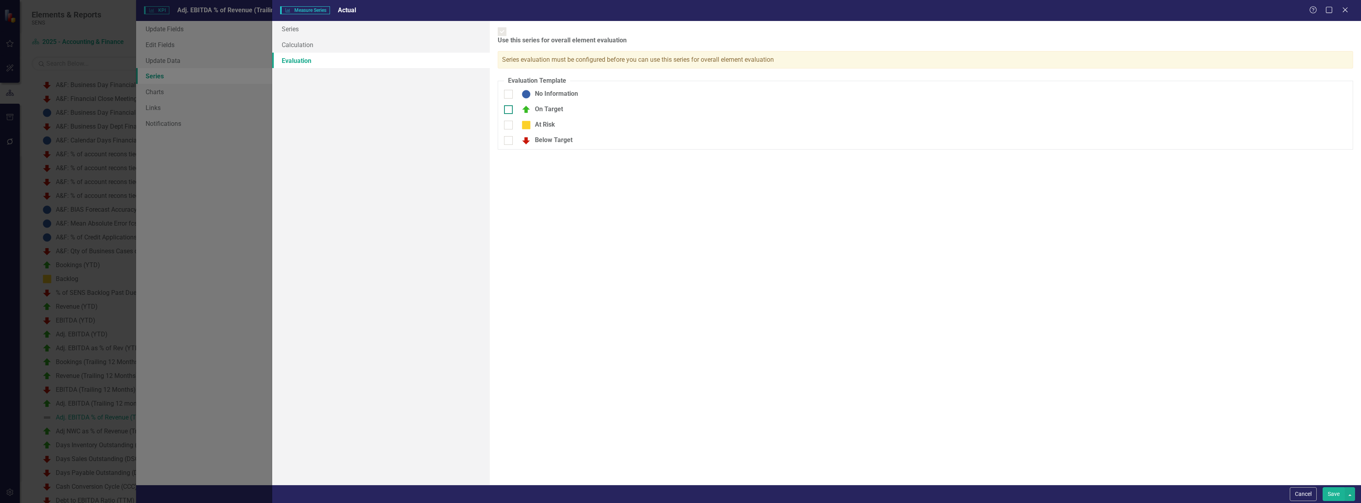
click at [511, 105] on div at bounding box center [508, 109] width 9 height 9
click at [509, 105] on input "On Target" at bounding box center [506, 107] width 5 height 5
checkbox input "true"
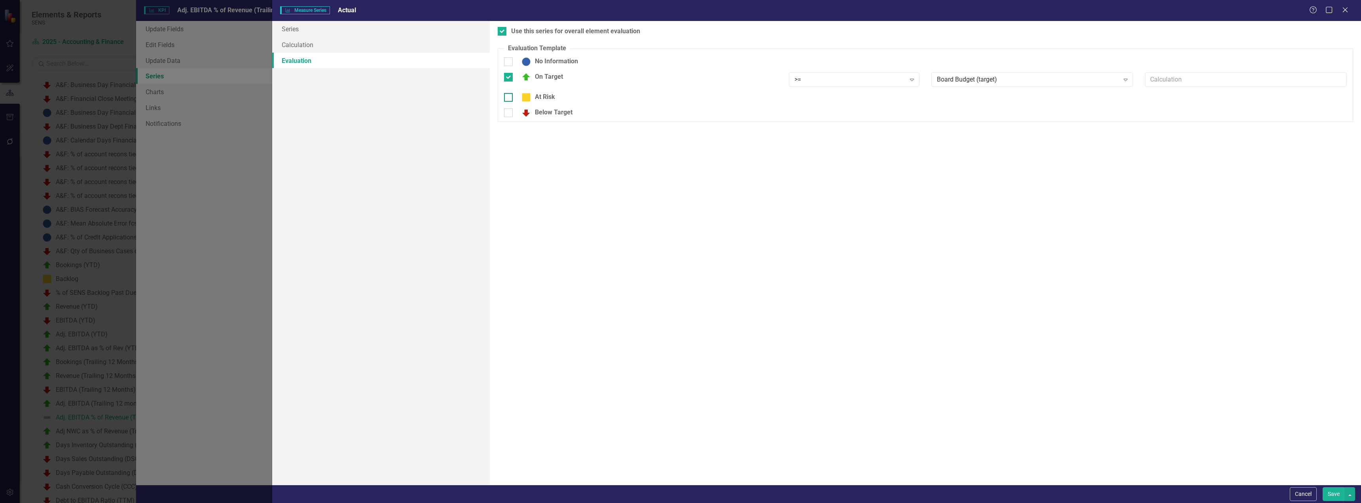
click at [509, 96] on input "At Risk" at bounding box center [506, 95] width 5 height 5
checkbox input "true"
click at [508, 110] on div "At Risk >= Expand Board Budget (target) Expand *.9" at bounding box center [925, 103] width 855 height 21
click at [508, 118] on input "Below Target" at bounding box center [506, 116] width 5 height 5
checkbox input "true"
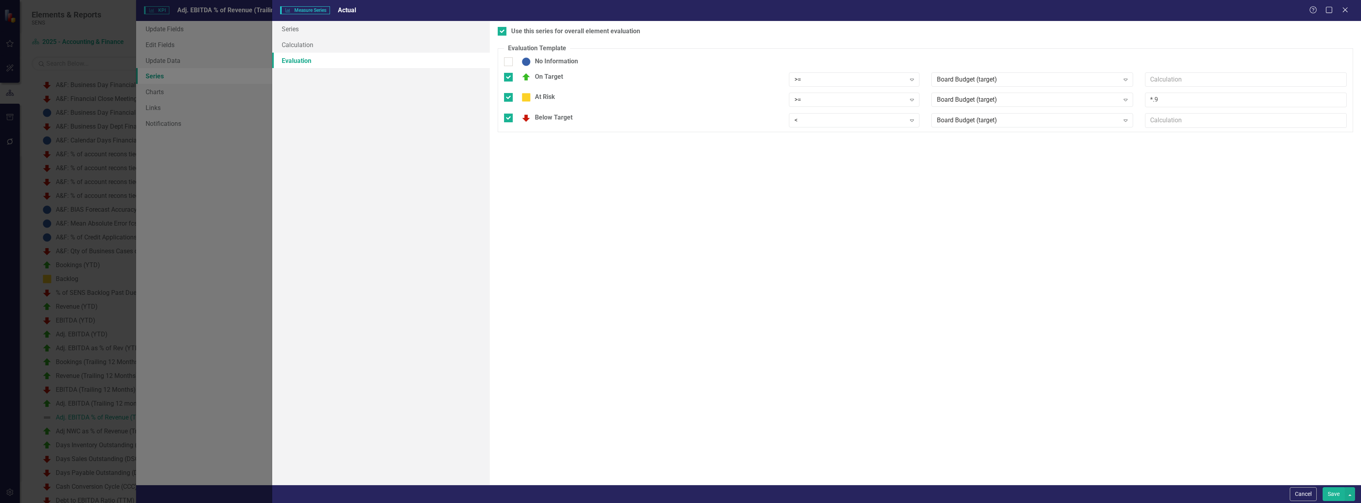
click at [725, 357] on div "Cancel Save" at bounding box center [816, 494] width 1089 height 18
click at [725, 357] on button "Save" at bounding box center [1334, 494] width 22 height 14
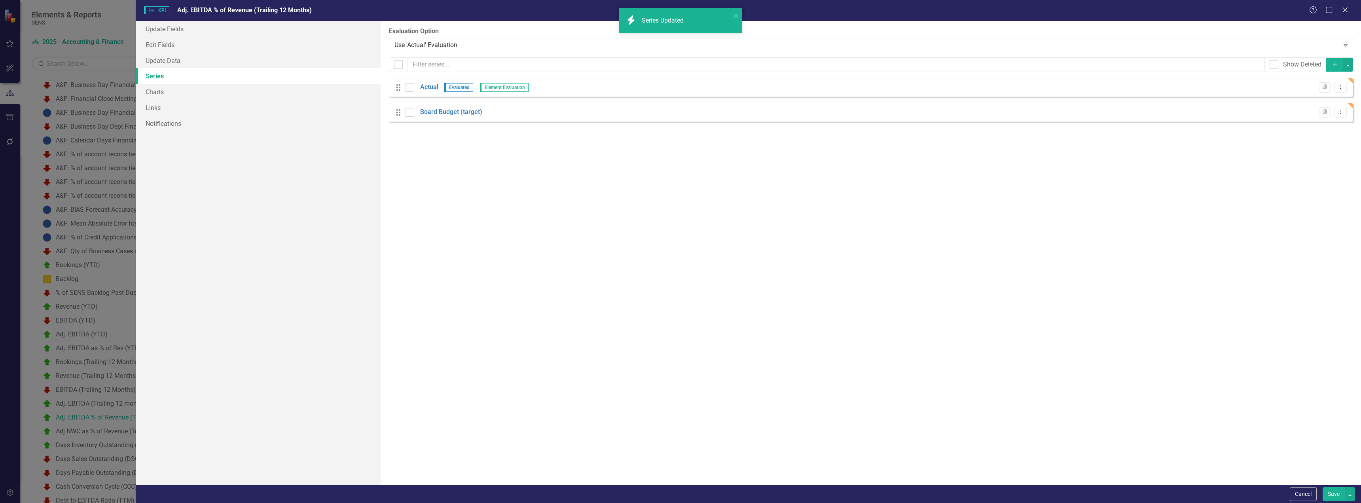
click at [725, 357] on button "Save" at bounding box center [1334, 494] width 22 height 14
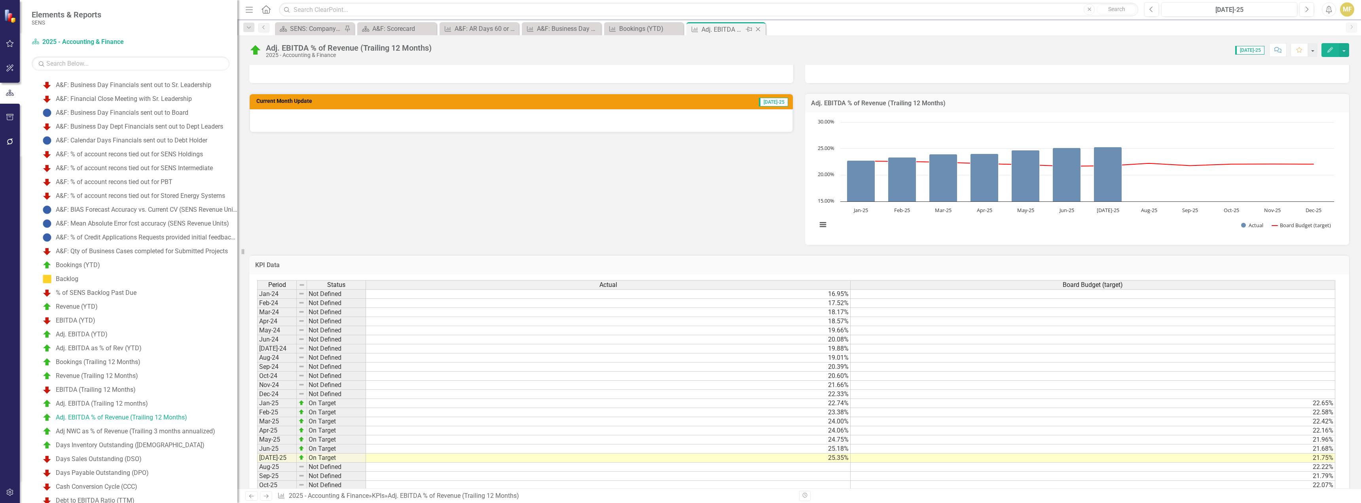
click at [725, 32] on icon "Close" at bounding box center [758, 29] width 8 height 6
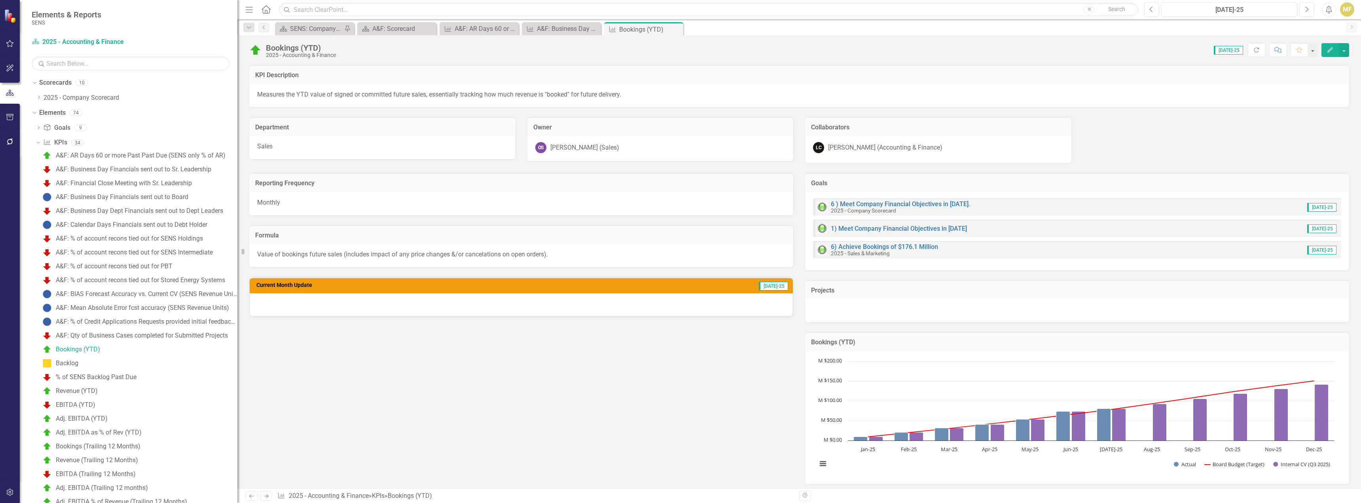
drag, startPoint x: 238, startPoint y: 307, endPoint x: 235, endPoint y: 325, distance: 18.2
click at [345, 336] on div "Elements & Reports SENS Scorecard 2025 - Accounting & Finance Search Dropdown S…" at bounding box center [680, 251] width 1361 height 503
drag, startPoint x: 239, startPoint y: 322, endPoint x: 325, endPoint y: 331, distance: 86.6
click at [325, 331] on div "Elements & Reports SENS Scorecard 2025 - Accounting & Finance Search Dropdown S…" at bounding box center [680, 251] width 1361 height 503
drag, startPoint x: 239, startPoint y: 318, endPoint x: 265, endPoint y: 318, distance: 25.7
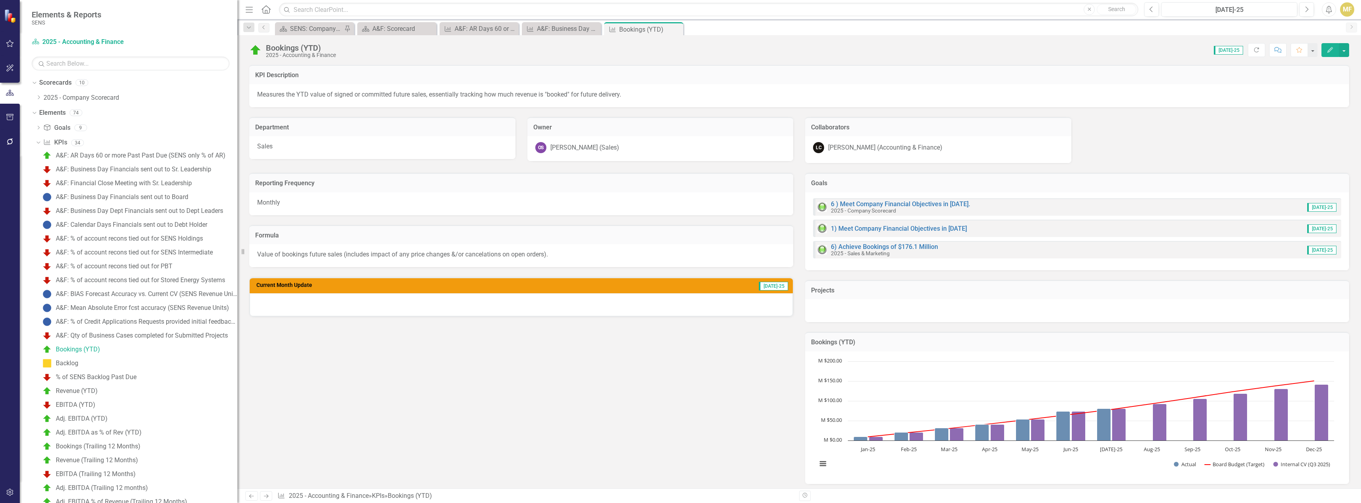
click at [265, 318] on div "Elements & Reports SENS Scorecard 2025 - Accounting & Finance Search Dropdown S…" at bounding box center [680, 251] width 1361 height 503
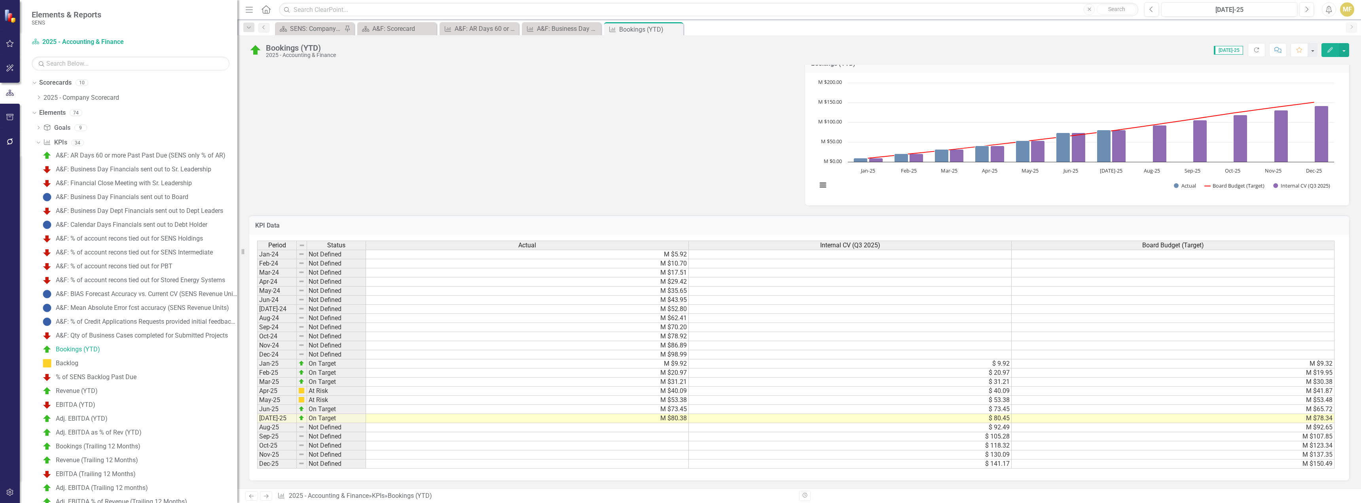
click at [0, 0] on icon "Close" at bounding box center [0, 0] width 0 height 0
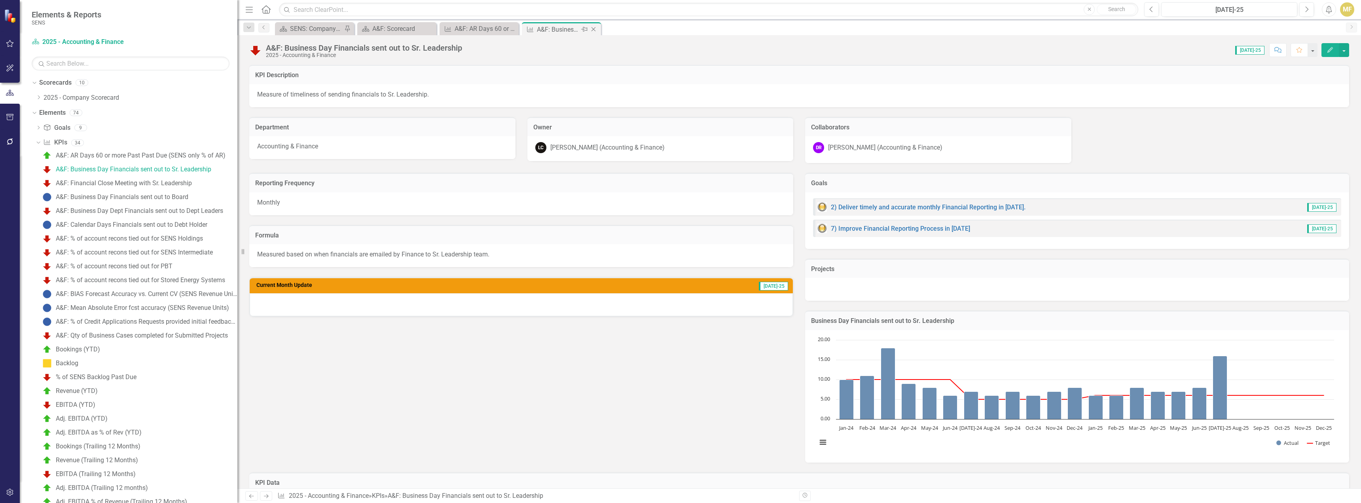
click at [596, 28] on icon "Close" at bounding box center [593, 29] width 8 height 6
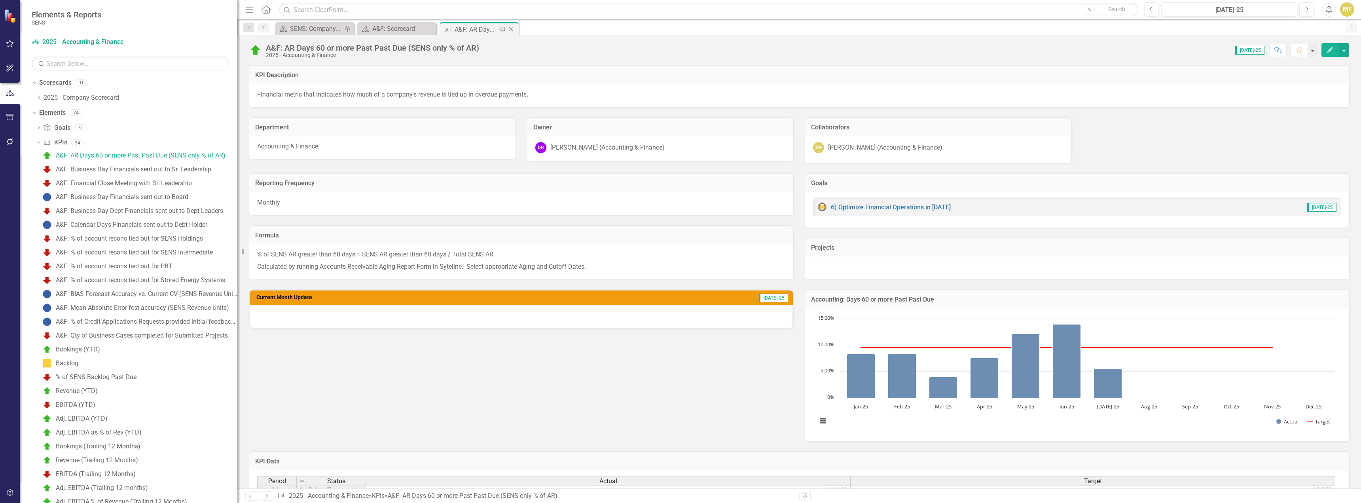
click at [512, 29] on icon "Close" at bounding box center [511, 29] width 8 height 6
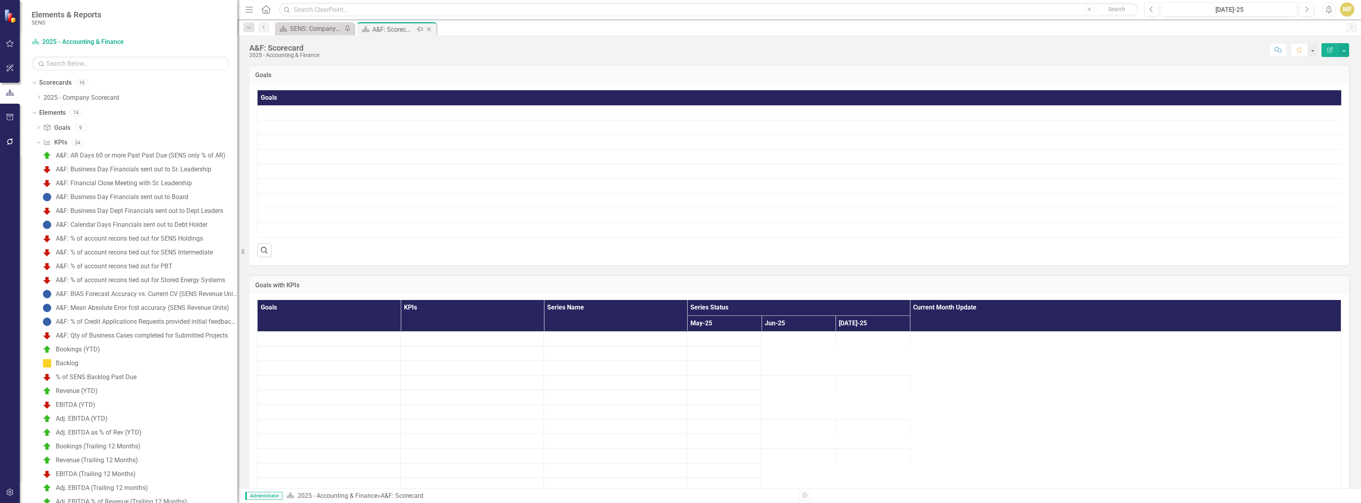
click at [430, 30] on icon "Close" at bounding box center [429, 29] width 8 height 6
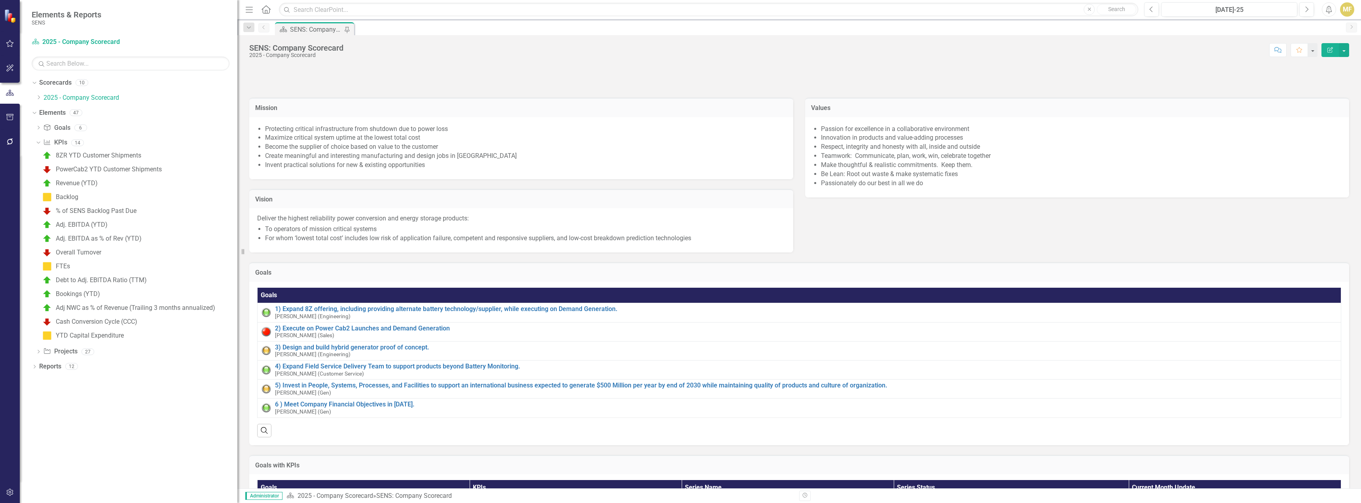
scroll to position [237, 0]
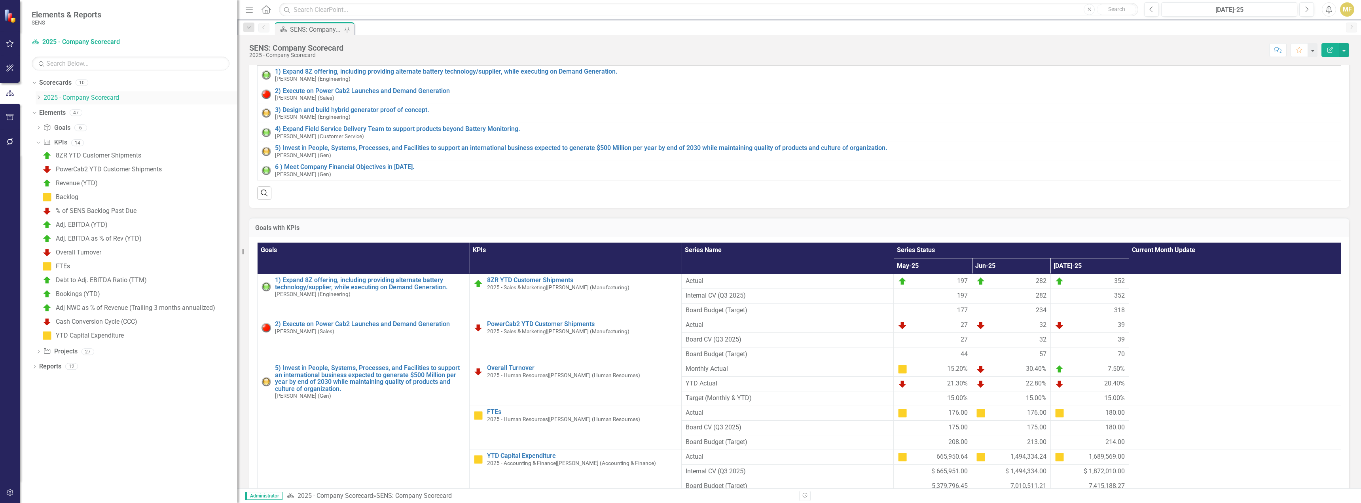
click at [37, 96] on icon "Dropdown" at bounding box center [39, 97] width 6 height 5
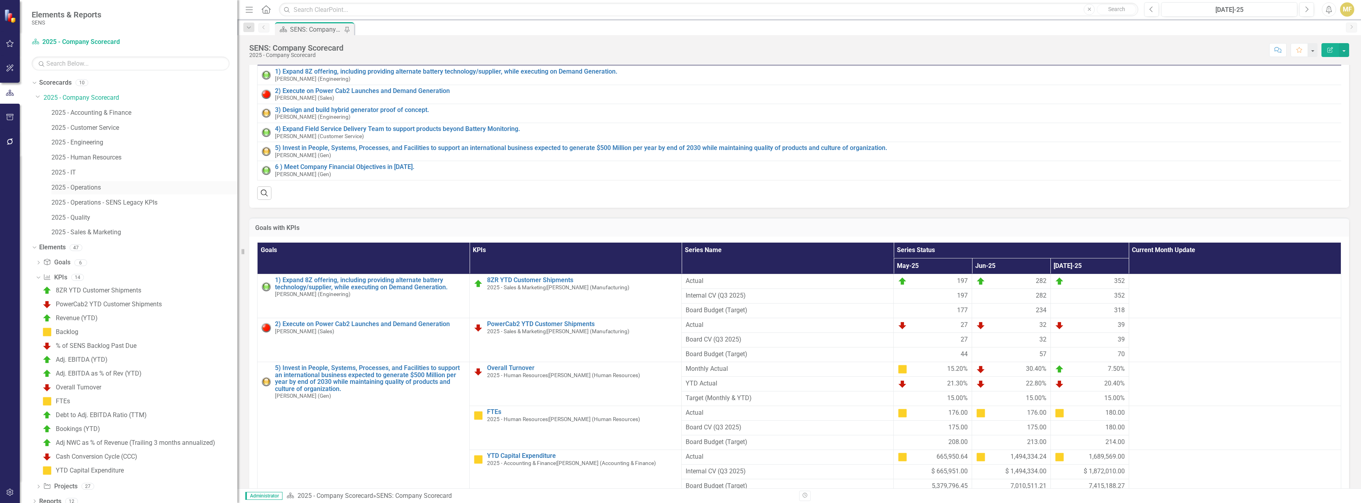
click at [93, 185] on link "2025 - Operations" at bounding box center [144, 187] width 186 height 9
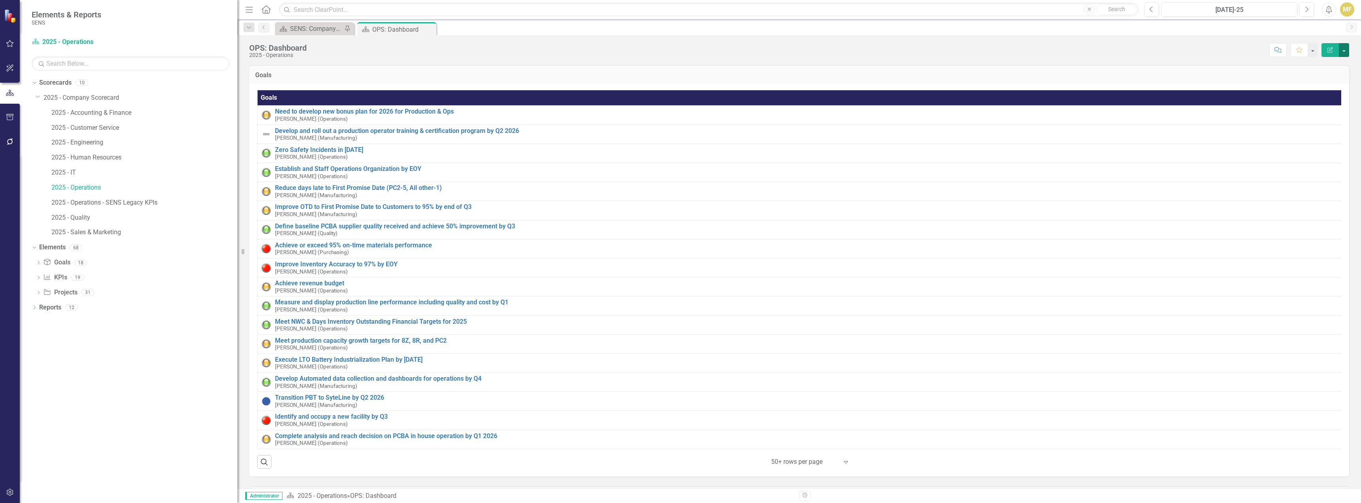
click at [1345, 49] on button "button" at bounding box center [1344, 50] width 10 height 14
click at [1336, 62] on link "Edit Edit Scorecard" at bounding box center [1317, 64] width 64 height 15
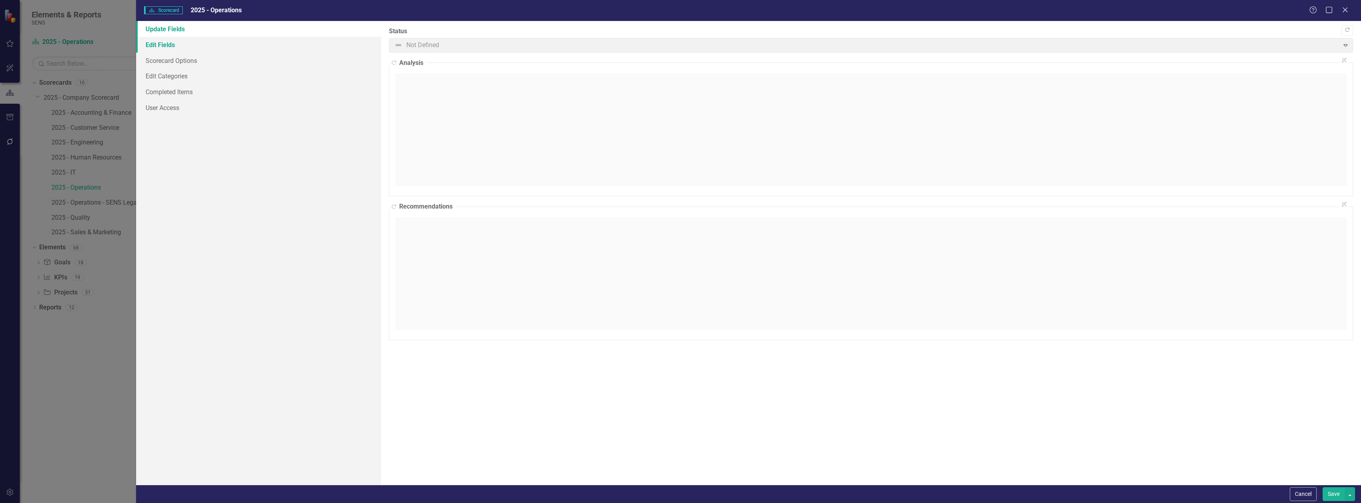
click at [187, 51] on link "Edit Fields" at bounding box center [258, 45] width 245 height 16
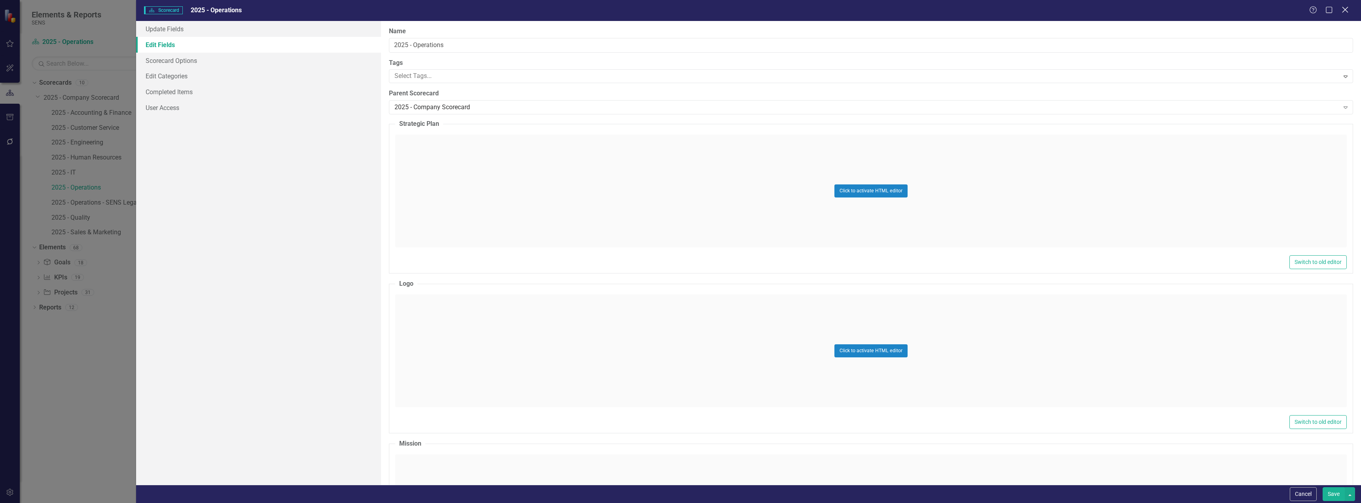
click at [1344, 7] on icon "Close" at bounding box center [1345, 10] width 10 height 8
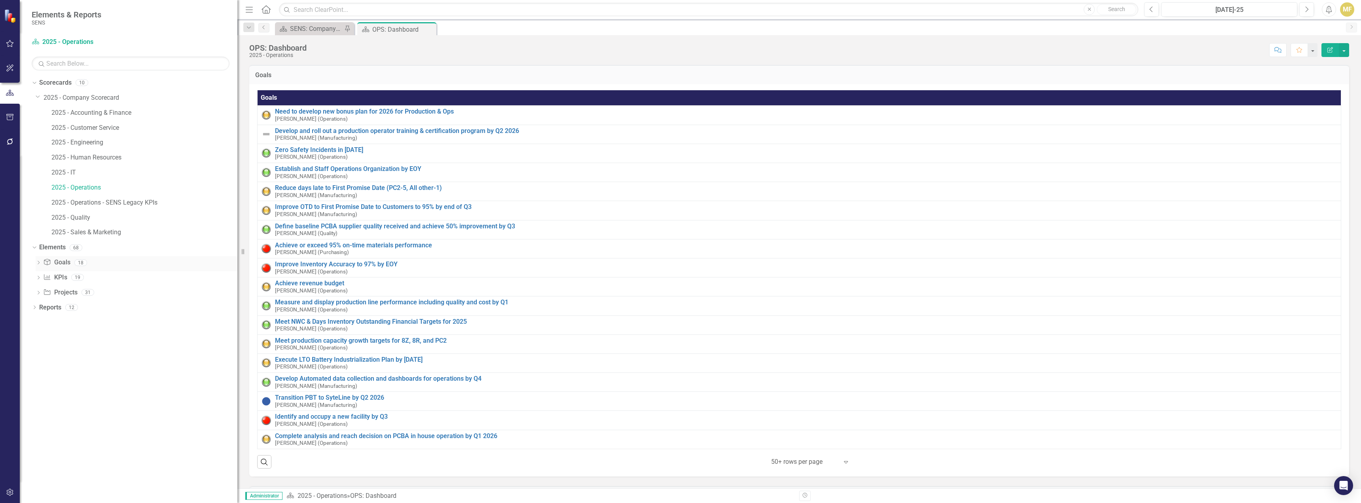
click at [40, 260] on div "Dropdown Goal Goals 18" at bounding box center [137, 263] width 202 height 15
click at [34, 307] on icon "Dropdown" at bounding box center [35, 308] width 6 height 4
click at [56, 333] on div "OPS: Dashboard" at bounding box center [139, 335] width 195 height 7
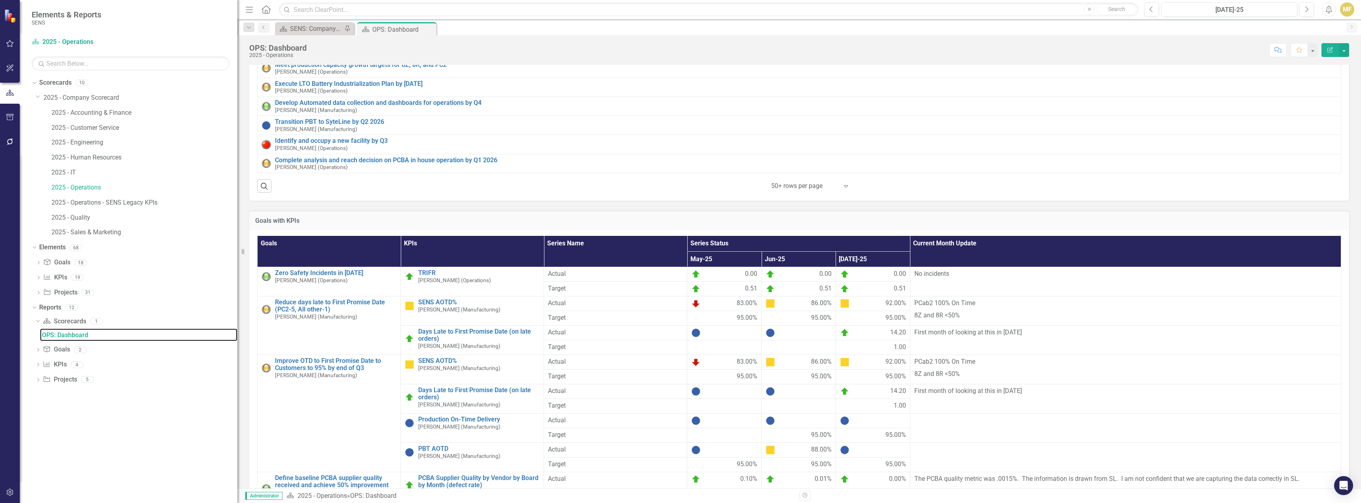
scroll to position [237, 0]
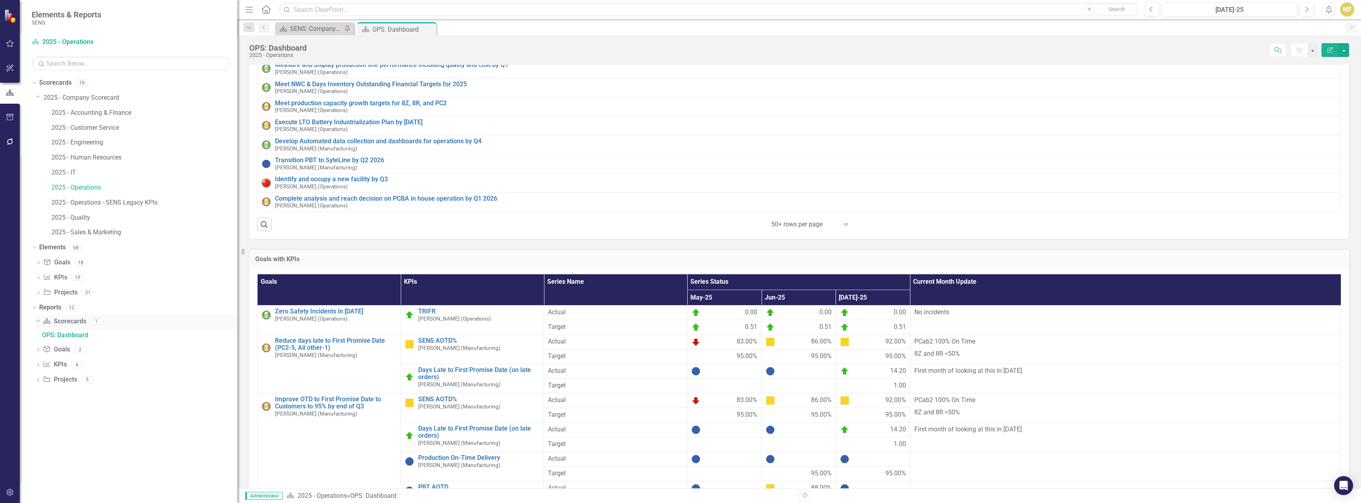
click at [37, 321] on icon at bounding box center [38, 321] width 4 height 2
click at [40, 322] on icon "Dropdown" at bounding box center [38, 322] width 6 height 4
click at [57, 334] on div "OPS: Dashboard" at bounding box center [139, 335] width 195 height 7
click at [58, 350] on link "Goal Goals" at bounding box center [56, 349] width 27 height 9
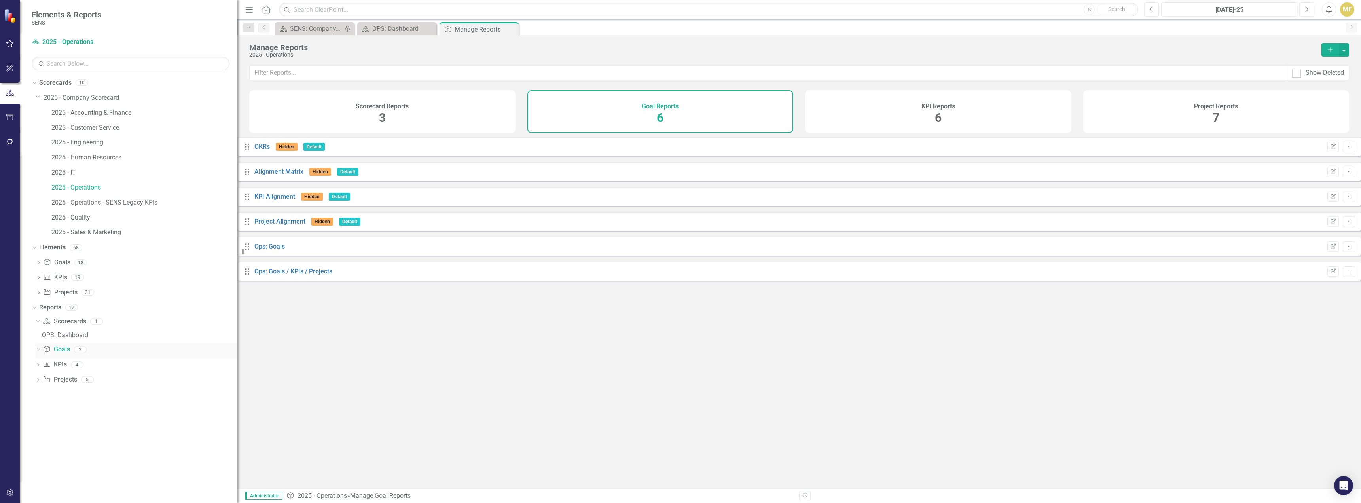
click at [37, 349] on icon "Dropdown" at bounding box center [38, 350] width 6 height 4
click at [66, 362] on div "Ops: Goals" at bounding box center [139, 364] width 195 height 7
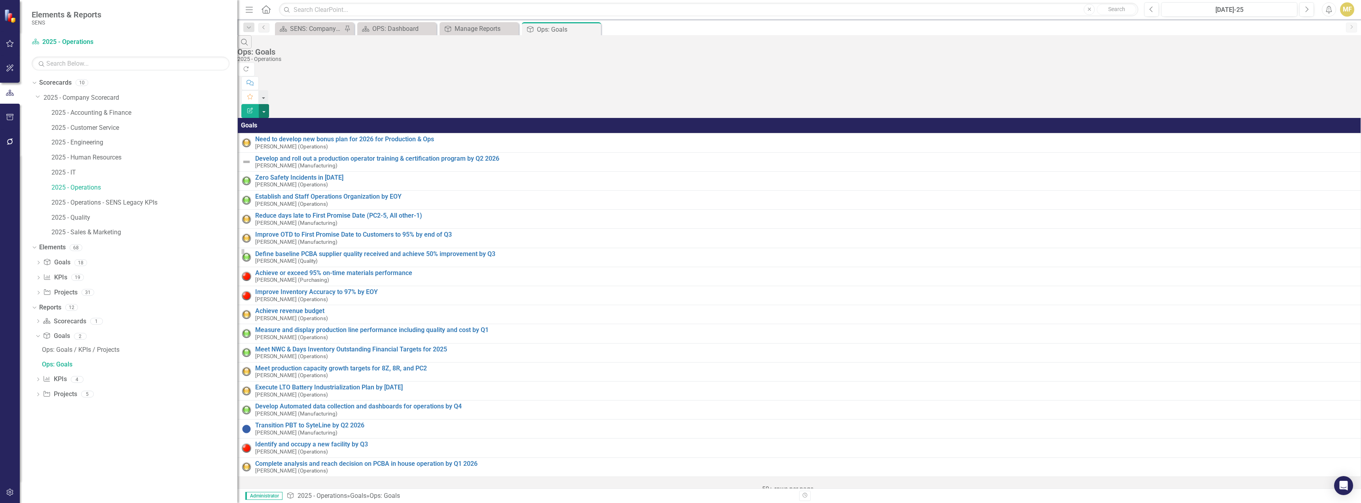
click at [269, 104] on button "button" at bounding box center [264, 111] width 10 height 14
click at [1332, 64] on link "Edit Report Edit Report" at bounding box center [1317, 64] width 63 height 15
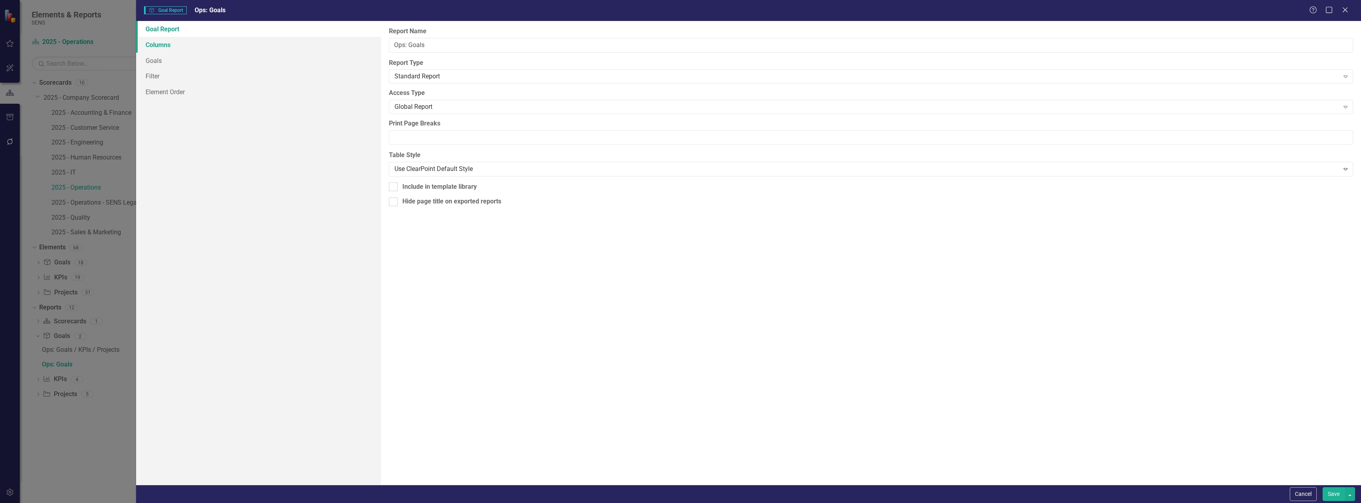
click at [159, 45] on link "Columns" at bounding box center [258, 45] width 245 height 16
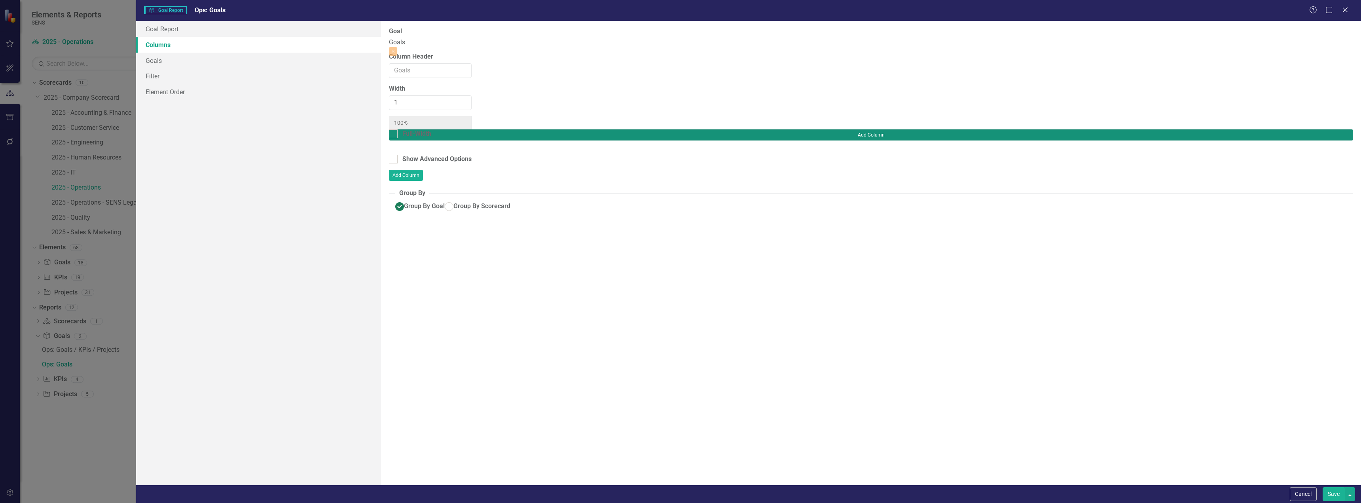
click at [1330, 129] on button "Add Column" at bounding box center [871, 134] width 964 height 11
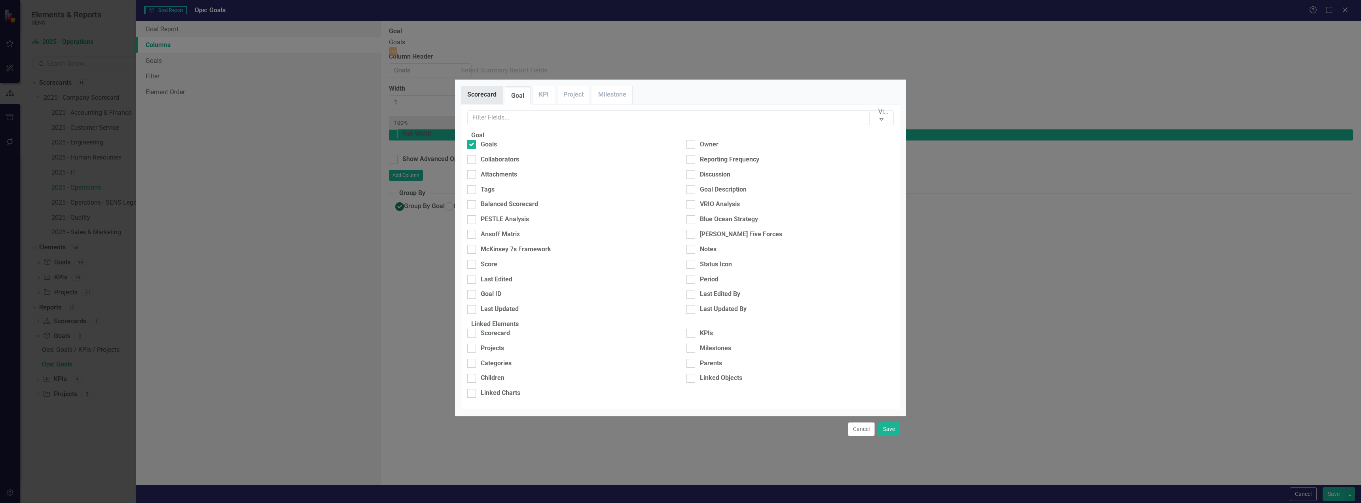
click at [478, 96] on link "Scorecard" at bounding box center [481, 94] width 41 height 17
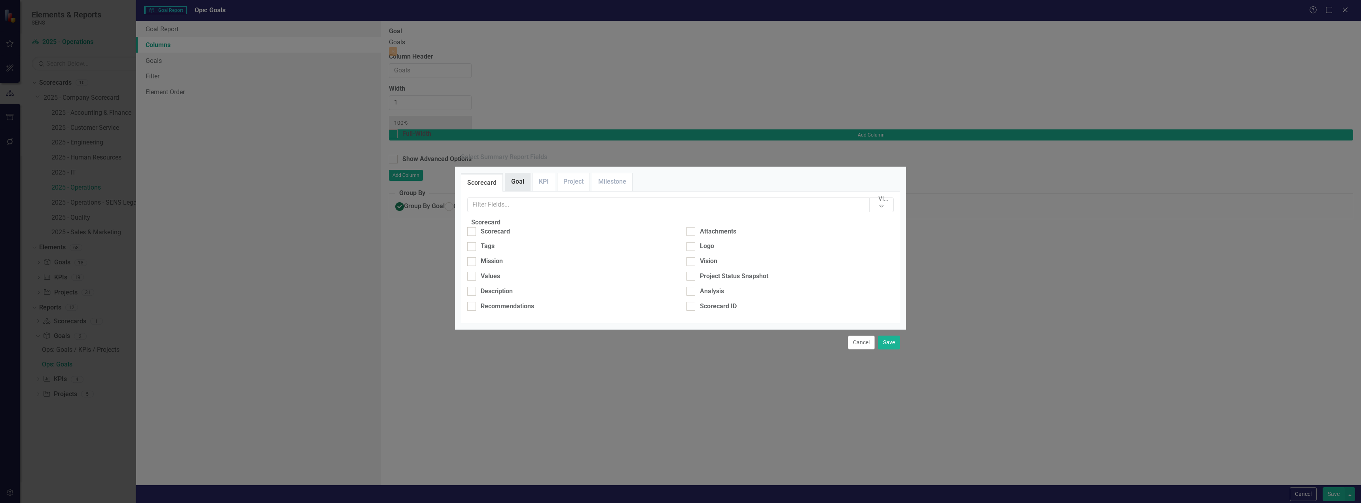
click at [517, 173] on link "Goal" at bounding box center [517, 181] width 25 height 17
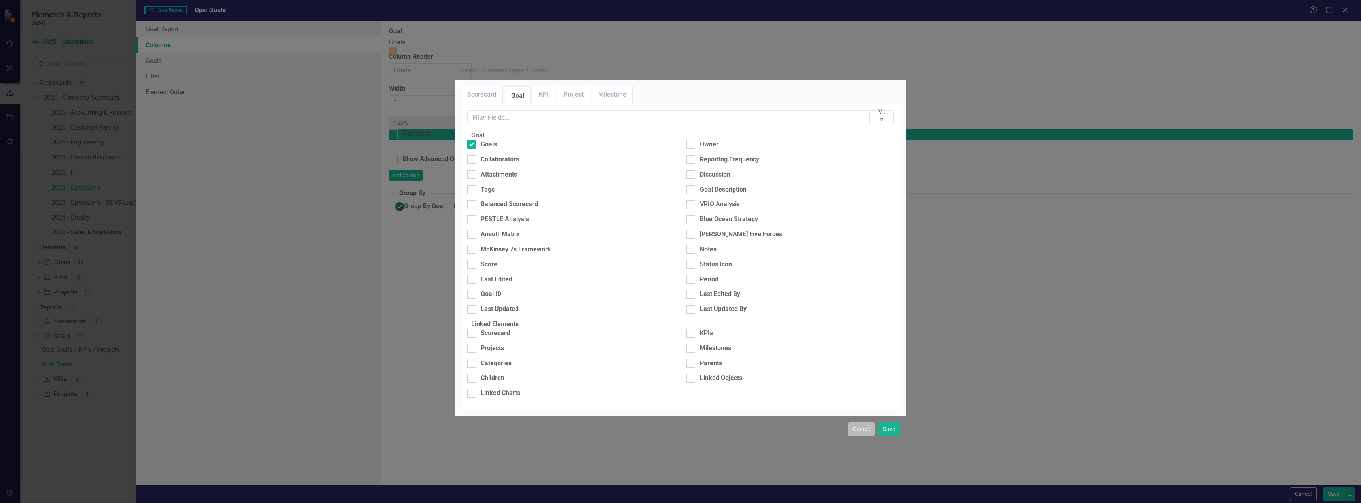
click at [865, 429] on button "Cancel" at bounding box center [861, 429] width 27 height 14
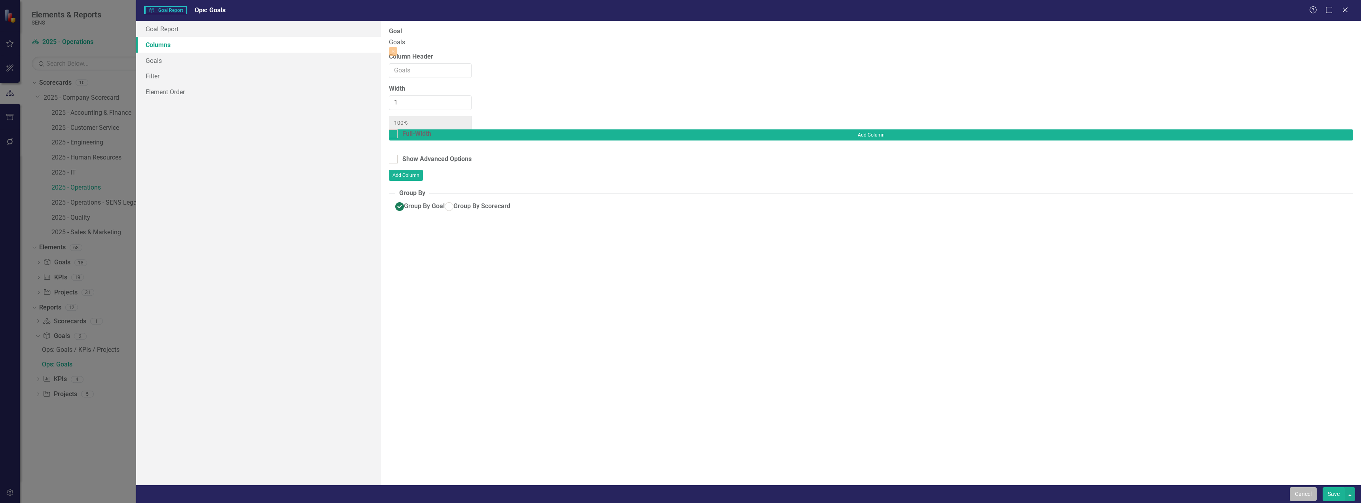
click at [1312, 494] on button "Cancel" at bounding box center [1303, 494] width 27 height 14
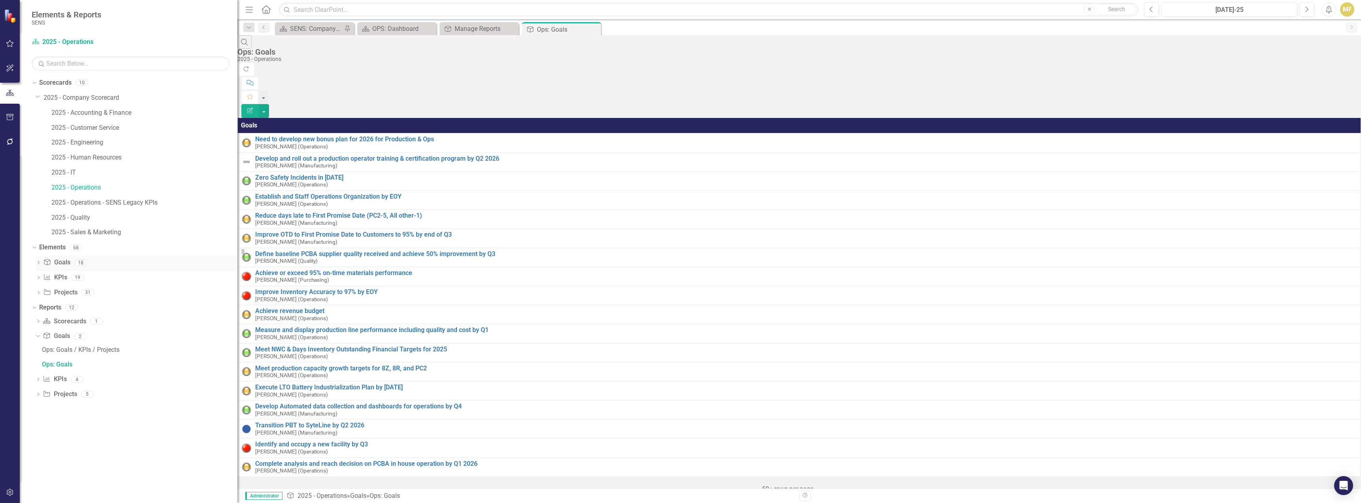
click at [39, 263] on icon "Dropdown" at bounding box center [39, 263] width 6 height 4
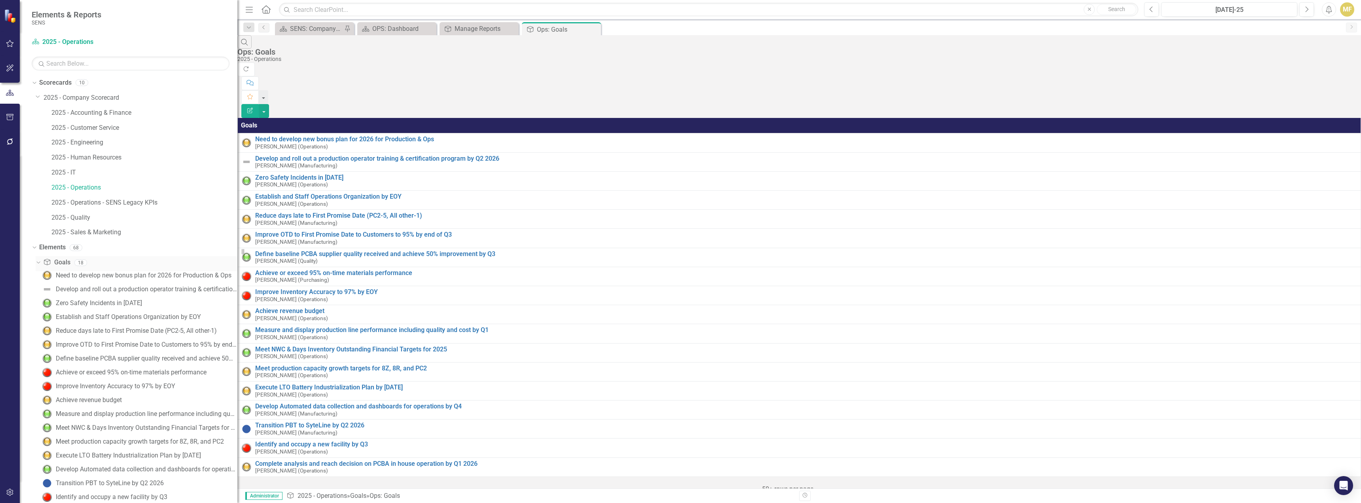
click at [58, 261] on link "Goal Goals" at bounding box center [56, 262] width 27 height 9
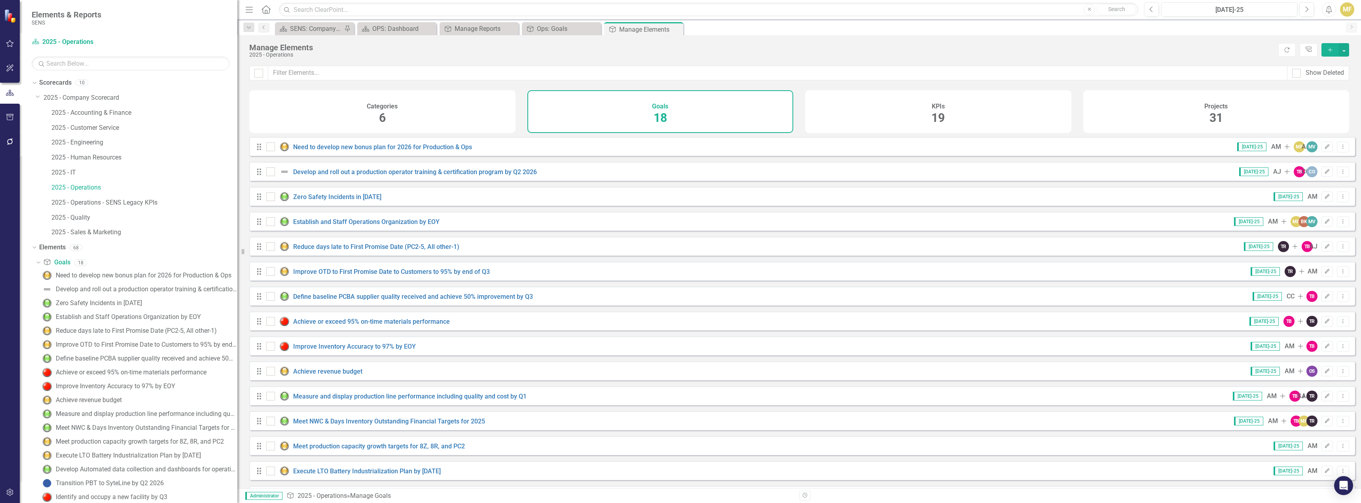
click at [447, 121] on div "Categories 6" at bounding box center [382, 111] width 266 height 43
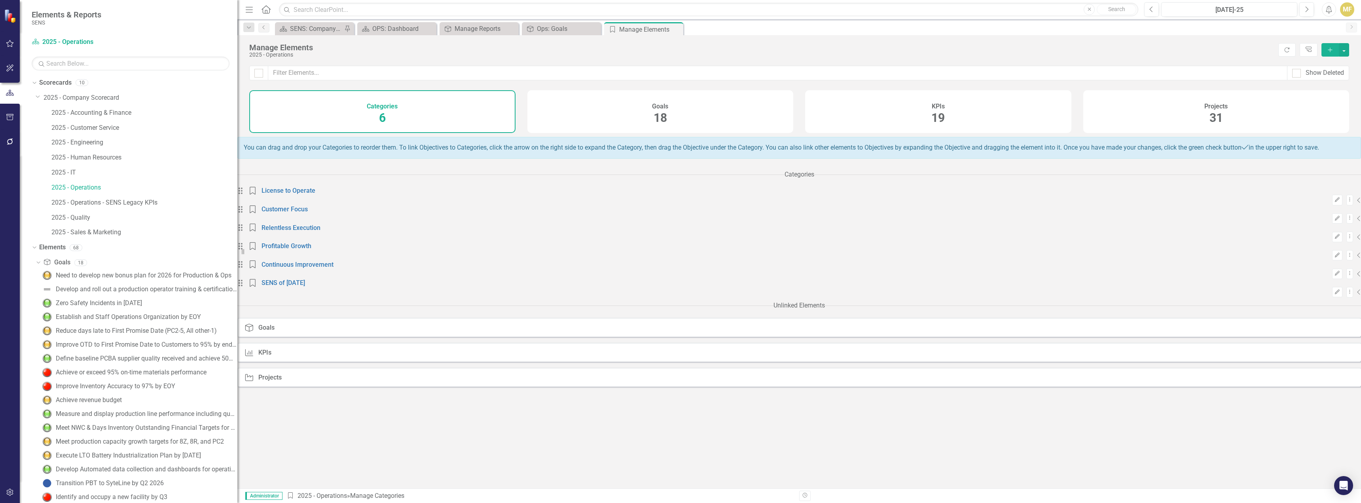
click at [1357, 203] on icon "Collapse" at bounding box center [1359, 200] width 4 height 6
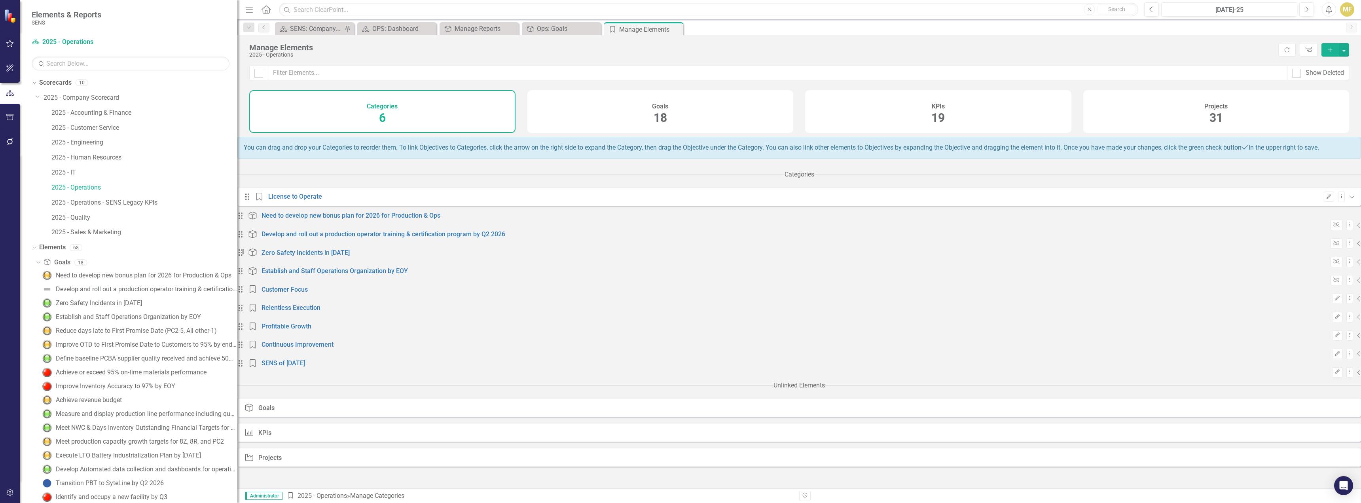
click at [1349, 200] on icon "Expanded" at bounding box center [1352, 196] width 6 height 6
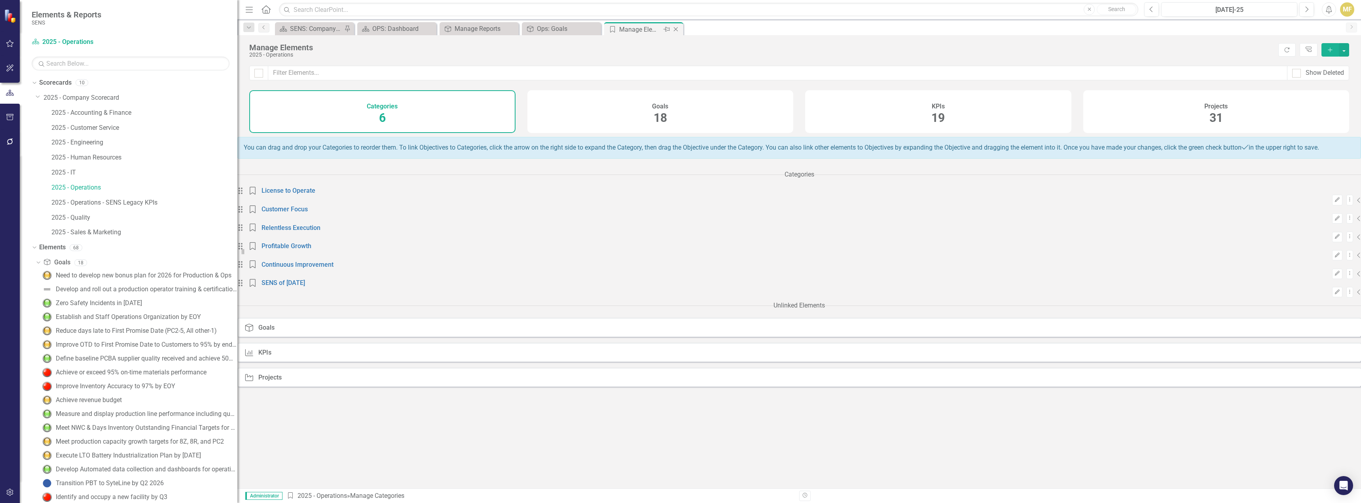
click at [676, 28] on icon "Close" at bounding box center [676, 29] width 8 height 6
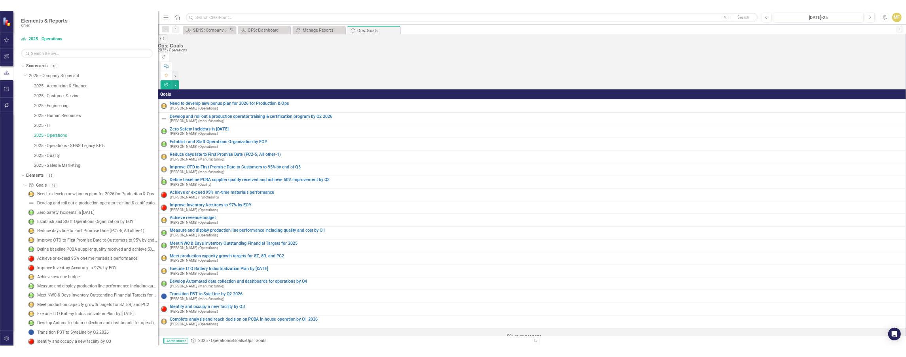
scroll to position [117, 0]
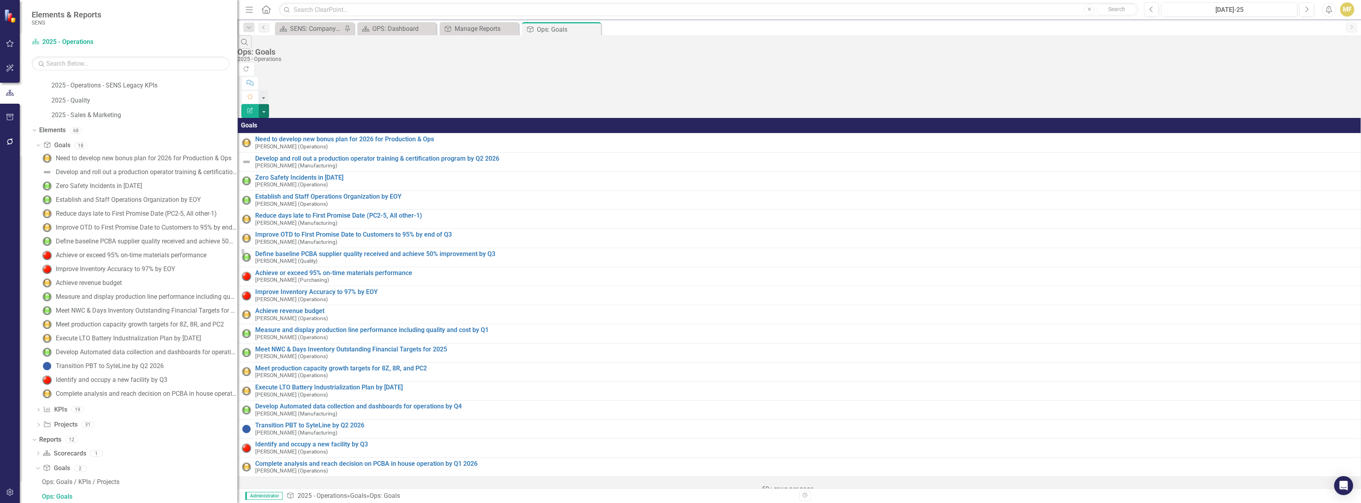
click at [269, 104] on button "button" at bounding box center [264, 111] width 10 height 14
click at [1320, 61] on link "Edit Report Edit Report" at bounding box center [1317, 64] width 63 height 15
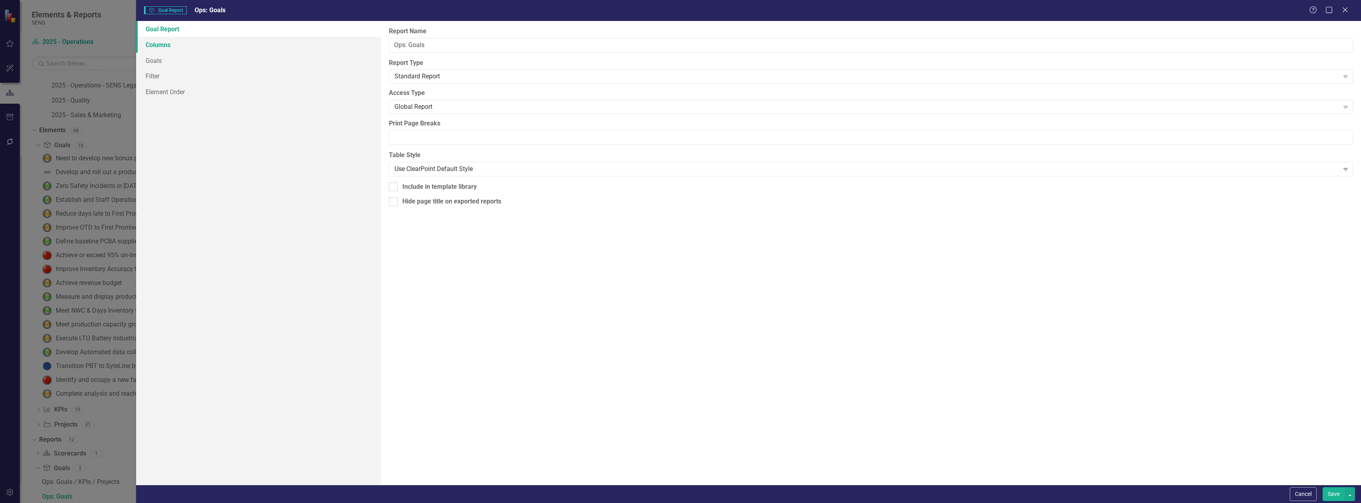
click at [150, 40] on link "Columns" at bounding box center [258, 45] width 245 height 16
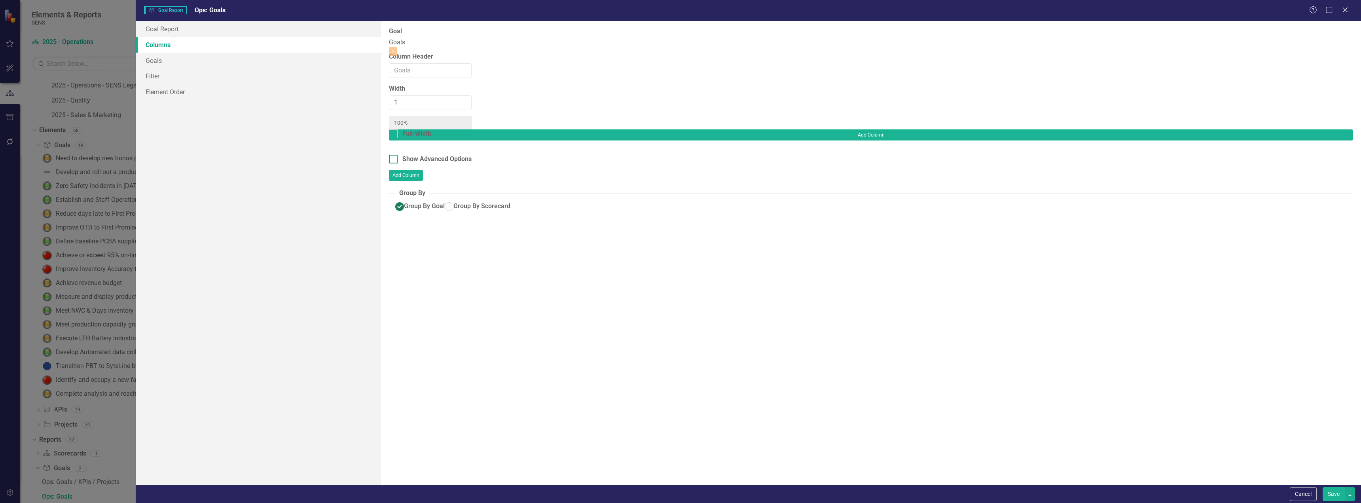
click at [393, 155] on input "Show Advanced Options" at bounding box center [391, 157] width 5 height 5
checkbox input "true"
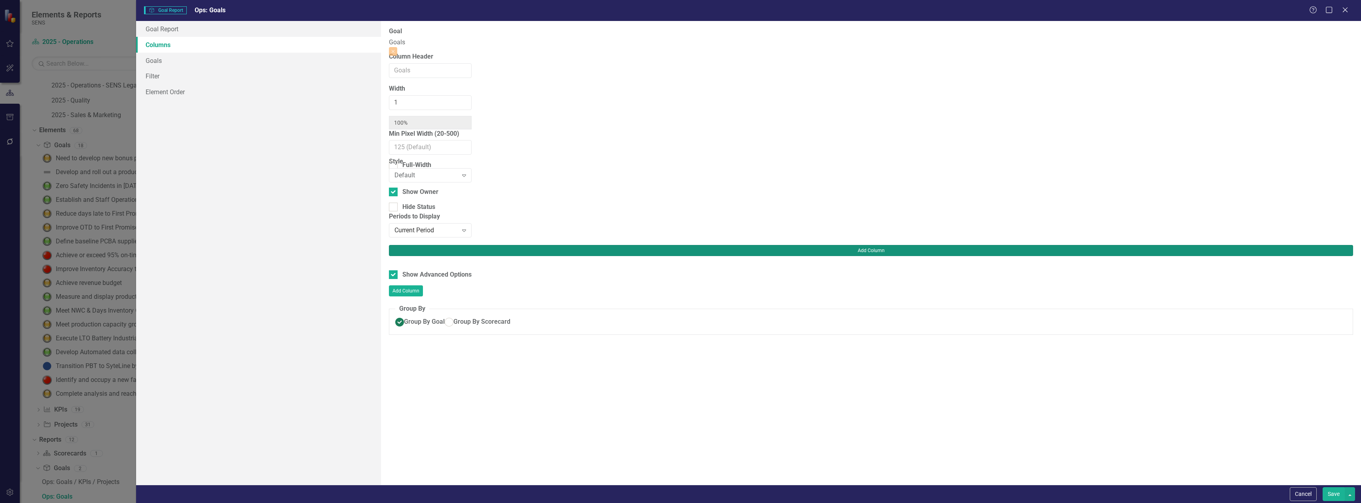
click at [1325, 245] on button "Add Column" at bounding box center [871, 250] width 964 height 11
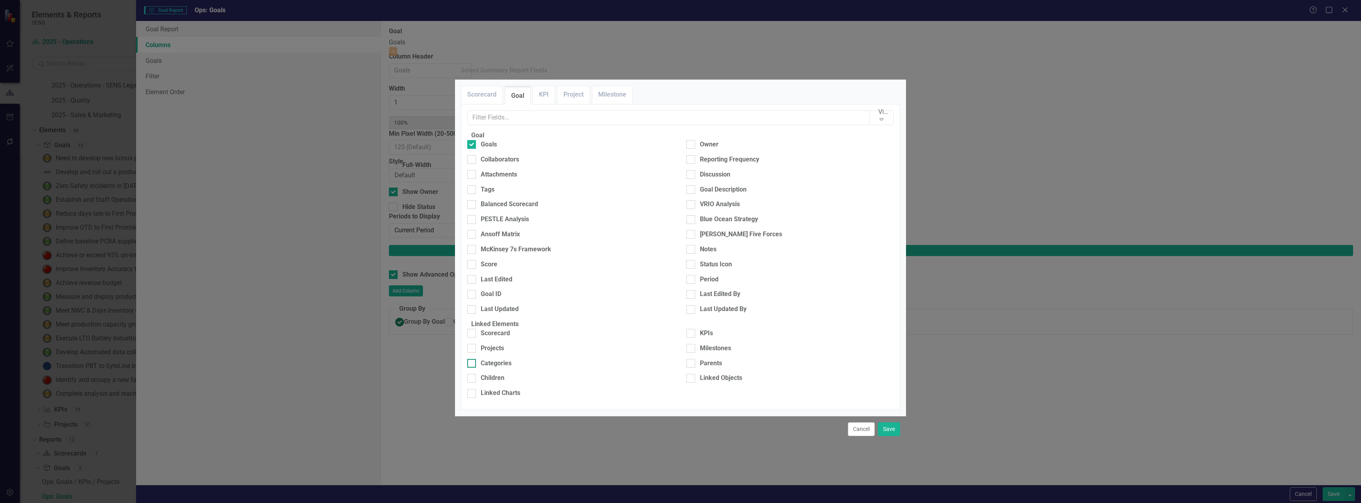
click at [493, 359] on div "Categories" at bounding box center [496, 363] width 31 height 9
click at [472, 359] on input "Categories" at bounding box center [469, 361] width 5 height 5
checkbox input "true"
click at [893, 425] on button "Save" at bounding box center [889, 429] width 22 height 14
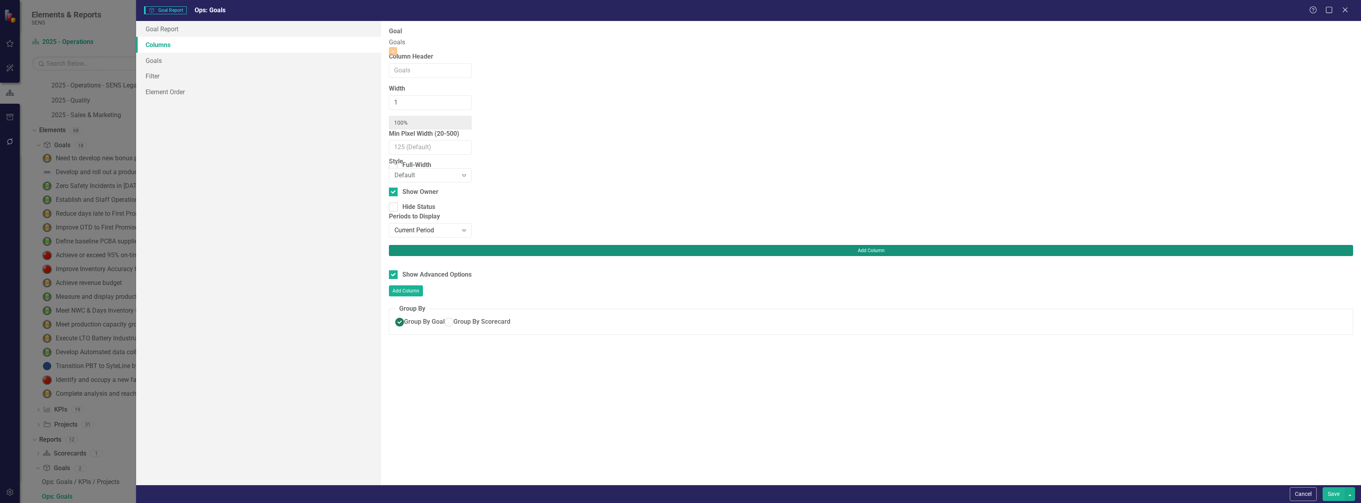
type input "50%"
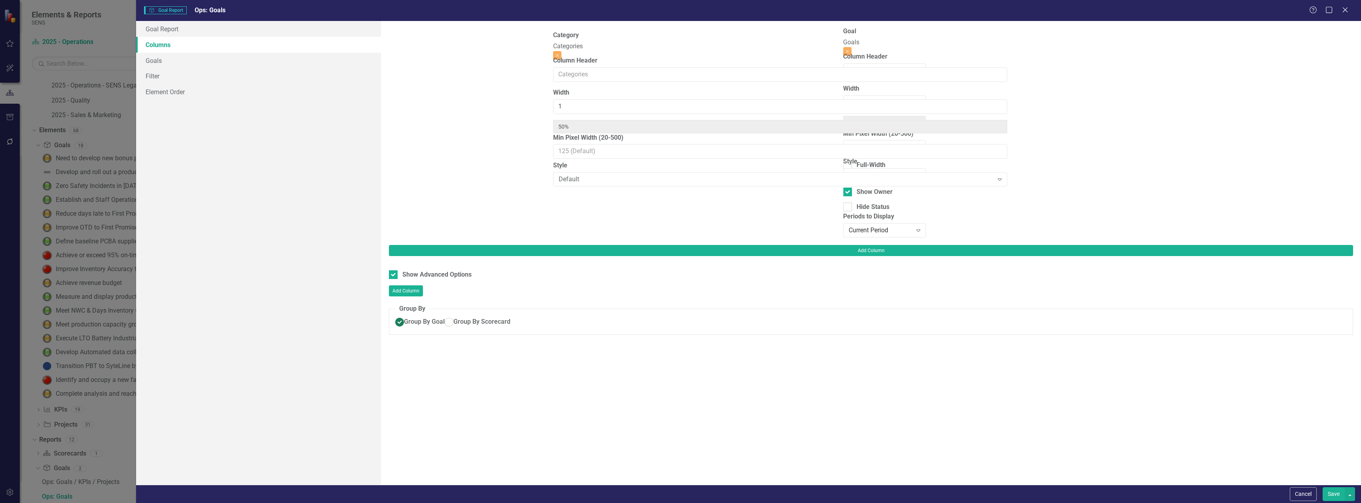
drag, startPoint x: 892, startPoint y: 43, endPoint x: 601, endPoint y: 47, distance: 290.8
click at [554, 47] on div "Goal Goals Close Column Header Width 1 50% Min Pixel Width (20-500) Full-Width …" at bounding box center [471, 136] width 165 height 218
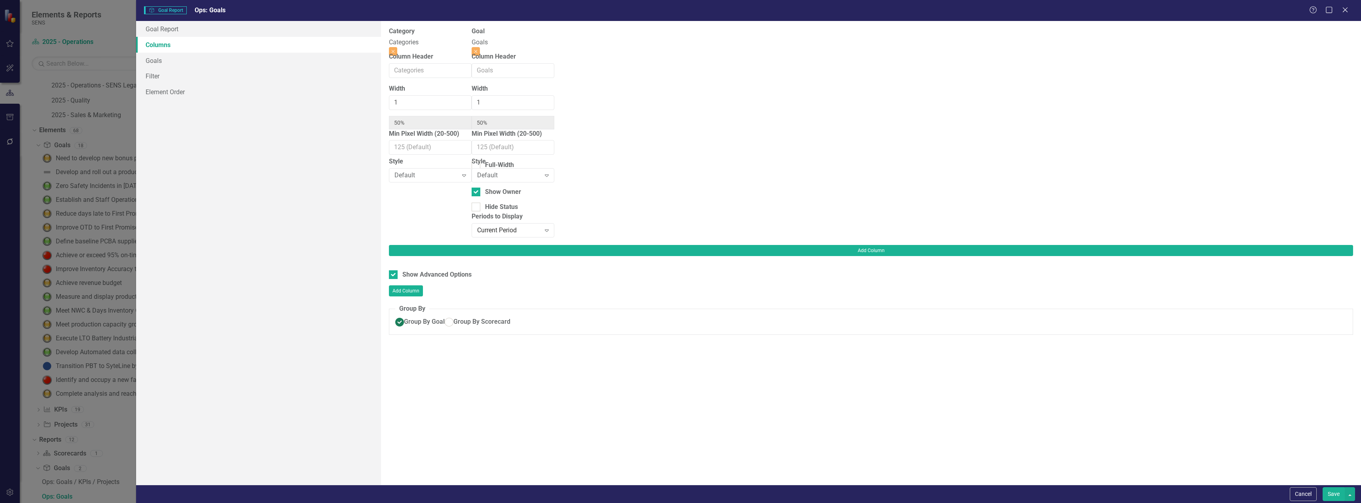
click at [1334, 493] on button "Save" at bounding box center [1334, 494] width 22 height 14
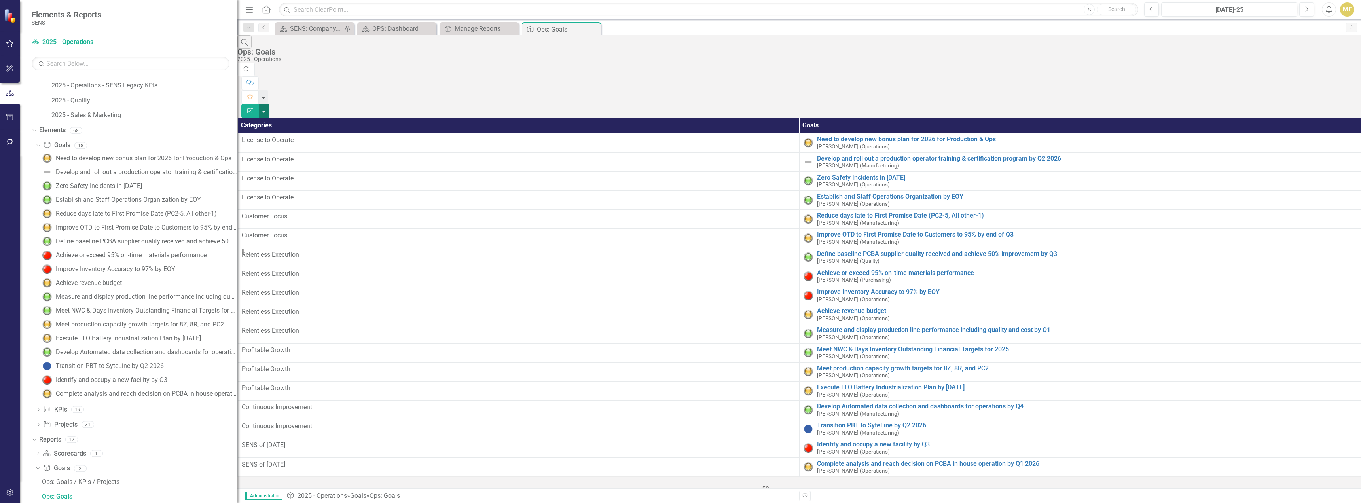
click at [269, 104] on button "button" at bounding box center [264, 111] width 10 height 14
click at [1331, 62] on link "Edit Report Edit Report" at bounding box center [1317, 64] width 63 height 15
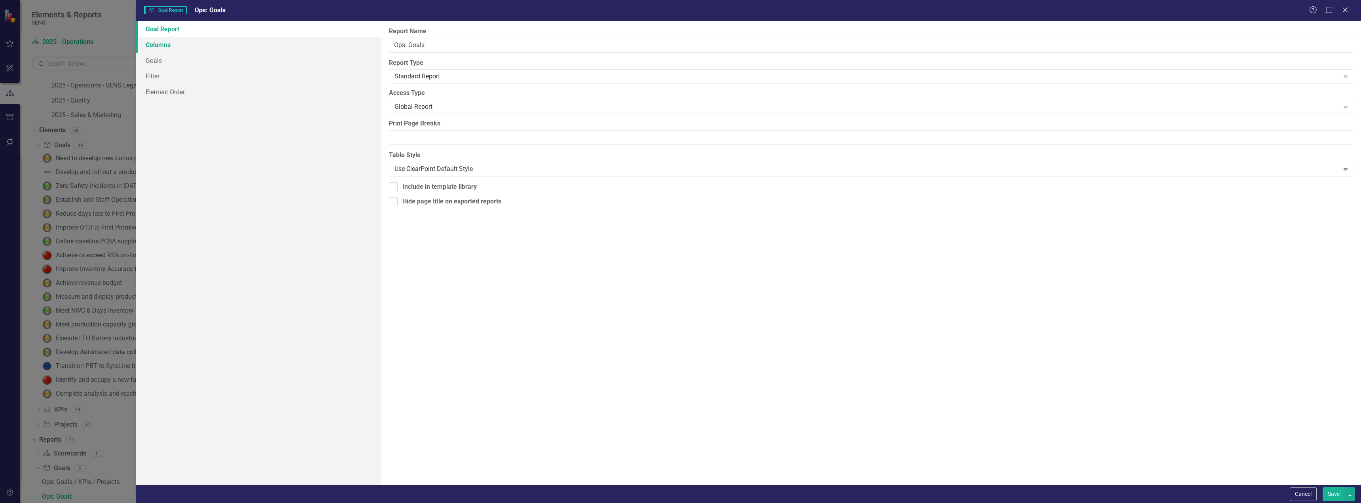
click at [171, 46] on link "Columns" at bounding box center [258, 45] width 245 height 16
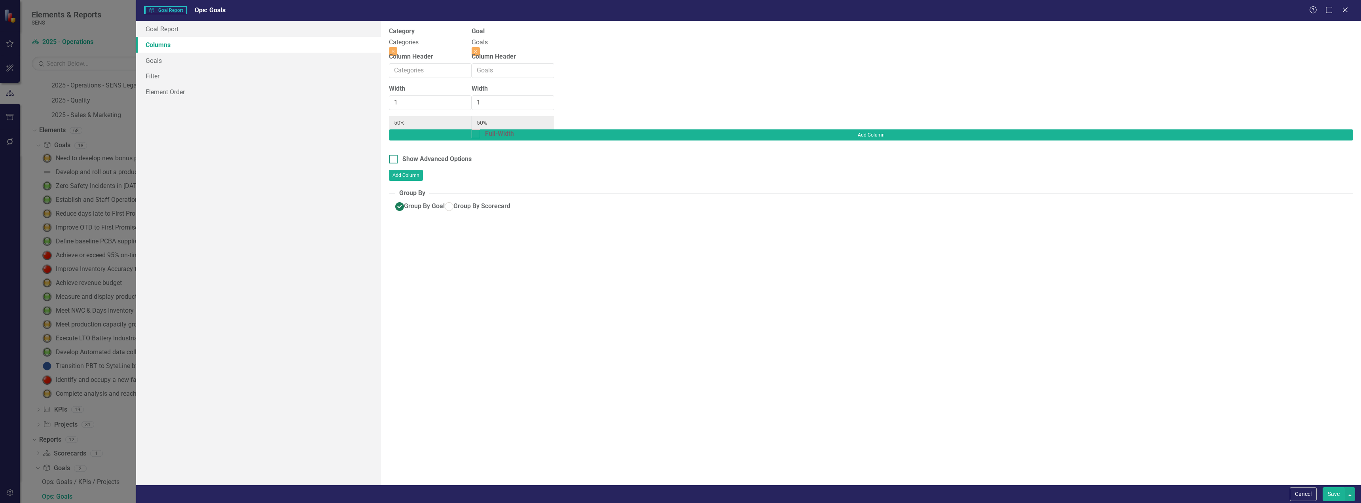
click at [426, 155] on div "Show Advanced Options" at bounding box center [436, 159] width 69 height 9
click at [394, 155] on input "Show Advanced Options" at bounding box center [391, 157] width 5 height 5
checkbox input "true"
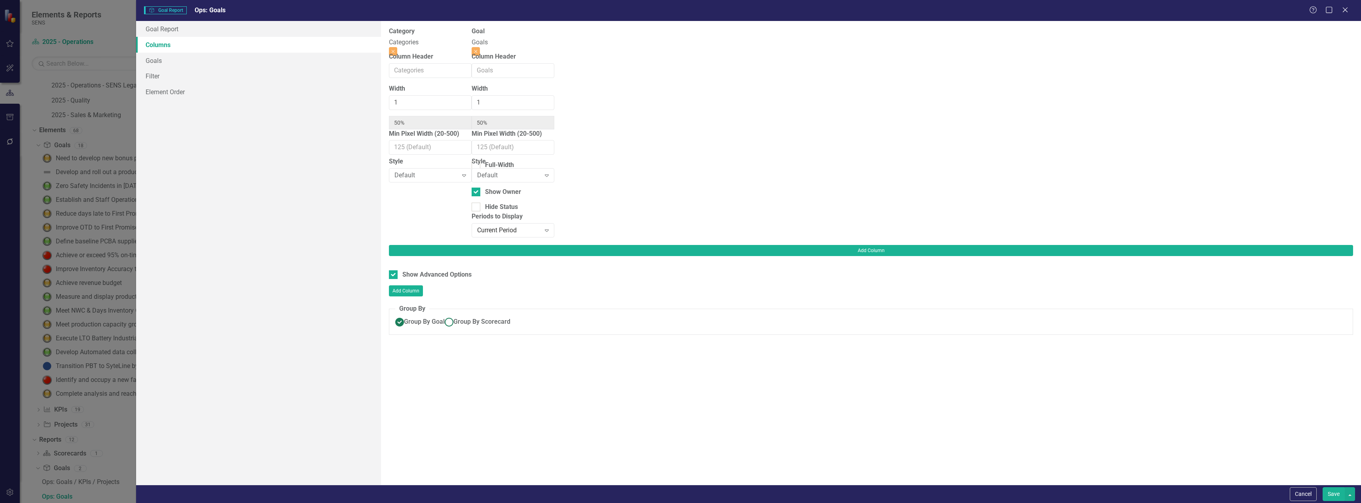
click at [453, 318] on span "Group By Scorecard" at bounding box center [481, 322] width 57 height 8
click at [443, 316] on input "Group By Scorecard" at bounding box center [449, 322] width 12 height 12
radio input "true"
click at [400, 345] on input "Group By Category" at bounding box center [397, 347] width 5 height 5
checkbox input "true"
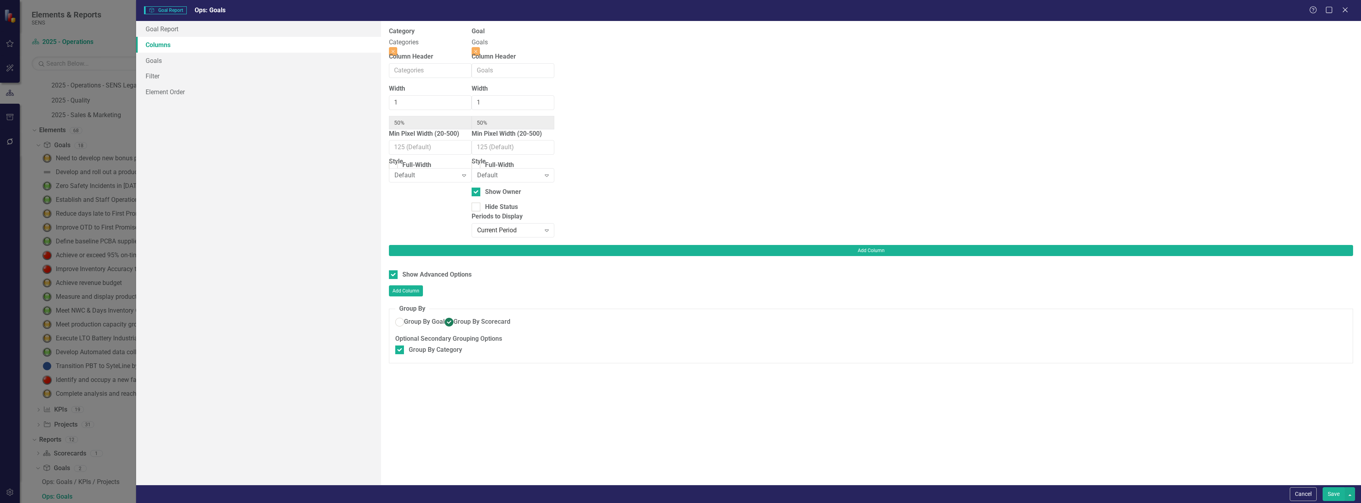
click at [1332, 491] on button "Save" at bounding box center [1334, 494] width 22 height 14
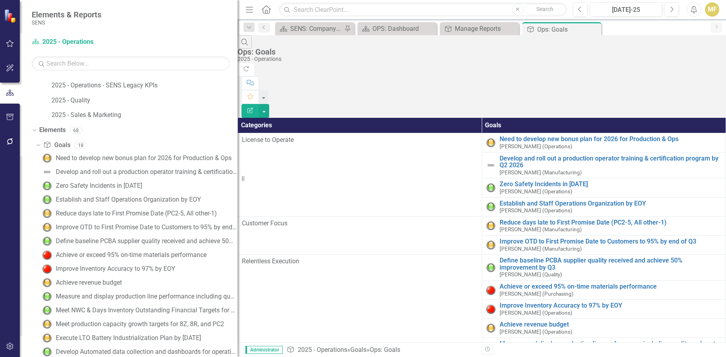
drag, startPoint x: 724, startPoint y: 357, endPoint x: 906, endPoint y: 431, distance: 196.1
click at [726, 357] on html "Elements & Reports SENS Scorecard 2025 - Operations Search Dropdown Scorecards …" at bounding box center [363, 178] width 726 height 357
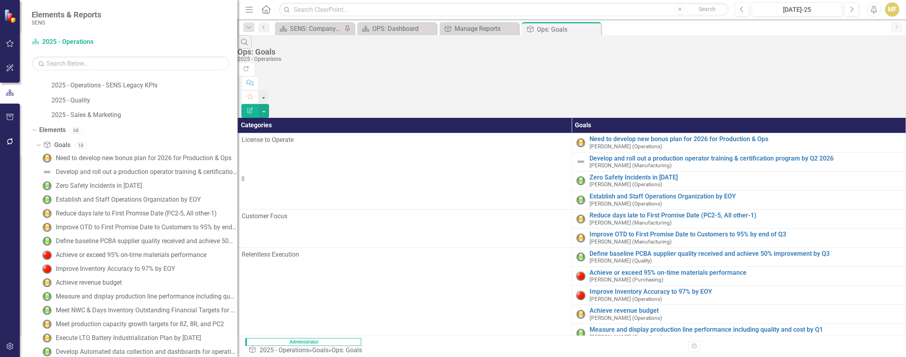
click at [801, 118] on th "Goals" at bounding box center [739, 125] width 334 height 15
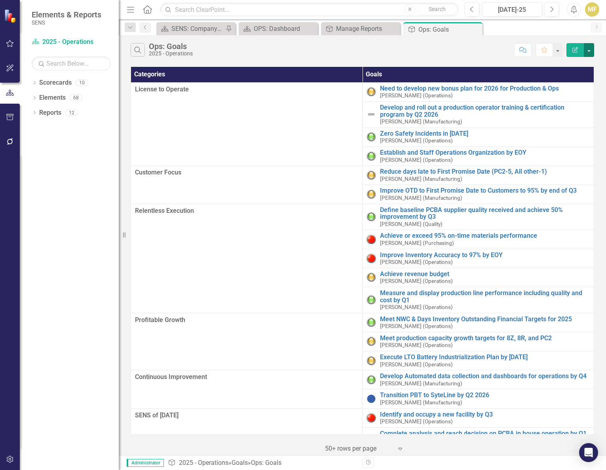
click at [591, 51] on button "button" at bounding box center [589, 50] width 10 height 14
click at [578, 68] on link "Edit Report Edit Report" at bounding box center [562, 64] width 63 height 15
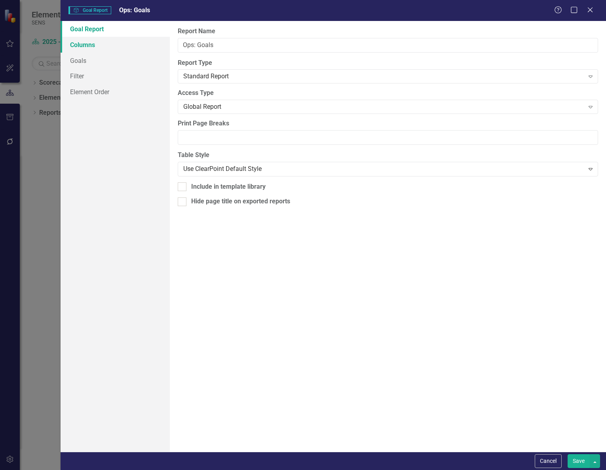
click at [96, 43] on link "Columns" at bounding box center [115, 45] width 109 height 16
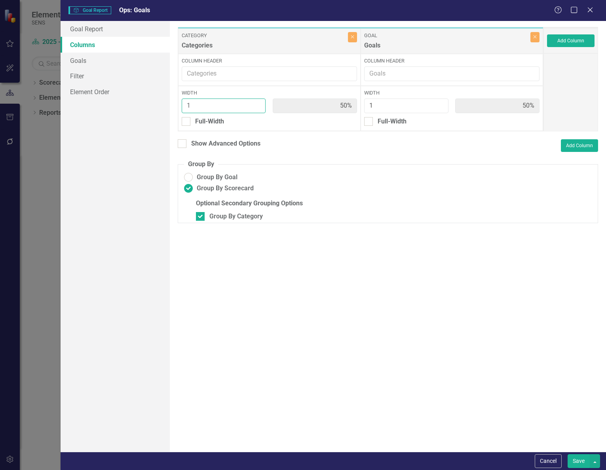
click at [258, 108] on input "1" at bounding box center [224, 106] width 84 height 15
click at [436, 107] on input "1" at bounding box center [406, 106] width 84 height 15
type input "2"
type input "33%"
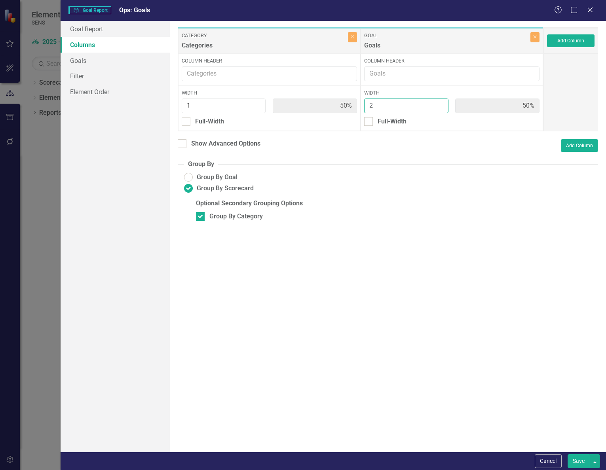
type input "67%"
click at [440, 103] on input "2" at bounding box center [406, 106] width 84 height 15
type input "3"
type input "25%"
type input "75%"
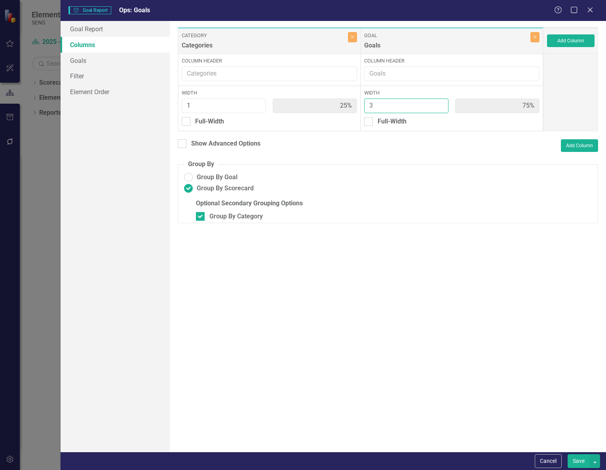
type input "3"
click at [440, 103] on input "3" at bounding box center [406, 106] width 84 height 15
click at [582, 462] on button "Save" at bounding box center [578, 461] width 22 height 14
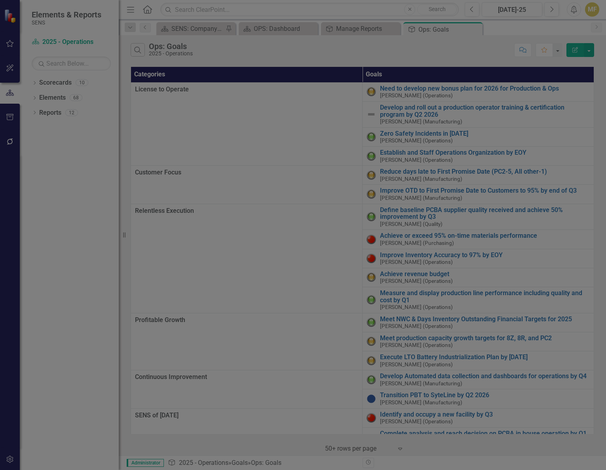
radio input "false"
checkbox input "false"
radio input "true"
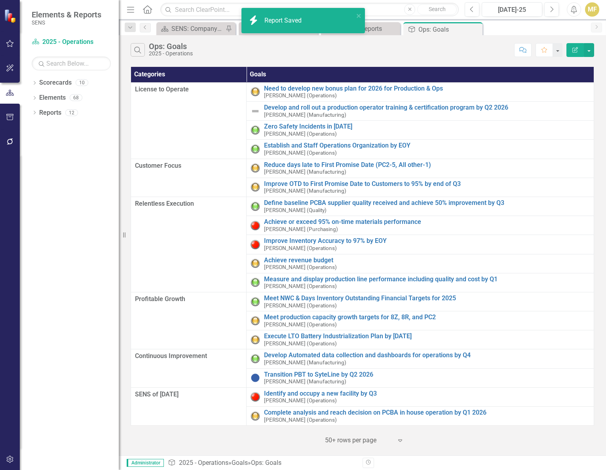
click at [343, 54] on div "Search Ops: Goals 2025 - Operations" at bounding box center [320, 49] width 379 height 13
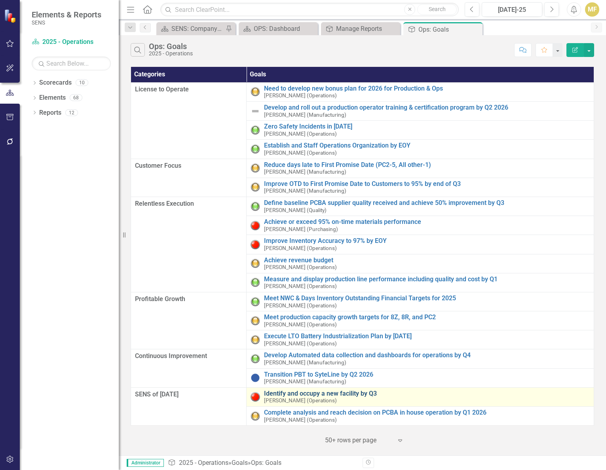
click at [299, 394] on link "Identify and occupy a new facility by Q3" at bounding box center [427, 393] width 326 height 7
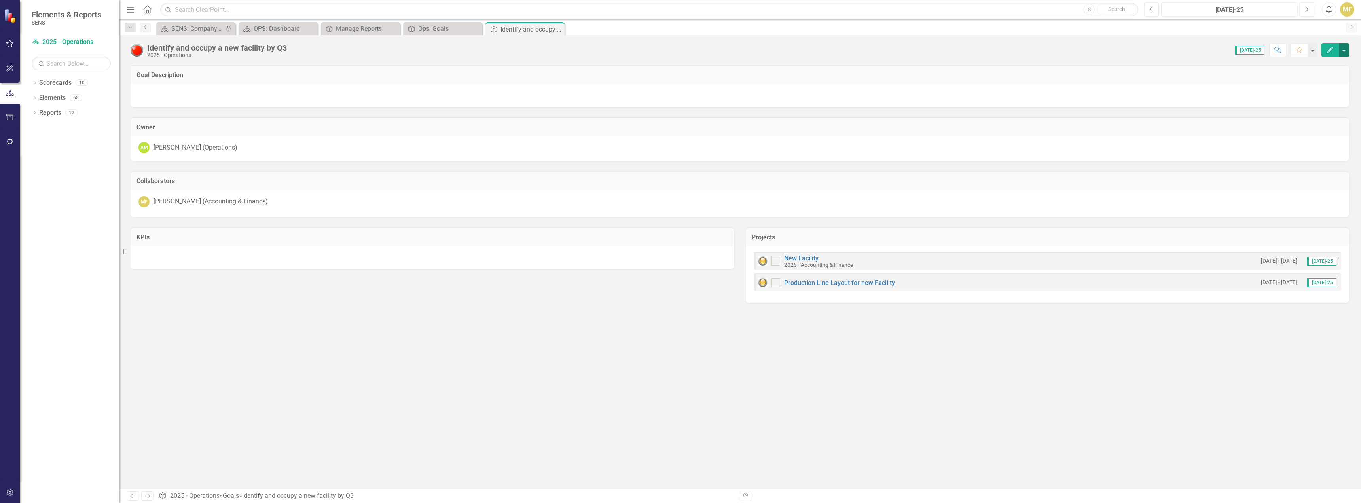
click at [605, 50] on button "button" at bounding box center [1344, 50] width 10 height 14
click at [605, 67] on link "Edit Edit Goal" at bounding box center [1317, 64] width 64 height 15
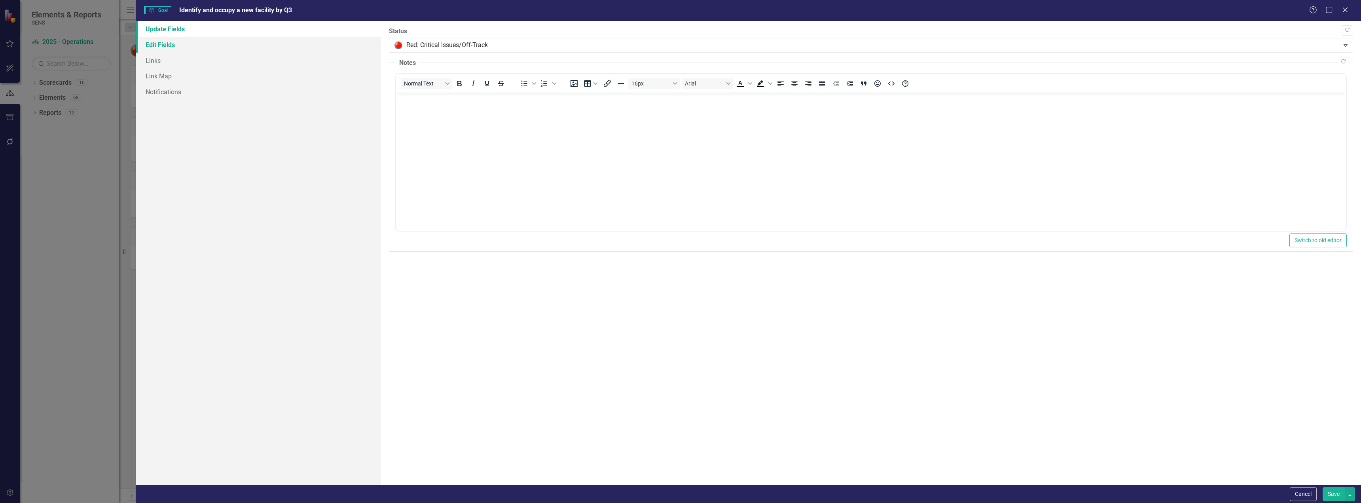
click at [178, 48] on link "Edit Fields" at bounding box center [258, 45] width 245 height 16
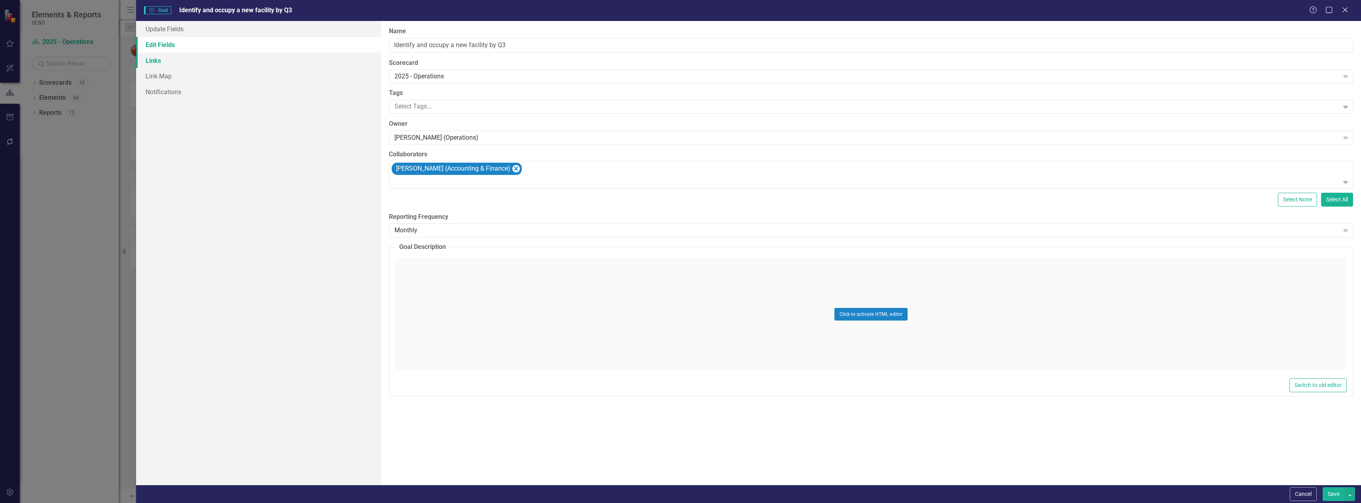
click at [166, 63] on link "Links" at bounding box center [258, 61] width 245 height 16
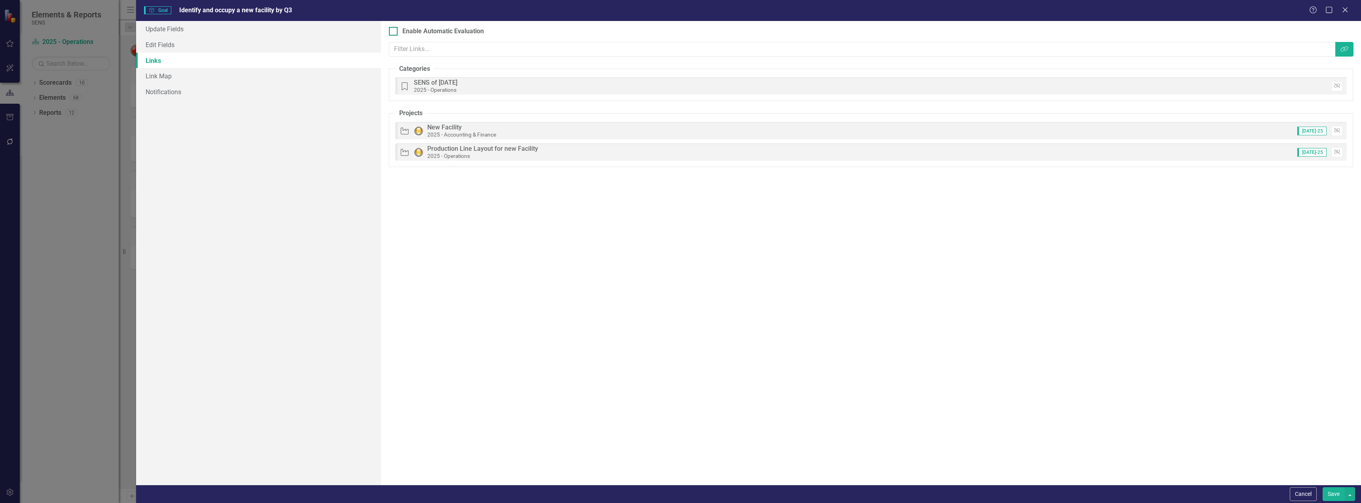
click at [393, 29] on input "Enable Automatic Evaluation" at bounding box center [391, 29] width 5 height 5
checkbox input "true"
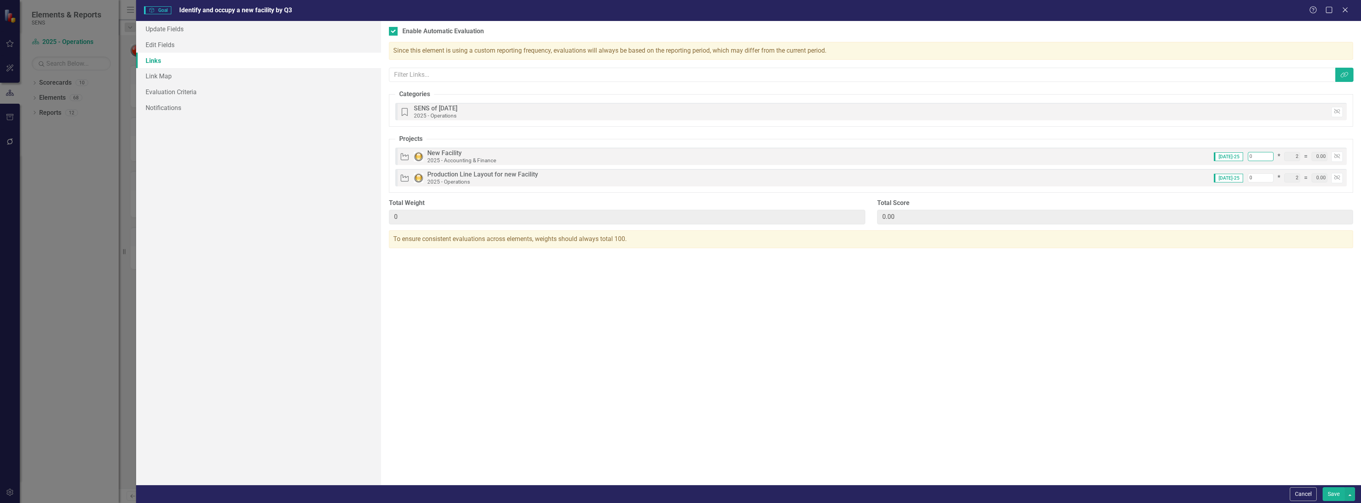
drag, startPoint x: 1255, startPoint y: 157, endPoint x: 1225, endPoint y: 153, distance: 30.7
click at [605, 153] on div "[DATE]-25 0 * 2 = 0.00 Unlink" at bounding box center [1275, 157] width 135 height 10
type input "5"
type input "0.10"
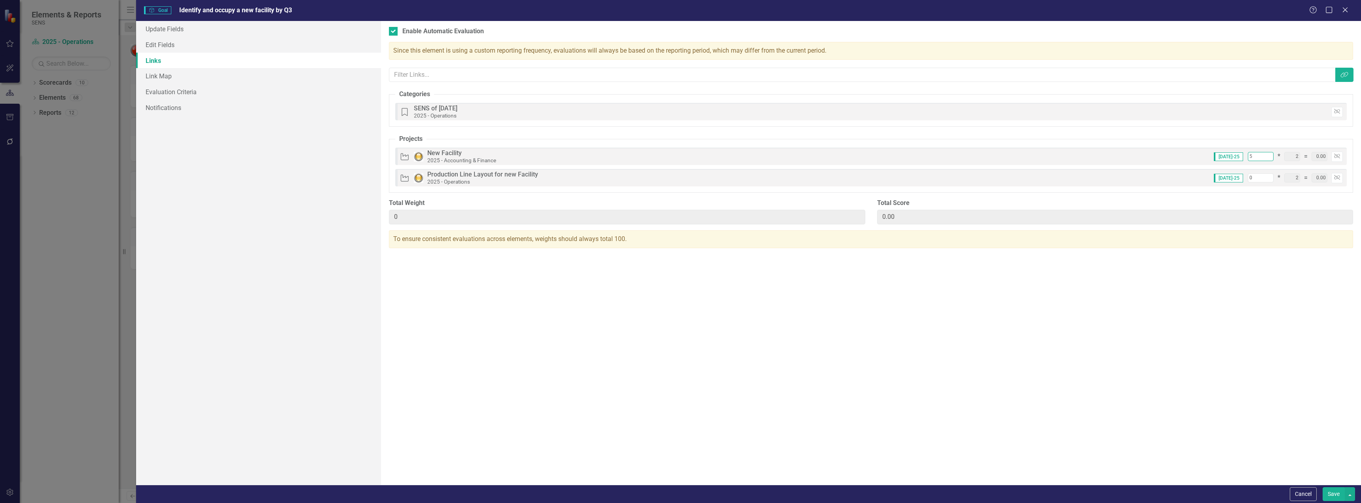
type input "0.10"
type input "50"
type input "1.00"
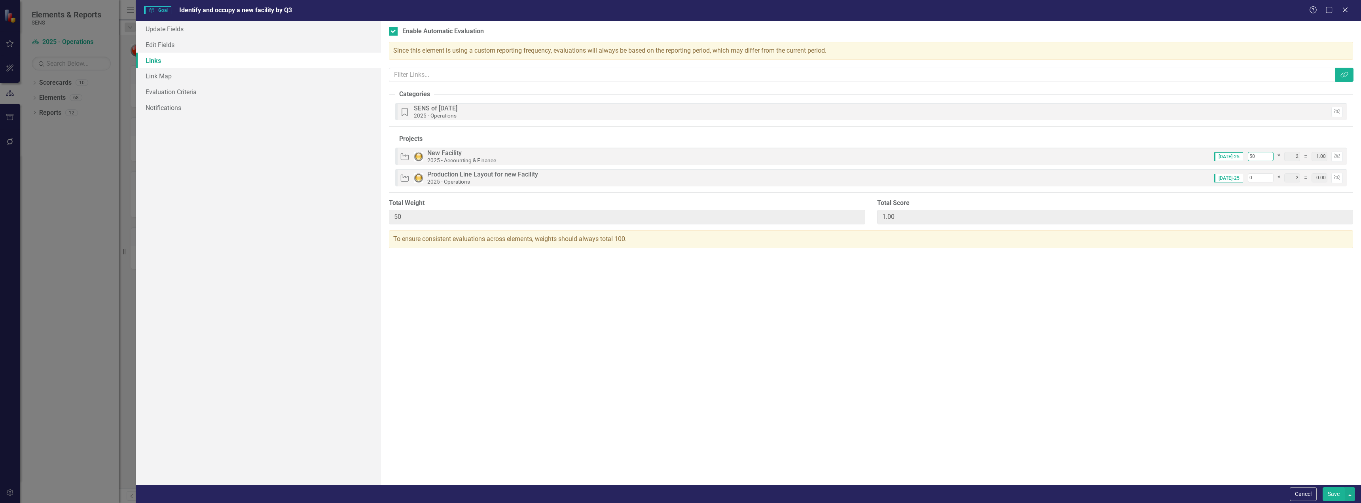
type input "50"
drag, startPoint x: 1259, startPoint y: 178, endPoint x: 1226, endPoint y: 174, distance: 33.0
click at [605, 174] on div "[DATE]-25 0 * 2 = 0.00 Unlink" at bounding box center [1275, 178] width 135 height 10
type input "5"
type input "55"
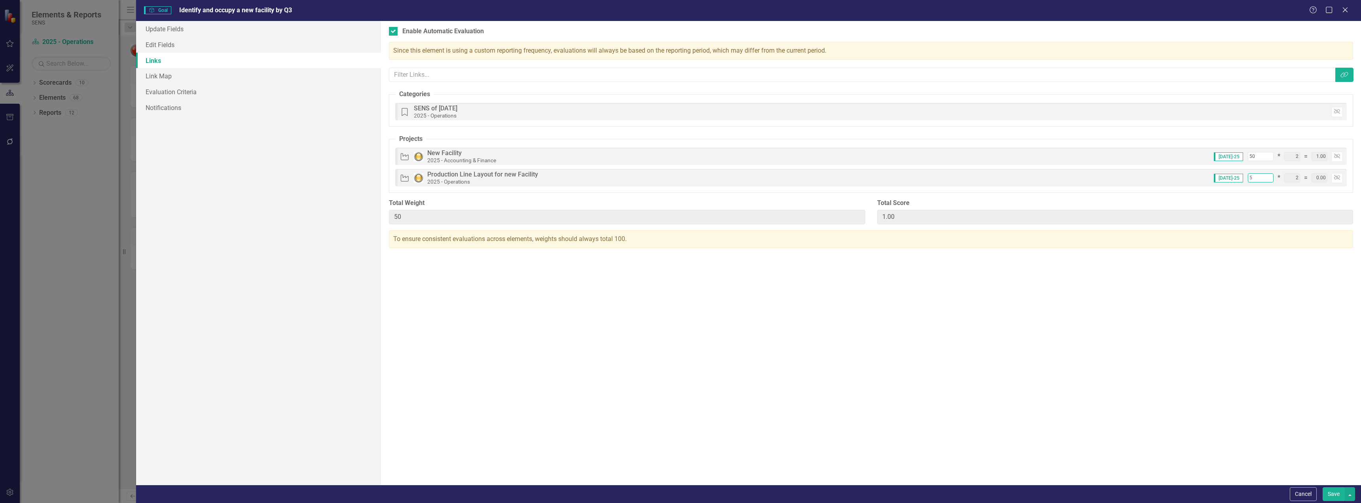
type input "1.10"
type input "0.10"
type input "50"
type input "100"
type input "2.00"
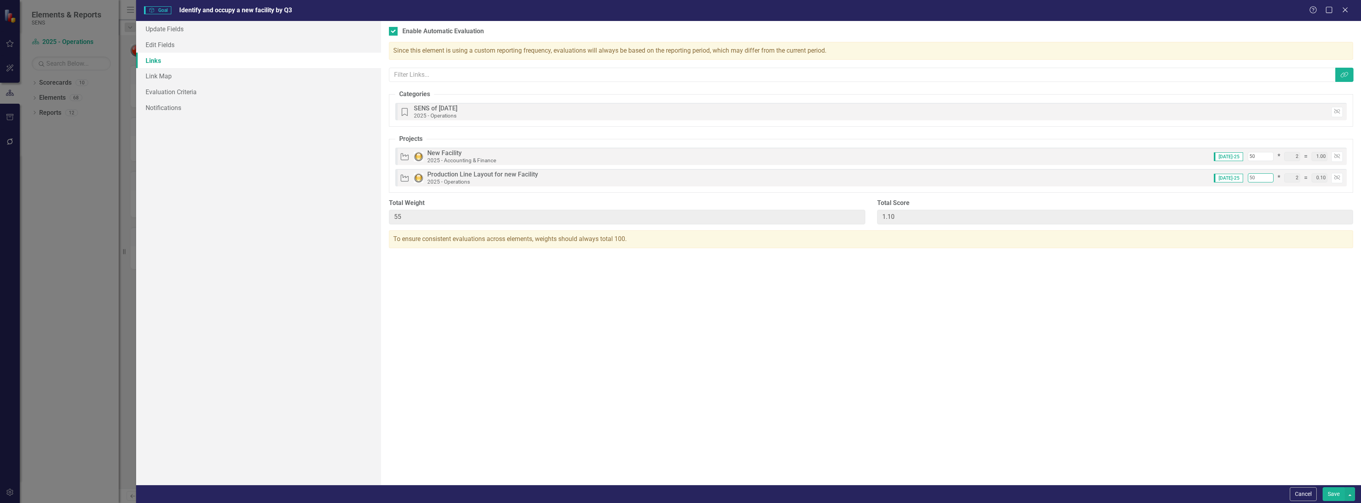
type input "1.00"
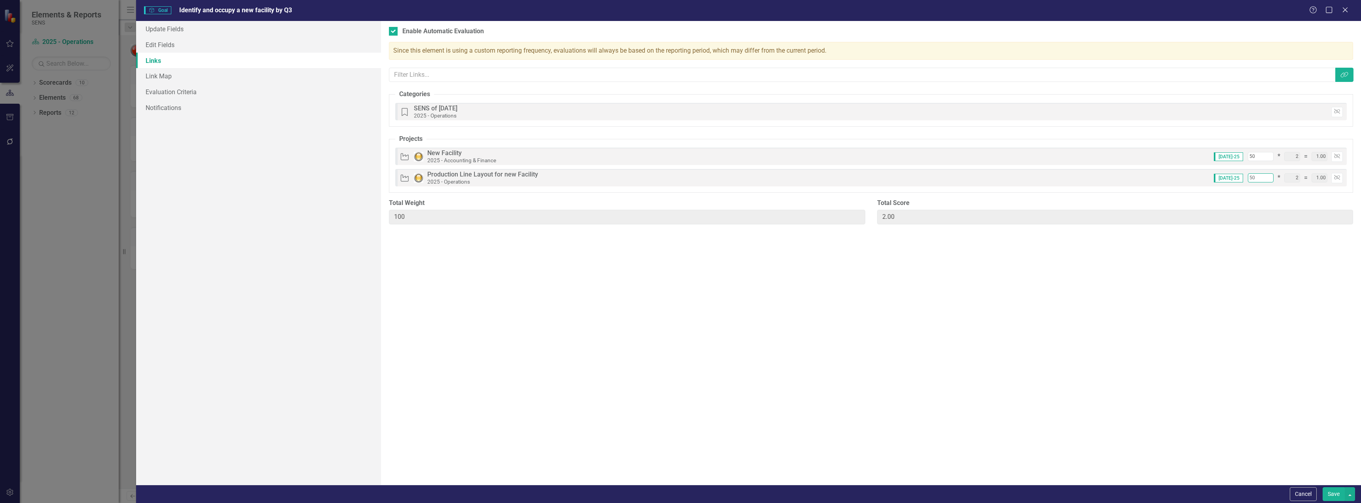
type input "50"
click at [605, 156] on input "50" at bounding box center [1261, 156] width 26 height 9
click at [605, 470] on button "Save" at bounding box center [1334, 494] width 22 height 14
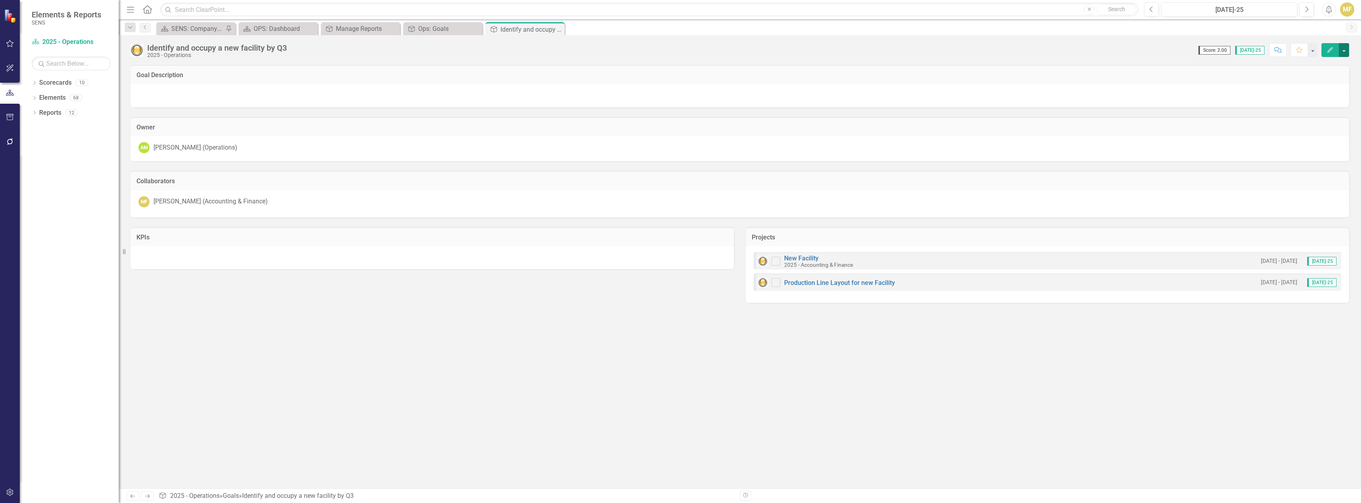
click at [605, 49] on button "button" at bounding box center [1344, 50] width 10 height 14
click at [574, 80] on td "Goal Description" at bounding box center [739, 76] width 1207 height 10
click at [559, 29] on icon "Close" at bounding box center [557, 29] width 8 height 6
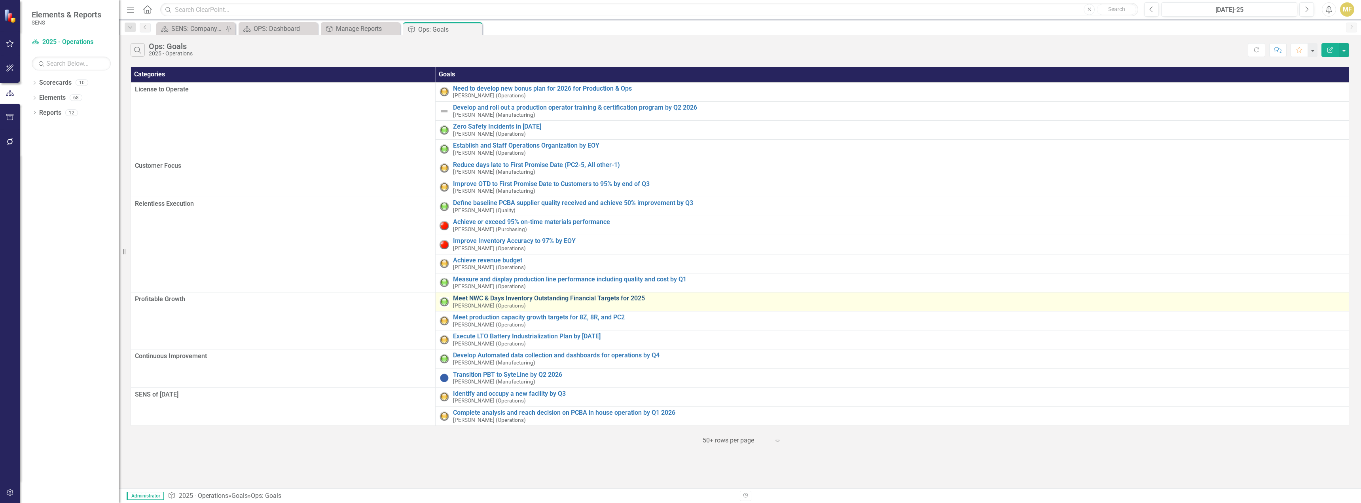
click at [491, 300] on link "Meet NWC & Days Inventory Outstanding Financial Targets for 2025" at bounding box center [899, 298] width 892 height 7
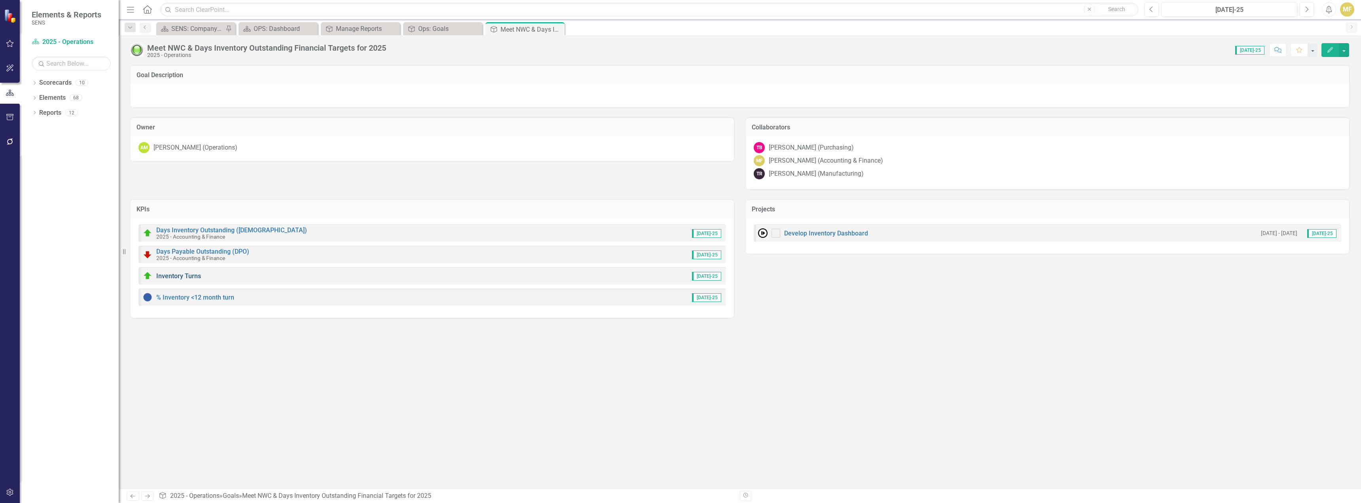
click at [185, 277] on link "Inventory Turns" at bounding box center [178, 276] width 45 height 8
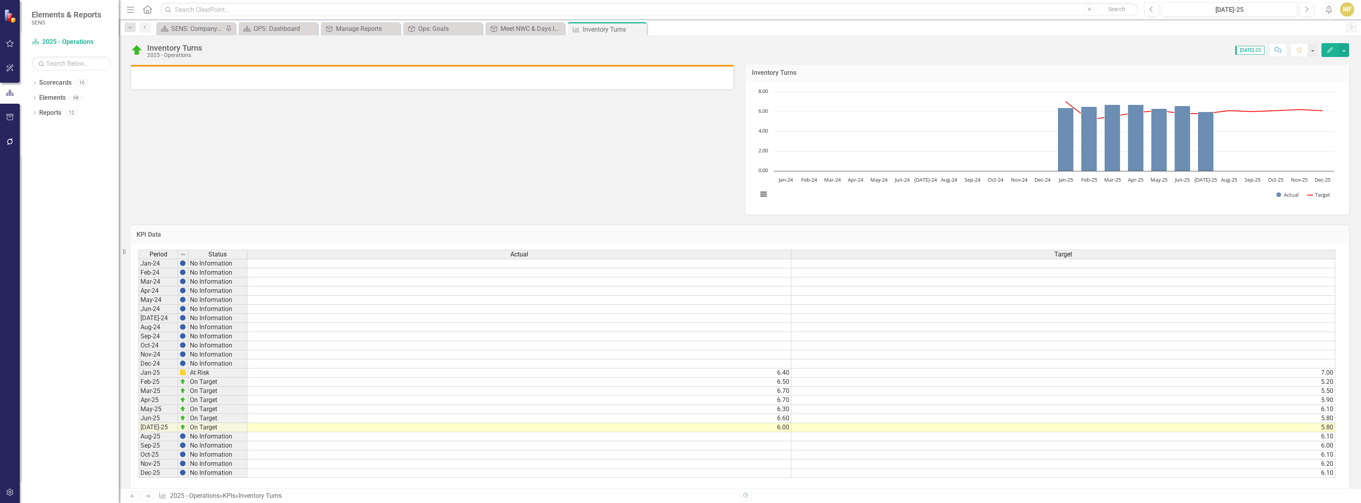
scroll to position [236, 0]
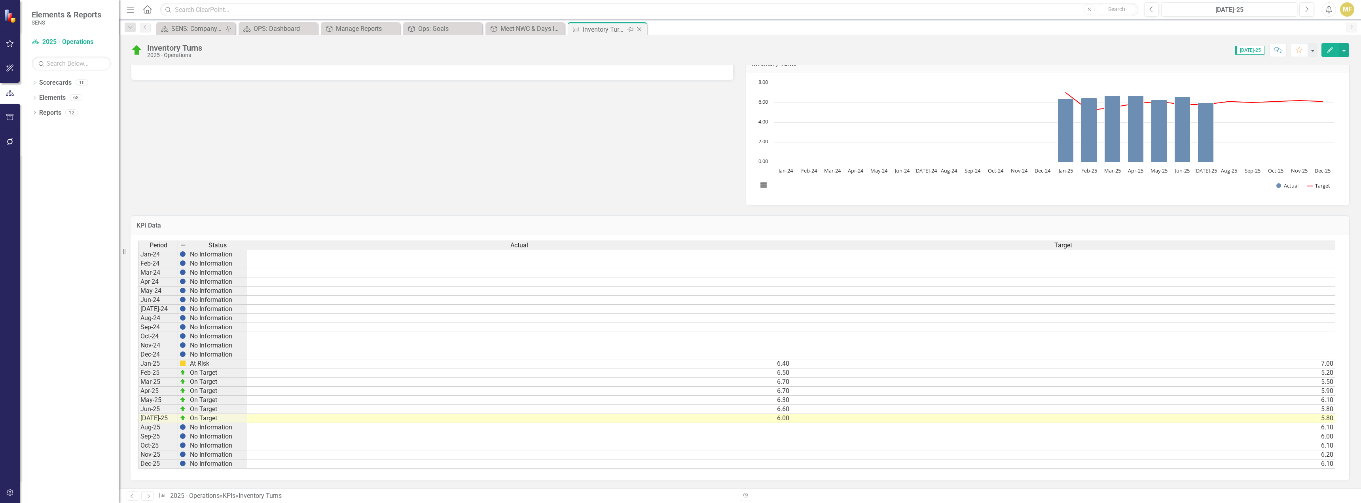
click at [605, 30] on icon "Close" at bounding box center [639, 29] width 8 height 6
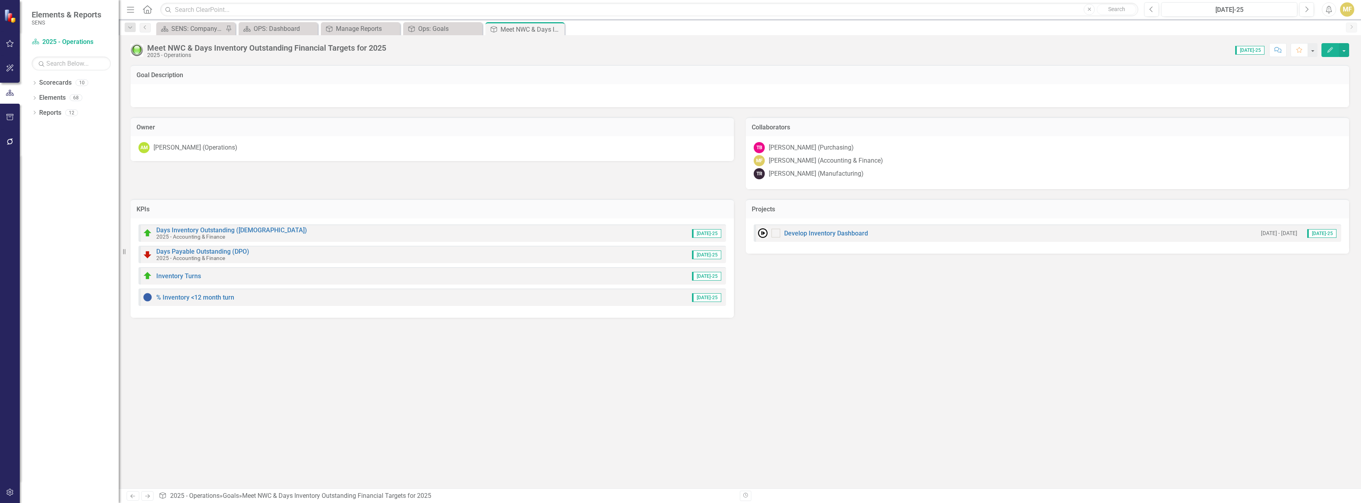
click at [0, 0] on icon "Close" at bounding box center [0, 0] width 0 height 0
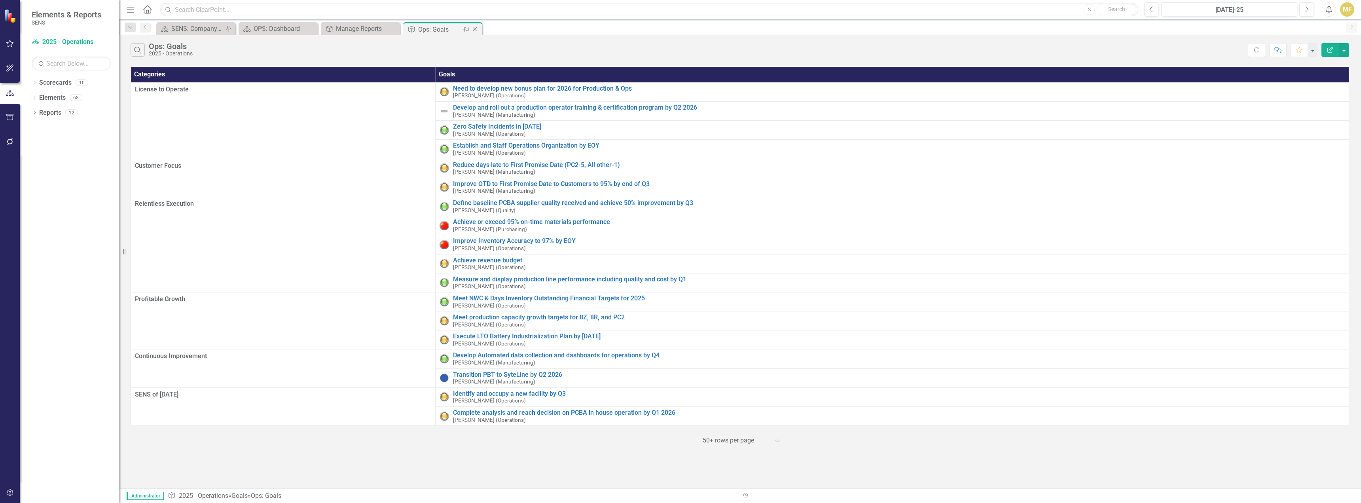
click at [475, 29] on icon at bounding box center [475, 29] width 4 height 4
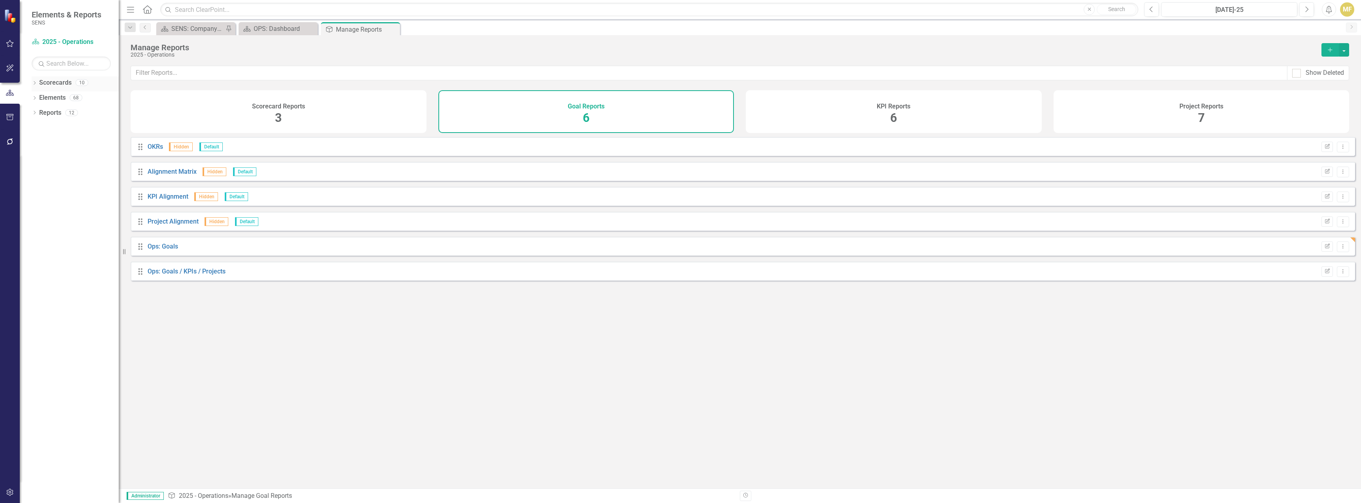
click at [39, 82] on link "Scorecards" at bounding box center [55, 82] width 32 height 9
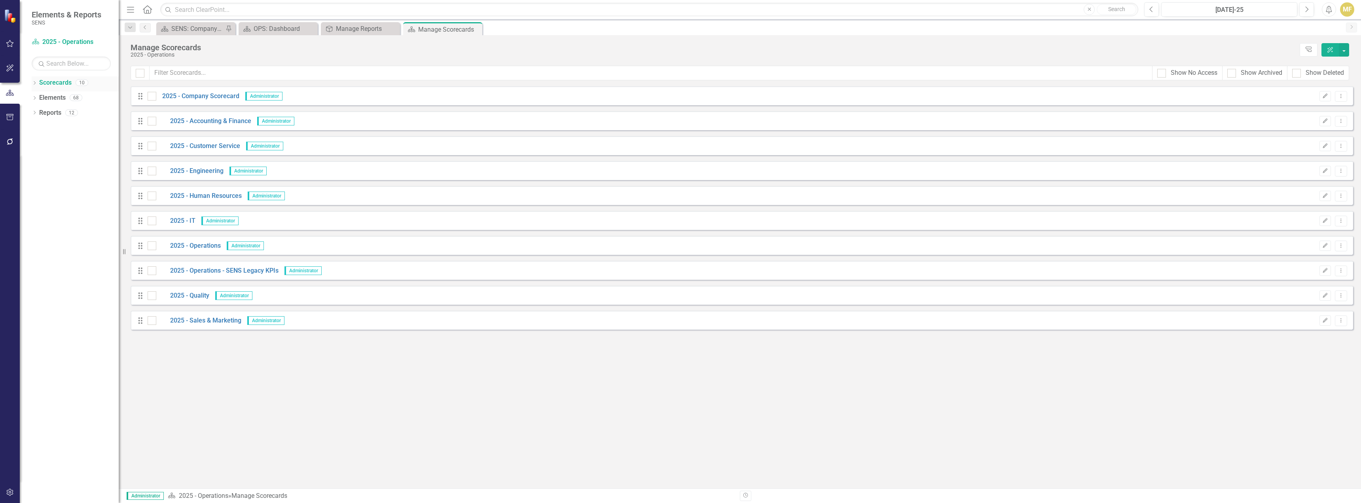
click at [35, 81] on icon "Dropdown" at bounding box center [35, 83] width 6 height 4
click at [41, 95] on icon "Dropdown" at bounding box center [39, 97] width 6 height 5
click at [83, 188] on link "2025 - Operations" at bounding box center [84, 187] width 67 height 9
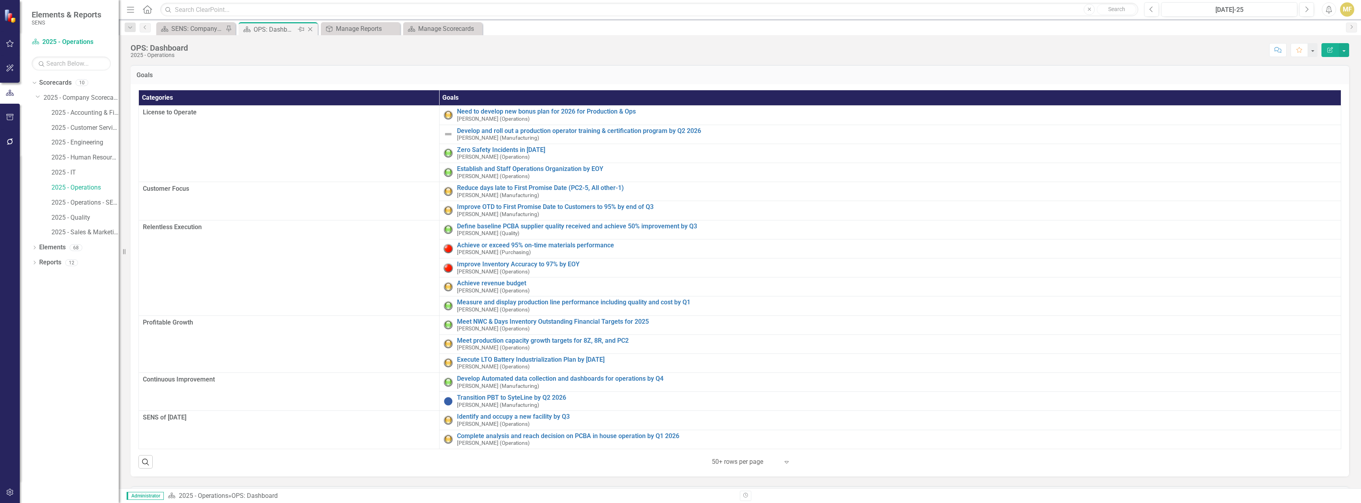
click at [313, 30] on icon "Close" at bounding box center [310, 29] width 8 height 6
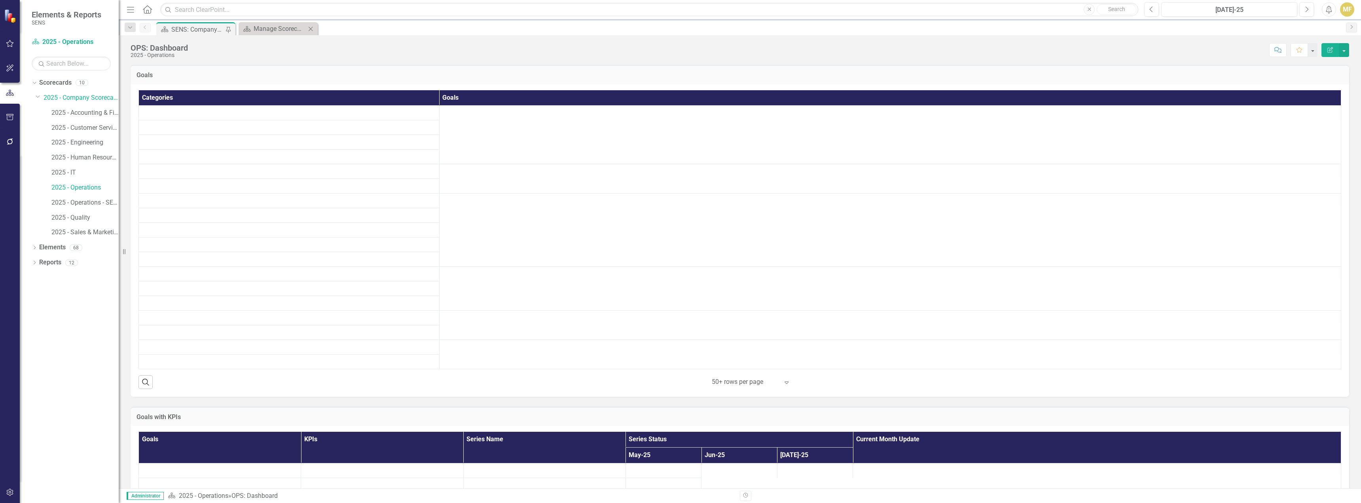
click at [310, 30] on icon "Close" at bounding box center [311, 29] width 8 height 6
